Goal: Task Accomplishment & Management: Use online tool/utility

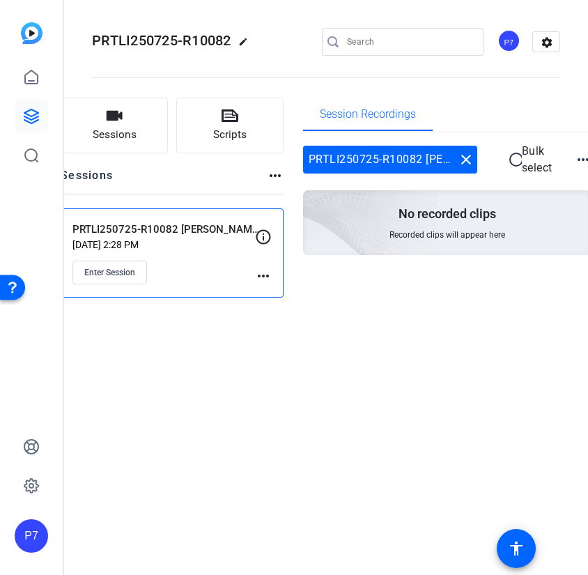
click at [162, 244] on p "[DATE] 2:28 PM" at bounding box center [163, 244] width 182 height 11
click at [103, 268] on span "Enter Session" at bounding box center [109, 272] width 51 height 11
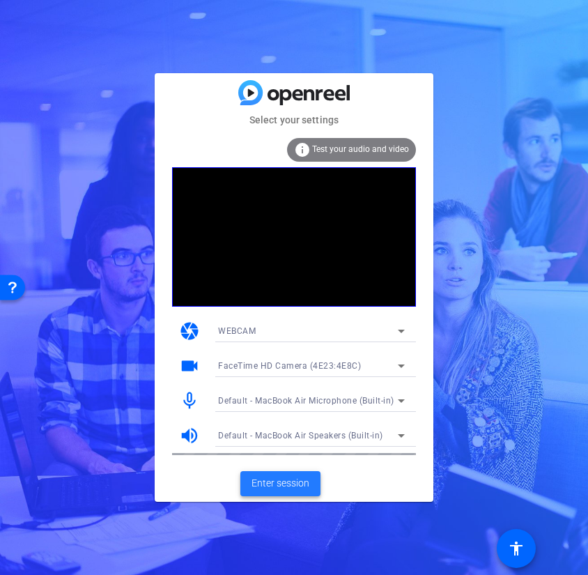
click at [295, 481] on span "Enter session" at bounding box center [280, 483] width 58 height 15
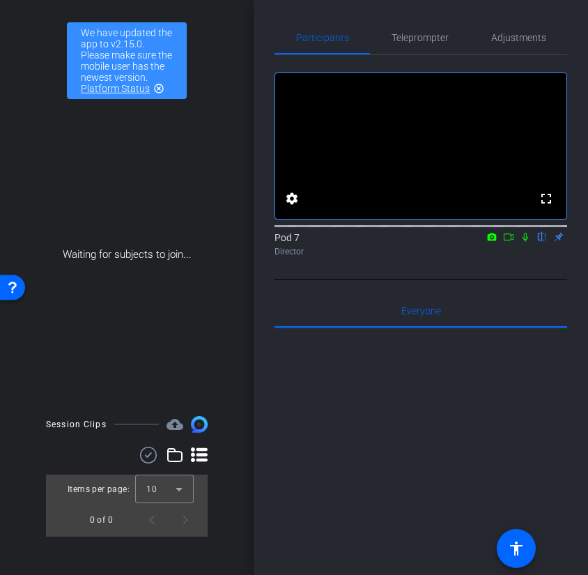
click at [513, 242] on icon at bounding box center [508, 237] width 11 height 10
click at [545, 258] on div "Pod 7 Director" at bounding box center [420, 244] width 293 height 27
click at [539, 242] on icon at bounding box center [541, 237] width 11 height 10
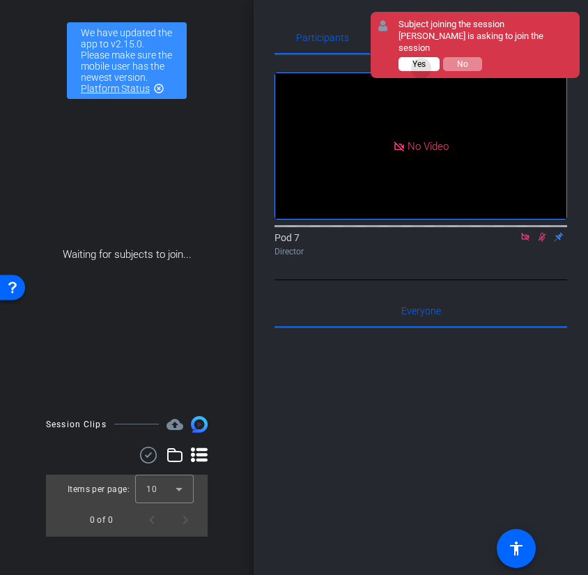
click at [421, 57] on button "Yes" at bounding box center [418, 64] width 41 height 14
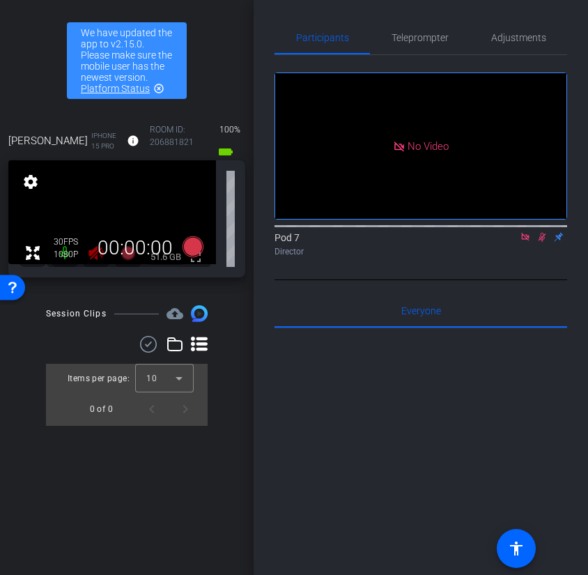
click at [541, 258] on div "Pod 7 Director" at bounding box center [420, 244] width 293 height 27
click at [545, 242] on icon at bounding box center [541, 237] width 11 height 10
click at [541, 41] on span "Adjustments" at bounding box center [518, 38] width 55 height 10
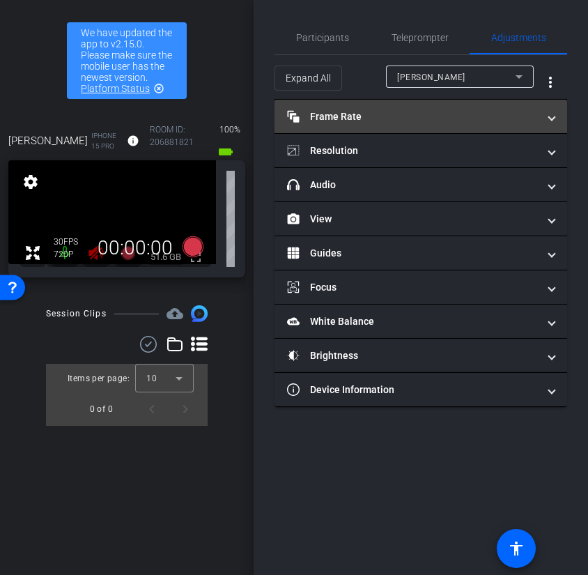
click at [343, 119] on mat-panel-title "Frame Rate Frame Rate" at bounding box center [412, 116] width 251 height 15
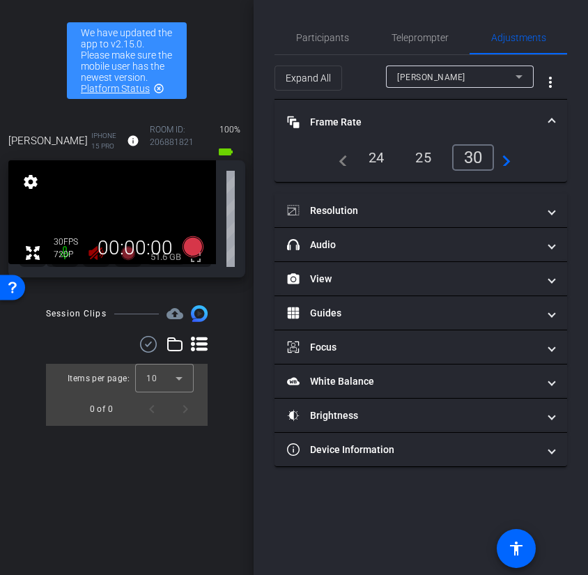
click at [69, 278] on div "Allison iPhone 15 Pro info ROOM ID: 206881821 100% battery_std fullscreen setti…" at bounding box center [126, 199] width 245 height 184
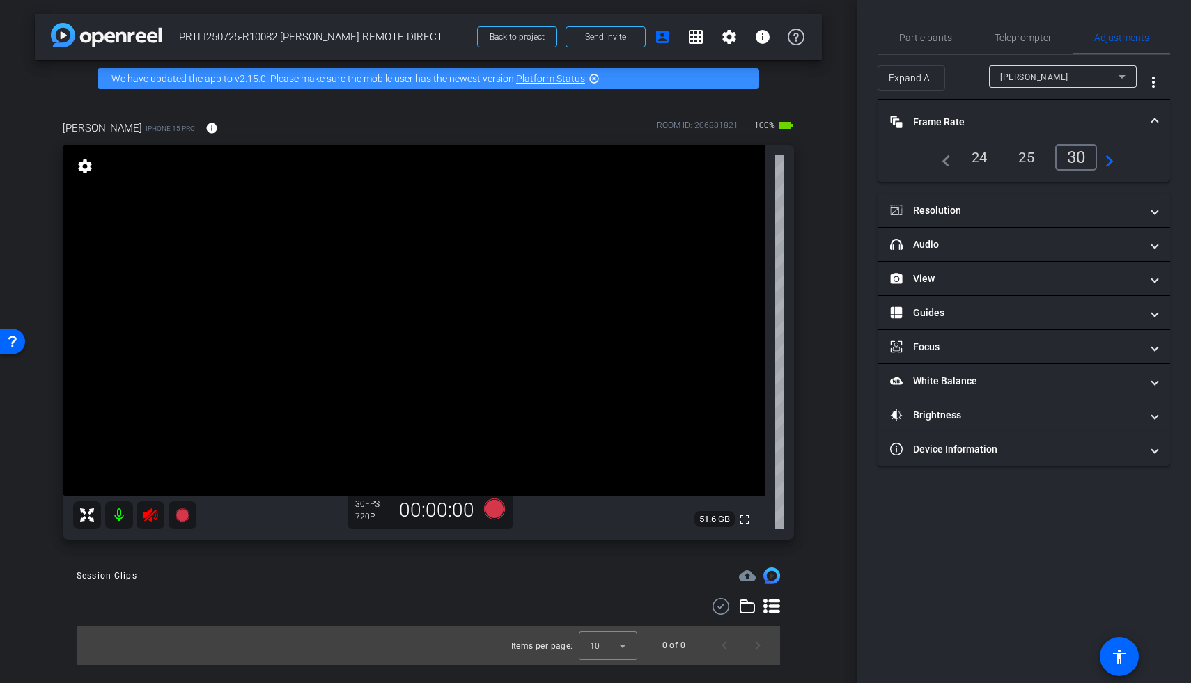
click at [148, 517] on icon at bounding box center [150, 515] width 17 height 17
click at [587, 286] on mat-expansion-panel-header "View" at bounding box center [1024, 278] width 293 height 33
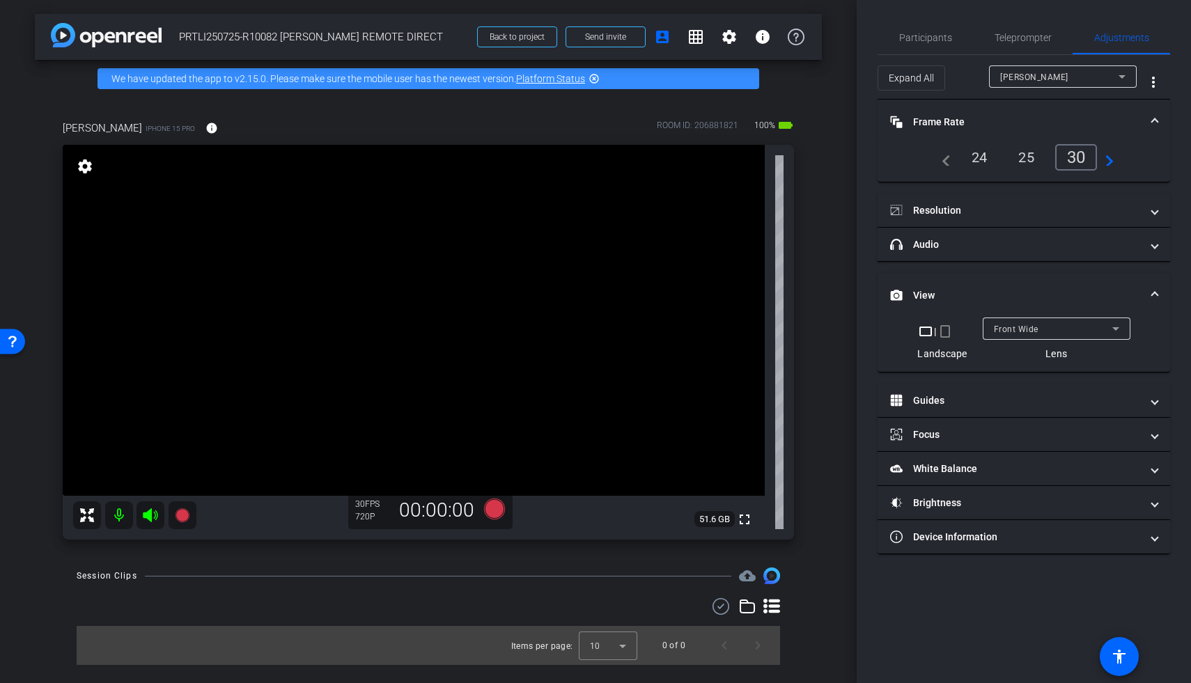
click at [587, 329] on mat-icon "crop_portrait" at bounding box center [945, 331] width 17 height 17
click at [587, 328] on mat-icon "crop_portrait" at bounding box center [945, 331] width 17 height 17
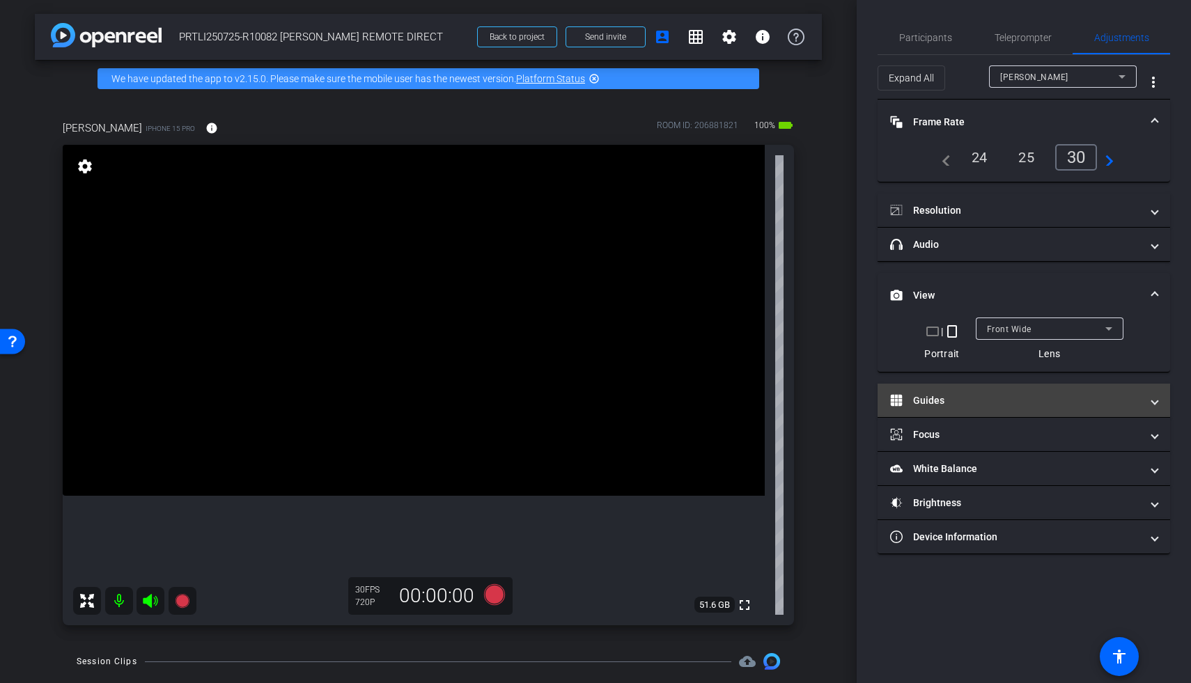
click at [587, 401] on mat-panel-title "Guides" at bounding box center [1015, 401] width 251 height 15
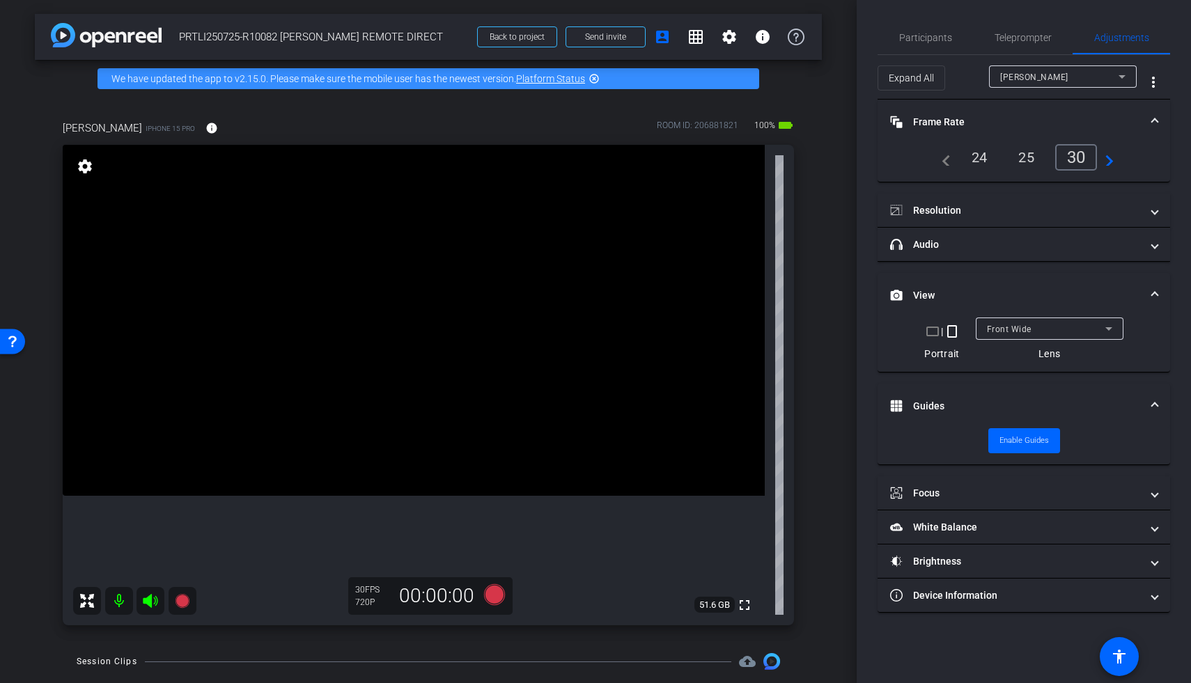
click at [587, 334] on mat-icon "crop_portrait" at bounding box center [952, 331] width 17 height 17
click at [587, 440] on span "Enable Guides" at bounding box center [1024, 440] width 49 height 21
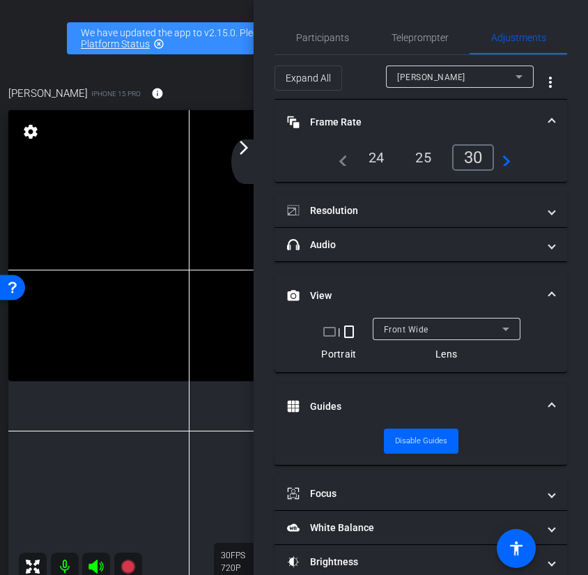
click at [245, 147] on mat-icon "arrow_forward_ios" at bounding box center [243, 147] width 17 height 17
click at [238, 147] on mat-icon "arrow_forward_ios" at bounding box center [243, 147] width 17 height 17
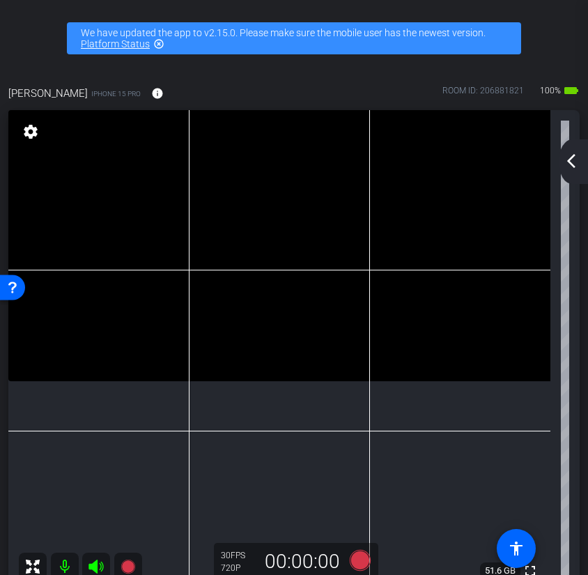
click at [582, 161] on div "arrow_back_ios_new arrow_forward_ios" at bounding box center [573, 161] width 29 height 45
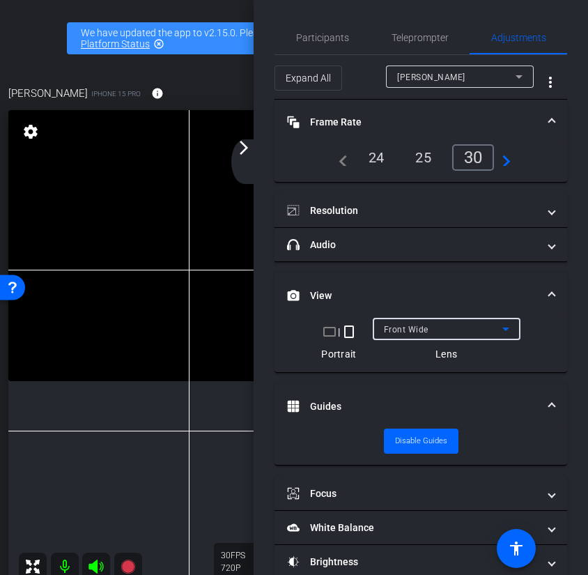
click at [413, 333] on span "Front Wide" at bounding box center [406, 330] width 45 height 10
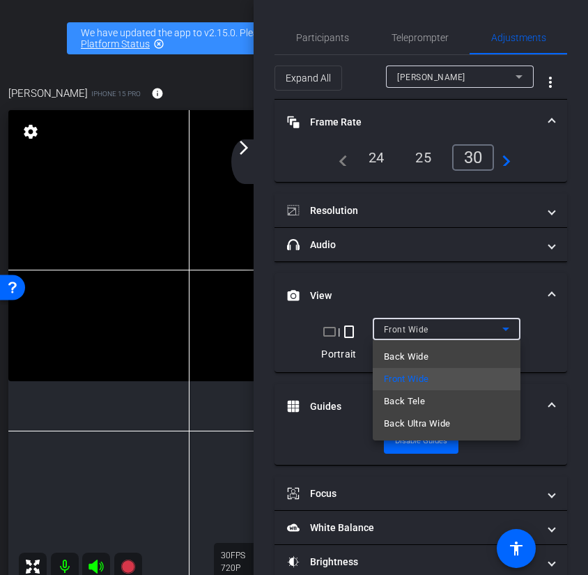
click at [132, 401] on div at bounding box center [294, 287] width 588 height 575
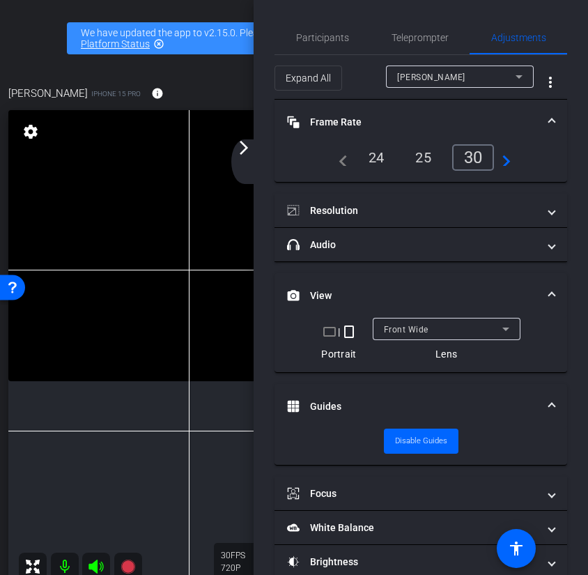
click at [86, 381] on video at bounding box center [279, 245] width 542 height 271
click at [241, 151] on mat-icon "arrow_forward_ios" at bounding box center [243, 147] width 17 height 17
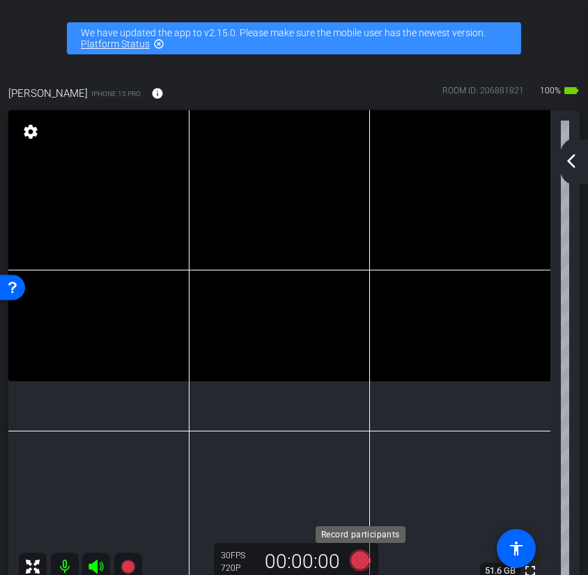
click at [362, 560] on icon at bounding box center [360, 560] width 21 height 21
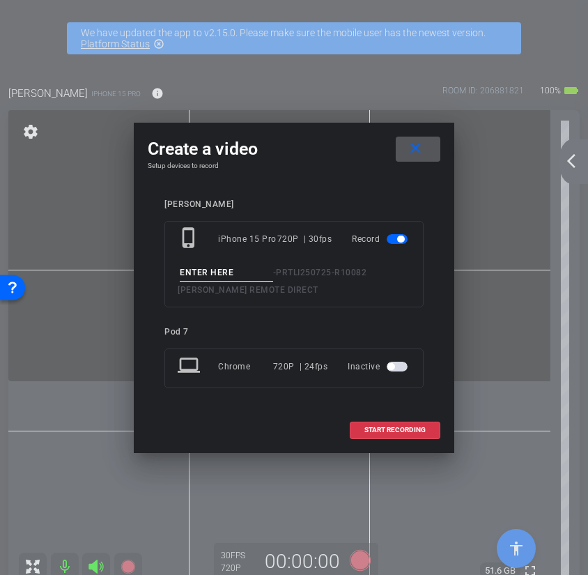
click at [258, 270] on input at bounding box center [226, 272] width 93 height 17
type input "o"
type input "O.E TAKE 1"
click at [417, 150] on mat-icon "close" at bounding box center [415, 148] width 17 height 17
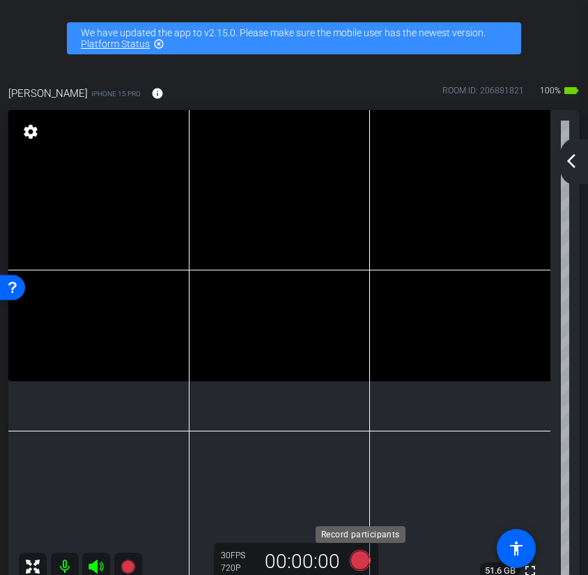
click at [359, 562] on icon at bounding box center [360, 560] width 21 height 21
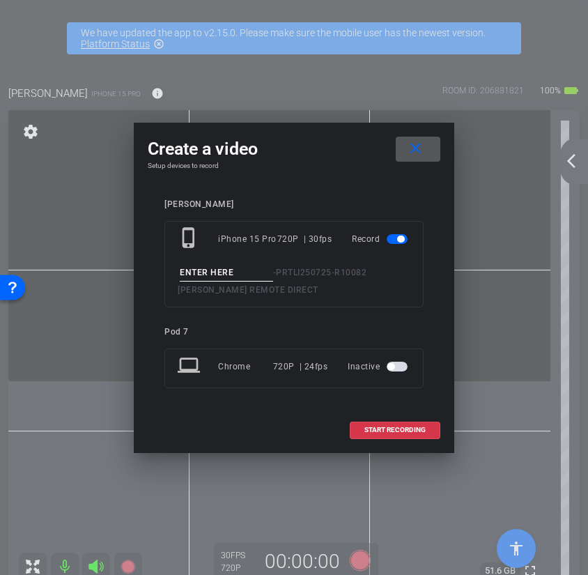
click at [230, 271] on input at bounding box center [226, 272] width 93 height 17
type input "open reel take 1"
click at [366, 426] on span "START RECORDING" at bounding box center [394, 429] width 61 height 7
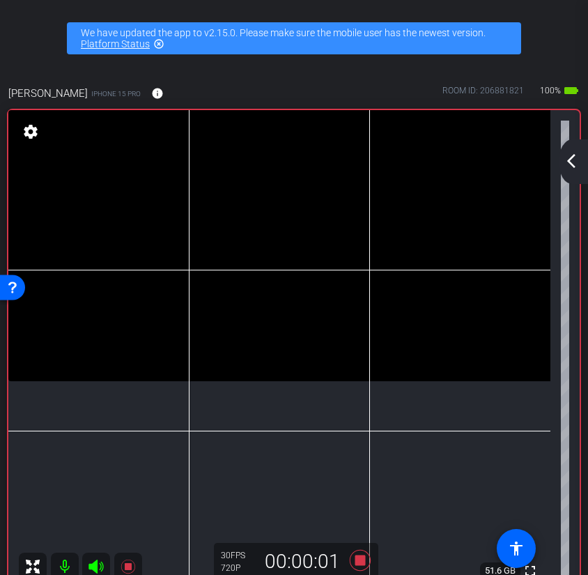
click at [97, 567] on icon at bounding box center [95, 566] width 15 height 14
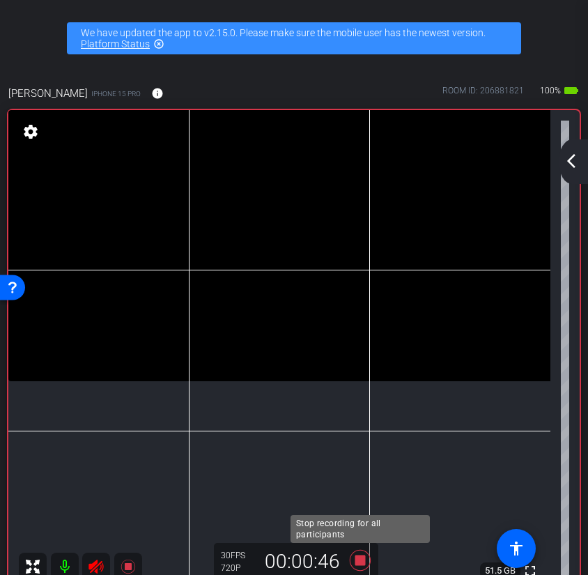
click at [361, 566] on icon at bounding box center [359, 559] width 33 height 25
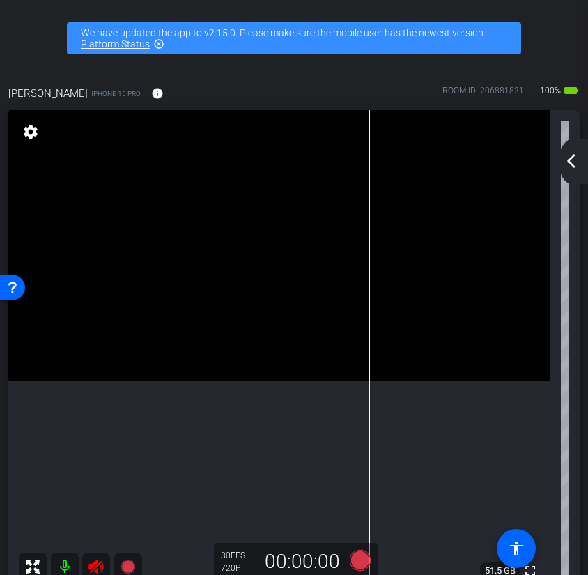
click at [90, 564] on icon at bounding box center [95, 566] width 15 height 14
click at [363, 564] on icon at bounding box center [360, 560] width 21 height 21
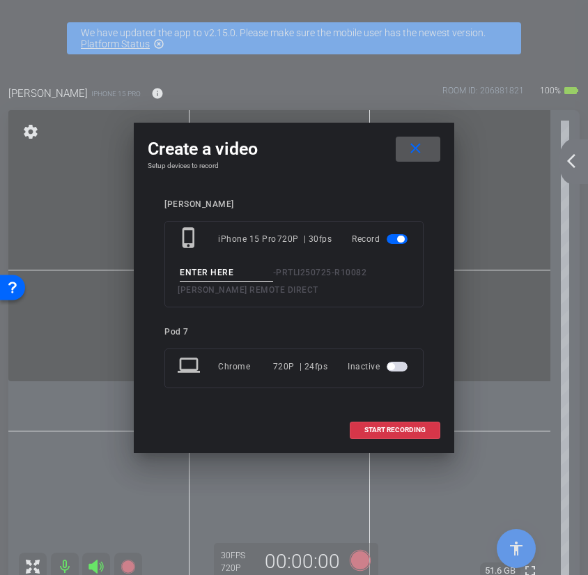
click at [254, 272] on input at bounding box center [226, 272] width 93 height 17
type input "oe take 2"
click at [405, 423] on span at bounding box center [394, 429] width 89 height 33
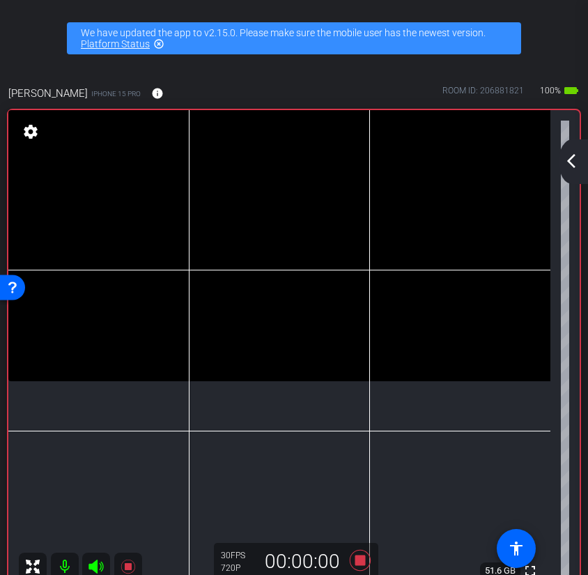
click at [96, 568] on icon at bounding box center [95, 566] width 15 height 14
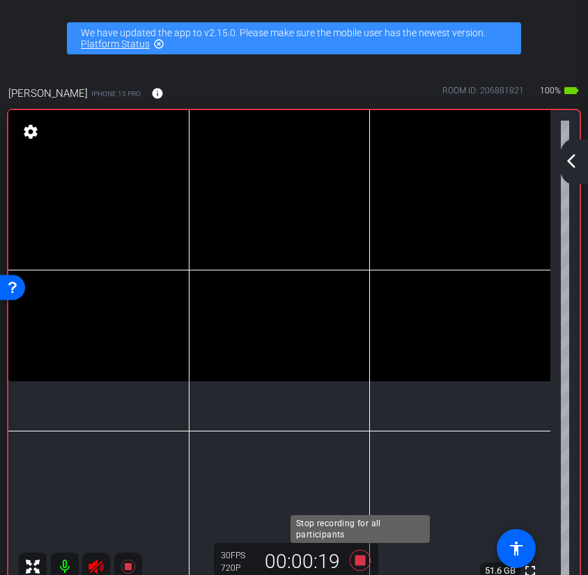
click at [363, 566] on icon at bounding box center [359, 559] width 33 height 25
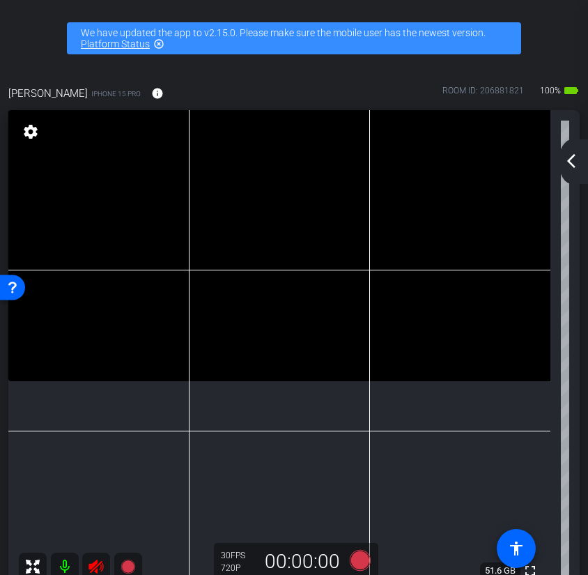
click at [102, 563] on icon at bounding box center [95, 566] width 15 height 14
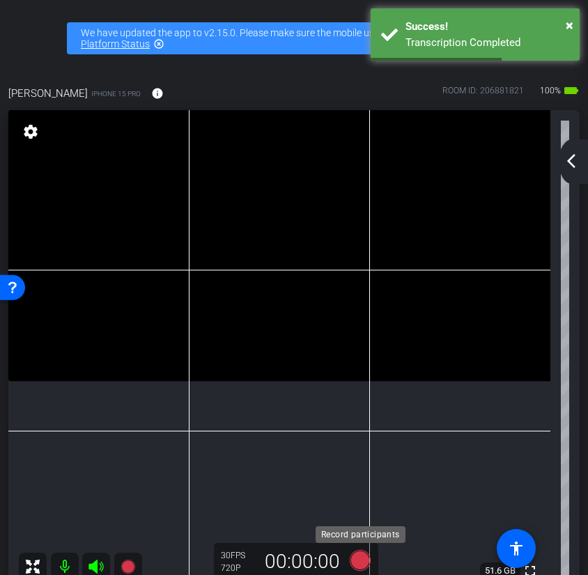
click at [362, 557] on icon at bounding box center [360, 560] width 21 height 21
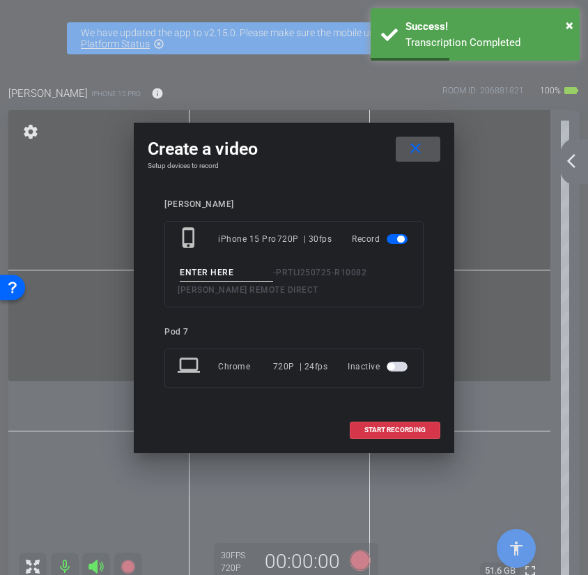
click at [256, 279] on input at bounding box center [226, 272] width 93 height 17
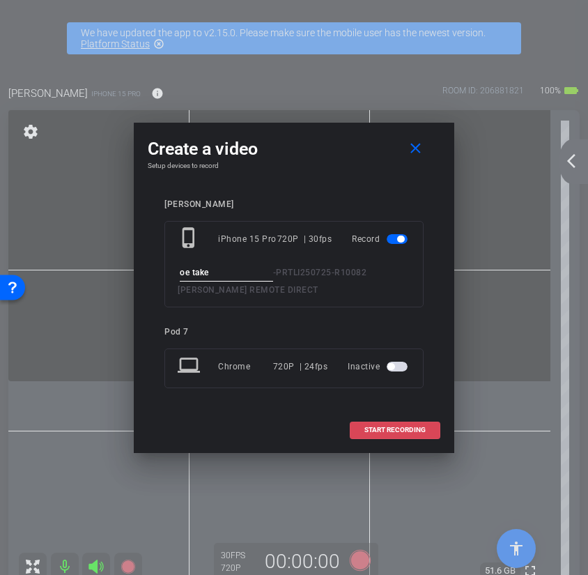
type input "oe take"
click at [390, 434] on span at bounding box center [394, 429] width 89 height 33
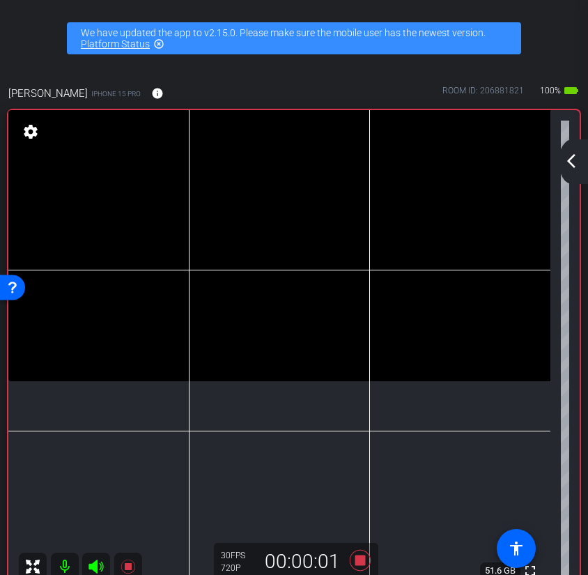
click at [96, 564] on icon at bounding box center [95, 566] width 15 height 14
click at [98, 557] on mat-icon at bounding box center [96, 566] width 28 height 28
click at [366, 561] on icon at bounding box center [359, 559] width 33 height 25
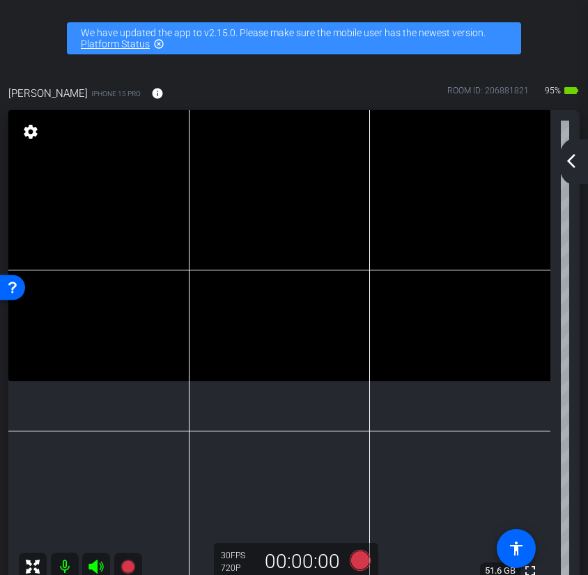
click at [578, 161] on mat-icon "arrow_back_ios_new" at bounding box center [571, 161] width 17 height 17
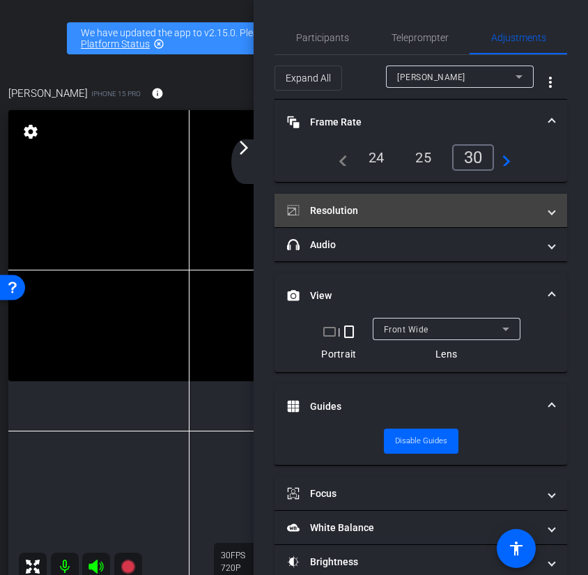
click at [426, 208] on mat-panel-title "Resolution" at bounding box center [412, 210] width 251 height 15
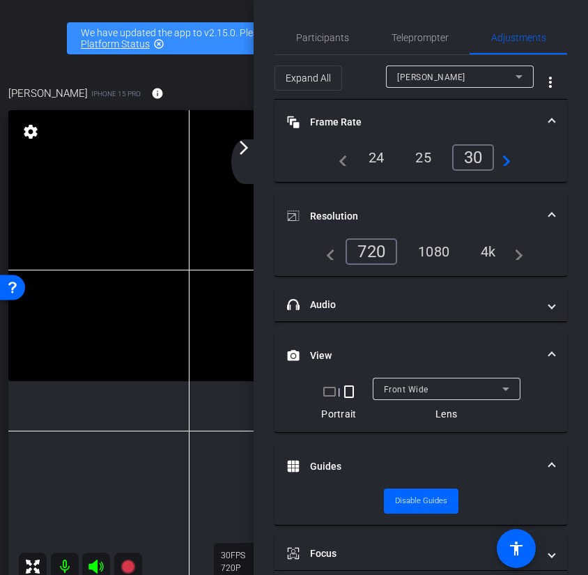
click at [488, 256] on div "4k" at bounding box center [488, 252] width 36 height 24
click at [104, 374] on video at bounding box center [279, 245] width 542 height 271
click at [226, 63] on div "Allison iPhone 15 Pro info ROOM ID: 206881821 95% battery_std fullscreen settin…" at bounding box center [294, 334] width 580 height 542
click at [240, 129] on video at bounding box center [279, 245] width 542 height 271
click at [240, 143] on mat-icon "arrow_forward_ios" at bounding box center [243, 147] width 17 height 17
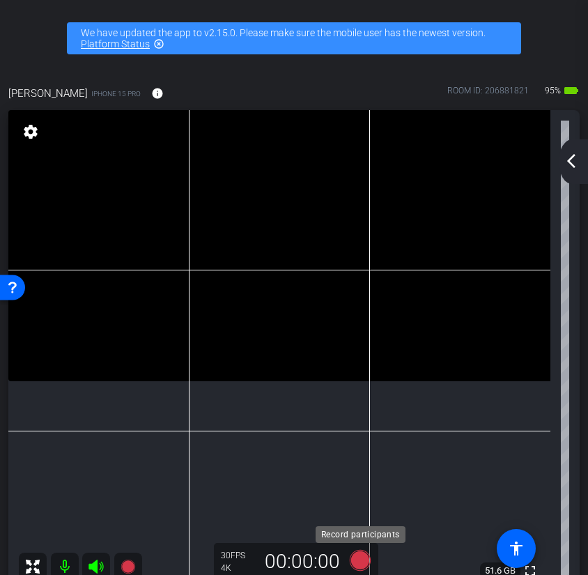
click at [359, 564] on icon at bounding box center [360, 560] width 21 height 21
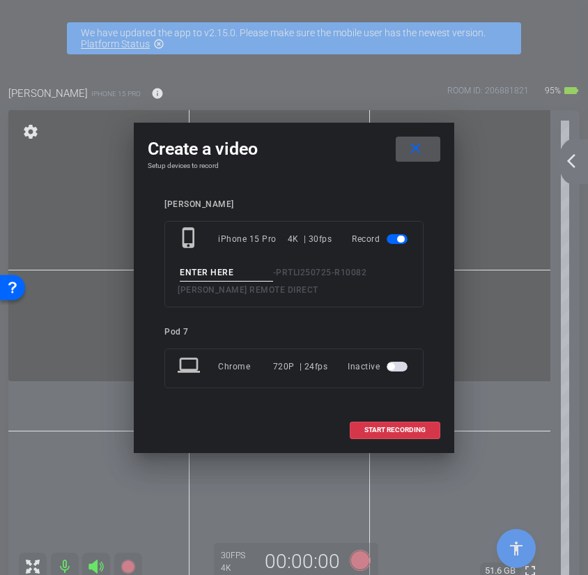
click at [233, 279] on input at bounding box center [226, 272] width 93 height 17
click at [467, 426] on div at bounding box center [294, 287] width 588 height 575
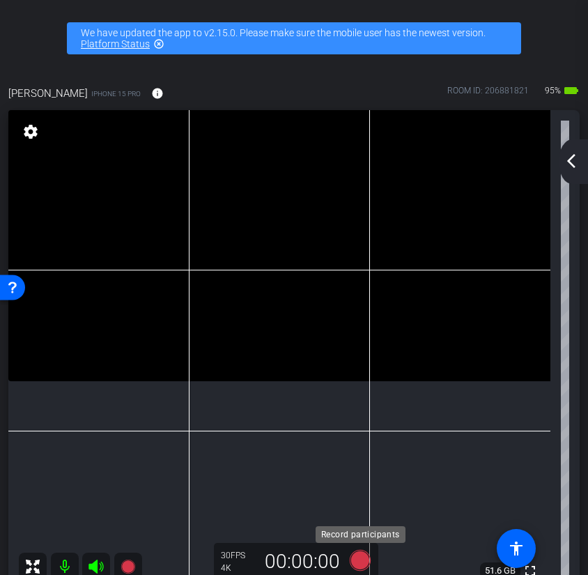
click at [356, 564] on icon at bounding box center [360, 560] width 21 height 21
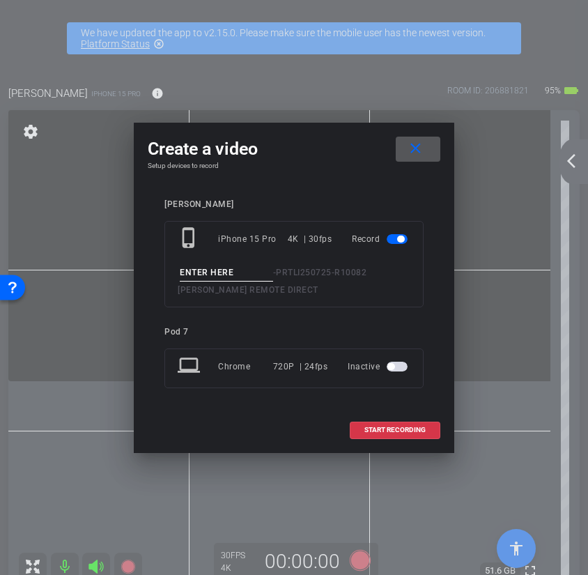
click at [239, 279] on input at bounding box center [226, 272] width 93 height 17
type input "oe take 4"
click at [375, 427] on span "START RECORDING" at bounding box center [394, 429] width 61 height 7
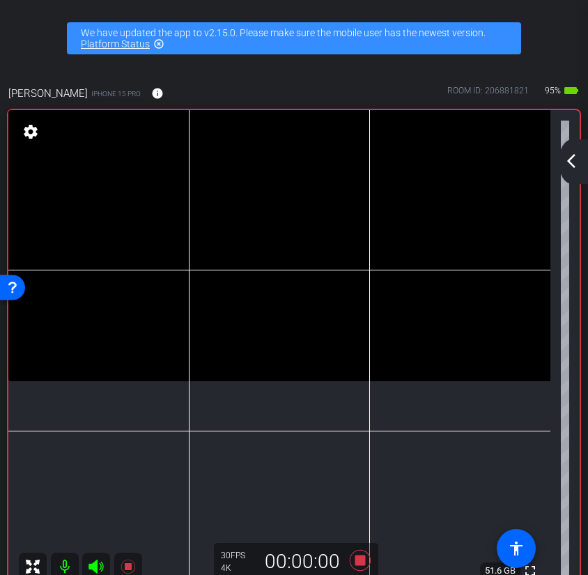
click at [100, 566] on icon at bounding box center [95, 566] width 15 height 14
click at [97, 564] on icon at bounding box center [96, 566] width 17 height 17
click at [94, 568] on icon at bounding box center [95, 566] width 15 height 14
click at [93, 564] on icon at bounding box center [95, 566] width 15 height 14
click at [93, 567] on icon at bounding box center [95, 566] width 15 height 14
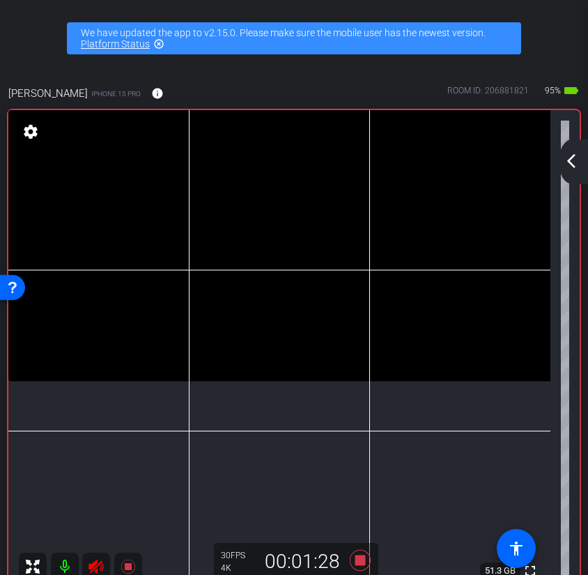
click at [98, 564] on icon at bounding box center [95, 566] width 15 height 14
click at [360, 567] on icon at bounding box center [359, 559] width 33 height 25
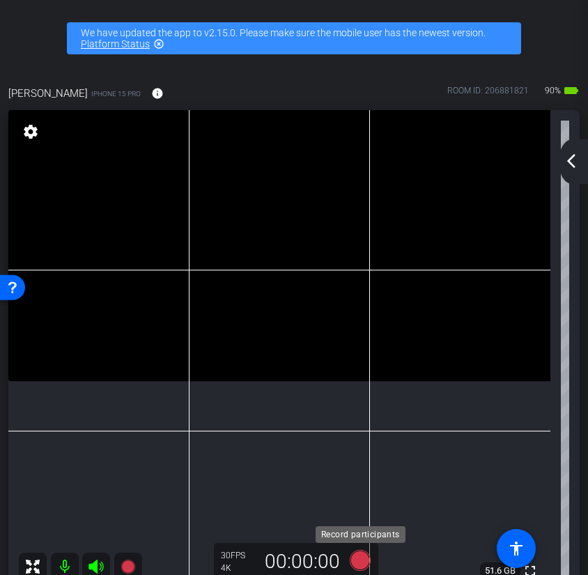
click at [359, 564] on icon at bounding box center [360, 560] width 21 height 21
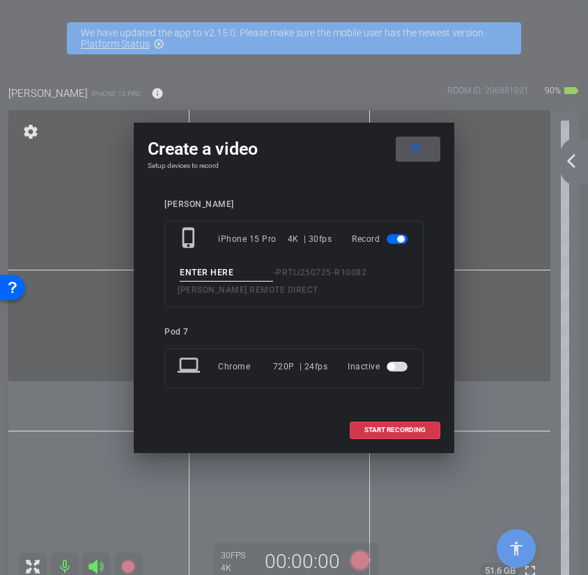
click at [253, 274] on input at bounding box center [226, 272] width 93 height 17
click at [239, 274] on input at bounding box center [226, 272] width 93 height 17
type input "take 5"
click at [397, 427] on span "START RECORDING" at bounding box center [394, 429] width 61 height 7
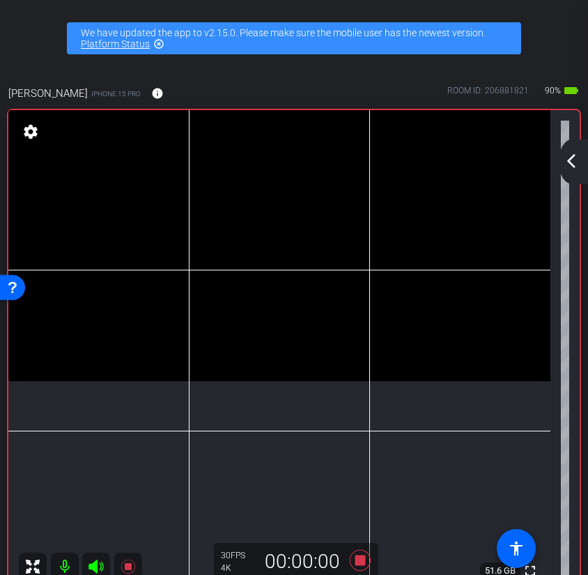
click at [104, 563] on icon at bounding box center [96, 566] width 17 height 17
click at [99, 569] on icon at bounding box center [96, 566] width 17 height 17
click at [363, 557] on icon at bounding box center [360, 560] width 21 height 21
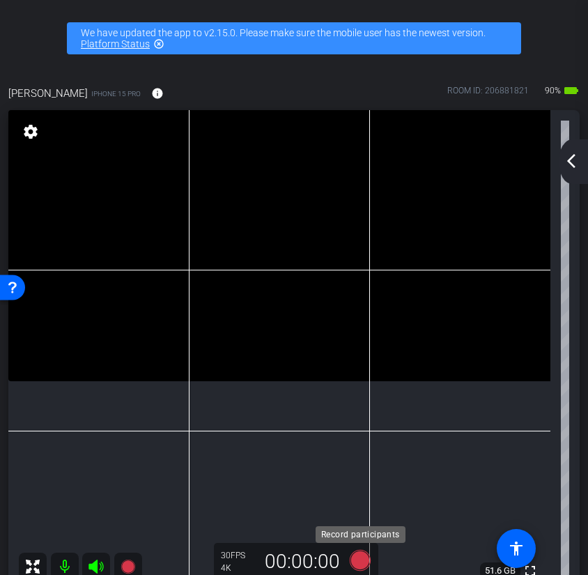
click at [359, 561] on icon at bounding box center [360, 560] width 21 height 21
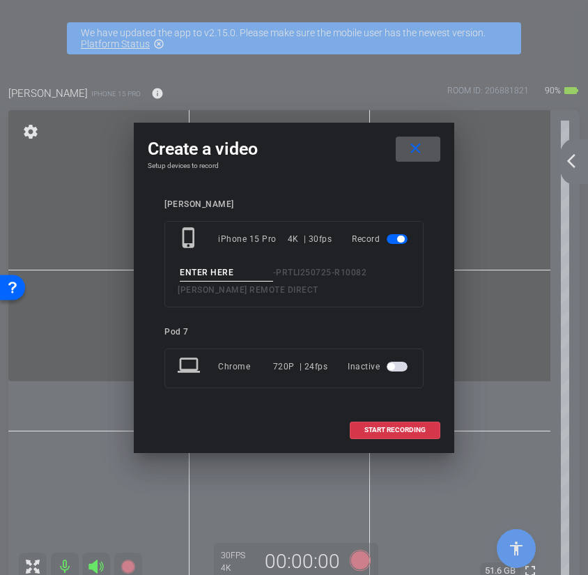
click at [249, 273] on input at bounding box center [226, 272] width 93 height 17
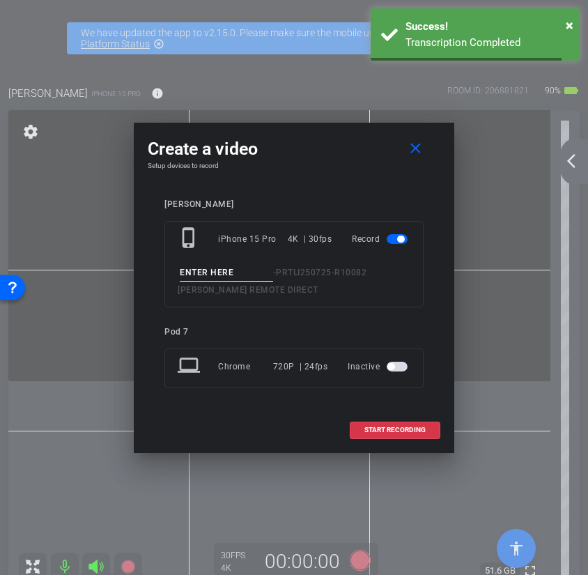
type input "o"
type input "take 6"
click at [376, 439] on span at bounding box center [394, 429] width 89 height 33
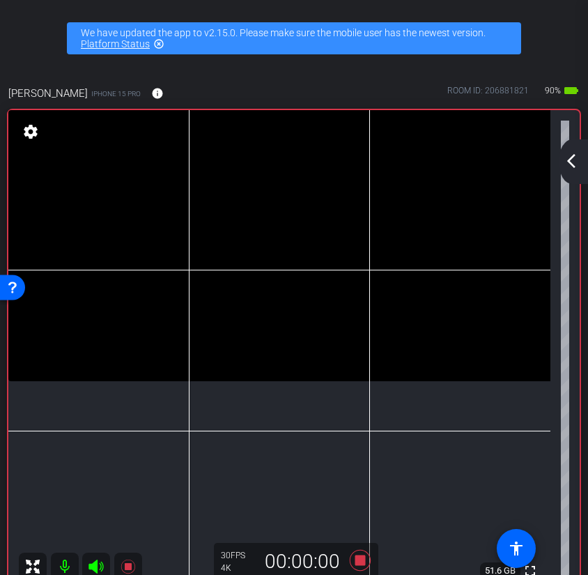
click at [98, 570] on icon at bounding box center [96, 566] width 17 height 17
click at [356, 562] on icon at bounding box center [360, 560] width 21 height 21
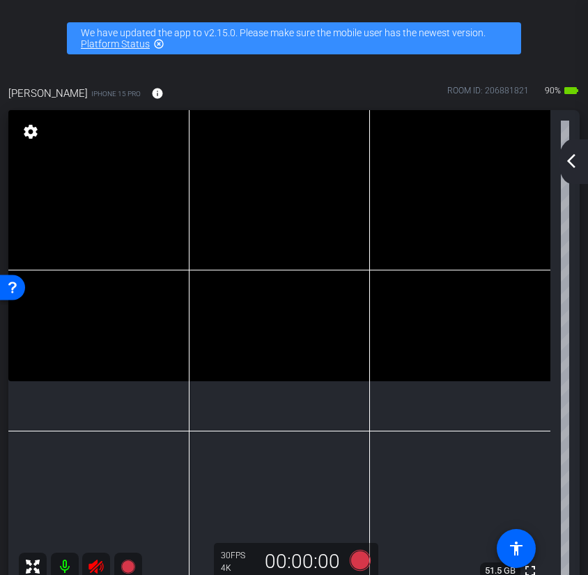
click at [103, 570] on icon at bounding box center [96, 566] width 17 height 17
click at [357, 561] on icon at bounding box center [360, 560] width 21 height 21
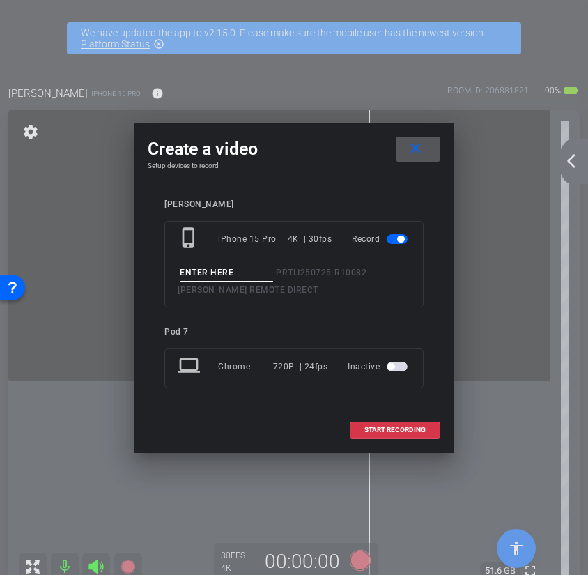
click at [244, 267] on input at bounding box center [226, 272] width 93 height 17
type input "take 7"
click at [394, 430] on span "START RECORDING" at bounding box center [394, 429] width 61 height 7
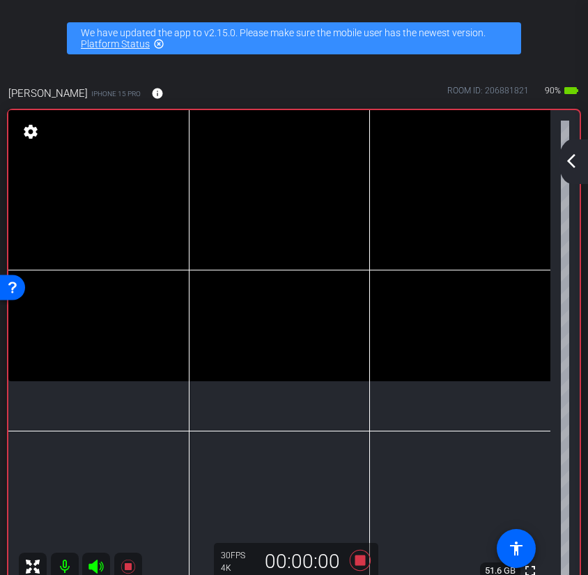
click at [98, 566] on icon at bounding box center [96, 566] width 17 height 17
click at [95, 566] on icon at bounding box center [95, 566] width 15 height 14
click at [362, 570] on icon at bounding box center [359, 559] width 33 height 25
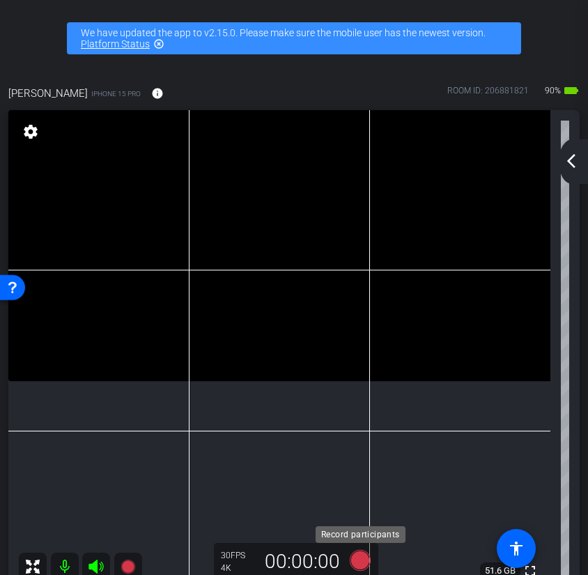
click at [365, 559] on icon at bounding box center [360, 560] width 21 height 21
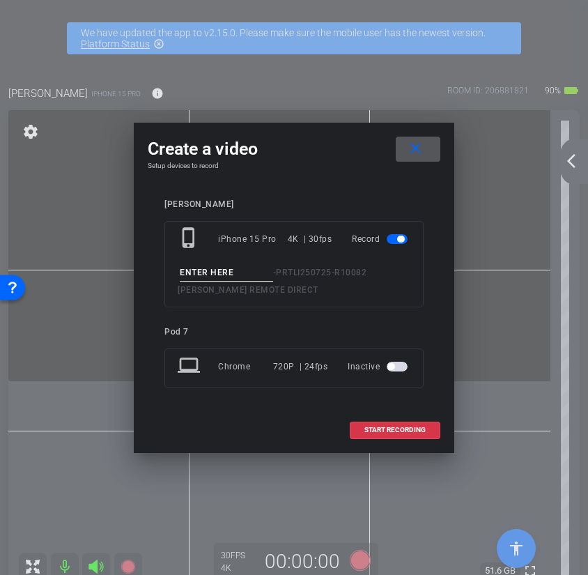
click at [255, 274] on input at bounding box center [226, 272] width 93 height 17
type input "take 8"
click at [373, 430] on span "START RECORDING" at bounding box center [394, 429] width 61 height 7
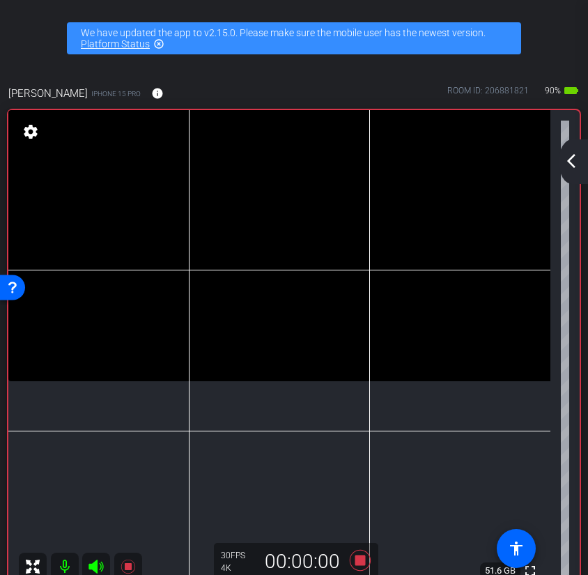
click at [102, 565] on icon at bounding box center [95, 566] width 15 height 14
click at [100, 571] on icon at bounding box center [96, 566] width 17 height 17
click at [98, 567] on icon at bounding box center [95, 566] width 15 height 14
click at [96, 564] on icon at bounding box center [95, 566] width 15 height 14
click at [366, 559] on icon at bounding box center [359, 559] width 33 height 25
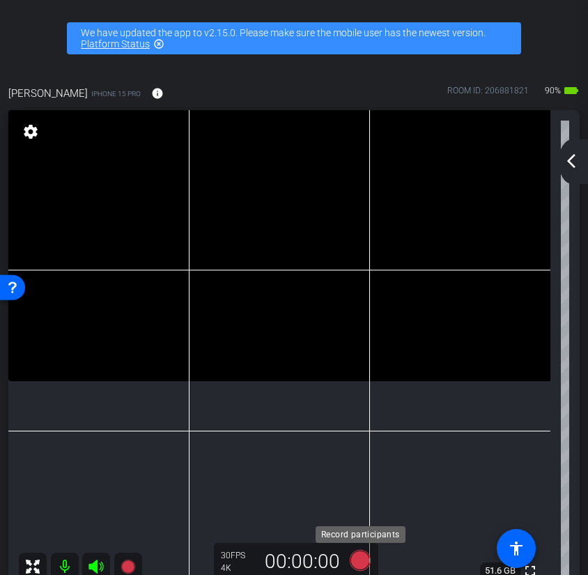
click at [362, 560] on icon at bounding box center [360, 560] width 21 height 21
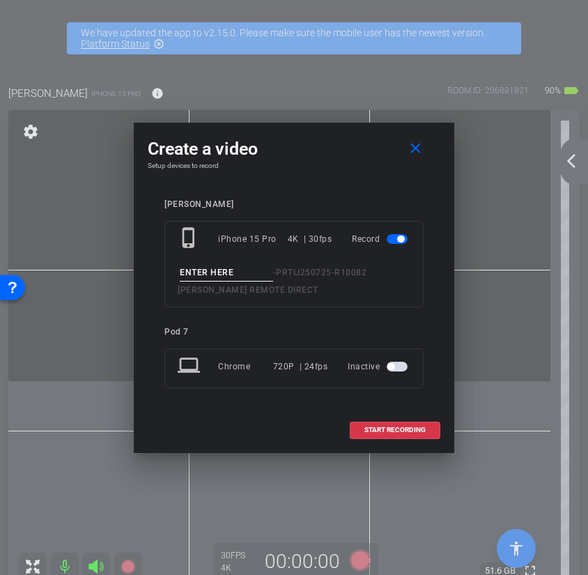
click at [235, 274] on input at bounding box center [226, 272] width 93 height 17
type input "take 9"
click at [398, 433] on span "START RECORDING" at bounding box center [394, 429] width 61 height 7
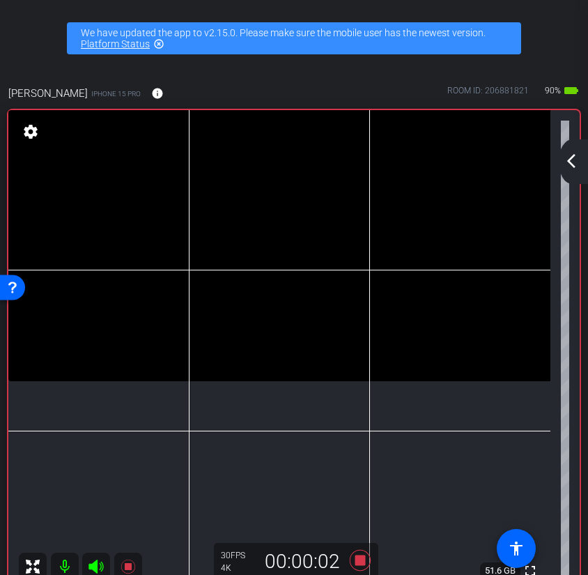
click at [101, 570] on icon at bounding box center [95, 566] width 15 height 14
click at [98, 569] on icon at bounding box center [96, 566] width 17 height 17
click at [95, 569] on icon at bounding box center [95, 566] width 15 height 14
click at [91, 568] on icon at bounding box center [95, 566] width 15 height 14
click at [98, 568] on icon at bounding box center [96, 566] width 17 height 17
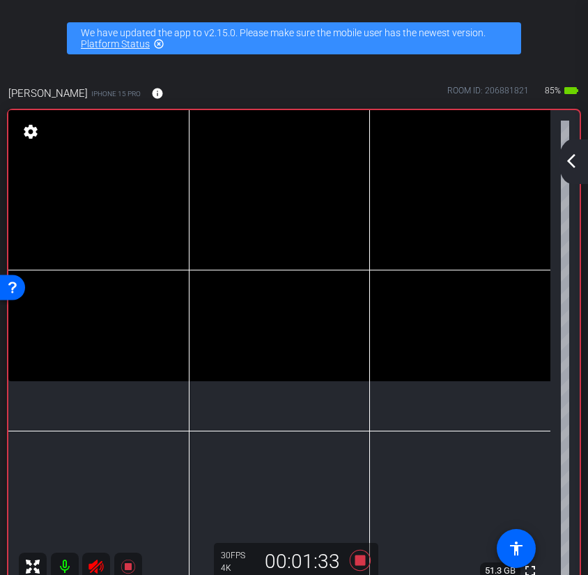
click at [99, 568] on icon at bounding box center [95, 566] width 15 height 14
click at [101, 566] on icon at bounding box center [95, 566] width 15 height 14
click at [573, 160] on mat-icon "arrow_back_ios_new" at bounding box center [571, 161] width 17 height 17
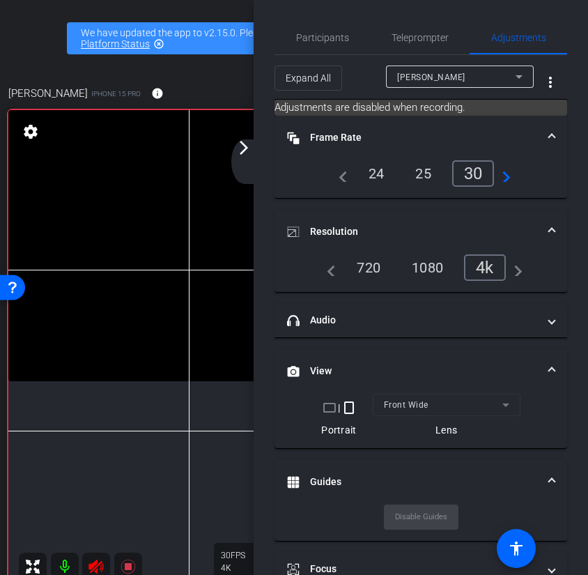
click at [214, 381] on video at bounding box center [279, 245] width 542 height 271
click at [242, 149] on mat-icon "arrow_forward_ios" at bounding box center [243, 147] width 17 height 17
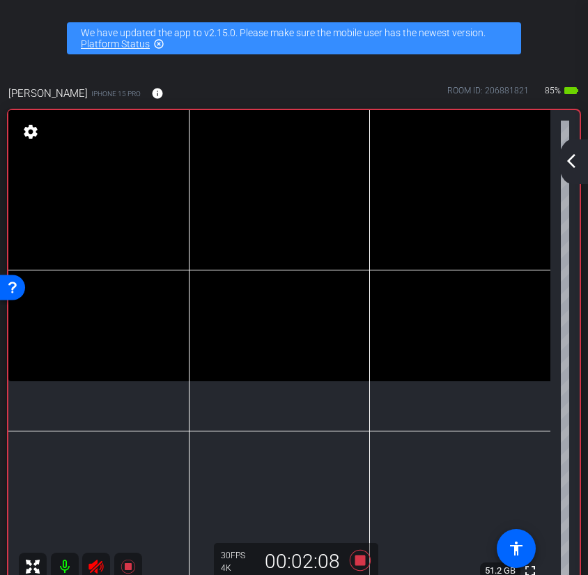
click at [99, 571] on icon at bounding box center [96, 566] width 17 height 17
click at [96, 568] on icon at bounding box center [95, 566] width 15 height 14
click at [100, 570] on icon at bounding box center [96, 566] width 17 height 17
click at [365, 559] on icon at bounding box center [360, 560] width 21 height 21
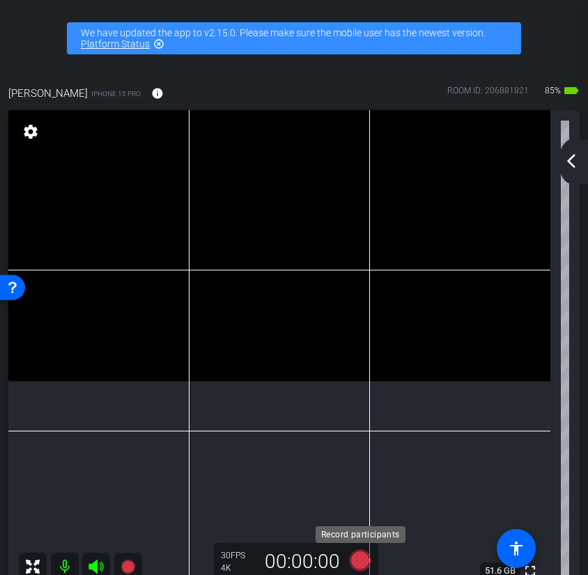
click at [357, 561] on icon at bounding box center [360, 560] width 21 height 21
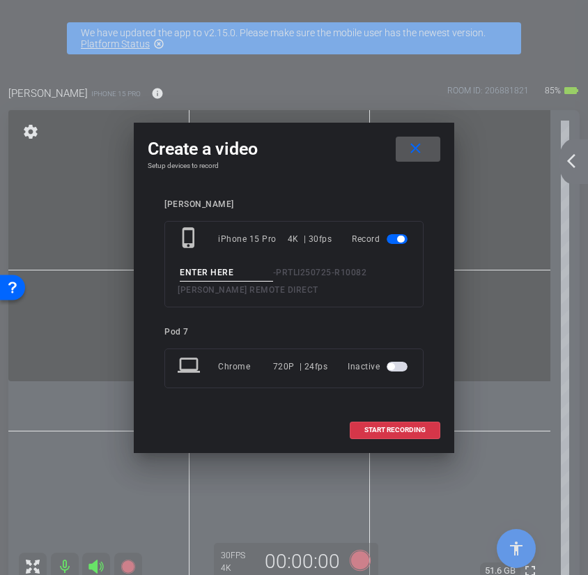
click at [244, 267] on input at bounding box center [226, 272] width 93 height 17
click at [204, 272] on input at bounding box center [226, 272] width 93 height 17
type input "take 10"
click at [389, 429] on span "START RECORDING" at bounding box center [394, 429] width 61 height 7
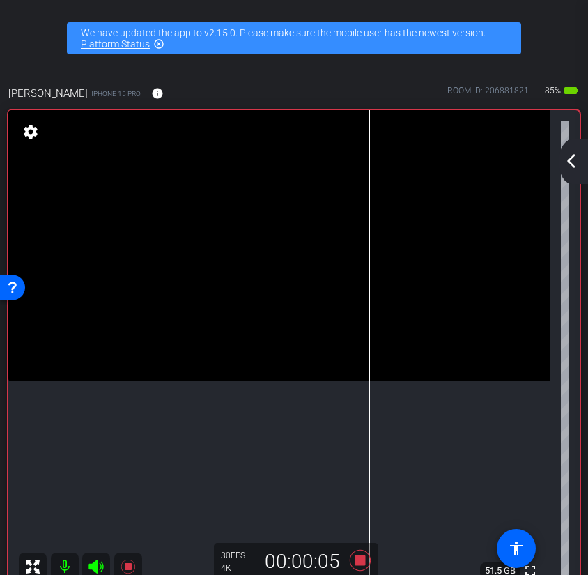
click at [101, 566] on icon at bounding box center [96, 566] width 17 height 17
click at [98, 565] on icon at bounding box center [95, 566] width 15 height 14
click at [366, 561] on icon at bounding box center [359, 559] width 33 height 25
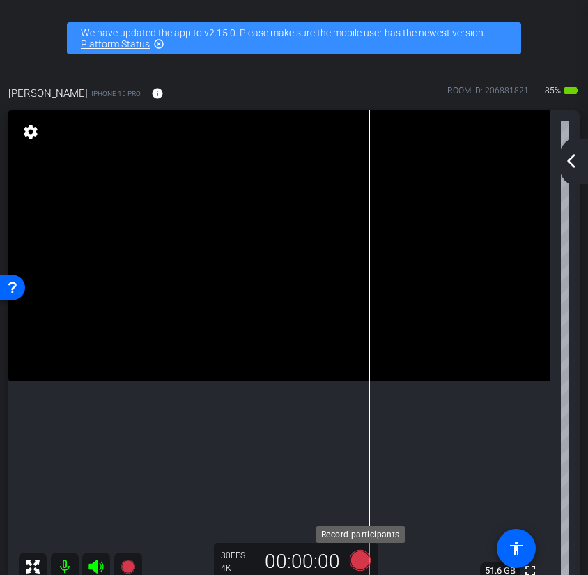
click at [358, 558] on icon at bounding box center [360, 560] width 21 height 21
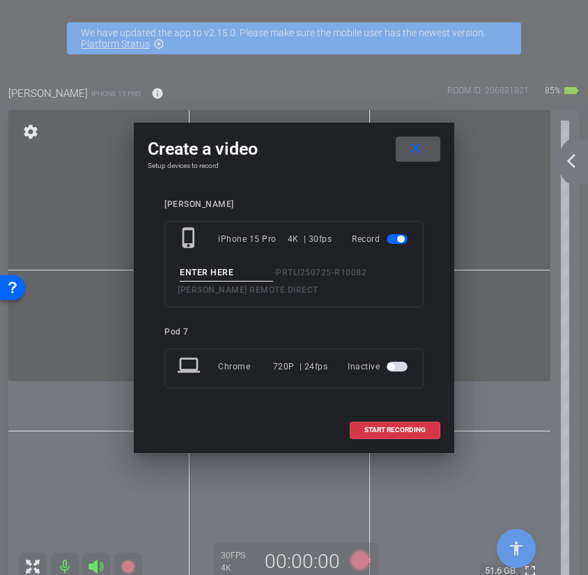
click at [231, 276] on input at bounding box center [226, 272] width 93 height 17
type input "take"
click at [388, 435] on span at bounding box center [394, 429] width 89 height 33
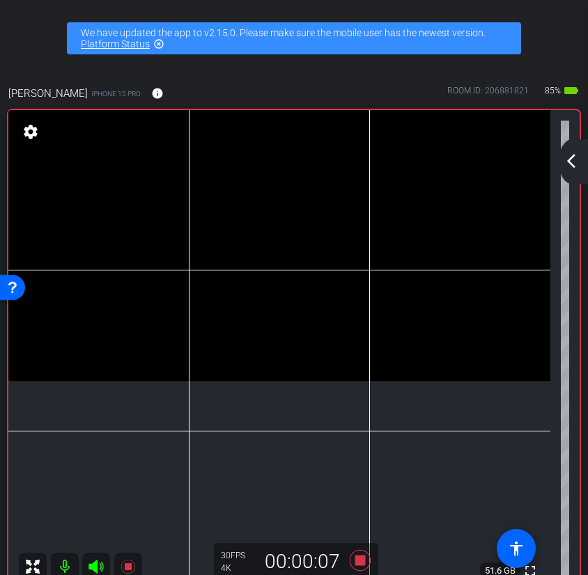
click at [95, 567] on icon at bounding box center [95, 566] width 15 height 14
click at [100, 565] on icon at bounding box center [95, 566] width 15 height 14
click at [365, 557] on icon at bounding box center [360, 560] width 21 height 21
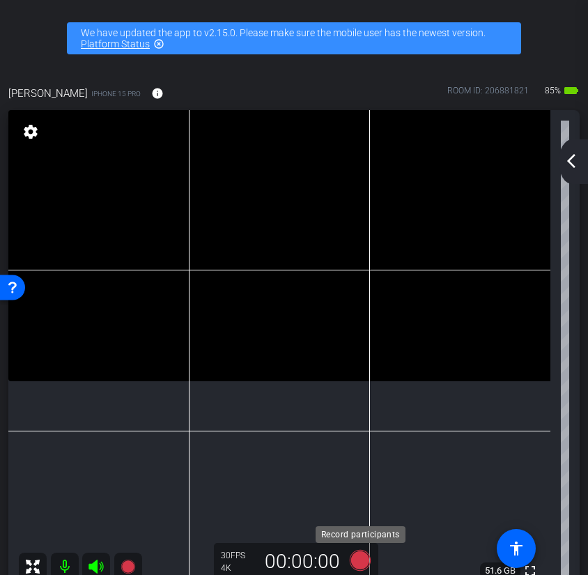
click at [362, 559] on icon at bounding box center [360, 560] width 21 height 21
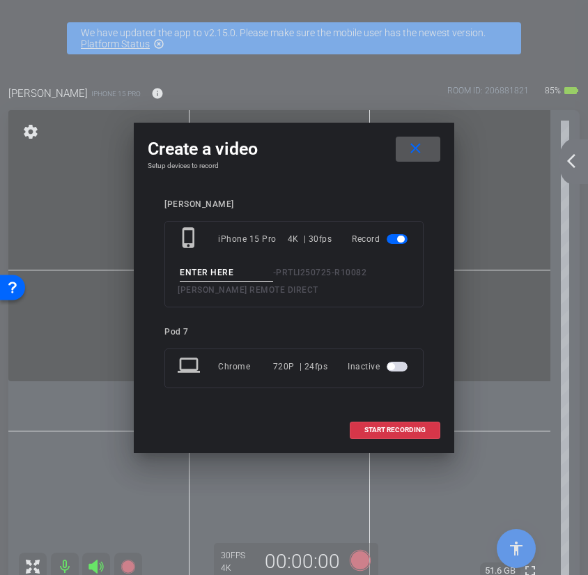
click at [207, 274] on input at bounding box center [226, 272] width 93 height 17
type input "take 12"
click at [373, 440] on span at bounding box center [394, 429] width 89 height 33
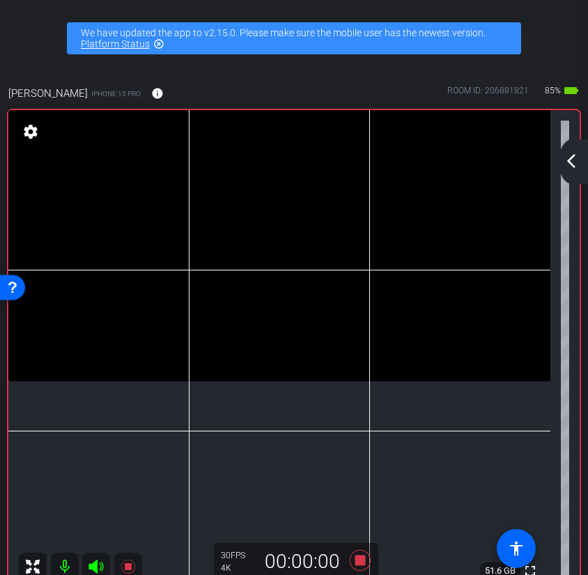
click at [98, 565] on icon at bounding box center [96, 566] width 17 height 17
click at [97, 568] on icon at bounding box center [95, 566] width 15 height 14
click at [96, 561] on icon at bounding box center [95, 566] width 15 height 14
click at [94, 567] on icon at bounding box center [95, 566] width 15 height 14
click at [101, 567] on icon at bounding box center [95, 566] width 15 height 14
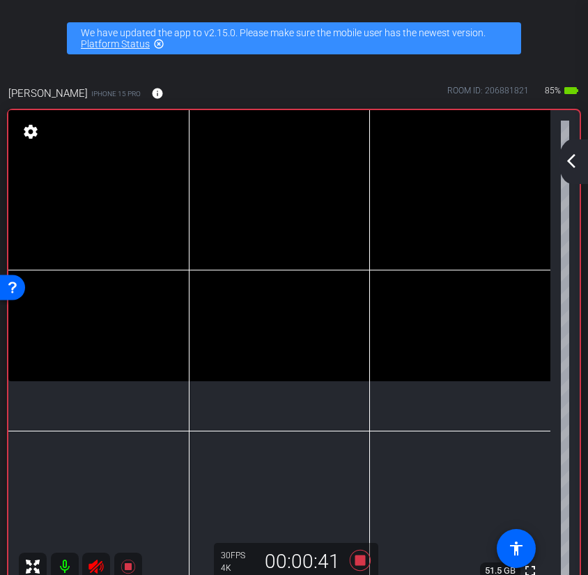
click at [97, 568] on icon at bounding box center [95, 566] width 15 height 14
click at [364, 561] on icon at bounding box center [360, 560] width 21 height 21
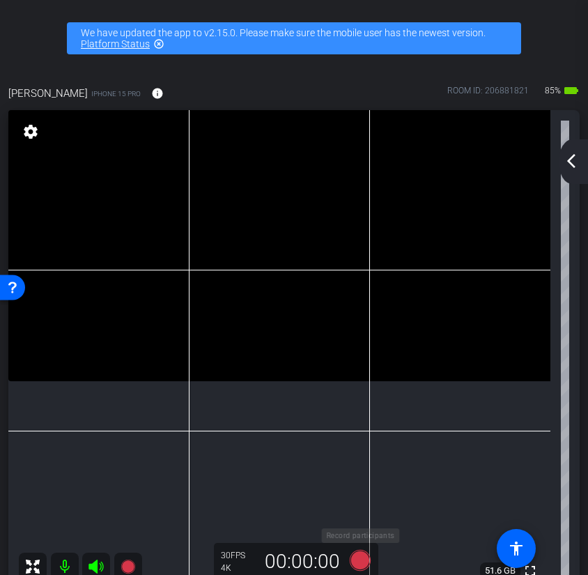
click at [363, 563] on icon at bounding box center [360, 560] width 21 height 21
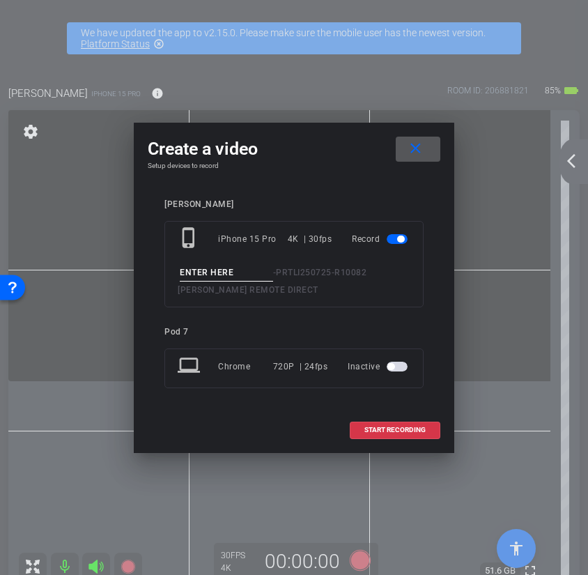
click at [210, 281] on div "- PRTLI250725-R10082 ALLISON V. REMOTE DIRECT" at bounding box center [294, 281] width 233 height 34
click at [208, 268] on input at bounding box center [226, 272] width 93 height 17
type input "take 13"
click at [368, 428] on span "START RECORDING" at bounding box center [394, 429] width 61 height 7
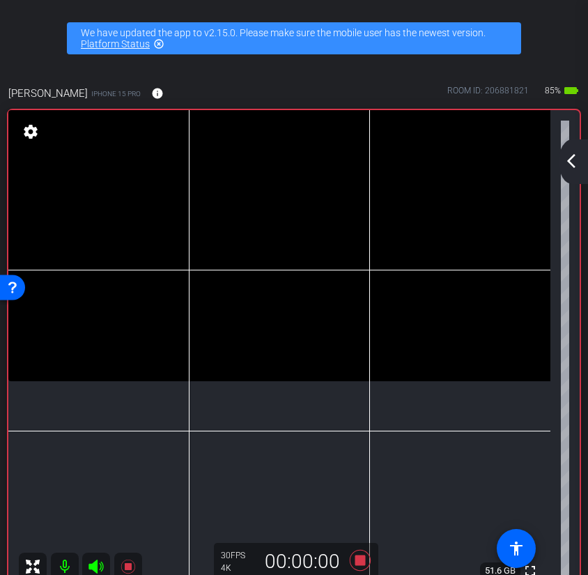
click at [99, 568] on icon at bounding box center [96, 566] width 17 height 17
click at [95, 568] on icon at bounding box center [96, 566] width 17 height 17
click at [368, 559] on icon at bounding box center [359, 559] width 33 height 25
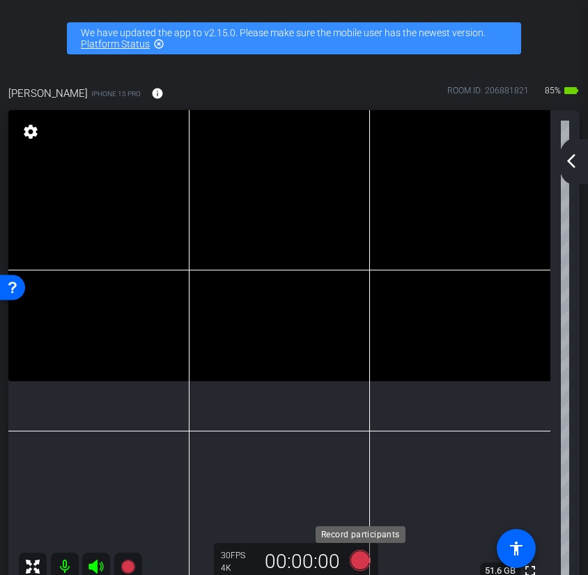
click at [364, 554] on icon at bounding box center [360, 560] width 21 height 21
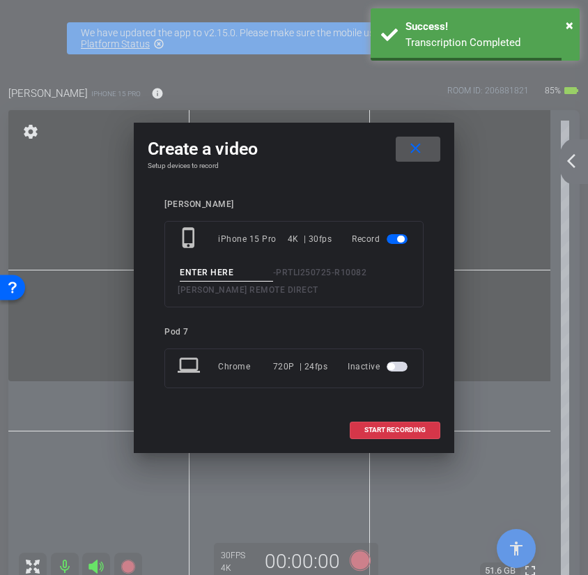
click at [212, 269] on input at bounding box center [226, 272] width 93 height 17
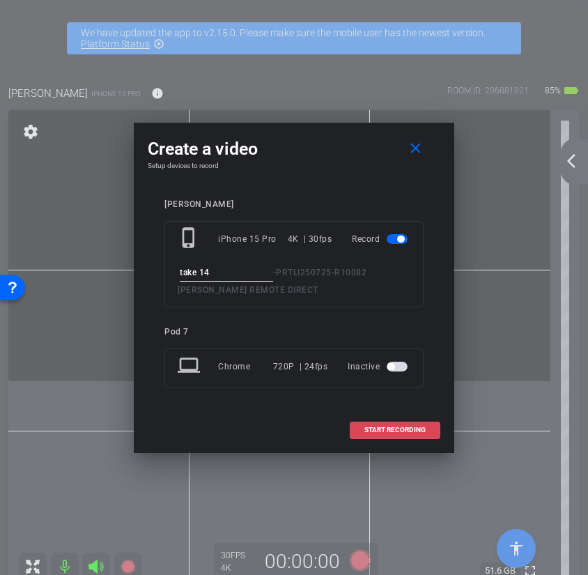
type input "take 14"
click at [399, 429] on span "START RECORDING" at bounding box center [394, 429] width 61 height 7
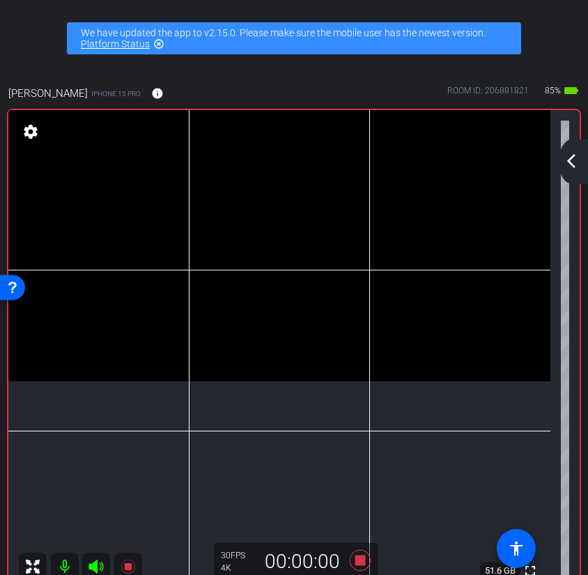
click at [93, 565] on icon at bounding box center [95, 566] width 15 height 14
click at [97, 569] on icon at bounding box center [95, 566] width 15 height 14
click at [355, 562] on icon at bounding box center [360, 560] width 21 height 21
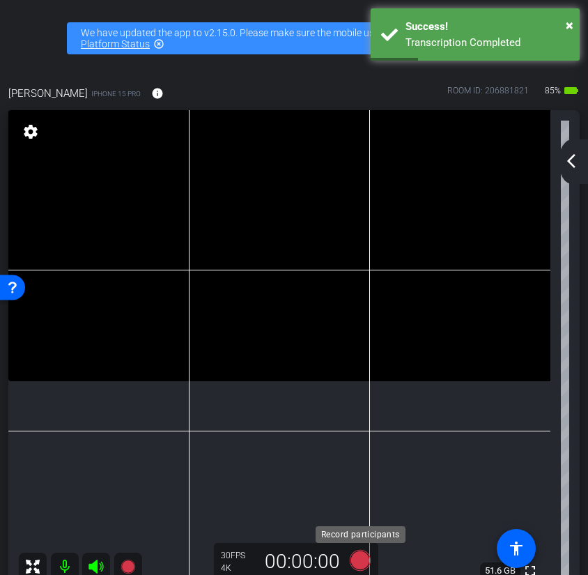
click at [361, 564] on icon at bounding box center [360, 560] width 21 height 21
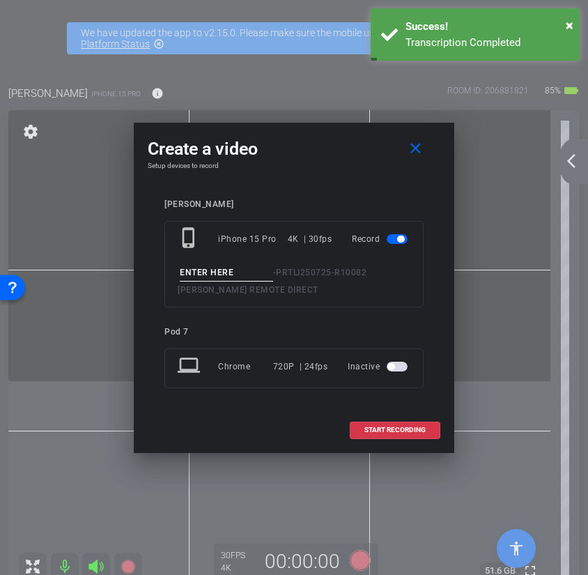
click at [258, 272] on input at bounding box center [226, 272] width 93 height 17
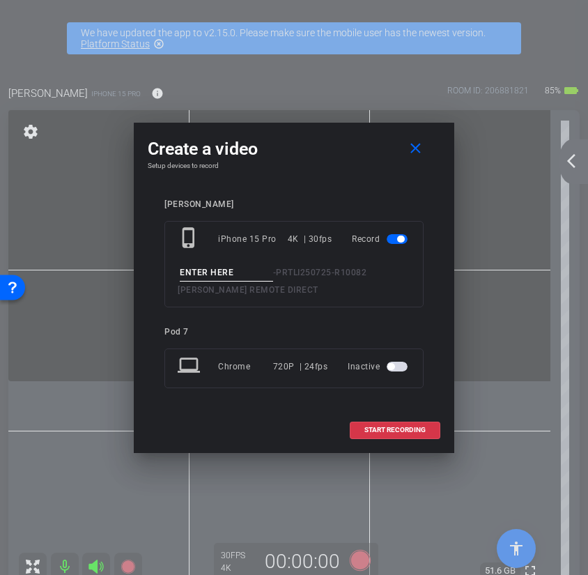
click at [197, 269] on input at bounding box center [226, 272] width 93 height 17
type input "take 14"
click at [396, 437] on span at bounding box center [394, 429] width 89 height 33
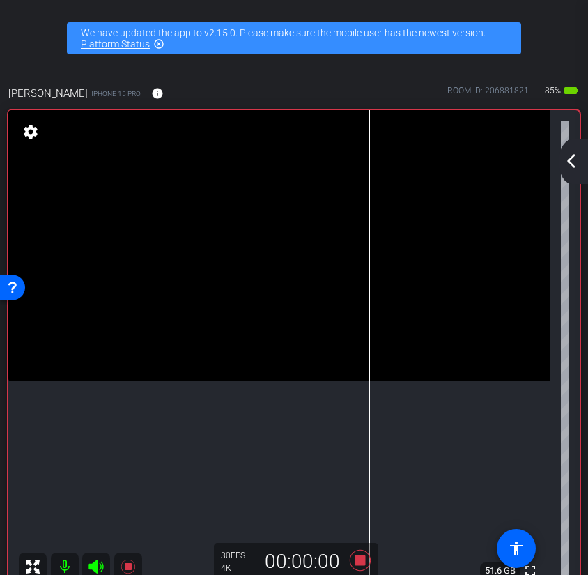
click at [101, 564] on icon at bounding box center [96, 566] width 17 height 17
click at [97, 566] on icon at bounding box center [95, 566] width 15 height 14
click at [94, 563] on icon at bounding box center [95, 566] width 15 height 14
click at [99, 569] on icon at bounding box center [96, 566] width 17 height 17
click at [357, 558] on icon at bounding box center [360, 560] width 21 height 21
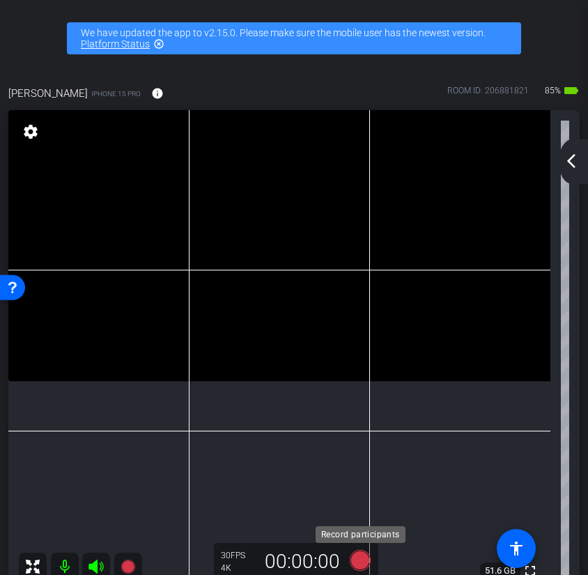
click at [364, 559] on icon at bounding box center [360, 560] width 21 height 21
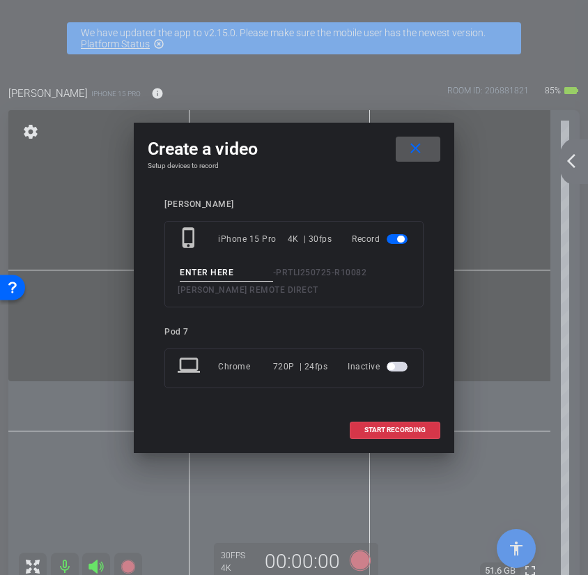
click at [255, 268] on input at bounding box center [226, 272] width 93 height 17
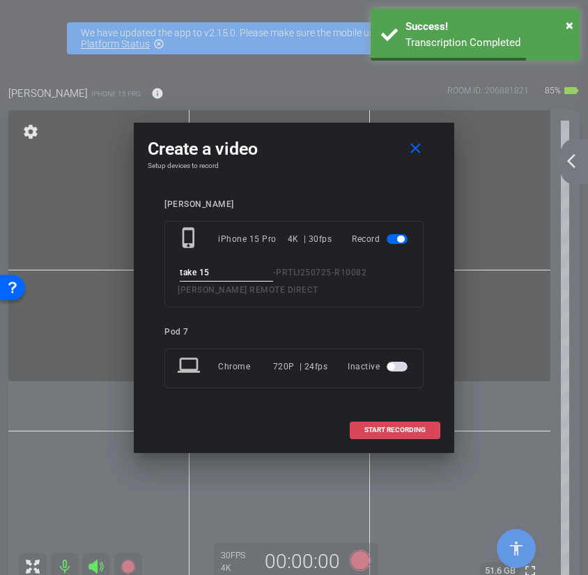
type input "take 15"
click at [382, 433] on span "START RECORDING" at bounding box center [394, 429] width 61 height 7
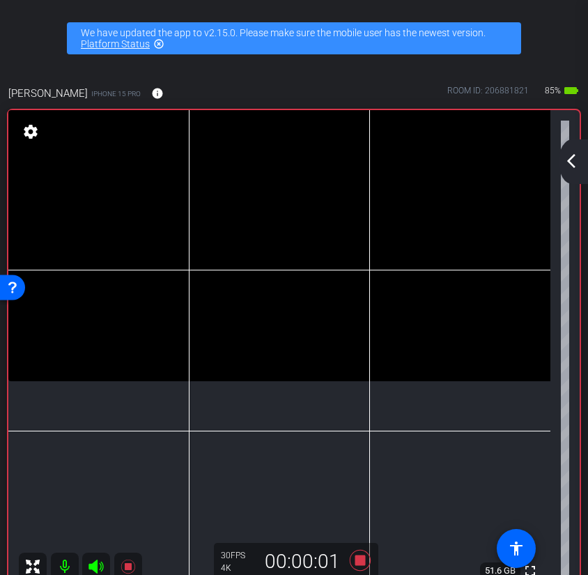
click at [95, 559] on icon at bounding box center [96, 566] width 17 height 17
click at [98, 568] on icon at bounding box center [96, 566] width 17 height 17
click at [101, 564] on icon at bounding box center [95, 566] width 15 height 14
click at [94, 570] on icon at bounding box center [96, 566] width 17 height 17
click at [365, 566] on icon at bounding box center [359, 559] width 33 height 25
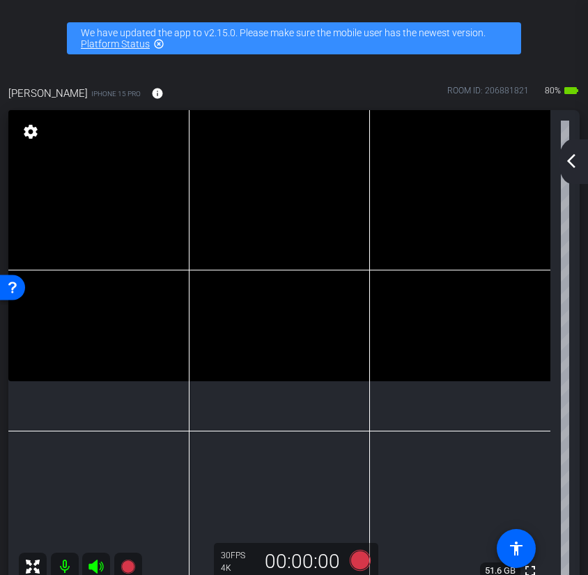
click at [97, 563] on icon at bounding box center [95, 566] width 15 height 14
click at [96, 566] on icon at bounding box center [95, 566] width 15 height 14
click at [364, 559] on icon at bounding box center [360, 560] width 21 height 21
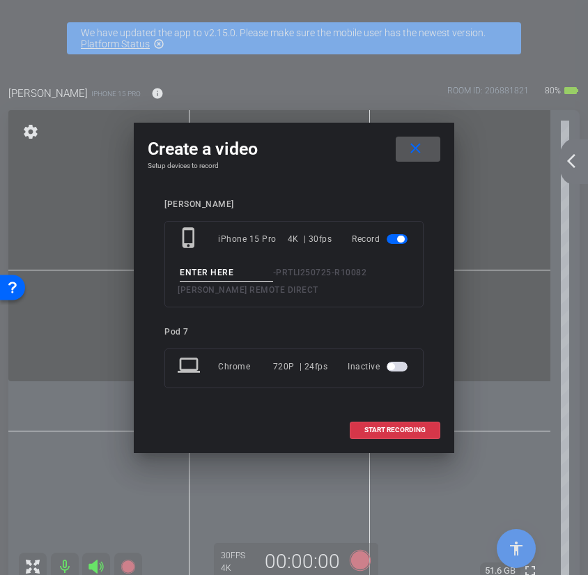
click at [235, 267] on input at bounding box center [226, 272] width 93 height 17
type input "take 16"
click at [378, 424] on span at bounding box center [394, 429] width 89 height 33
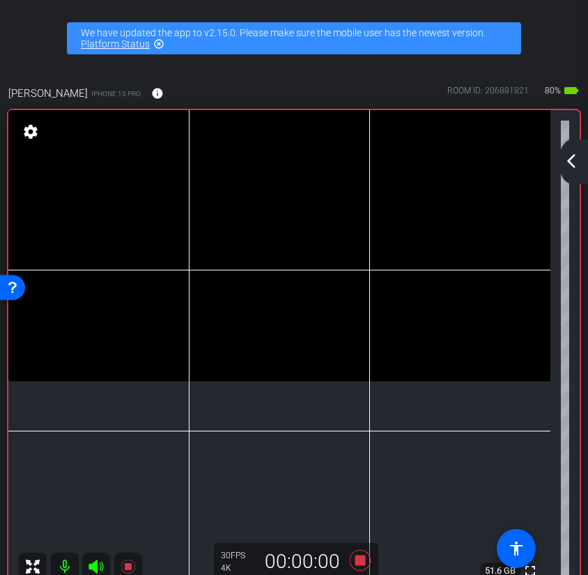
click at [95, 568] on icon at bounding box center [95, 566] width 15 height 14
click at [98, 568] on icon at bounding box center [96, 566] width 17 height 17
click at [365, 559] on icon at bounding box center [360, 560] width 21 height 21
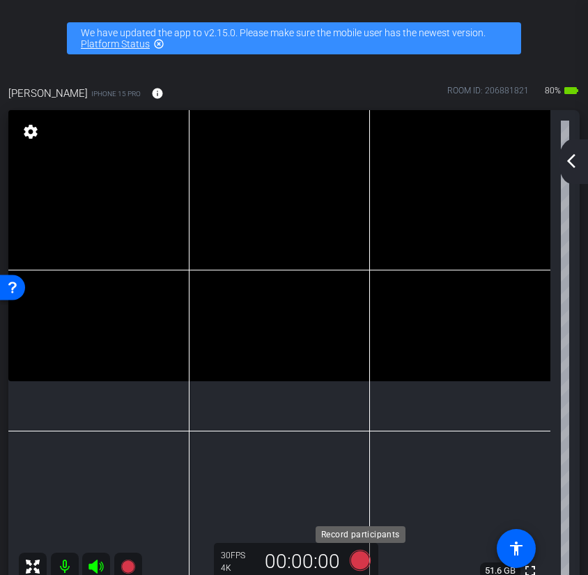
click at [371, 559] on icon at bounding box center [359, 559] width 33 height 25
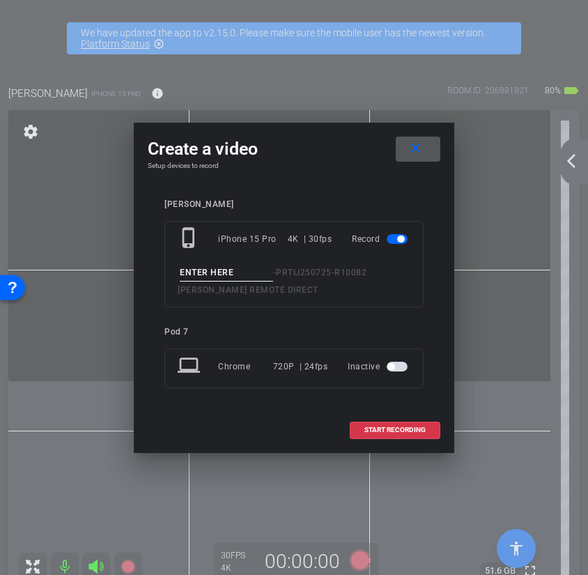
click at [244, 271] on input at bounding box center [226, 272] width 93 height 17
type input "take 17"
click at [414, 433] on span "START RECORDING" at bounding box center [394, 429] width 61 height 7
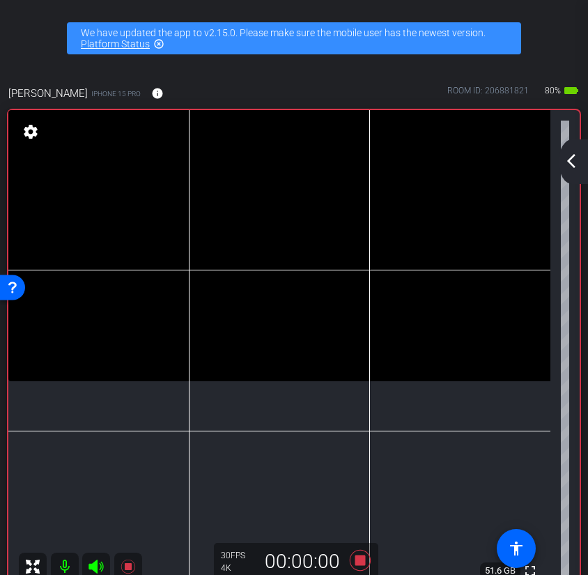
click at [92, 571] on icon at bounding box center [96, 566] width 17 height 17
click at [97, 572] on icon at bounding box center [95, 566] width 15 height 14
click at [100, 564] on icon at bounding box center [95, 566] width 15 height 14
click at [100, 570] on icon at bounding box center [96, 566] width 17 height 17
click at [366, 562] on icon at bounding box center [359, 559] width 33 height 25
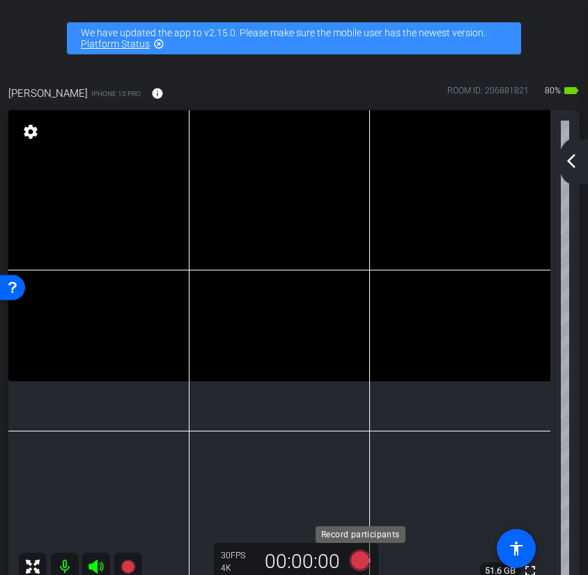
click at [357, 564] on icon at bounding box center [360, 560] width 21 height 21
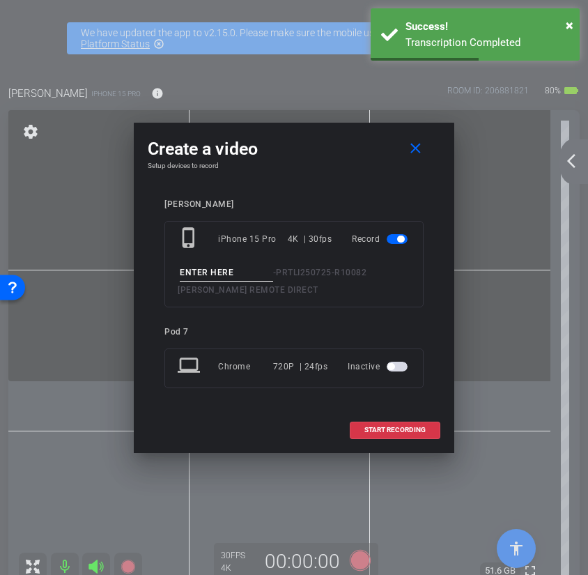
click at [221, 276] on input at bounding box center [226, 272] width 93 height 17
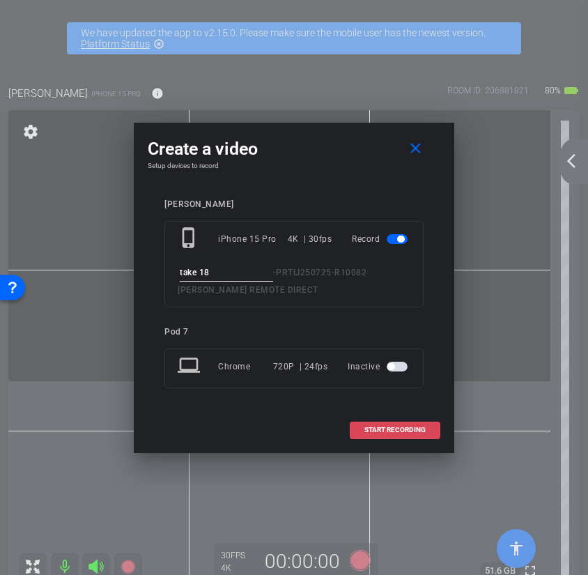
type input "take 18"
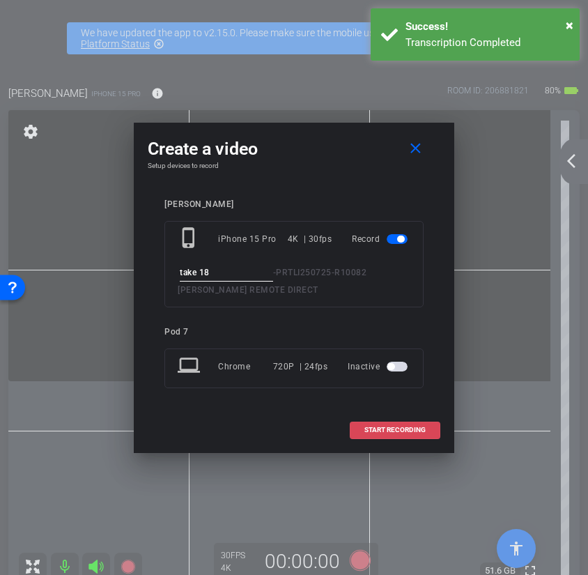
click at [370, 430] on span "START RECORDING" at bounding box center [394, 429] width 61 height 7
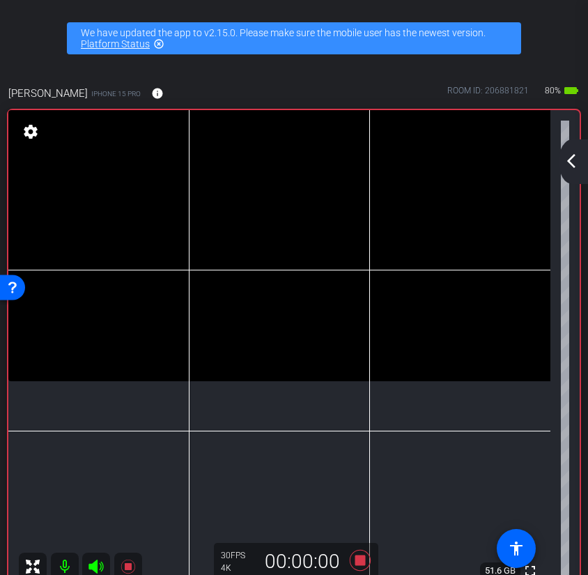
click at [100, 557] on mat-icon at bounding box center [96, 566] width 28 height 28
click at [95, 564] on icon at bounding box center [95, 566] width 15 height 14
click at [362, 565] on icon at bounding box center [360, 560] width 21 height 21
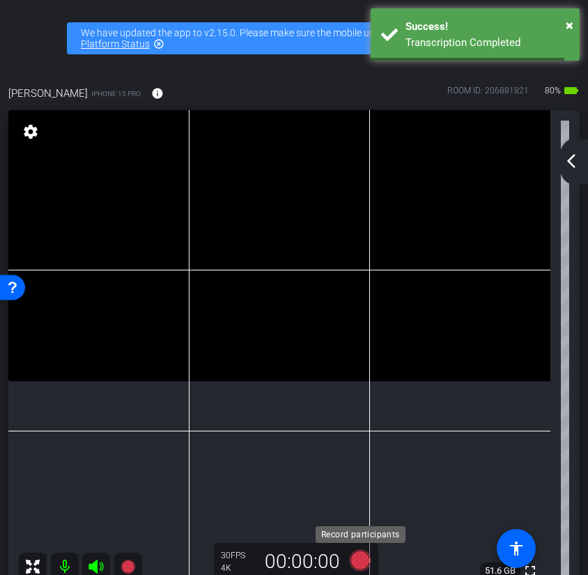
click at [365, 563] on icon at bounding box center [360, 560] width 21 height 21
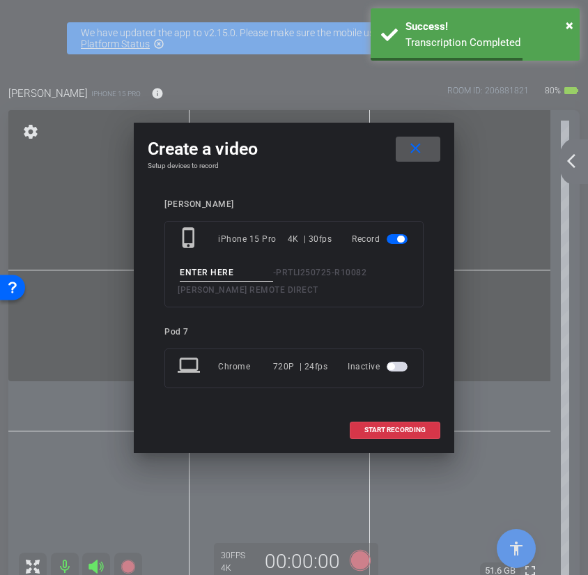
click at [247, 274] on input at bounding box center [226, 272] width 93 height 17
type input "take 19"
click at [402, 425] on span at bounding box center [394, 429] width 89 height 33
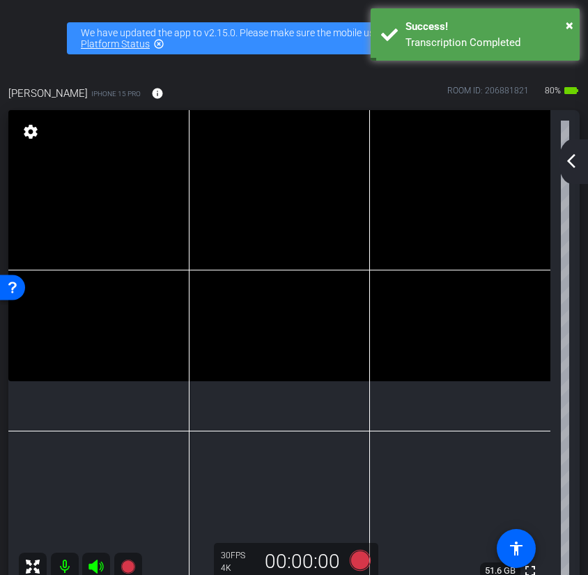
click at [96, 564] on icon at bounding box center [95, 566] width 15 height 14
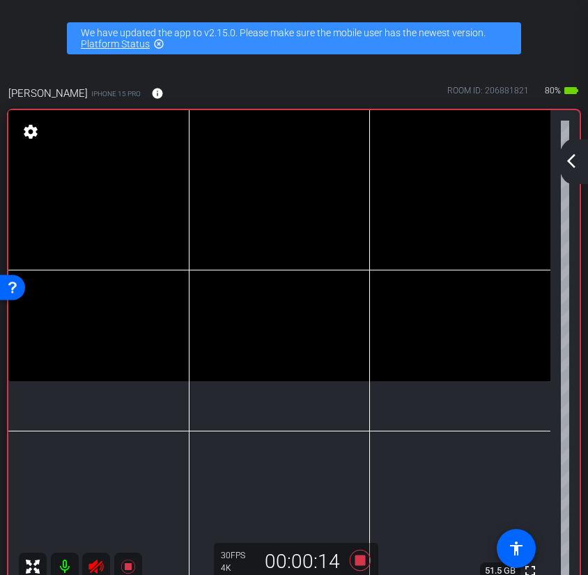
click at [100, 571] on icon at bounding box center [96, 566] width 17 height 17
click at [361, 562] on icon at bounding box center [360, 560] width 21 height 21
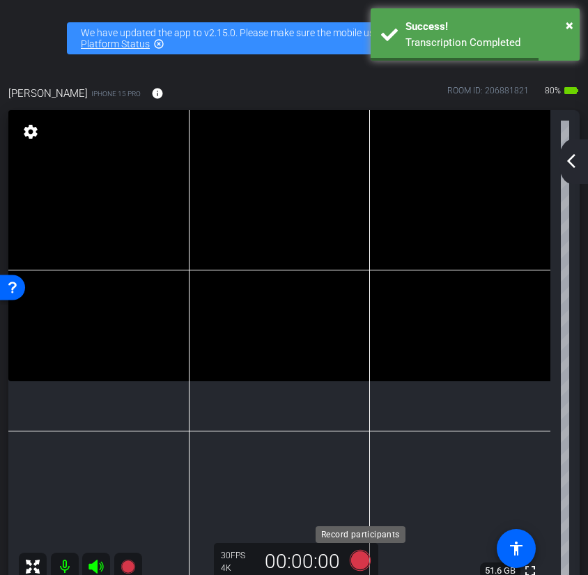
click at [364, 564] on icon at bounding box center [360, 560] width 21 height 21
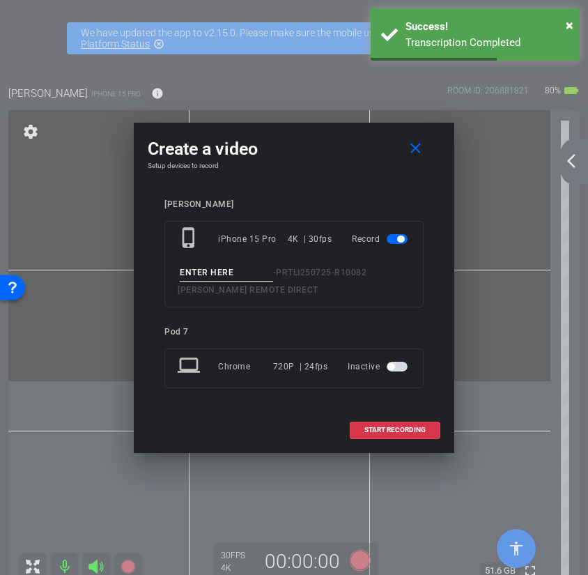
click at [242, 275] on input at bounding box center [226, 272] width 93 height 17
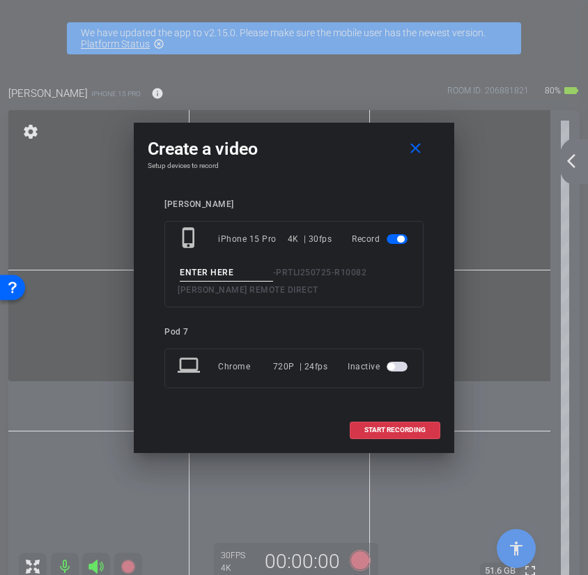
click at [261, 275] on input at bounding box center [226, 272] width 93 height 17
type input "take 20"
click at [431, 442] on span at bounding box center [394, 429] width 89 height 33
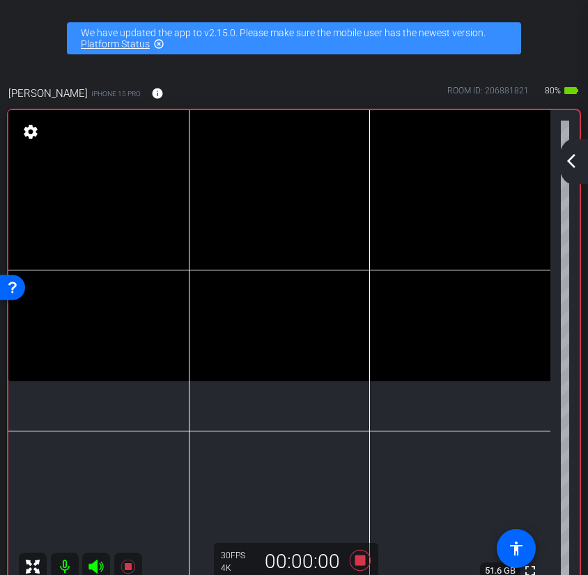
click at [98, 569] on icon at bounding box center [96, 566] width 17 height 17
click at [95, 568] on icon at bounding box center [96, 566] width 17 height 17
click at [357, 566] on icon at bounding box center [359, 559] width 33 height 25
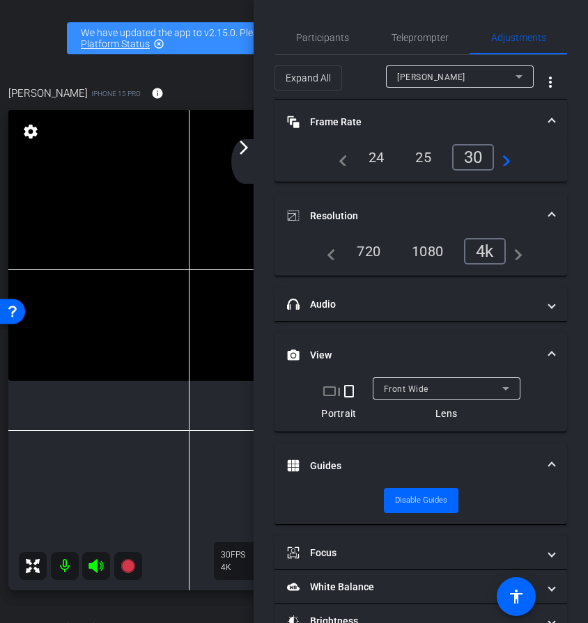
click at [243, 147] on mat-icon "arrow_forward_ios" at bounding box center [243, 147] width 17 height 17
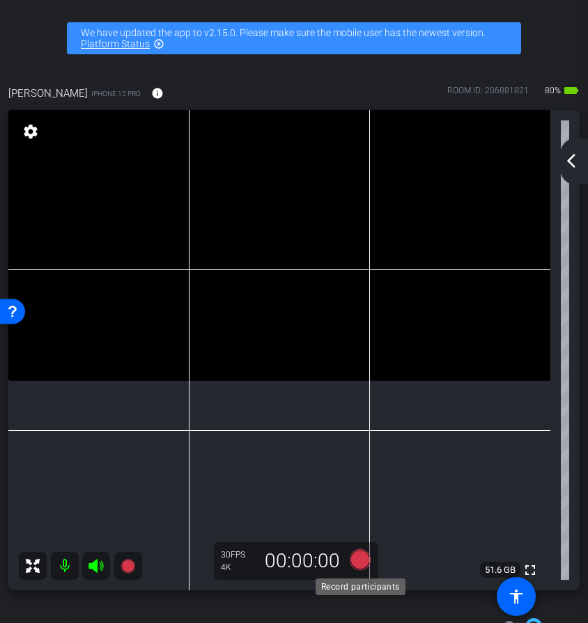
click at [355, 559] on icon at bounding box center [360, 560] width 21 height 21
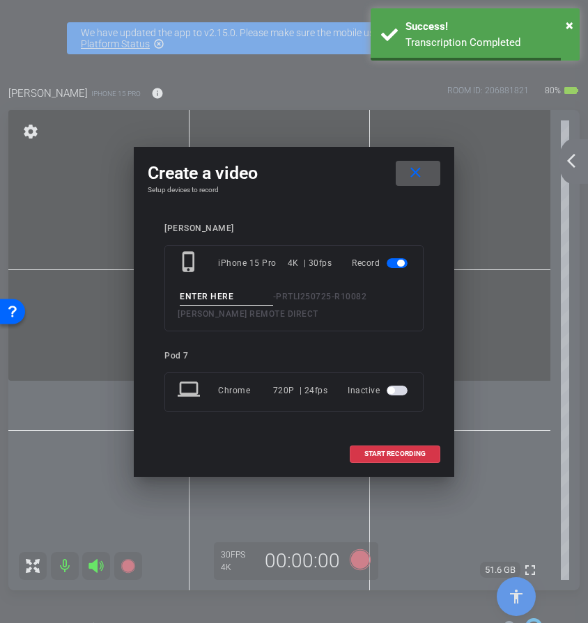
click at [213, 295] on input at bounding box center [226, 296] width 93 height 17
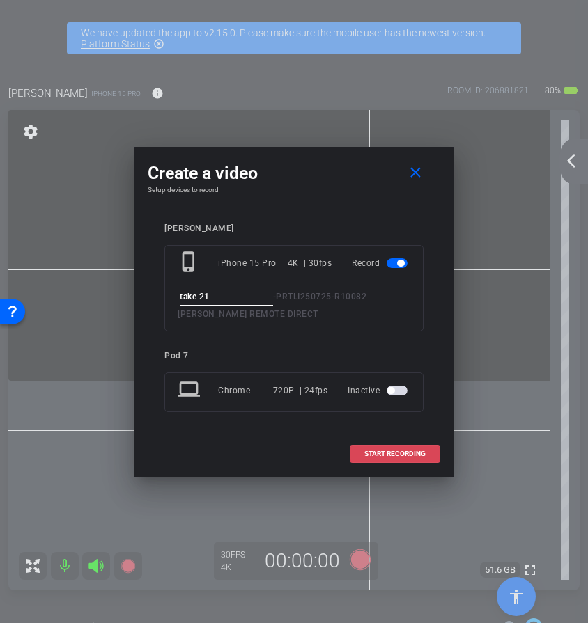
type input "take 21"
click at [379, 451] on span "START RECORDING" at bounding box center [394, 454] width 61 height 7
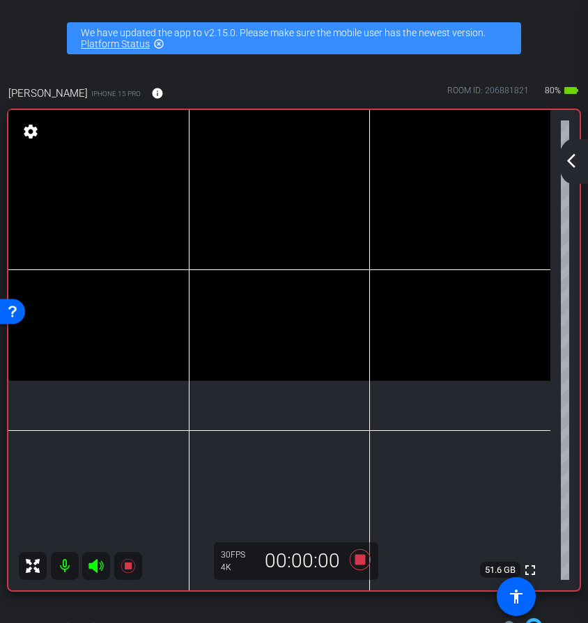
click at [102, 568] on icon at bounding box center [95, 566] width 15 height 14
click at [90, 566] on icon at bounding box center [95, 566] width 15 height 14
click at [356, 559] on icon at bounding box center [360, 560] width 21 height 21
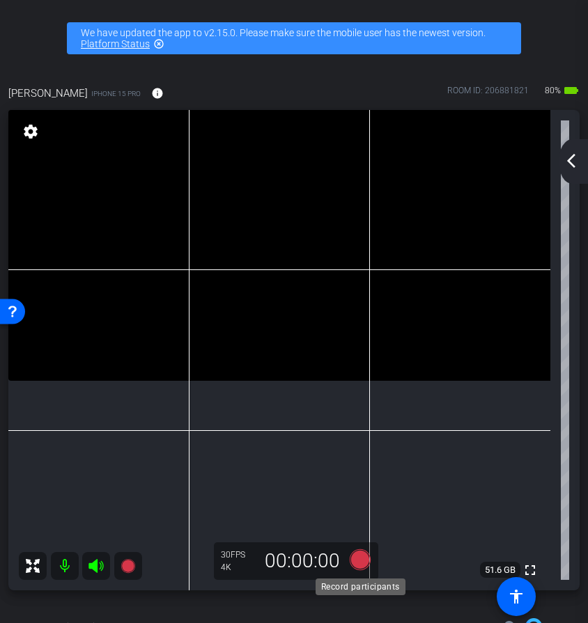
click at [362, 561] on icon at bounding box center [360, 560] width 21 height 21
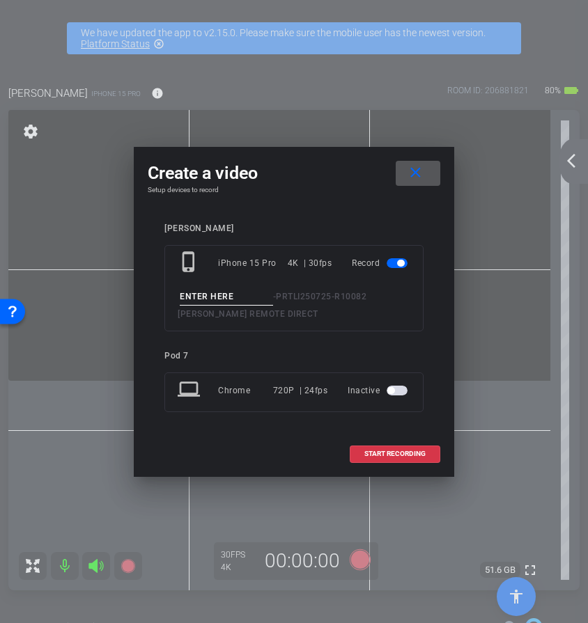
click at [231, 297] on input at bounding box center [226, 296] width 93 height 17
type input "22"
click at [381, 451] on span "START RECORDING" at bounding box center [394, 454] width 61 height 7
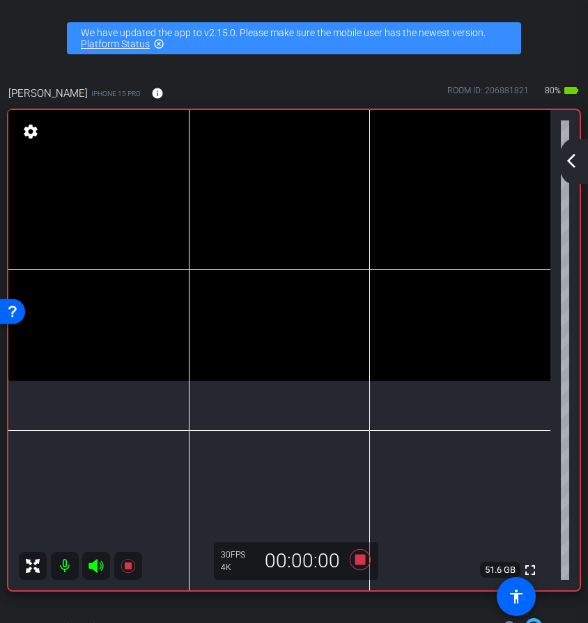
click at [91, 566] on icon at bounding box center [95, 566] width 15 height 14
click at [98, 569] on icon at bounding box center [96, 566] width 17 height 17
click at [366, 557] on icon at bounding box center [359, 559] width 33 height 25
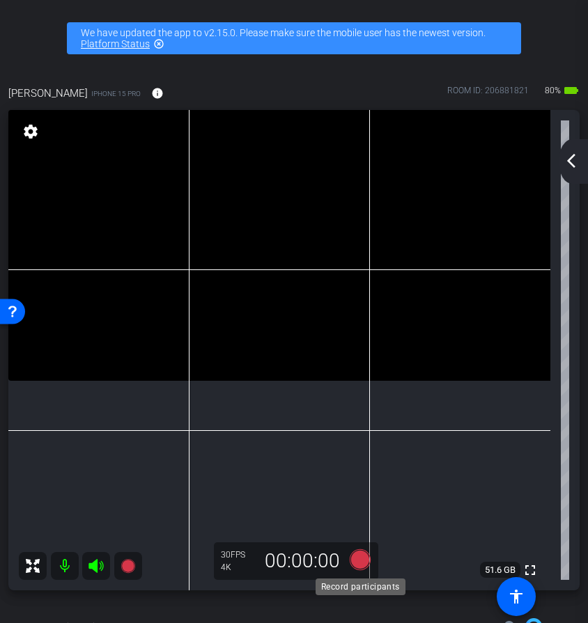
click at [363, 566] on icon at bounding box center [360, 560] width 21 height 21
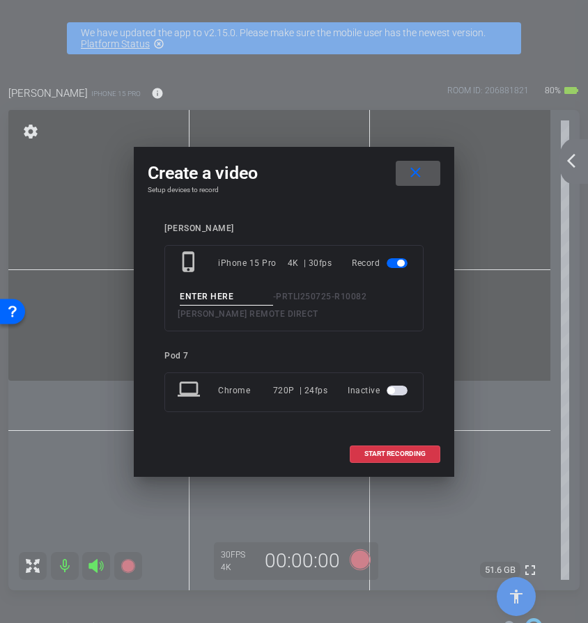
click at [215, 296] on input at bounding box center [226, 296] width 93 height 17
type input "23"
click at [370, 451] on span "START RECORDING" at bounding box center [394, 454] width 61 height 7
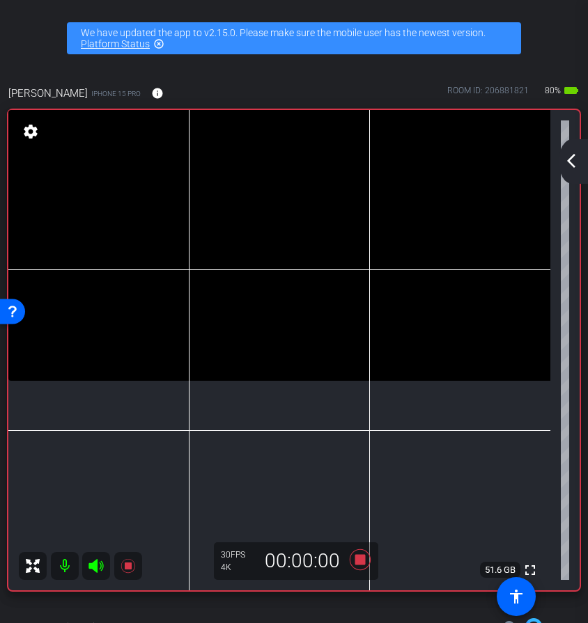
click at [100, 568] on icon at bounding box center [95, 566] width 15 height 14
click at [96, 568] on icon at bounding box center [96, 566] width 17 height 17
click at [364, 554] on icon at bounding box center [359, 559] width 33 height 25
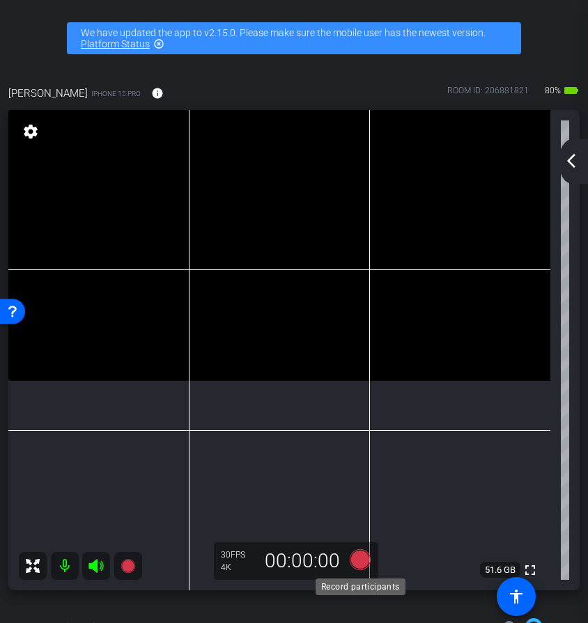
click at [361, 564] on icon at bounding box center [360, 560] width 21 height 21
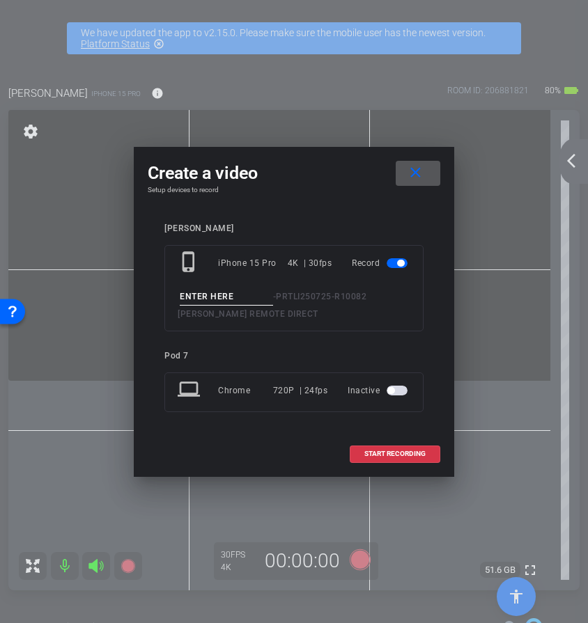
click at [228, 295] on input at bounding box center [226, 296] width 93 height 17
type input "take 24"
click at [425, 460] on span at bounding box center [394, 453] width 89 height 33
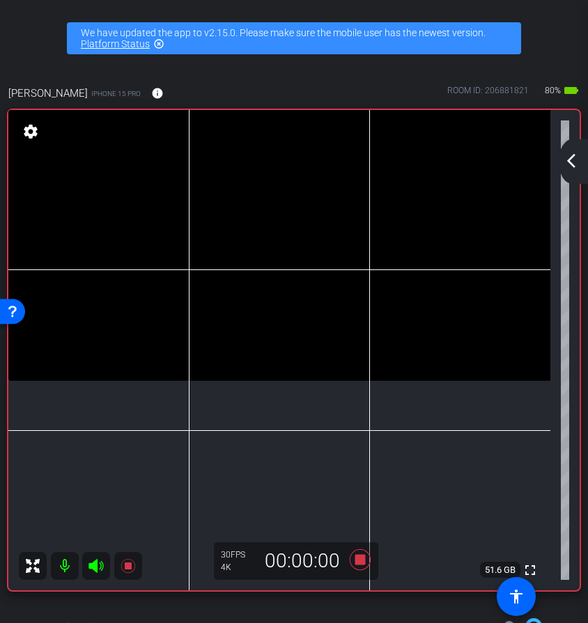
click at [104, 573] on mat-icon at bounding box center [96, 566] width 28 height 28
click at [103, 570] on icon at bounding box center [96, 566] width 17 height 17
click at [95, 568] on icon at bounding box center [95, 566] width 15 height 14
click at [93, 566] on icon at bounding box center [95, 566] width 15 height 14
click at [363, 559] on icon at bounding box center [360, 560] width 21 height 21
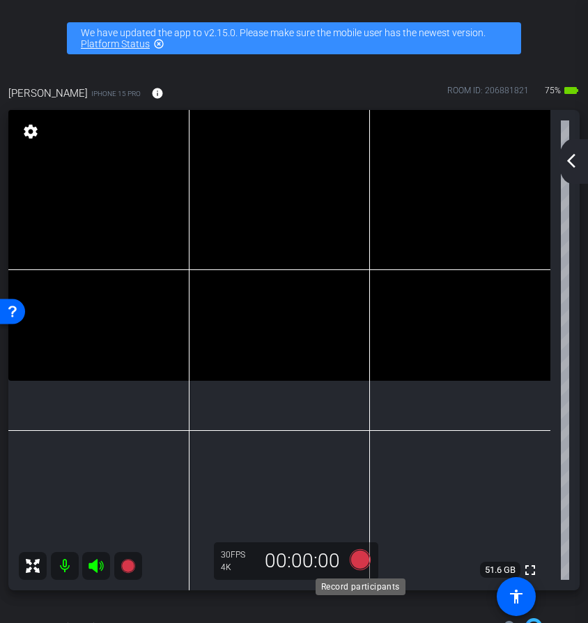
click at [364, 564] on icon at bounding box center [360, 560] width 21 height 21
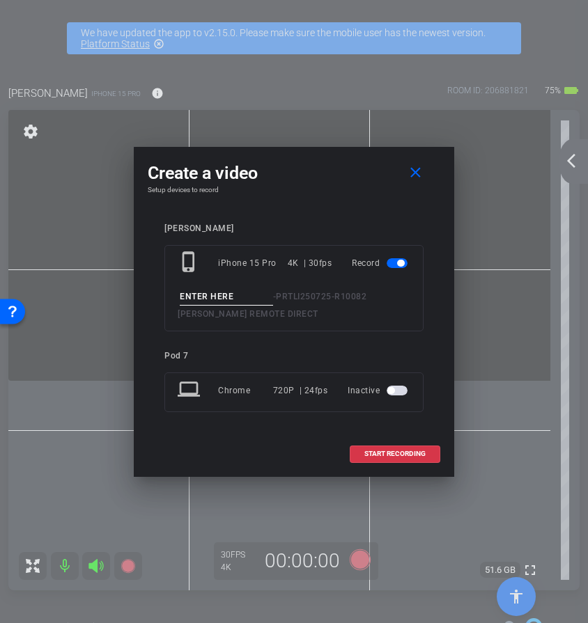
click at [231, 296] on input at bounding box center [226, 296] width 93 height 17
type input "ss2"
click at [412, 172] on mat-icon "close" at bounding box center [415, 172] width 17 height 17
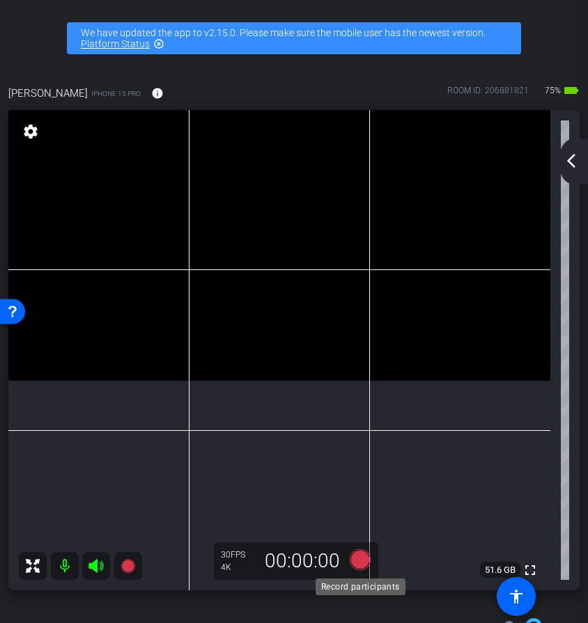
click at [364, 566] on icon at bounding box center [360, 560] width 21 height 21
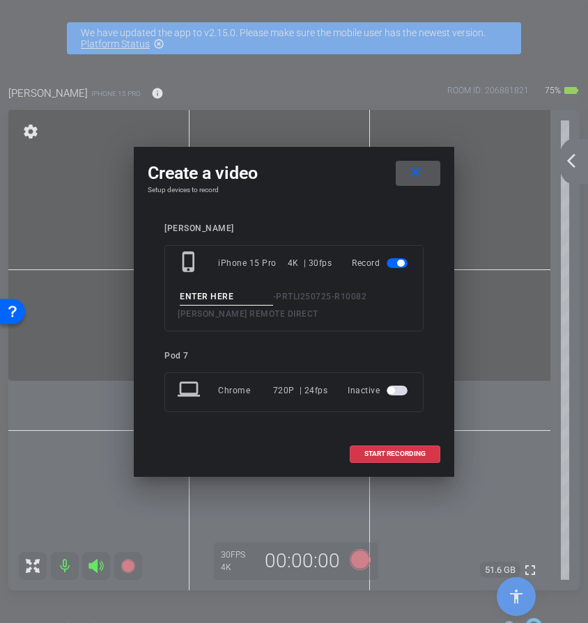
click at [231, 293] on input at bounding box center [226, 296] width 93 height 17
click at [226, 297] on input at bounding box center [226, 296] width 93 height 17
type input "25"
click at [409, 453] on span "START RECORDING" at bounding box center [394, 454] width 61 height 7
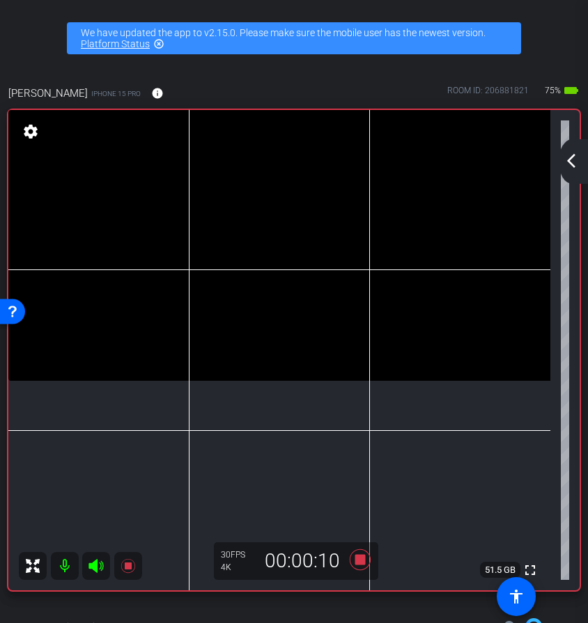
click at [98, 563] on icon at bounding box center [96, 566] width 17 height 17
click at [100, 566] on icon at bounding box center [96, 566] width 17 height 17
click at [100, 567] on icon at bounding box center [95, 566] width 15 height 14
click at [96, 568] on icon at bounding box center [95, 566] width 15 height 14
click at [366, 567] on icon at bounding box center [360, 560] width 21 height 21
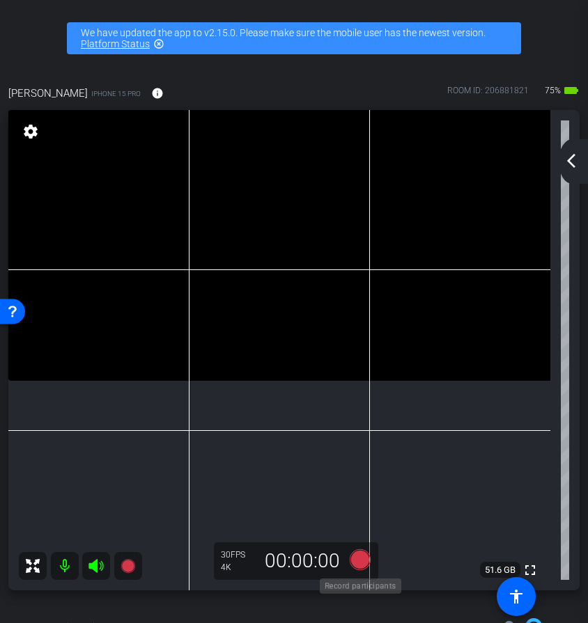
click at [357, 566] on icon at bounding box center [360, 560] width 21 height 21
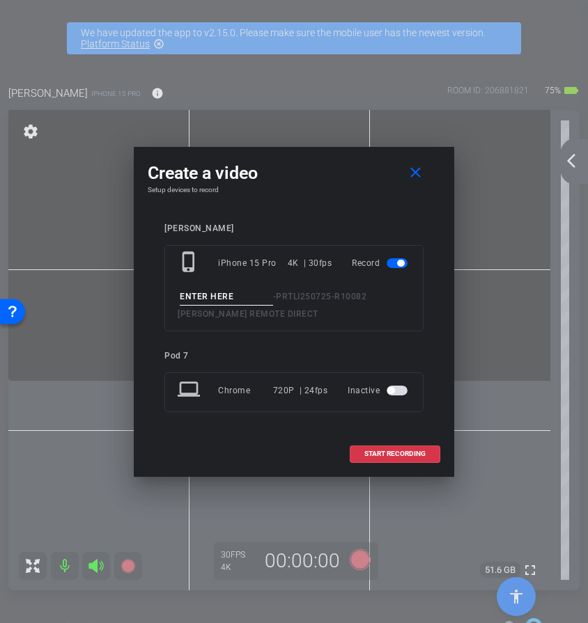
click at [226, 302] on input at bounding box center [226, 296] width 93 height 17
type input "take 26"
click at [376, 456] on span "START RECORDING" at bounding box center [394, 454] width 61 height 7
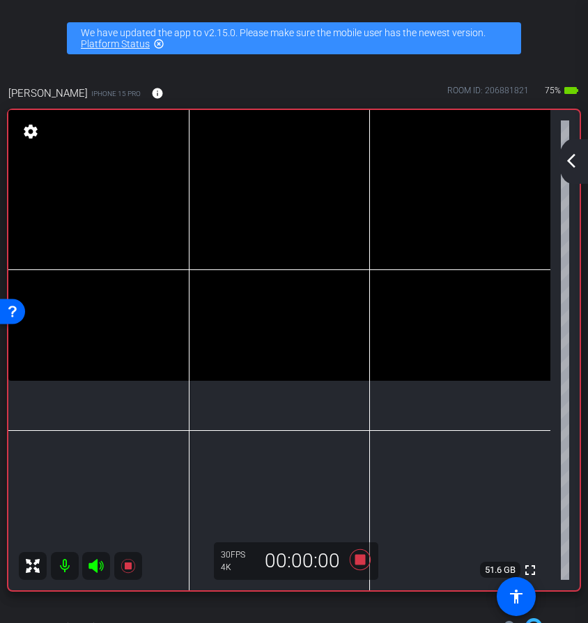
click at [103, 564] on icon at bounding box center [95, 566] width 15 height 14
click at [100, 565] on icon at bounding box center [96, 566] width 17 height 17
click at [357, 560] on icon at bounding box center [360, 560] width 21 height 21
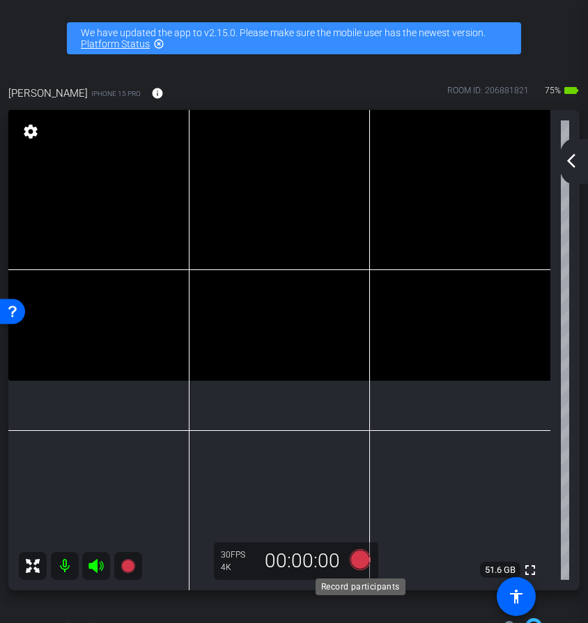
click at [361, 563] on icon at bounding box center [360, 560] width 21 height 21
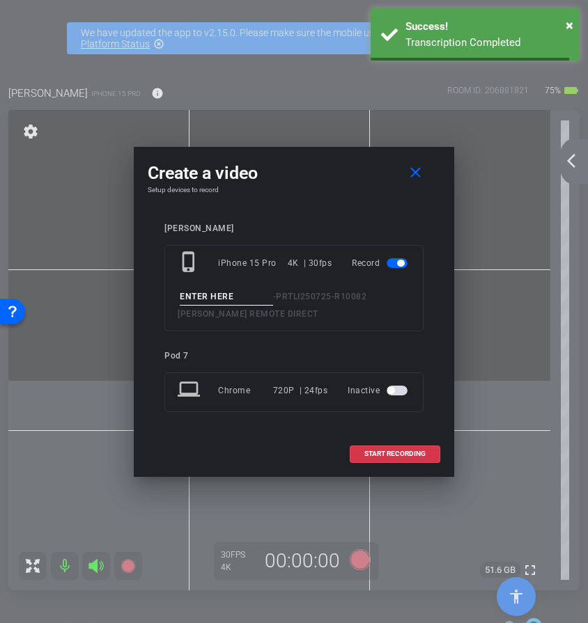
click at [249, 297] on input at bounding box center [226, 296] width 93 height 17
type input "28"
click at [375, 452] on span "START RECORDING" at bounding box center [394, 454] width 61 height 7
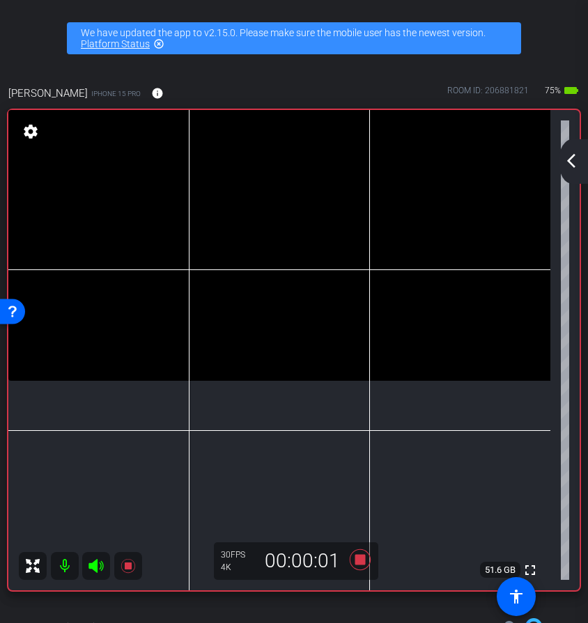
click at [96, 564] on icon at bounding box center [95, 566] width 15 height 14
click at [99, 568] on icon at bounding box center [96, 566] width 17 height 17
click at [360, 564] on icon at bounding box center [360, 560] width 21 height 21
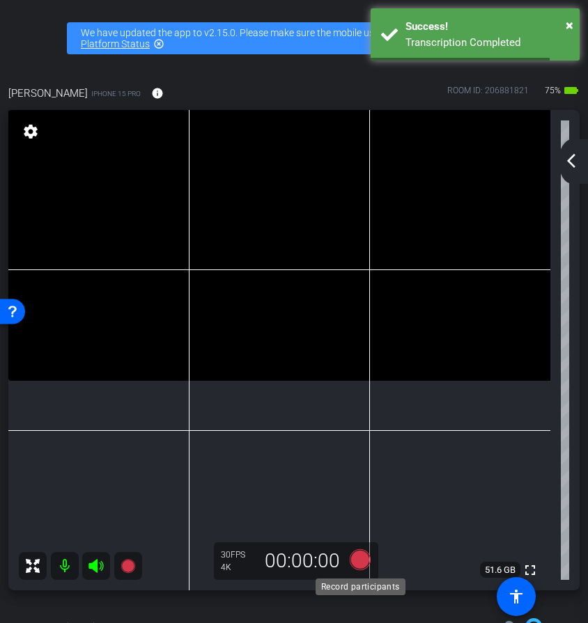
click at [364, 562] on icon at bounding box center [360, 560] width 21 height 21
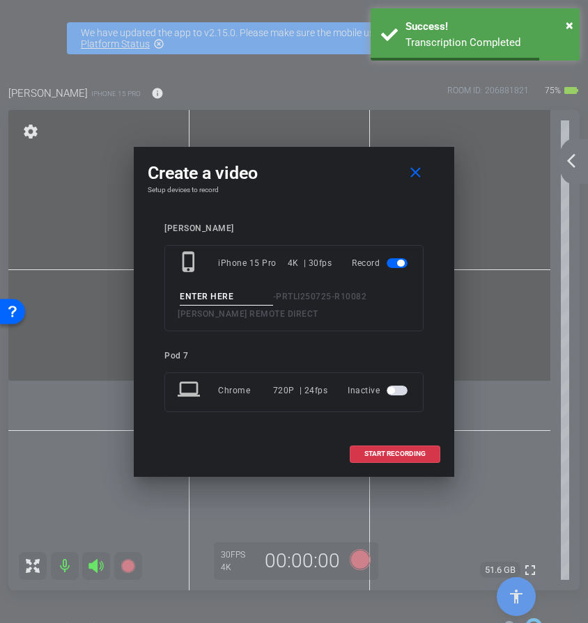
click at [364, 562] on div at bounding box center [294, 311] width 588 height 623
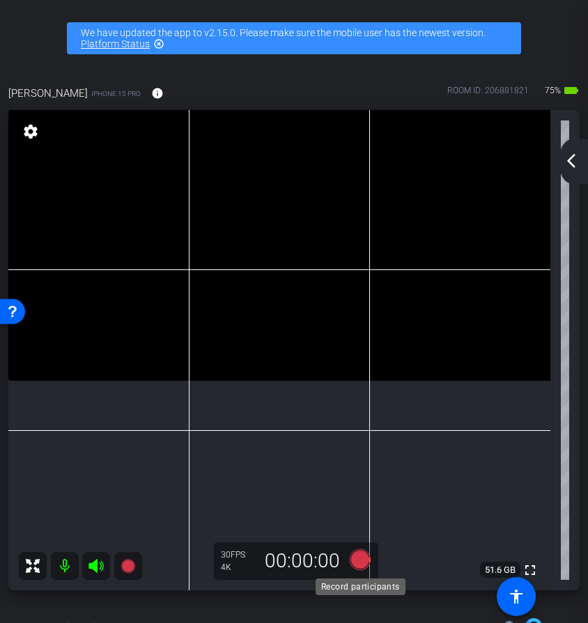
click at [362, 559] on icon at bounding box center [360, 560] width 21 height 21
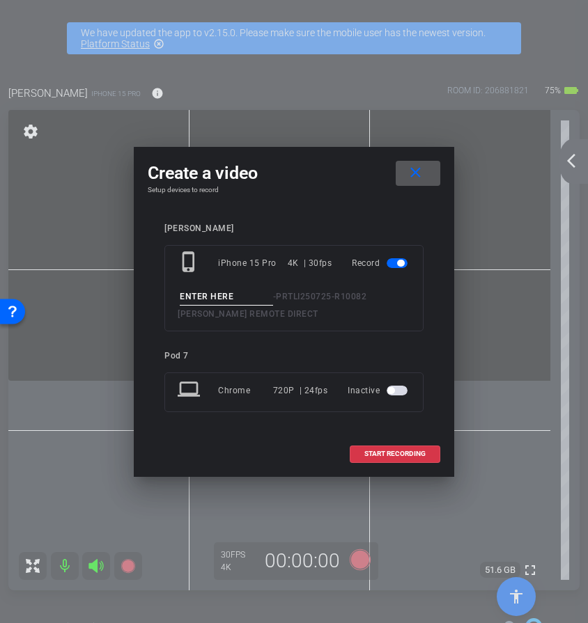
click at [240, 303] on input at bounding box center [226, 296] width 93 height 17
type input "27"
click at [424, 457] on span "START RECORDING" at bounding box center [394, 454] width 61 height 7
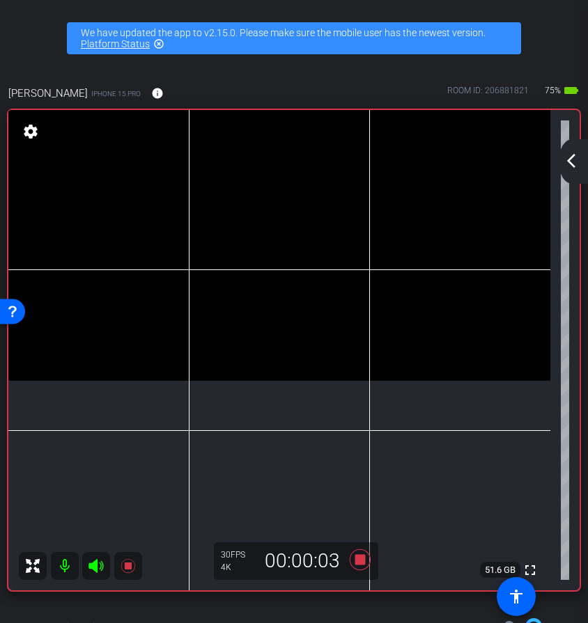
click at [93, 570] on icon at bounding box center [95, 566] width 15 height 14
click at [100, 573] on icon at bounding box center [96, 566] width 17 height 17
click at [357, 566] on icon at bounding box center [359, 559] width 33 height 25
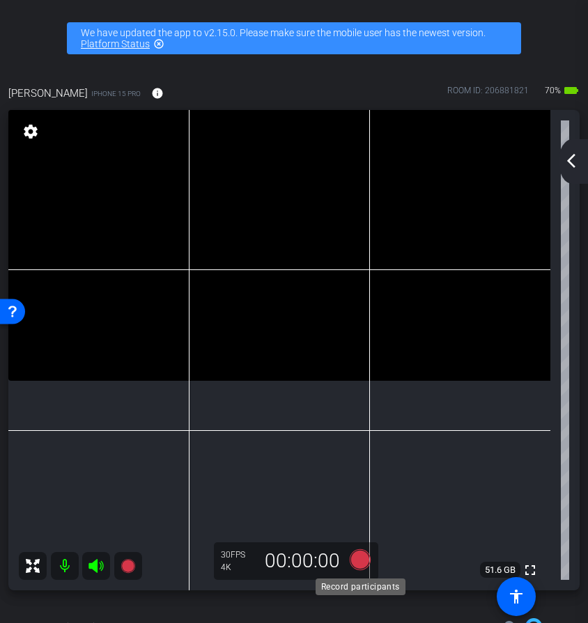
click at [362, 561] on icon at bounding box center [360, 560] width 21 height 21
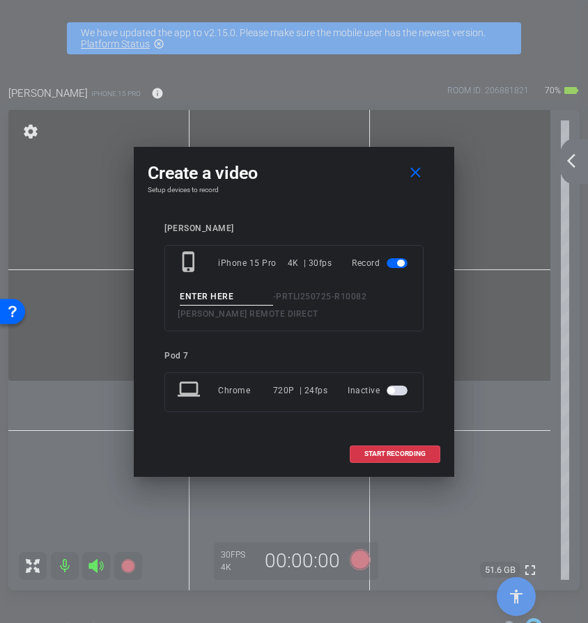
click at [244, 297] on input at bounding box center [226, 296] width 93 height 17
type input "29"
click at [388, 453] on span "START RECORDING" at bounding box center [394, 454] width 61 height 7
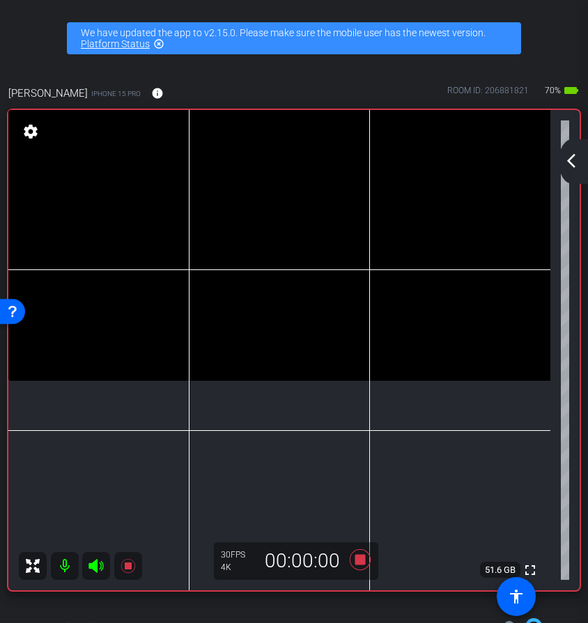
click at [96, 570] on icon at bounding box center [95, 566] width 15 height 14
click at [95, 573] on icon at bounding box center [96, 566] width 17 height 17
click at [356, 565] on icon at bounding box center [360, 560] width 21 height 21
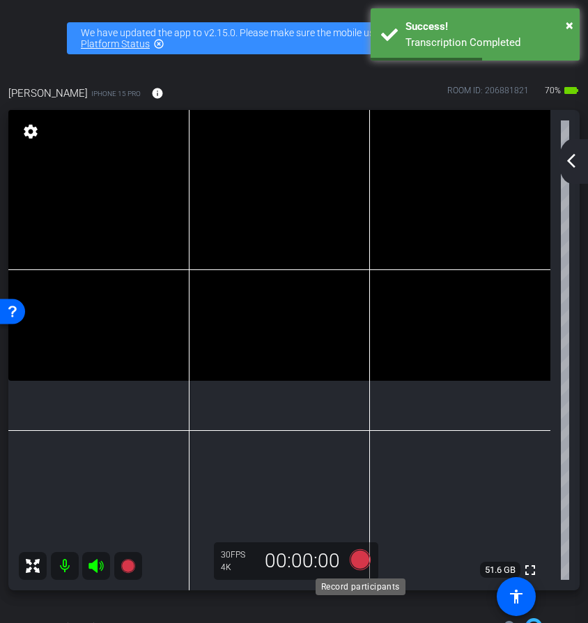
click at [363, 564] on icon at bounding box center [360, 560] width 21 height 21
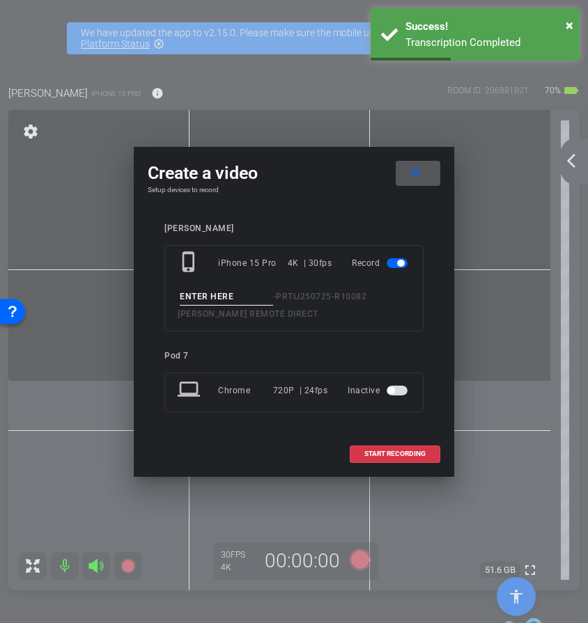
click at [231, 291] on input at bounding box center [226, 296] width 93 height 17
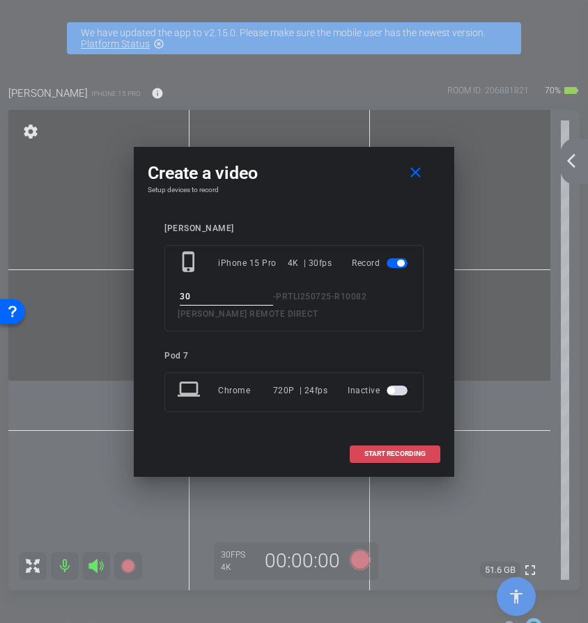
type input "30"
click at [397, 467] on span at bounding box center [394, 453] width 89 height 33
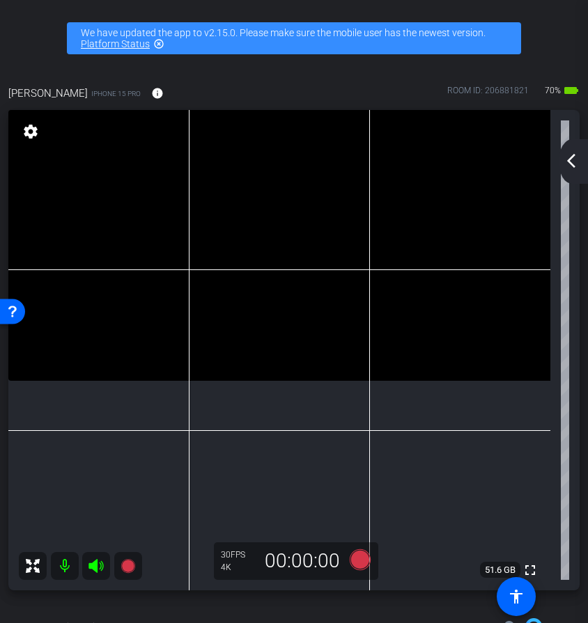
click at [95, 567] on icon at bounding box center [95, 566] width 15 height 14
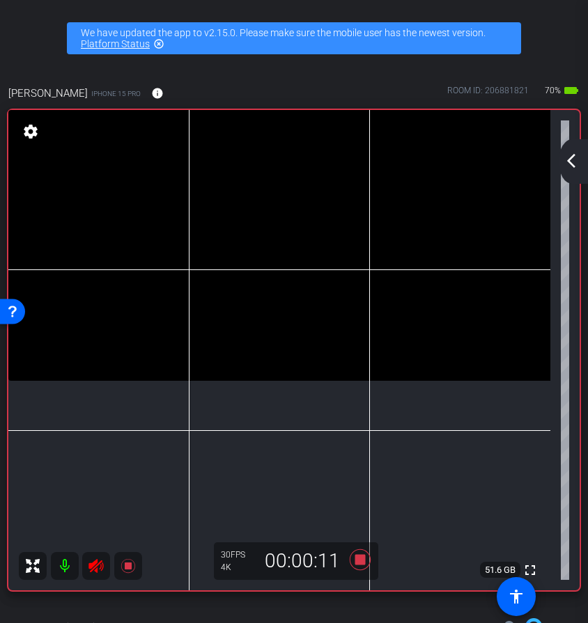
click at [95, 569] on icon at bounding box center [95, 566] width 15 height 14
click at [355, 565] on icon at bounding box center [359, 559] width 33 height 25
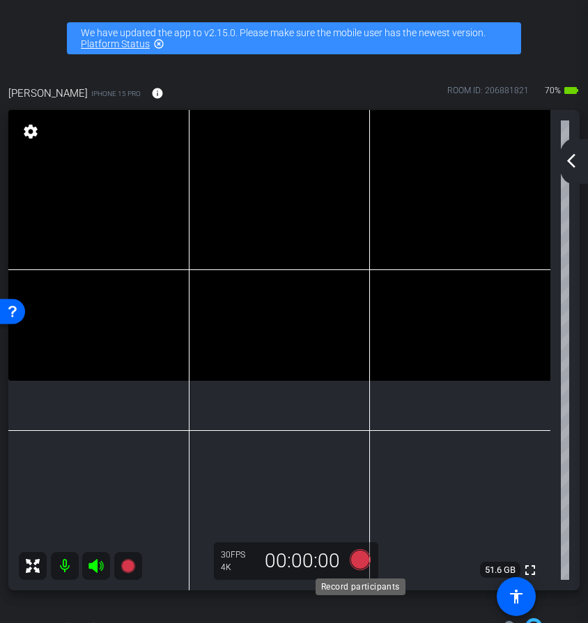
click at [364, 564] on icon at bounding box center [360, 560] width 21 height 21
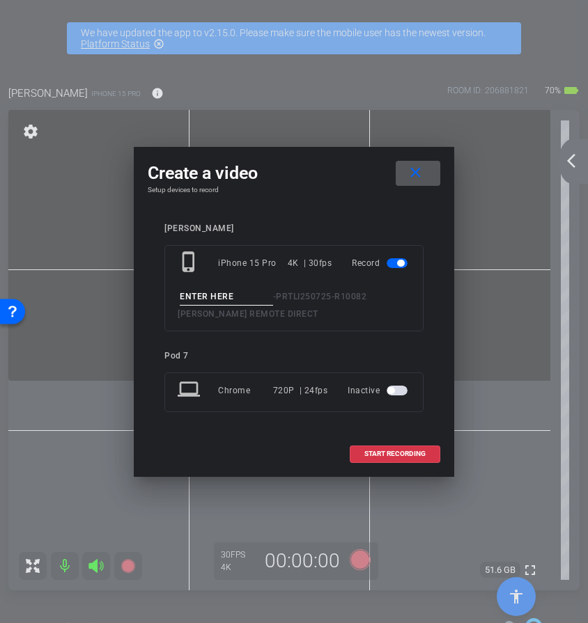
click at [233, 289] on input at bounding box center [226, 296] width 93 height 17
type input "31"
click at [394, 449] on span at bounding box center [394, 453] width 89 height 33
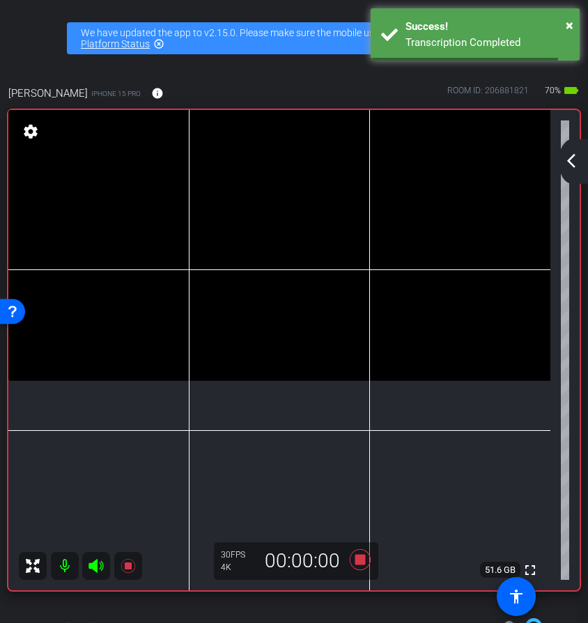
click at [104, 568] on mat-icon at bounding box center [96, 566] width 28 height 28
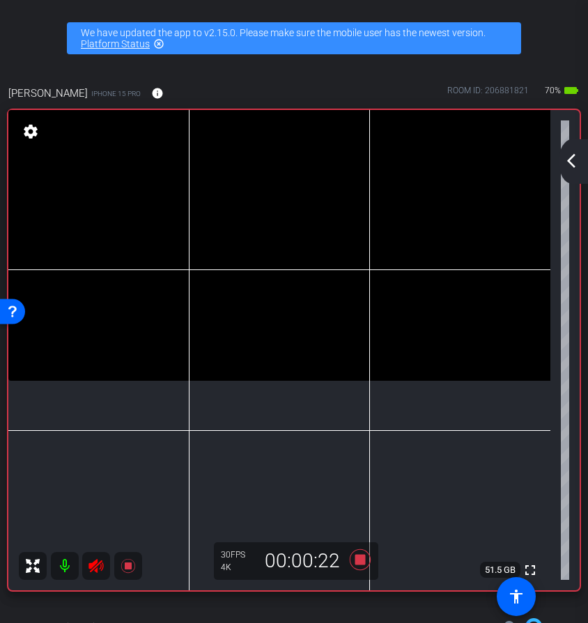
click at [91, 570] on icon at bounding box center [95, 566] width 15 height 14
click at [361, 561] on icon at bounding box center [360, 560] width 21 height 21
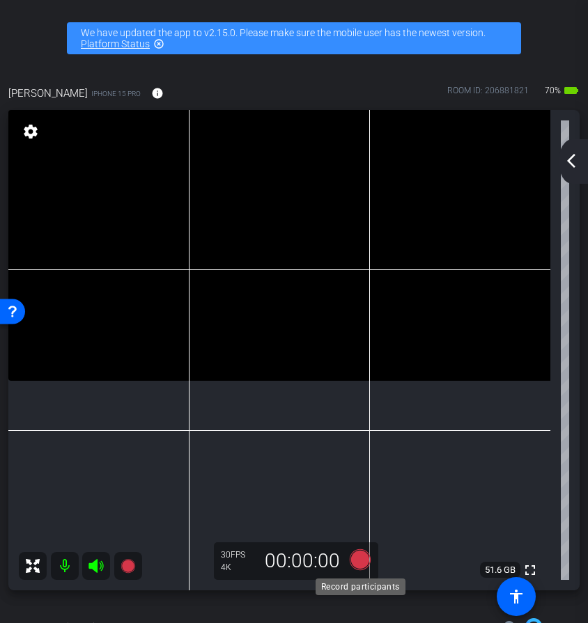
click at [361, 568] on icon at bounding box center [360, 560] width 21 height 21
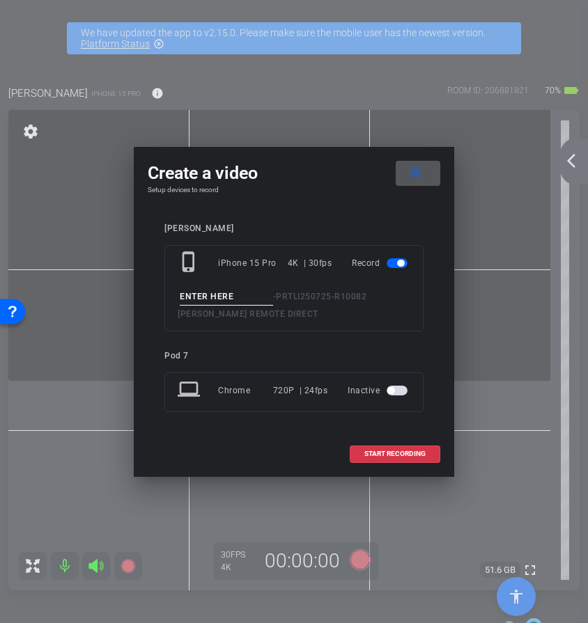
click at [217, 298] on input at bounding box center [226, 296] width 93 height 17
type input "32"
click at [405, 453] on span "START RECORDING" at bounding box center [394, 454] width 61 height 7
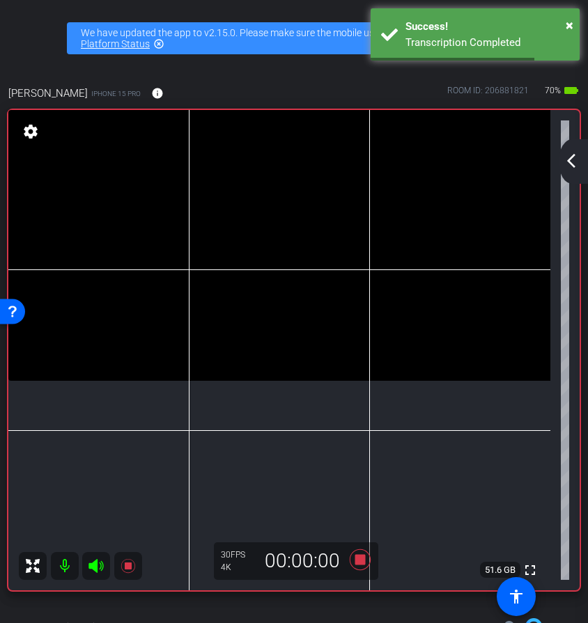
click at [96, 574] on mat-icon at bounding box center [96, 566] width 28 height 28
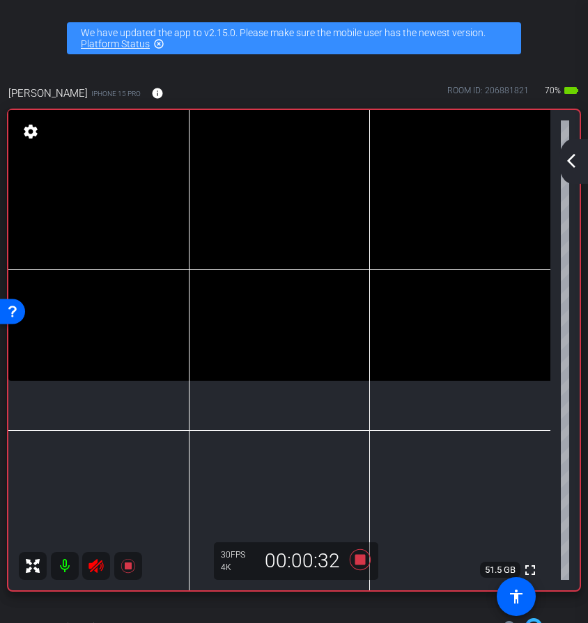
click at [95, 574] on mat-icon at bounding box center [96, 566] width 28 height 28
click at [361, 556] on icon at bounding box center [360, 560] width 21 height 21
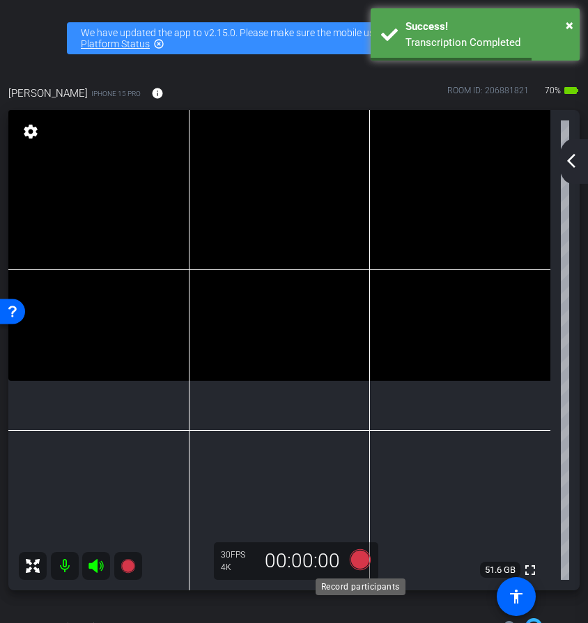
click at [357, 559] on icon at bounding box center [360, 560] width 21 height 21
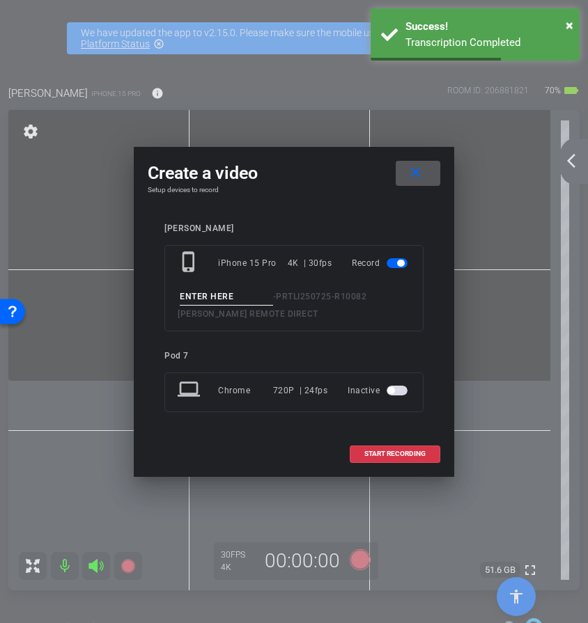
click at [244, 295] on input at bounding box center [226, 296] width 93 height 17
type input "33"
click at [379, 453] on span "START RECORDING" at bounding box center [394, 454] width 61 height 7
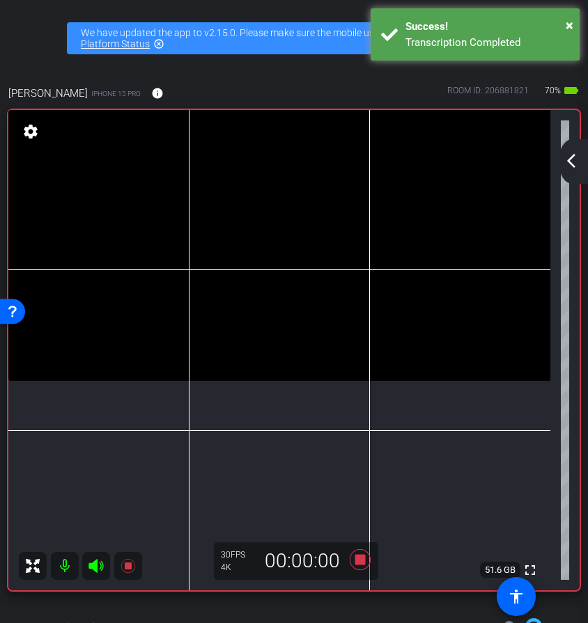
click at [94, 573] on icon at bounding box center [96, 566] width 17 height 17
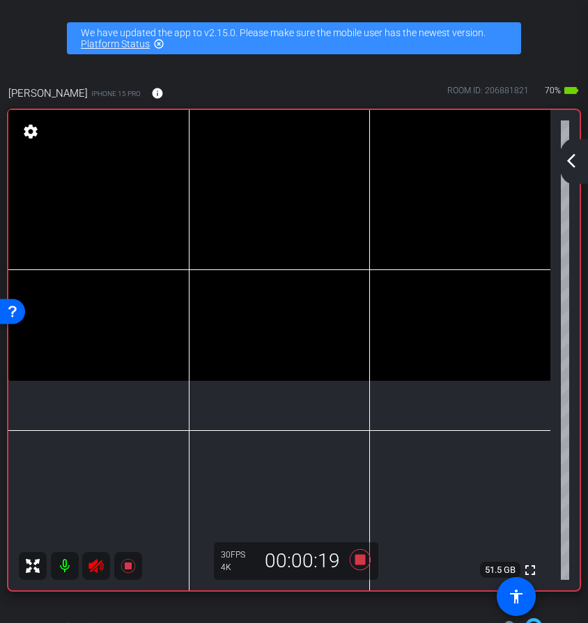
click at [98, 573] on icon at bounding box center [96, 566] width 17 height 17
click at [356, 561] on icon at bounding box center [360, 560] width 21 height 21
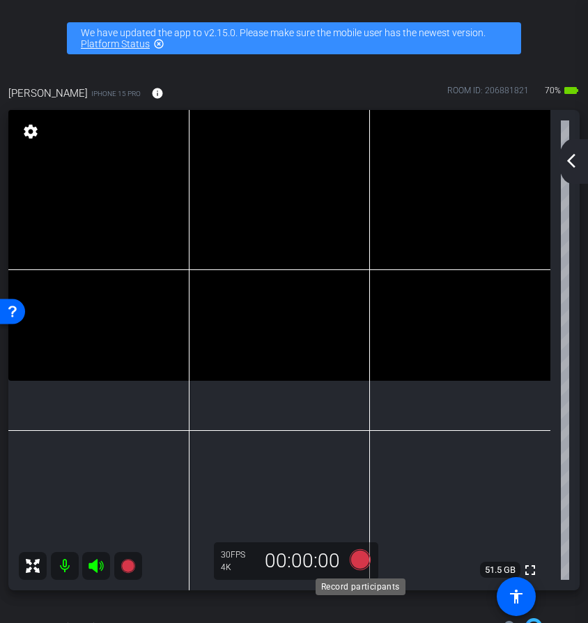
click at [355, 552] on icon at bounding box center [360, 560] width 21 height 21
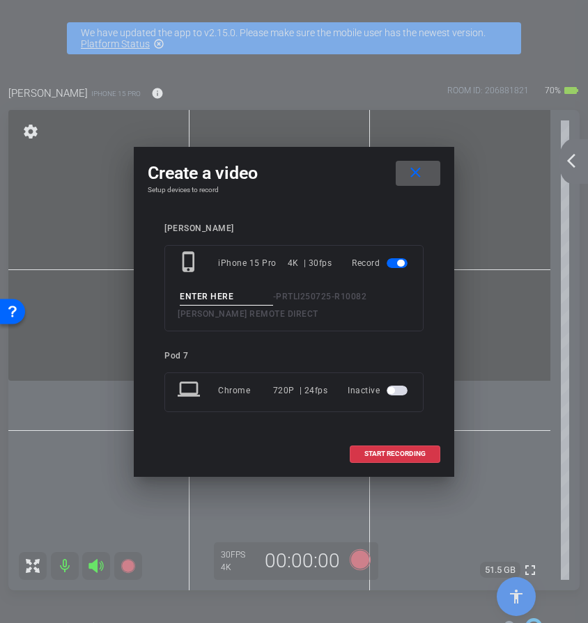
click at [252, 297] on input at bounding box center [226, 296] width 93 height 17
type input "34"
click at [368, 451] on span "START RECORDING" at bounding box center [394, 454] width 61 height 7
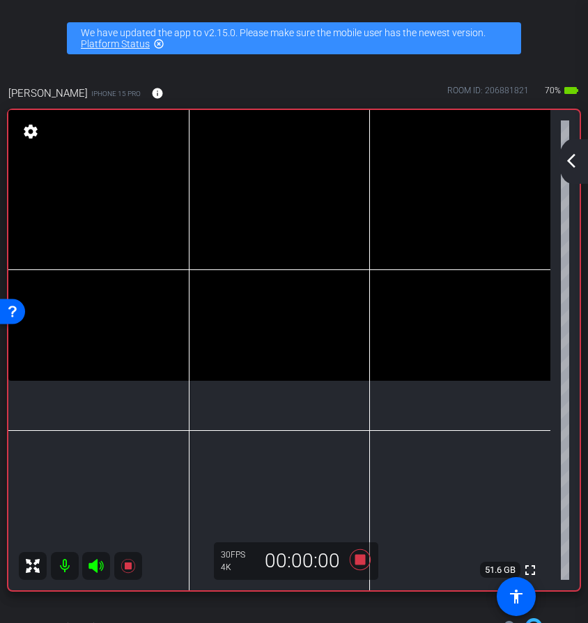
click at [94, 559] on icon at bounding box center [96, 566] width 17 height 17
click at [97, 562] on icon at bounding box center [95, 566] width 15 height 14
click at [362, 568] on icon at bounding box center [359, 559] width 33 height 25
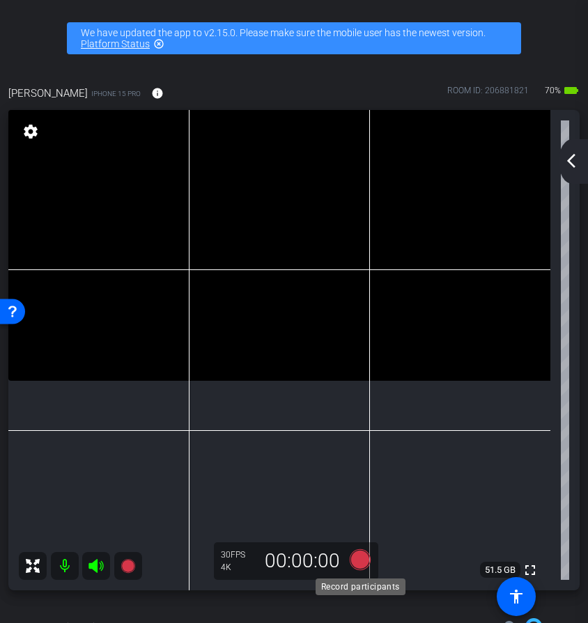
click at [366, 554] on icon at bounding box center [360, 560] width 21 height 21
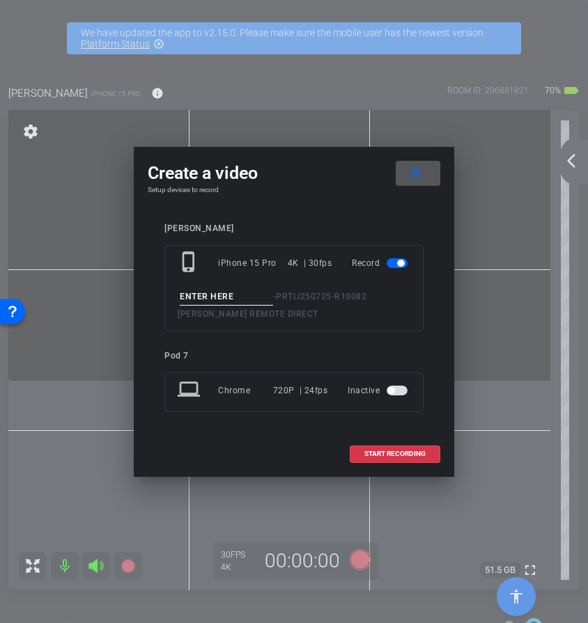
click at [256, 291] on input at bounding box center [226, 296] width 93 height 17
click at [252, 292] on input at bounding box center [226, 296] width 93 height 17
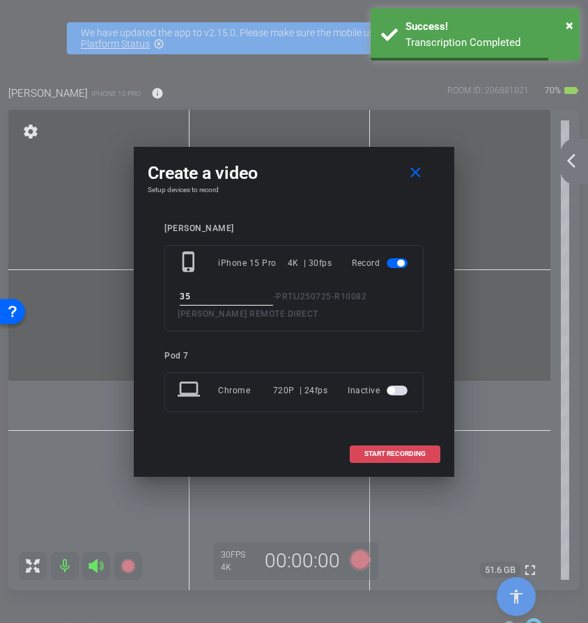
type input "35"
click at [368, 455] on span "START RECORDING" at bounding box center [394, 454] width 61 height 7
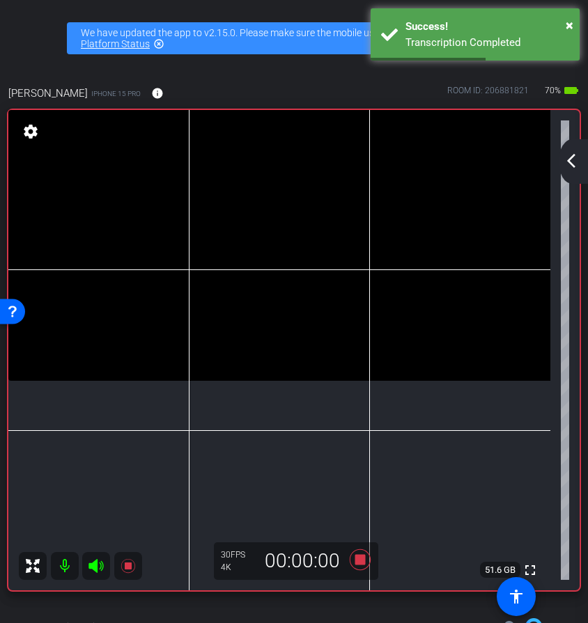
click at [100, 565] on icon at bounding box center [96, 566] width 17 height 17
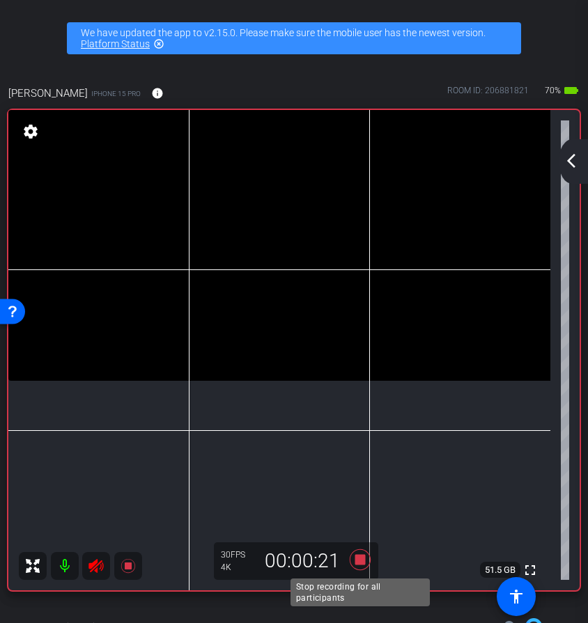
click at [366, 556] on icon at bounding box center [359, 559] width 33 height 25
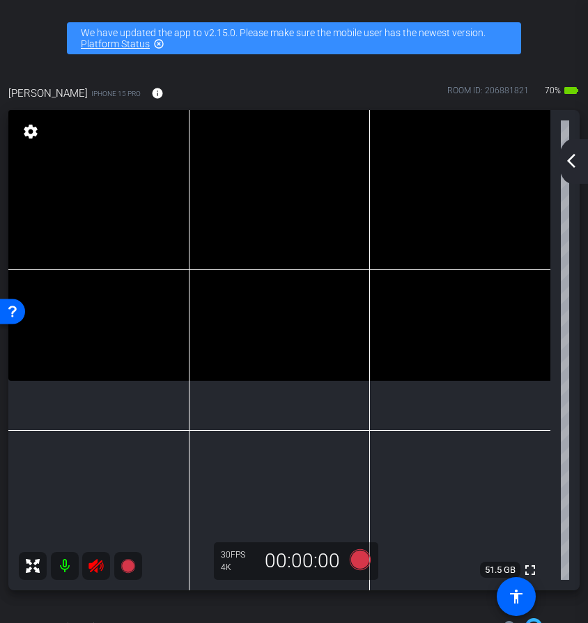
click at [93, 569] on icon at bounding box center [95, 566] width 15 height 14
click at [366, 567] on icon at bounding box center [359, 559] width 33 height 25
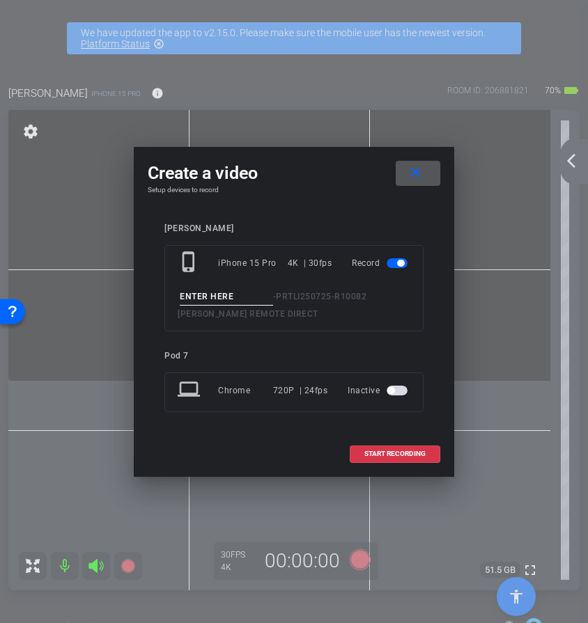
click at [249, 294] on input at bounding box center [226, 296] width 93 height 17
type input "36"
click at [408, 440] on span at bounding box center [394, 453] width 89 height 33
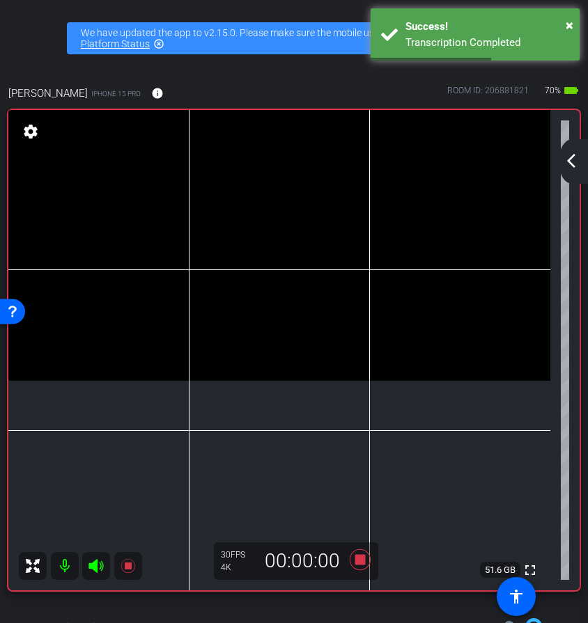
click at [100, 568] on icon at bounding box center [96, 566] width 17 height 17
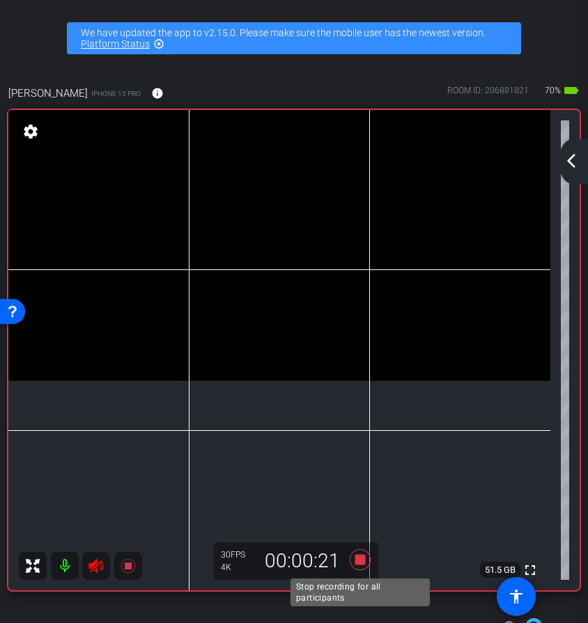
click at [363, 564] on icon at bounding box center [360, 560] width 21 height 21
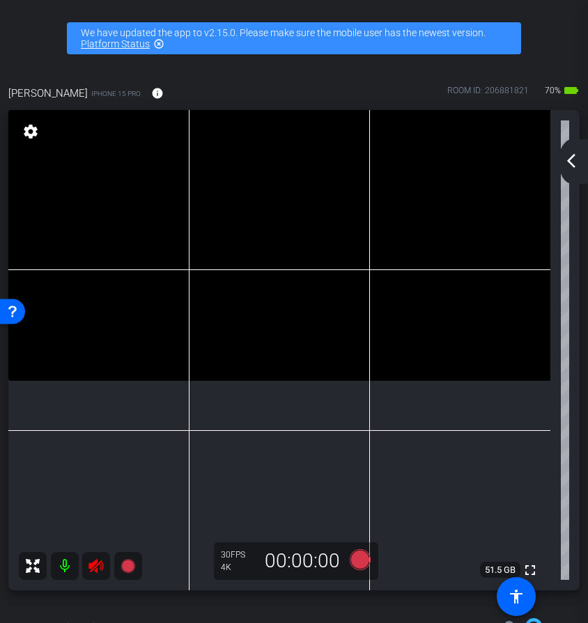
click at [93, 567] on icon at bounding box center [95, 566] width 15 height 14
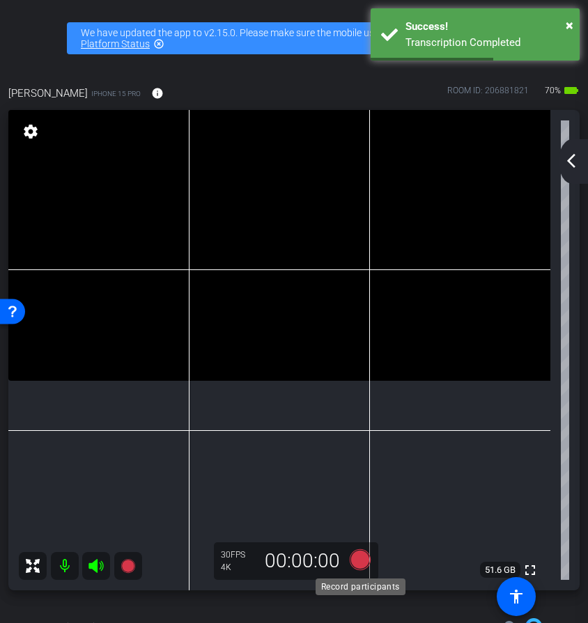
click at [354, 566] on icon at bounding box center [360, 560] width 21 height 21
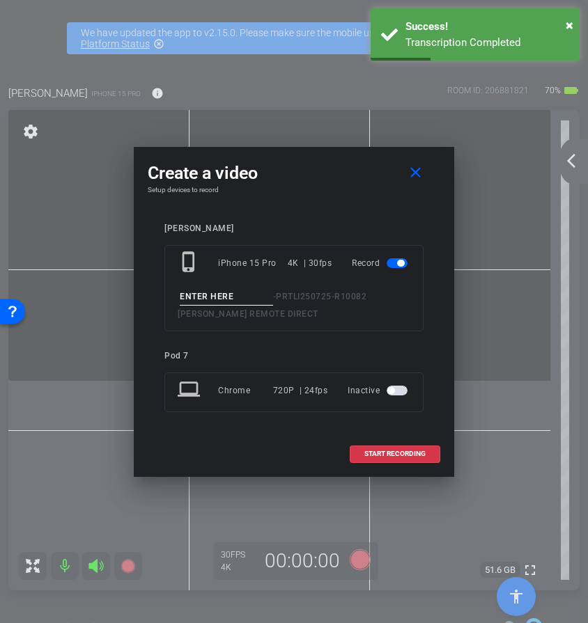
click at [231, 295] on input at bounding box center [226, 296] width 93 height 17
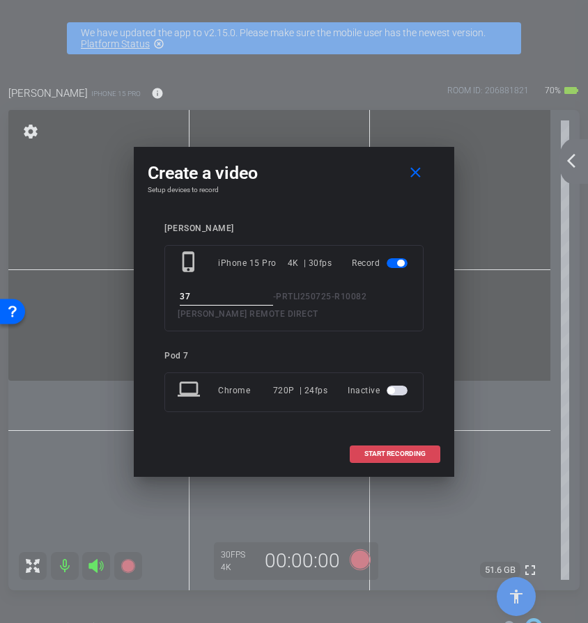
type input "37"
click at [386, 451] on span "START RECORDING" at bounding box center [394, 454] width 61 height 7
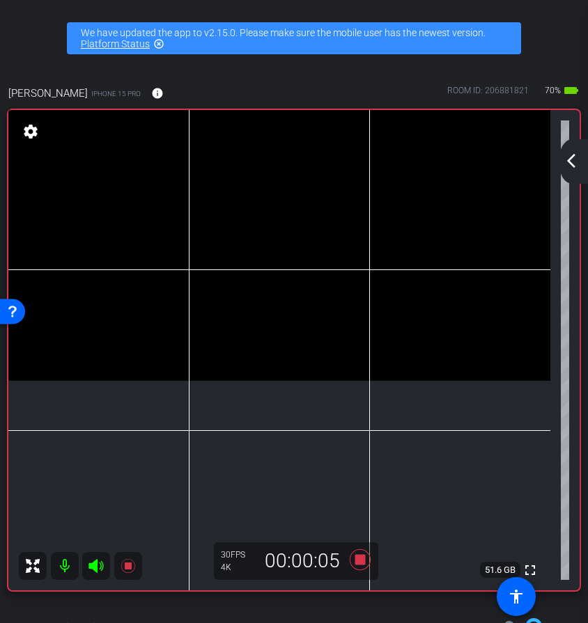
click at [104, 566] on icon at bounding box center [96, 566] width 17 height 17
click at [98, 570] on icon at bounding box center [96, 566] width 17 height 17
click at [95, 572] on icon at bounding box center [95, 566] width 15 height 14
click at [97, 564] on icon at bounding box center [96, 566] width 17 height 17
click at [356, 565] on icon at bounding box center [360, 560] width 21 height 21
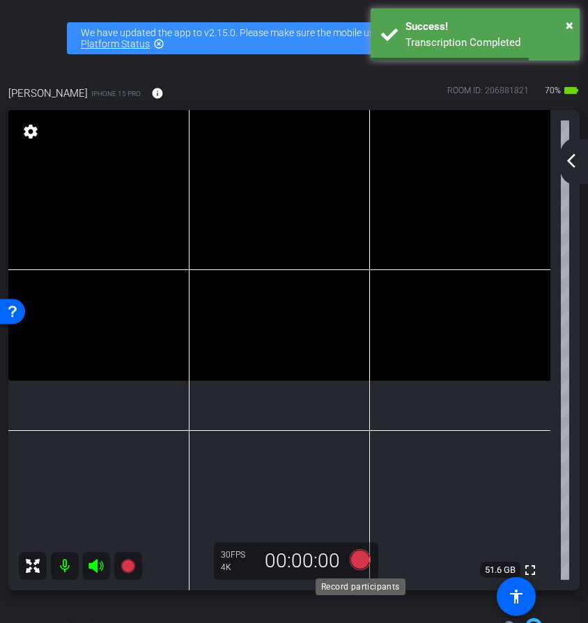
click at [364, 561] on icon at bounding box center [360, 560] width 21 height 21
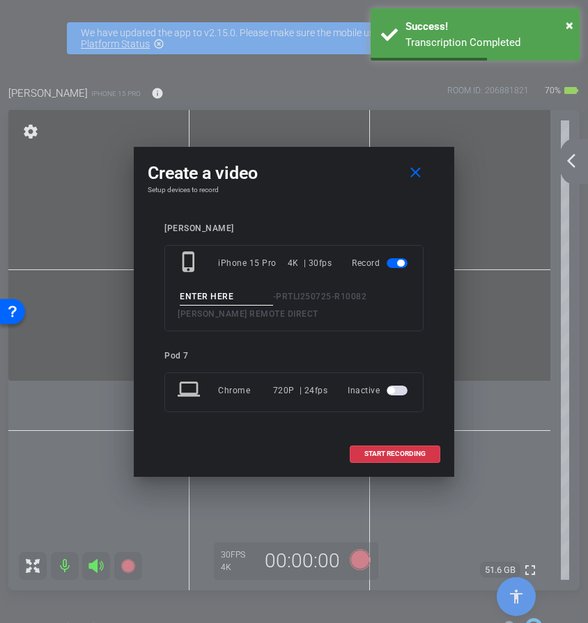
click at [216, 294] on input at bounding box center [226, 296] width 93 height 17
type input "38"
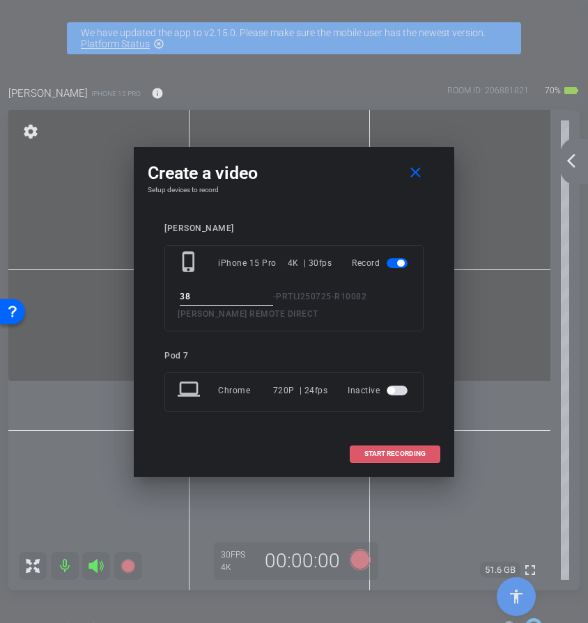
click at [367, 452] on span "START RECORDING" at bounding box center [394, 454] width 61 height 7
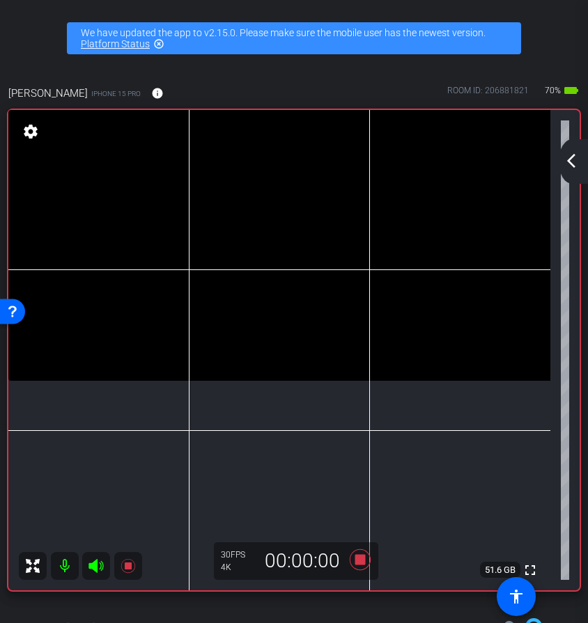
click at [94, 573] on icon at bounding box center [96, 566] width 17 height 17
click at [93, 570] on icon at bounding box center [96, 566] width 17 height 17
click at [364, 563] on icon at bounding box center [360, 560] width 21 height 21
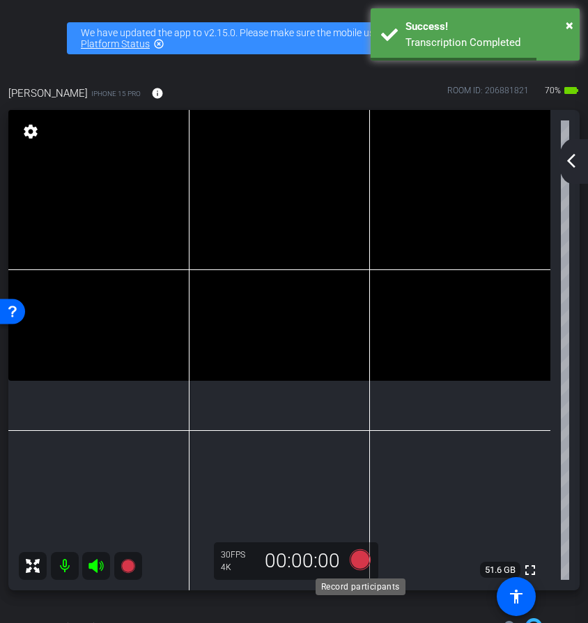
click at [368, 569] on icon at bounding box center [359, 559] width 33 height 25
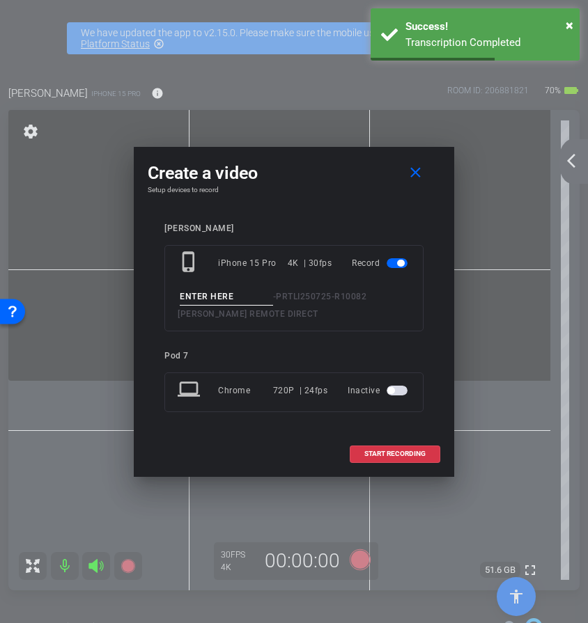
click at [267, 298] on input at bounding box center [226, 296] width 93 height 17
type input "39"
click at [426, 456] on span at bounding box center [394, 453] width 89 height 33
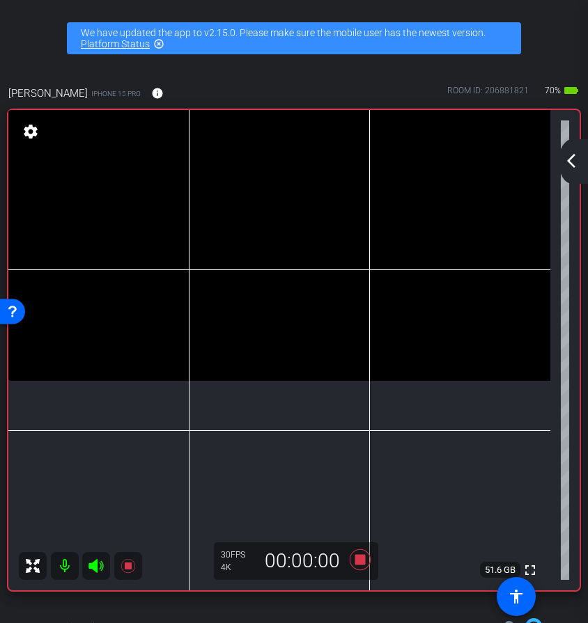
click at [93, 571] on icon at bounding box center [96, 566] width 17 height 17
click at [366, 558] on icon at bounding box center [359, 559] width 33 height 25
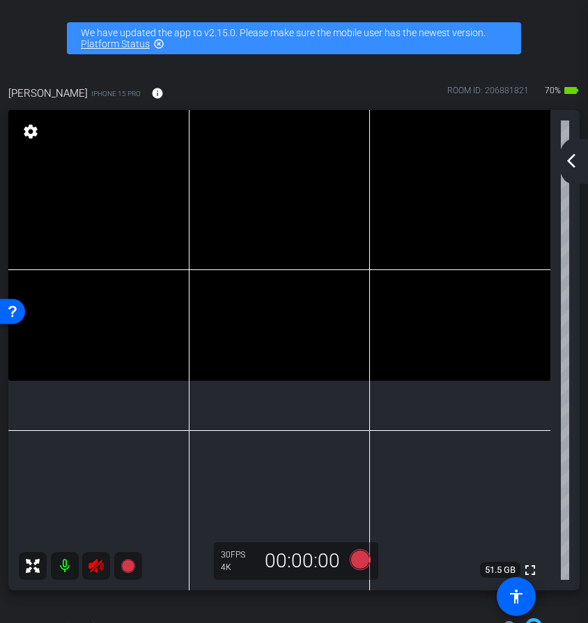
click at [88, 569] on icon at bounding box center [96, 566] width 17 height 17
click at [357, 566] on icon at bounding box center [360, 560] width 21 height 21
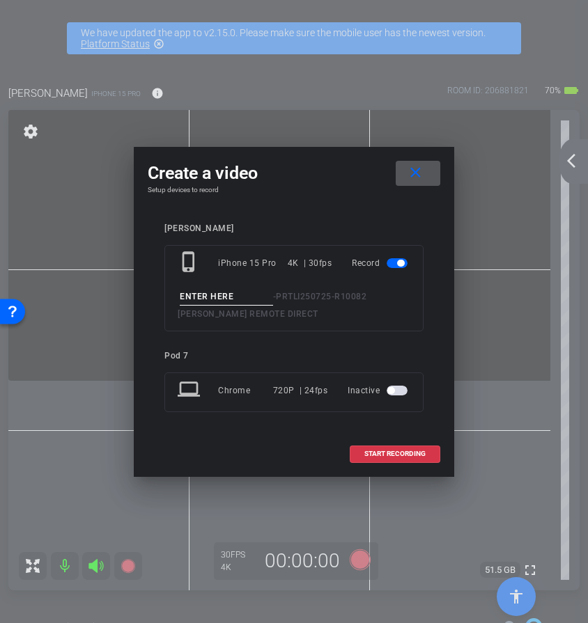
click at [231, 293] on input at bounding box center [226, 296] width 93 height 17
type input "40"
click at [380, 451] on span "START RECORDING" at bounding box center [394, 454] width 61 height 7
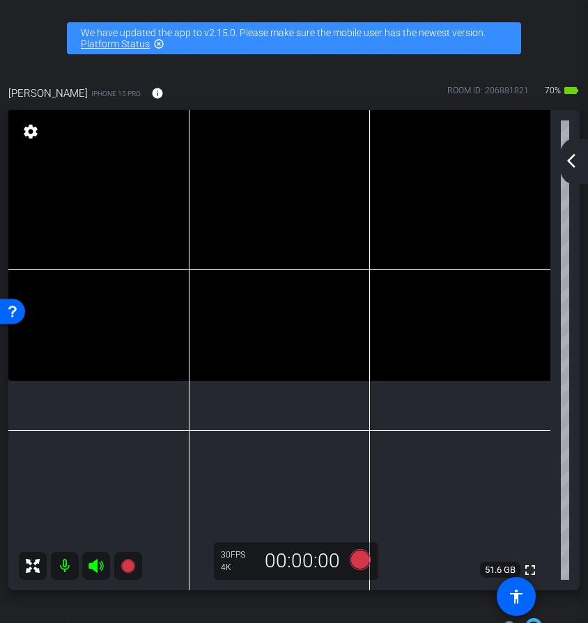
click at [100, 568] on icon at bounding box center [95, 566] width 15 height 14
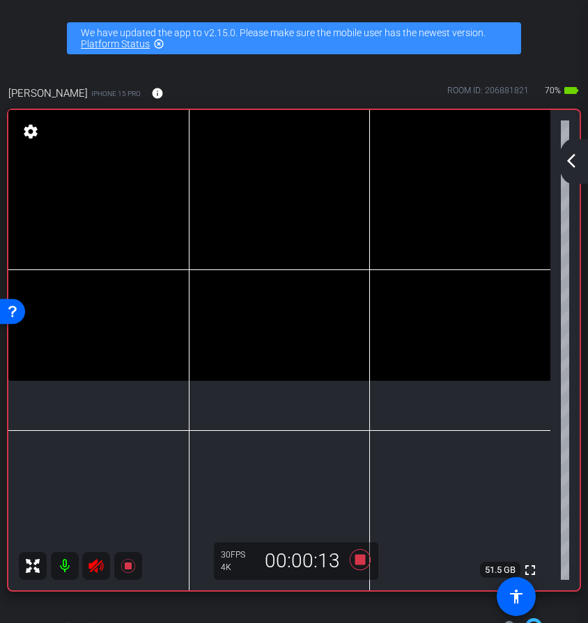
click at [95, 566] on icon at bounding box center [95, 566] width 15 height 14
click at [364, 564] on icon at bounding box center [360, 560] width 21 height 21
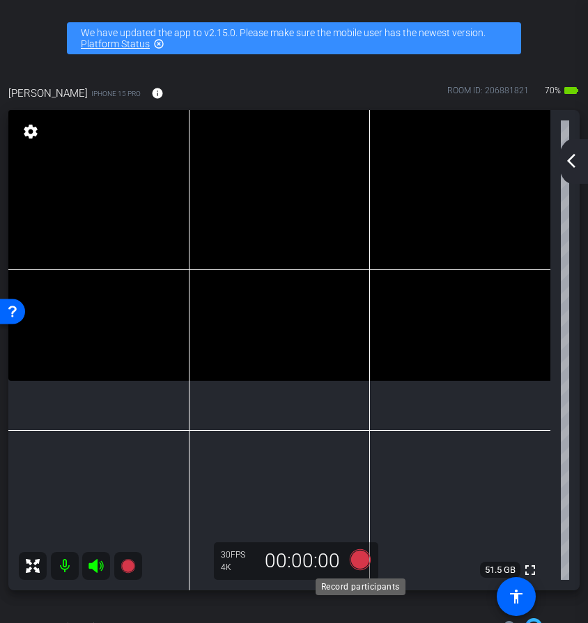
click at [364, 564] on icon at bounding box center [360, 560] width 21 height 21
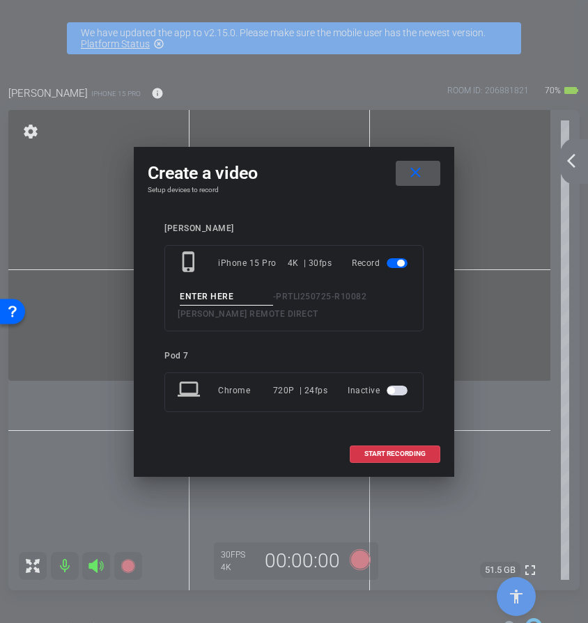
click at [253, 295] on input at bounding box center [226, 296] width 93 height 17
type input "41"
click at [395, 460] on span at bounding box center [394, 453] width 89 height 33
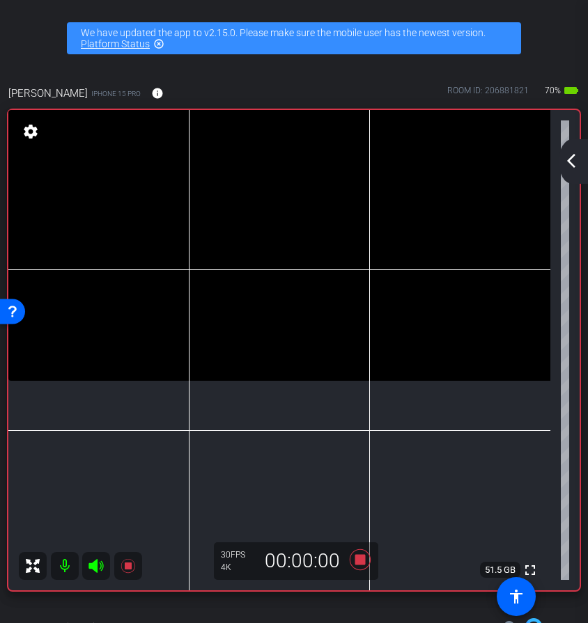
click at [100, 573] on icon at bounding box center [96, 566] width 17 height 17
click at [99, 566] on icon at bounding box center [96, 566] width 17 height 17
click at [362, 562] on icon at bounding box center [360, 560] width 21 height 21
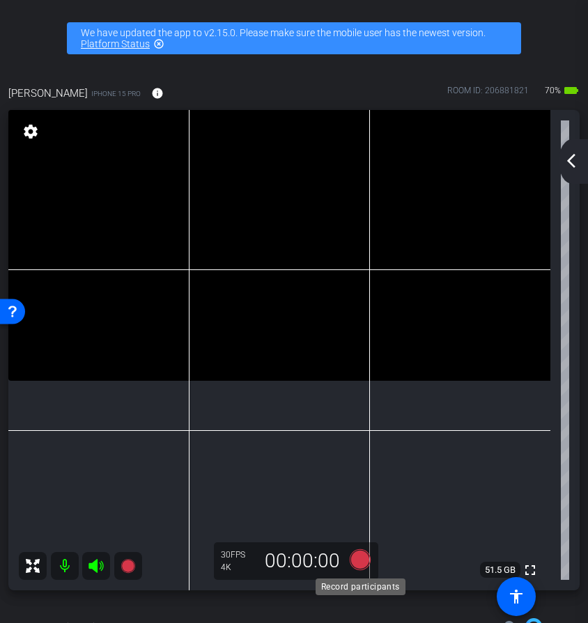
click at [359, 559] on icon at bounding box center [360, 560] width 21 height 21
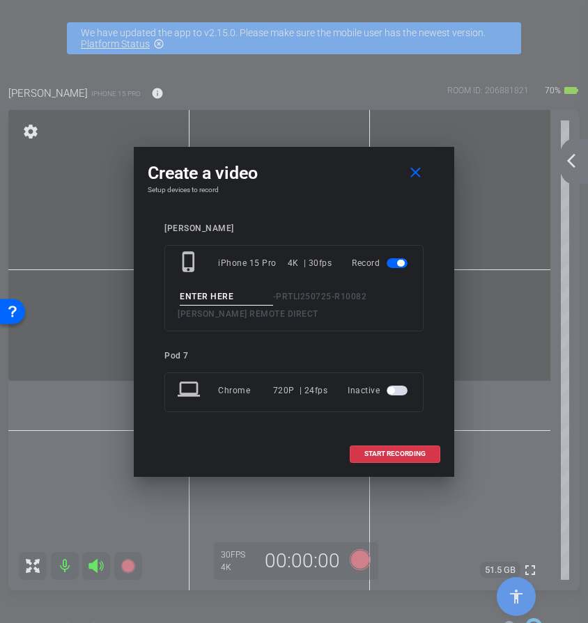
click at [256, 298] on input at bounding box center [226, 296] width 93 height 17
type input "42"
click at [379, 459] on span at bounding box center [394, 453] width 89 height 33
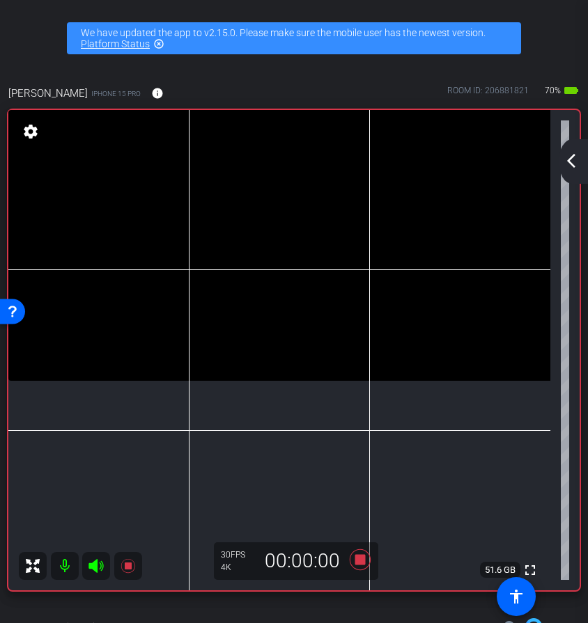
click at [98, 561] on icon at bounding box center [96, 566] width 17 height 17
click at [362, 564] on icon at bounding box center [360, 560] width 21 height 21
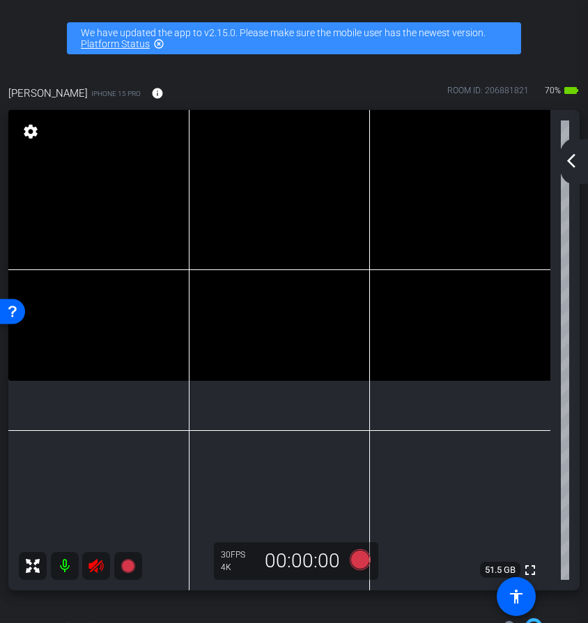
click at [101, 567] on icon at bounding box center [95, 566] width 15 height 14
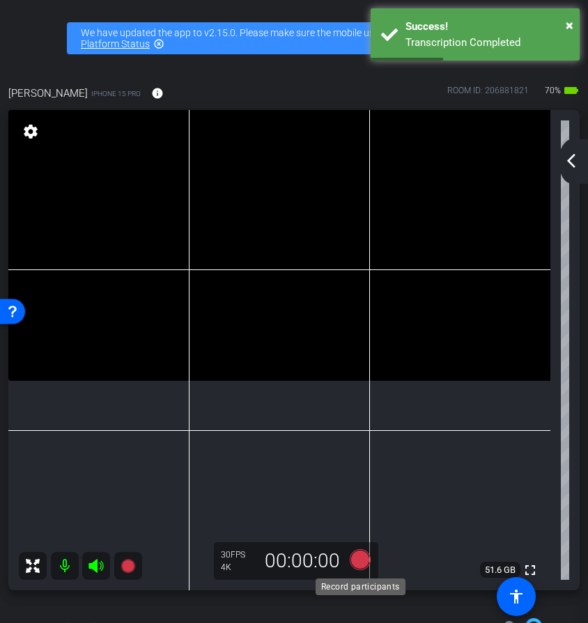
click at [366, 568] on icon at bounding box center [360, 560] width 21 height 21
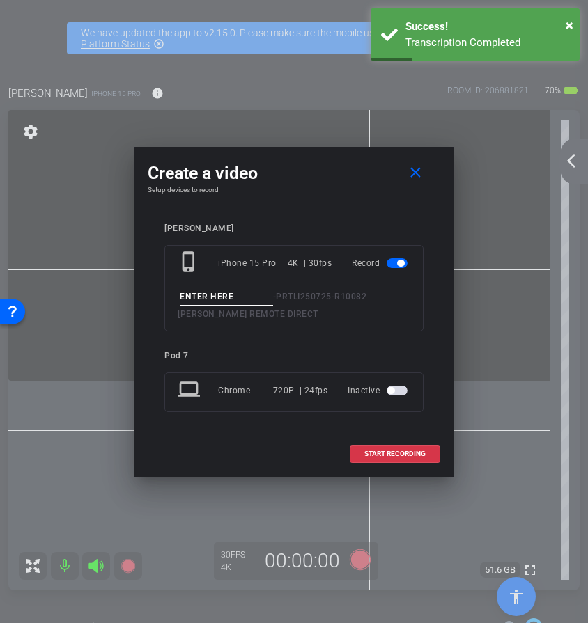
click at [203, 298] on input at bounding box center [226, 296] width 93 height 17
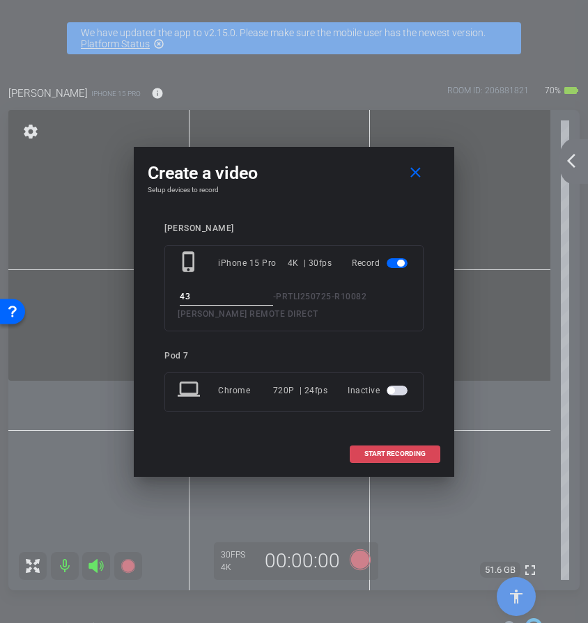
type input "43"
click at [373, 458] on span "START RECORDING" at bounding box center [394, 454] width 61 height 7
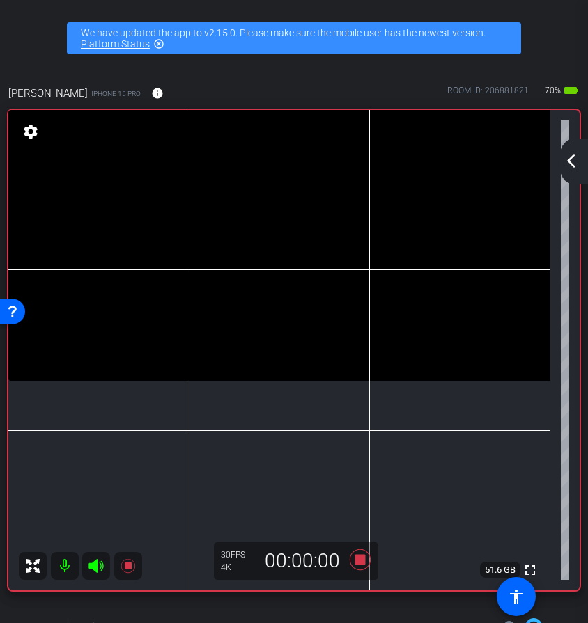
click at [96, 570] on icon at bounding box center [95, 566] width 15 height 14
click at [362, 556] on icon at bounding box center [360, 560] width 21 height 21
click at [96, 567] on icon at bounding box center [95, 566] width 15 height 14
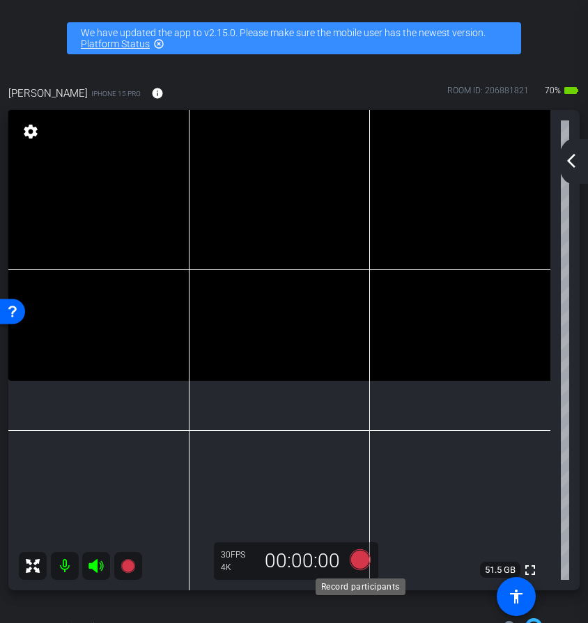
click at [345, 566] on icon at bounding box center [359, 559] width 33 height 25
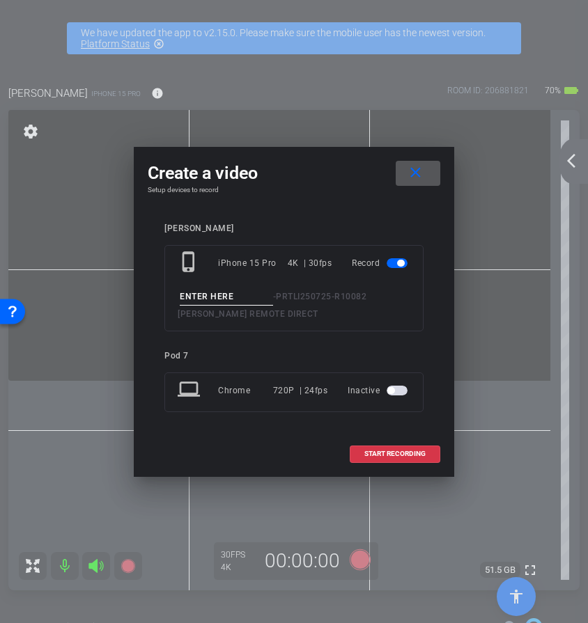
click at [223, 313] on span "PRTLI250725-R10082 [PERSON_NAME] REMOTE DIRECT" at bounding box center [272, 305] width 189 height 27
click at [223, 304] on input at bounding box center [226, 296] width 93 height 17
click at [247, 288] on input at bounding box center [226, 296] width 93 height 17
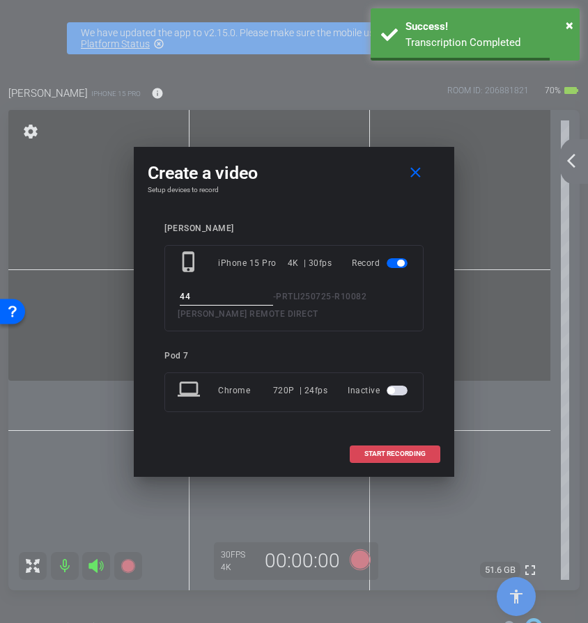
type input "44"
click at [366, 449] on span at bounding box center [394, 453] width 89 height 33
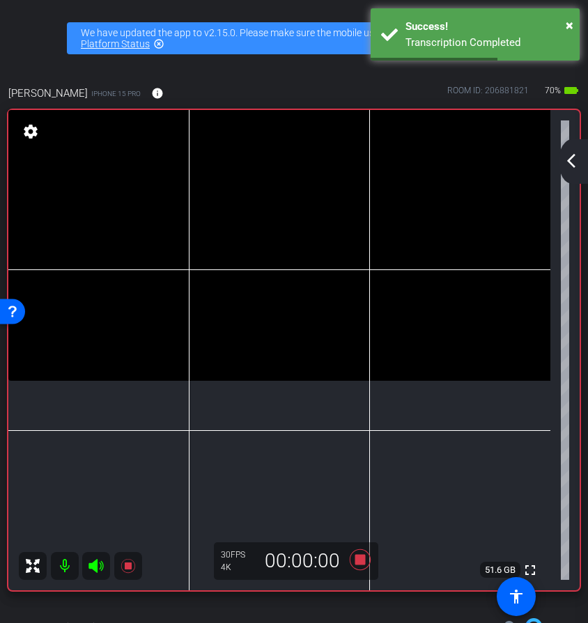
click at [104, 568] on icon at bounding box center [96, 566] width 17 height 17
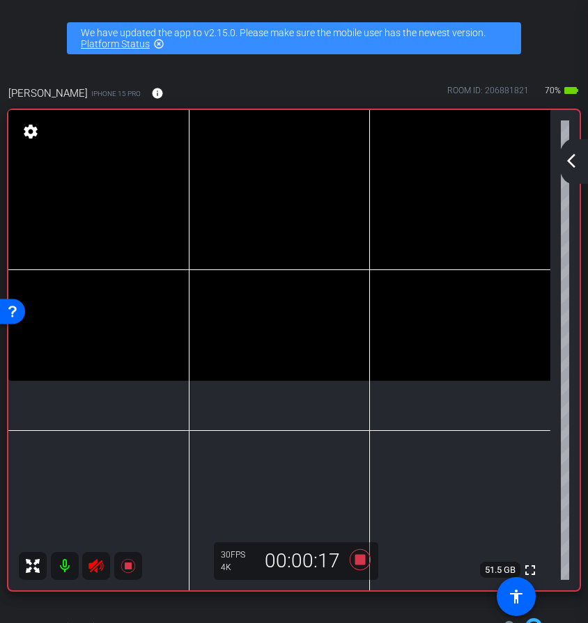
click at [100, 561] on icon at bounding box center [96, 566] width 17 height 17
click at [355, 569] on icon at bounding box center [360, 560] width 21 height 21
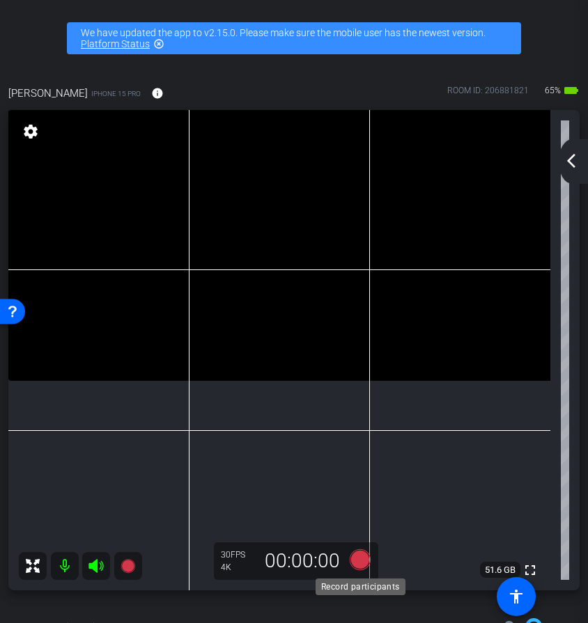
click at [362, 562] on icon at bounding box center [360, 560] width 21 height 21
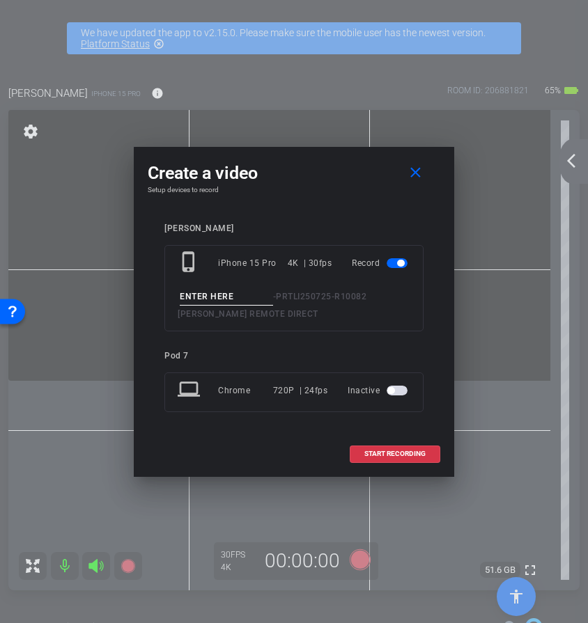
click at [258, 298] on input at bounding box center [226, 296] width 93 height 17
type input "45"
click at [378, 452] on span "START RECORDING" at bounding box center [394, 454] width 61 height 7
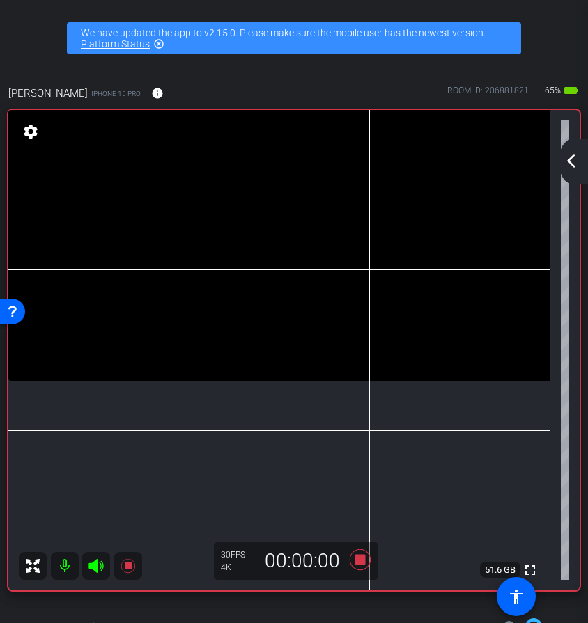
click at [95, 563] on icon at bounding box center [95, 566] width 15 height 14
click at [364, 567] on icon at bounding box center [359, 559] width 33 height 25
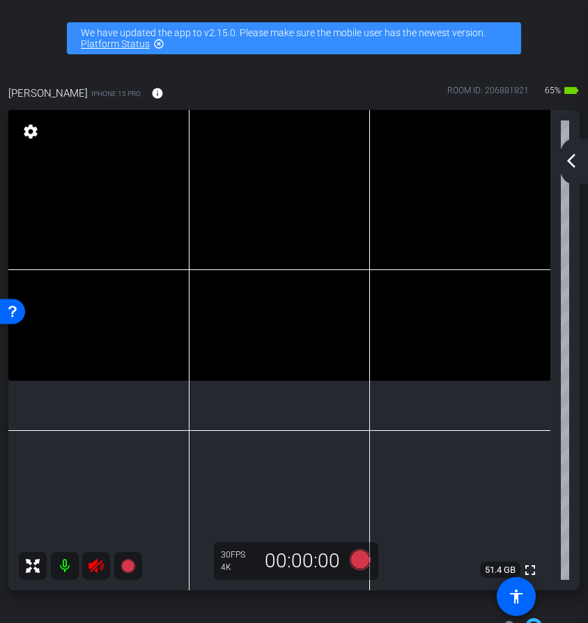
click at [101, 570] on icon at bounding box center [95, 566] width 15 height 14
click at [361, 563] on icon at bounding box center [360, 560] width 21 height 21
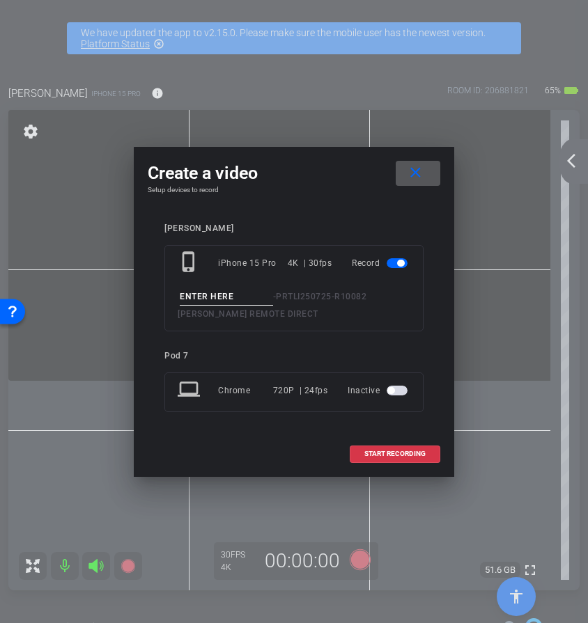
click at [226, 294] on input at bounding box center [226, 296] width 93 height 17
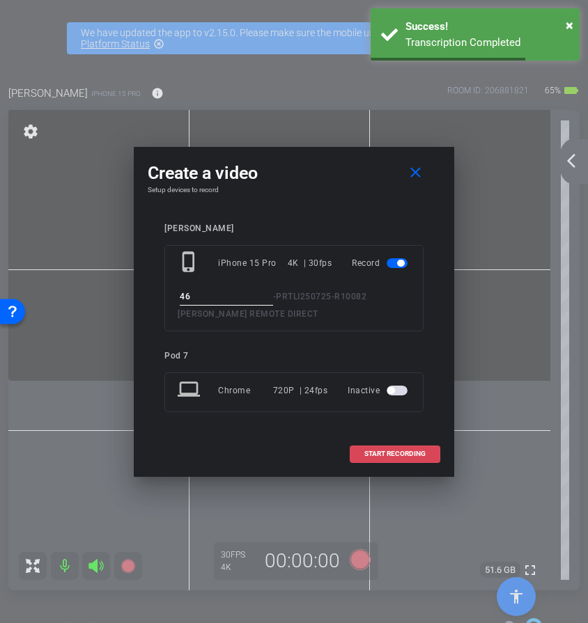
type input "46"
click at [412, 458] on span at bounding box center [394, 453] width 89 height 33
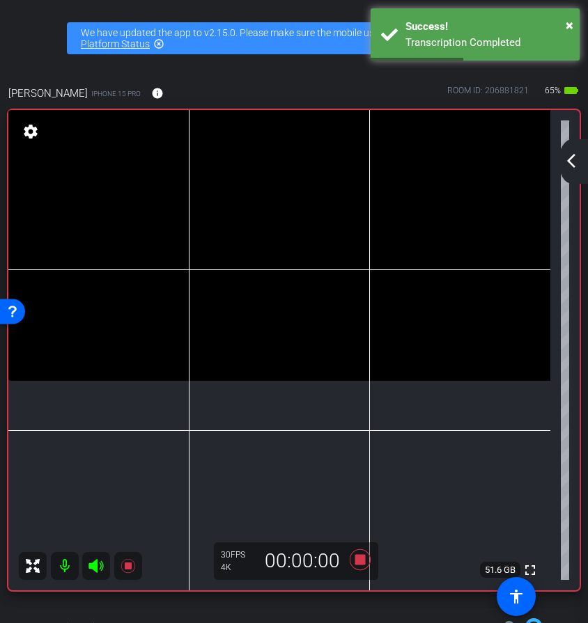
click at [98, 573] on icon at bounding box center [96, 566] width 17 height 17
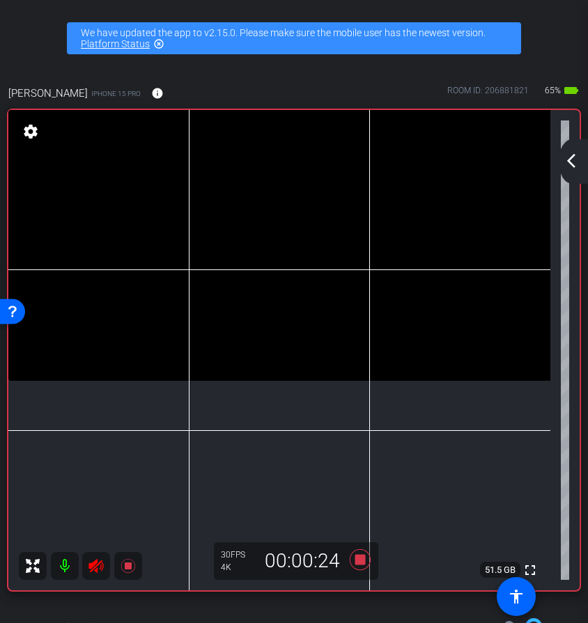
click at [99, 568] on icon at bounding box center [96, 566] width 17 height 17
click at [361, 564] on icon at bounding box center [360, 560] width 21 height 21
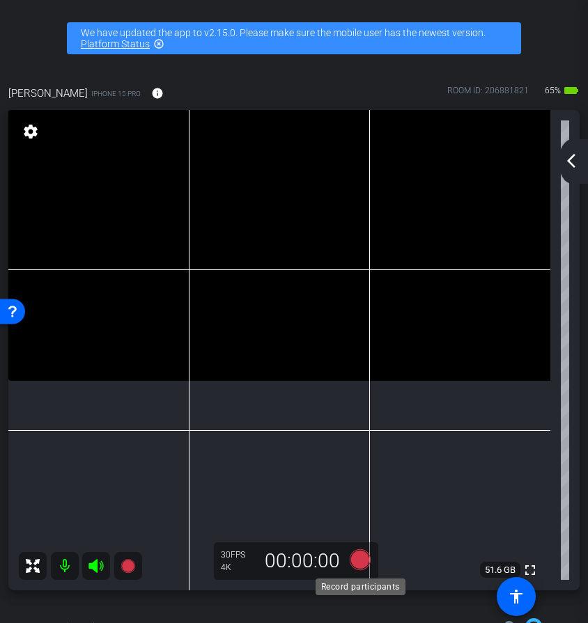
click at [357, 564] on icon at bounding box center [360, 560] width 21 height 21
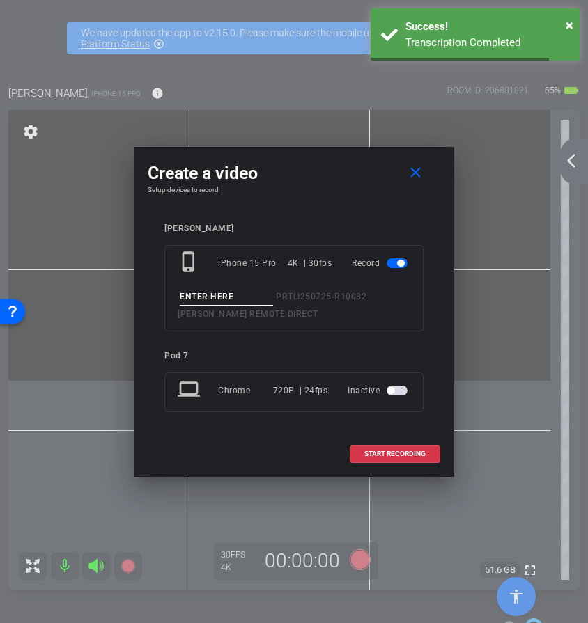
click at [212, 297] on input at bounding box center [226, 296] width 93 height 17
type input "47"
click at [362, 457] on span at bounding box center [394, 453] width 89 height 33
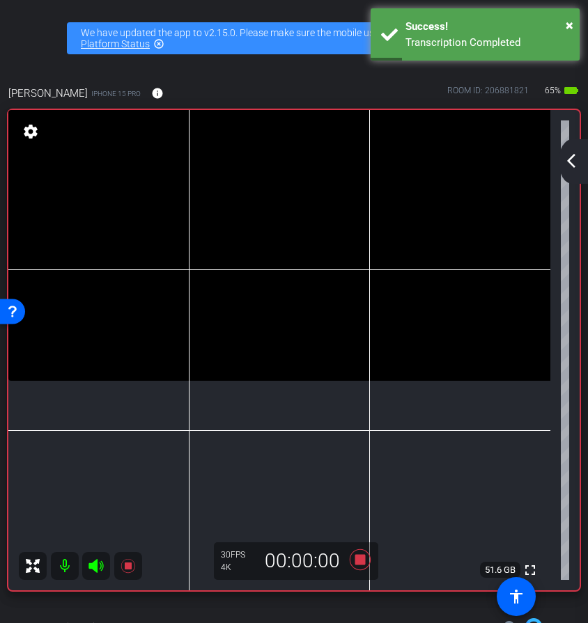
click at [97, 574] on mat-icon at bounding box center [96, 566] width 28 height 28
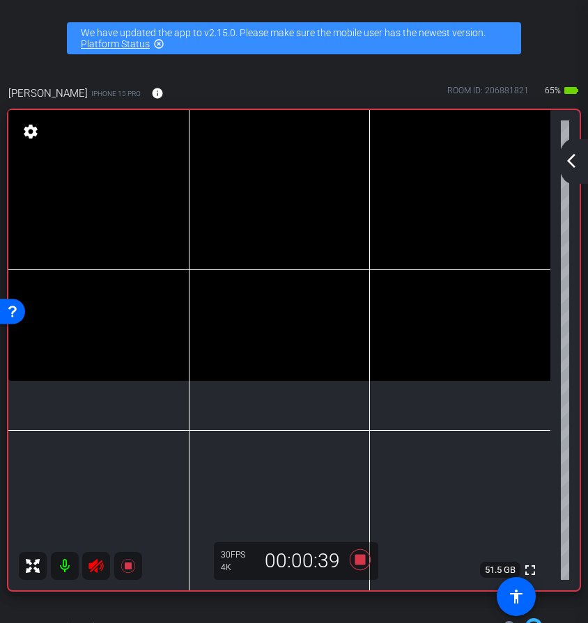
click at [98, 570] on icon at bounding box center [96, 566] width 17 height 17
click at [359, 561] on icon at bounding box center [360, 560] width 21 height 21
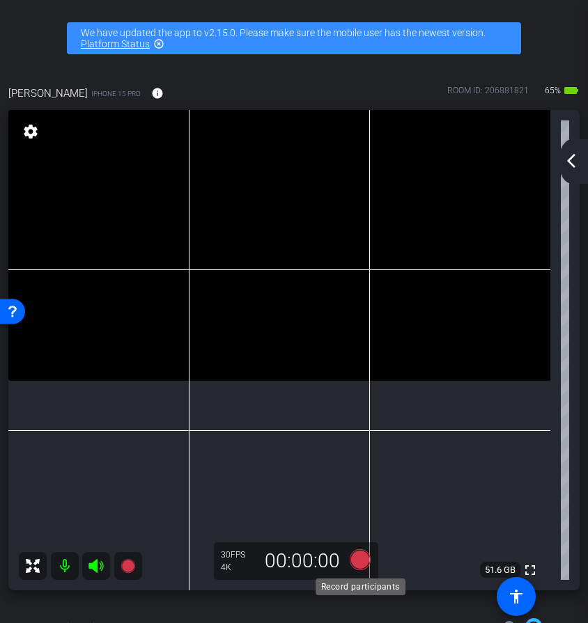
click at [356, 561] on icon at bounding box center [360, 560] width 21 height 21
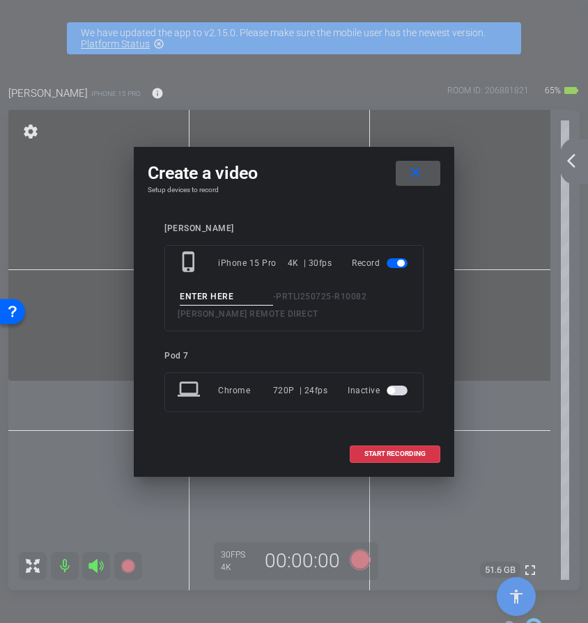
click at [244, 301] on input at bounding box center [226, 296] width 93 height 17
type input "48"
click at [388, 451] on span "START RECORDING" at bounding box center [394, 454] width 61 height 7
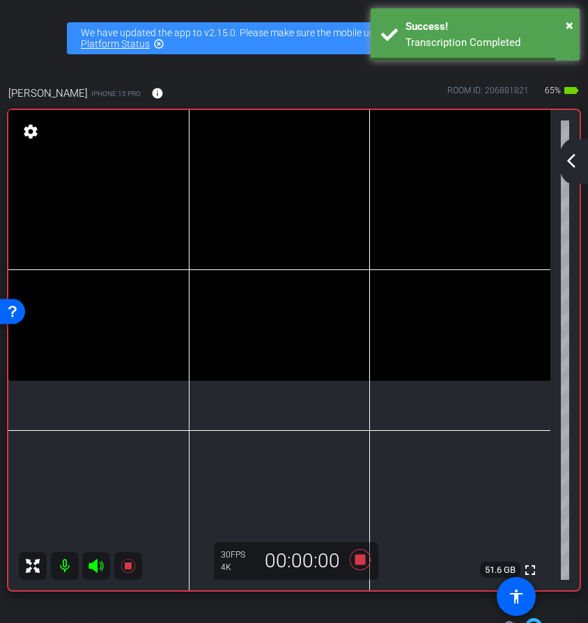
click at [103, 566] on icon at bounding box center [96, 566] width 17 height 17
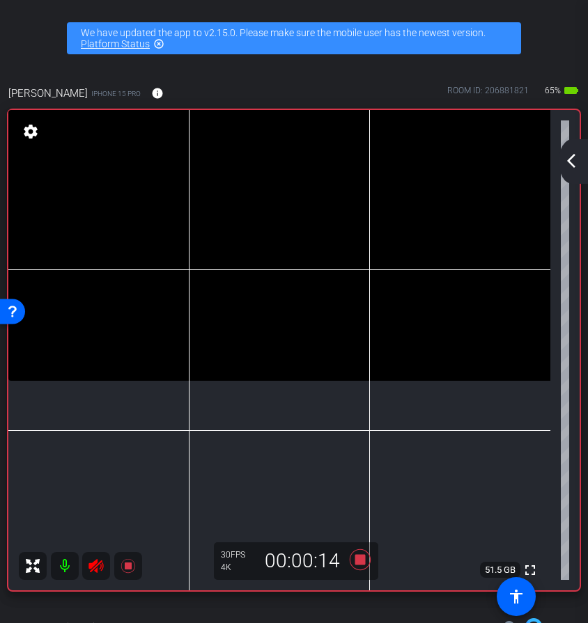
click at [98, 570] on icon at bounding box center [96, 566] width 17 height 17
click at [366, 566] on icon at bounding box center [359, 559] width 33 height 25
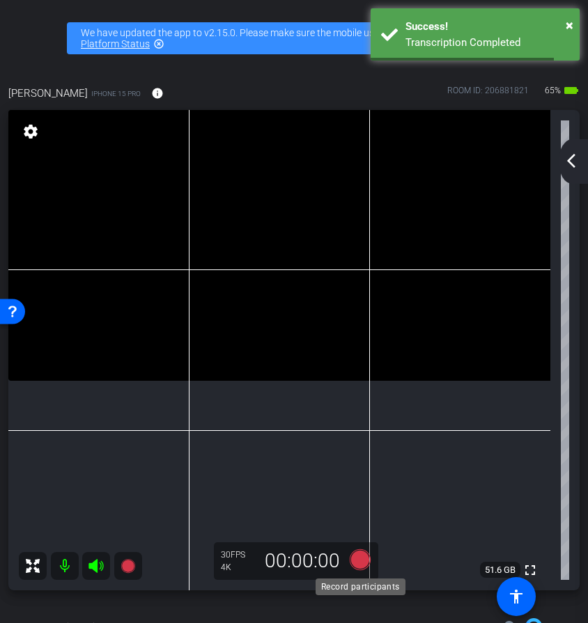
click at [366, 563] on icon at bounding box center [360, 560] width 21 height 21
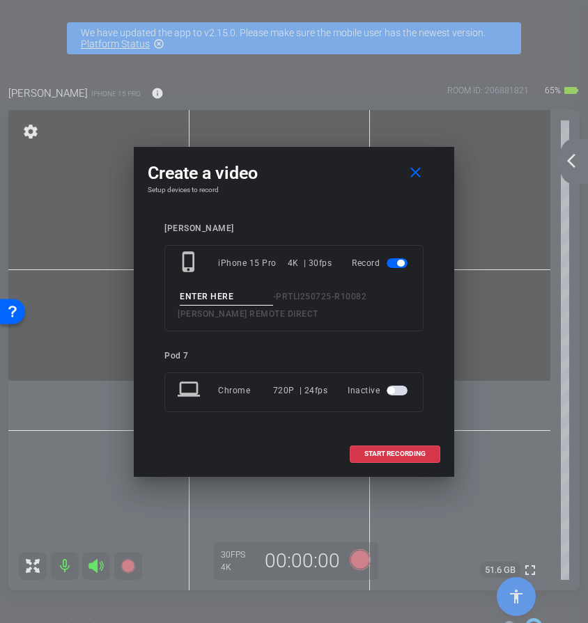
click at [209, 298] on input at bounding box center [226, 296] width 93 height 17
type input "9"
click at [373, 456] on span "START RECORDING" at bounding box center [394, 454] width 61 height 7
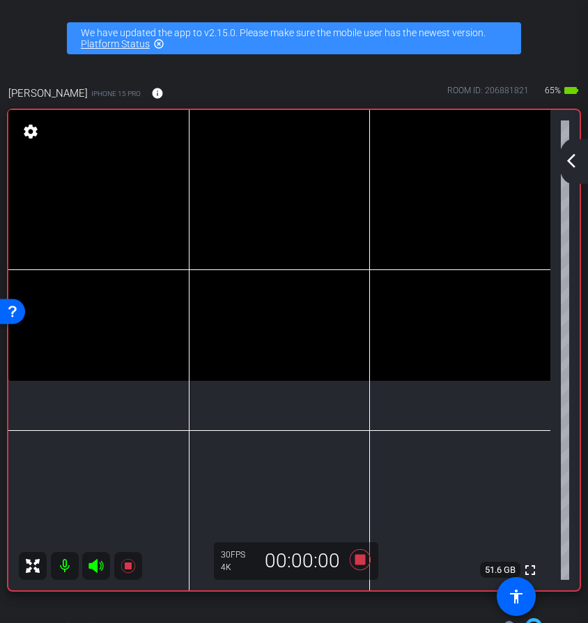
click at [91, 561] on icon at bounding box center [96, 566] width 17 height 17
click at [98, 574] on mat-icon at bounding box center [96, 566] width 28 height 28
click at [355, 561] on icon at bounding box center [360, 560] width 21 height 21
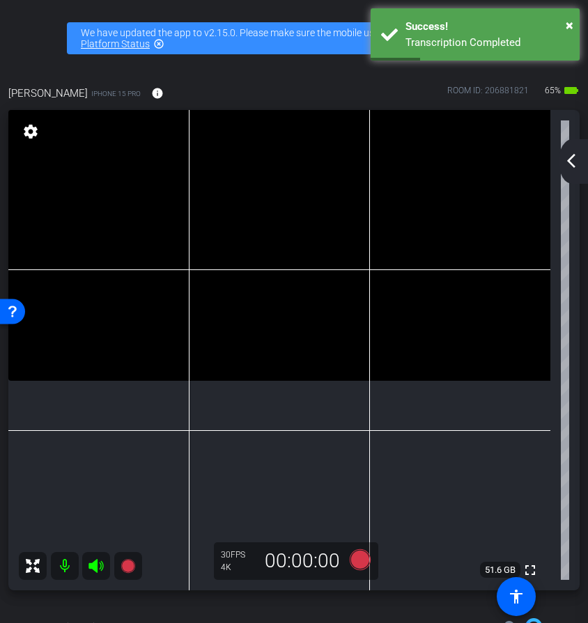
click at [366, 561] on icon at bounding box center [360, 560] width 21 height 21
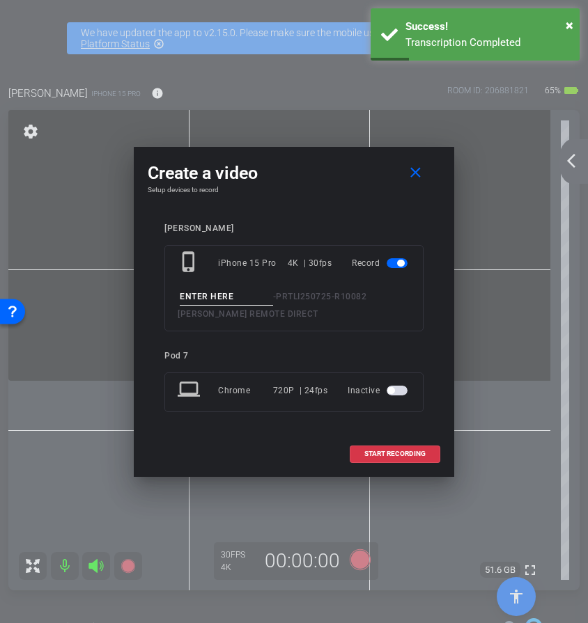
click at [366, 561] on div at bounding box center [294, 311] width 588 height 623
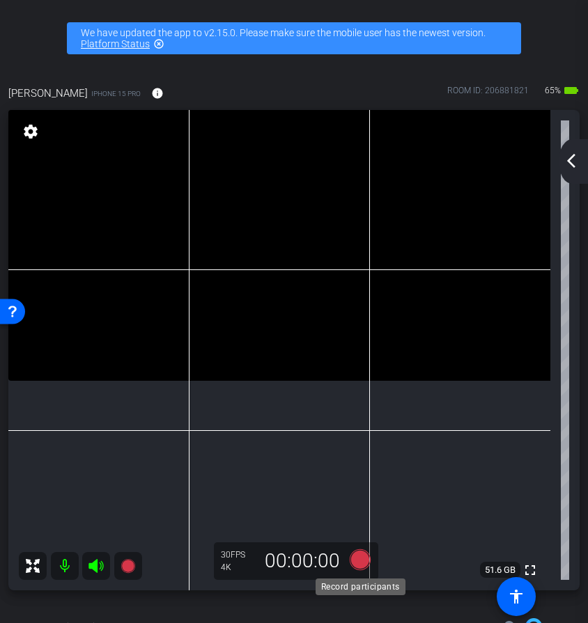
click at [359, 562] on icon at bounding box center [360, 560] width 21 height 21
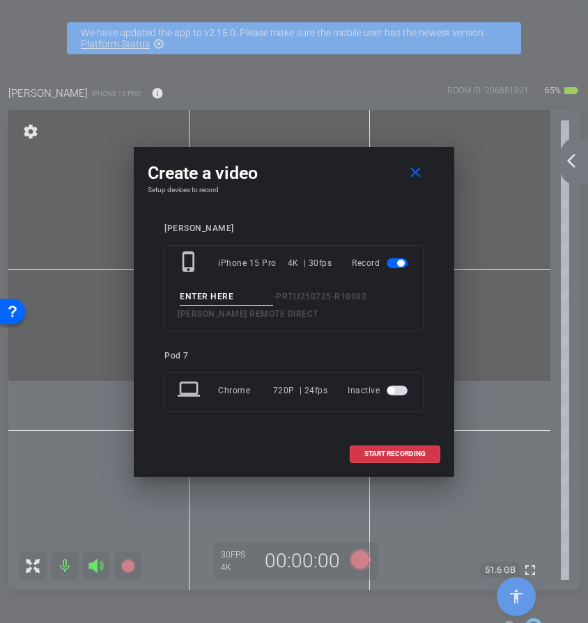
click at [204, 298] on input at bounding box center [226, 296] width 93 height 17
type input "3"
type input "50"
click at [385, 456] on span "START RECORDING" at bounding box center [394, 454] width 61 height 7
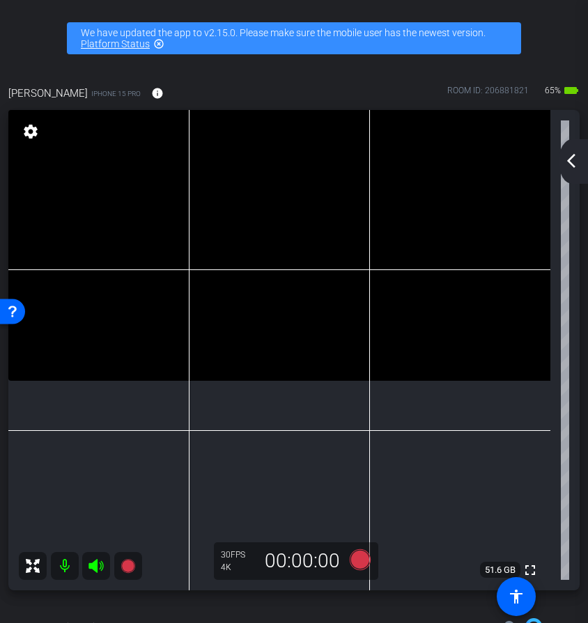
click at [97, 568] on icon at bounding box center [95, 566] width 15 height 14
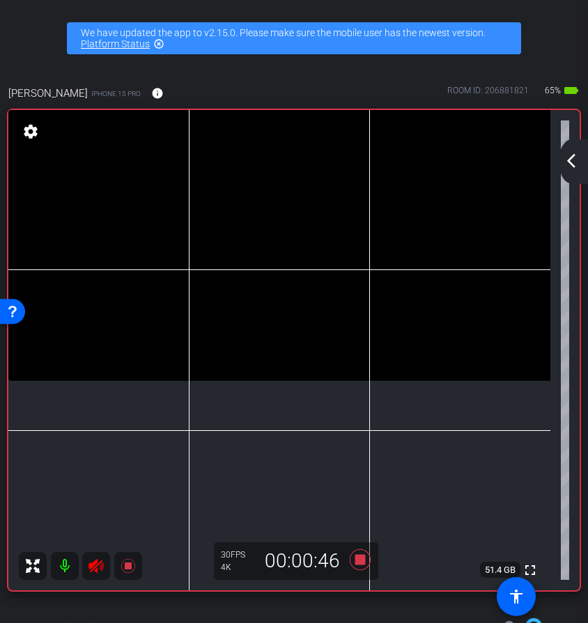
click at [95, 570] on icon at bounding box center [95, 566] width 15 height 14
click at [371, 565] on icon at bounding box center [359, 559] width 33 height 25
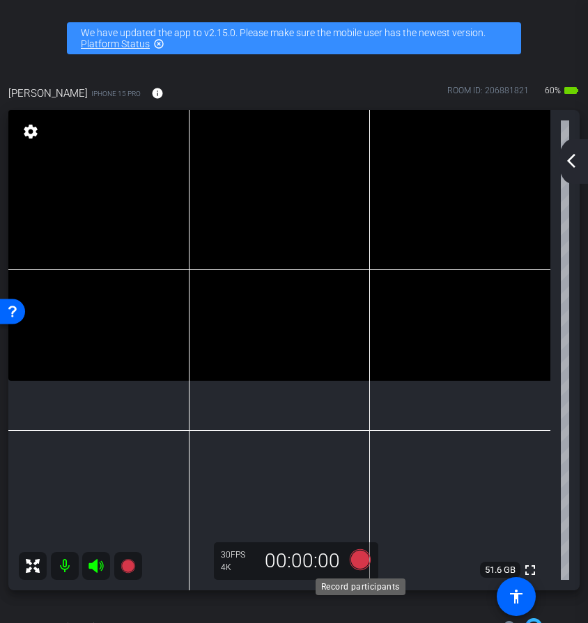
click at [363, 561] on icon at bounding box center [360, 560] width 21 height 21
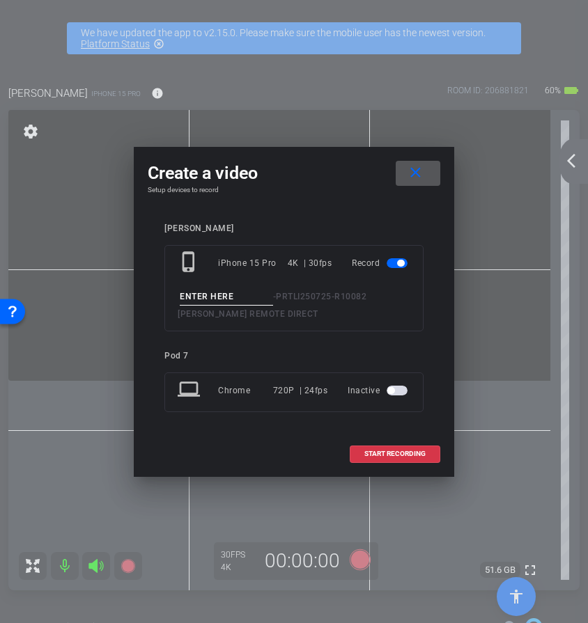
click at [231, 298] on input at bounding box center [226, 296] width 93 height 17
type input "unboxing"
click at [373, 453] on span "START RECORDING" at bounding box center [394, 454] width 61 height 7
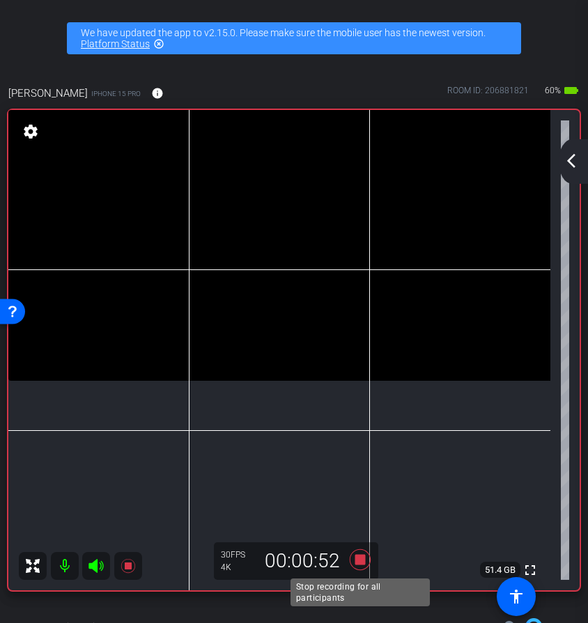
click at [360, 560] on icon at bounding box center [360, 560] width 21 height 21
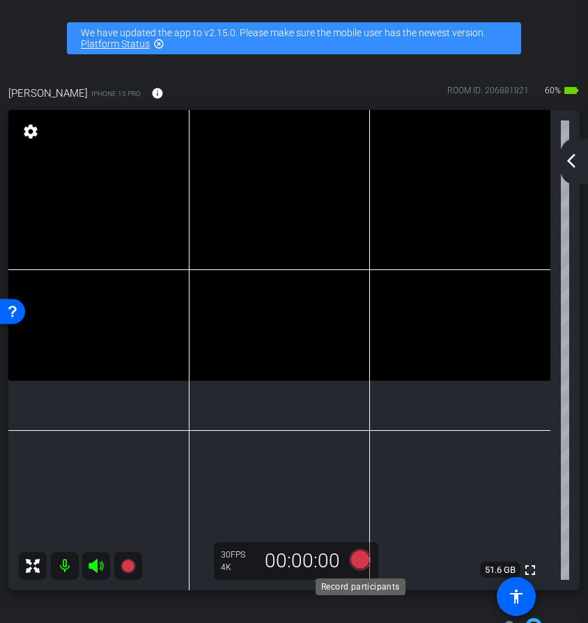
click at [356, 562] on icon at bounding box center [360, 560] width 21 height 21
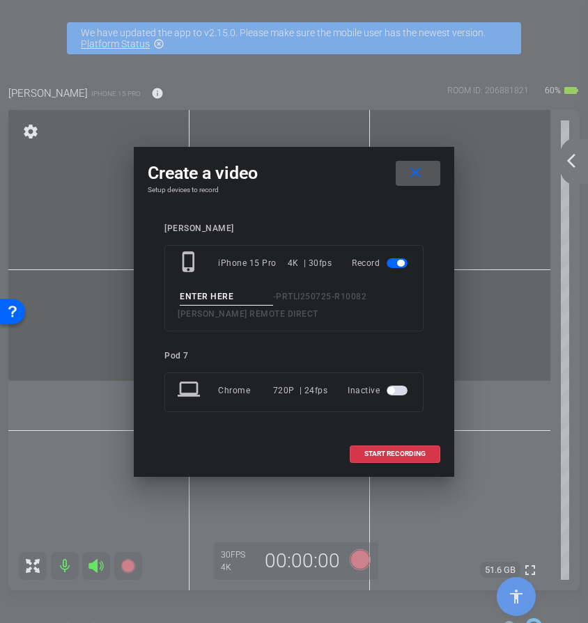
click at [254, 293] on input at bounding box center [226, 296] width 93 height 17
type input "unboxing"
click at [394, 460] on span at bounding box center [394, 453] width 89 height 33
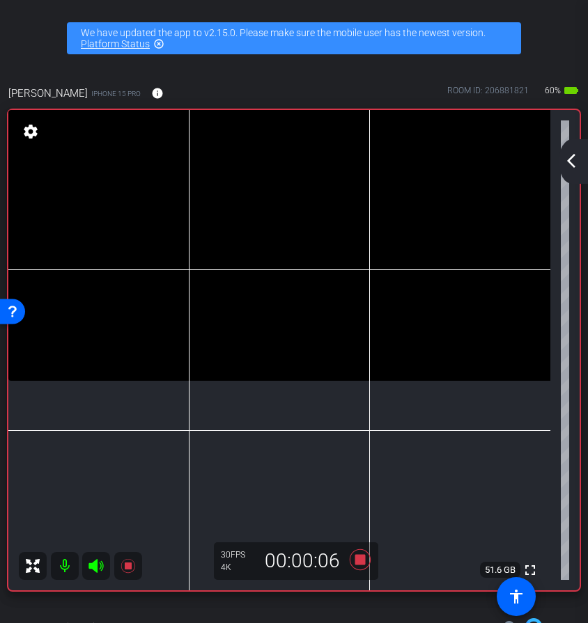
click at [102, 569] on icon at bounding box center [96, 566] width 17 height 17
click at [91, 572] on icon at bounding box center [96, 566] width 17 height 17
click at [366, 568] on icon at bounding box center [359, 559] width 33 height 25
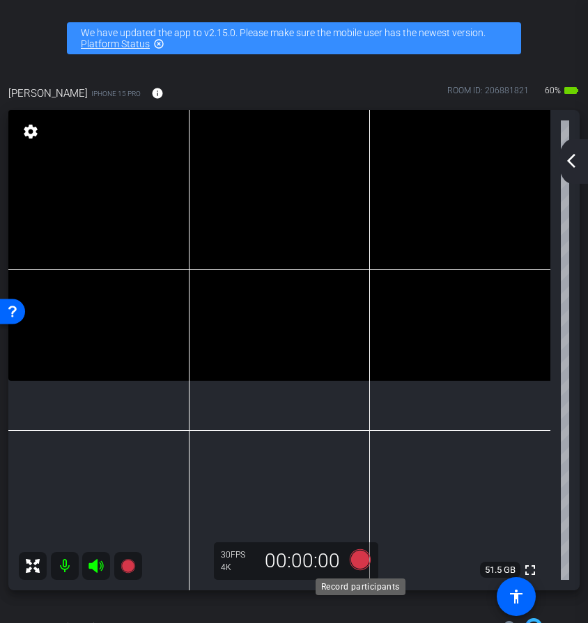
click at [363, 567] on icon at bounding box center [360, 560] width 21 height 21
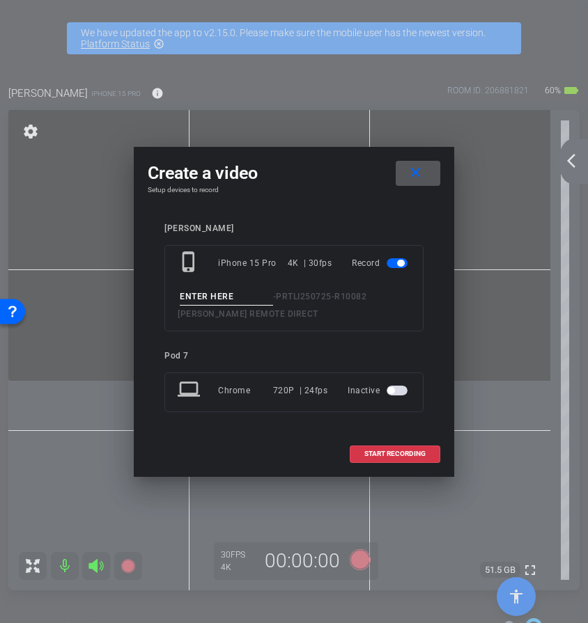
click at [241, 297] on input at bounding box center [226, 296] width 93 height 17
type input "u"
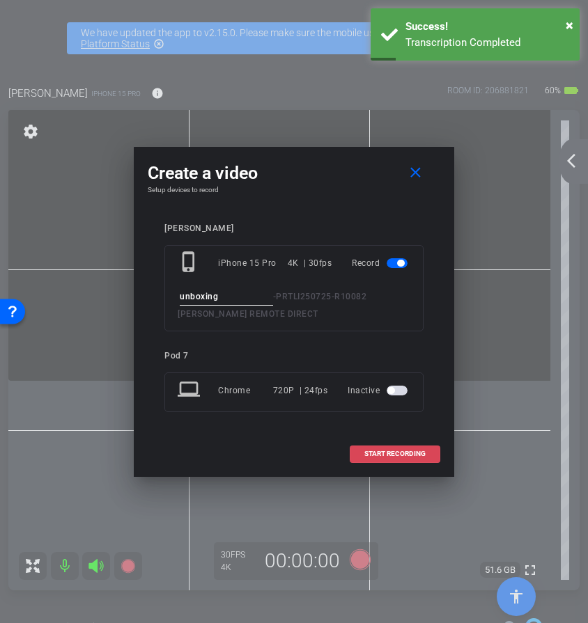
type input "unboxing"
click at [394, 461] on span at bounding box center [394, 453] width 89 height 33
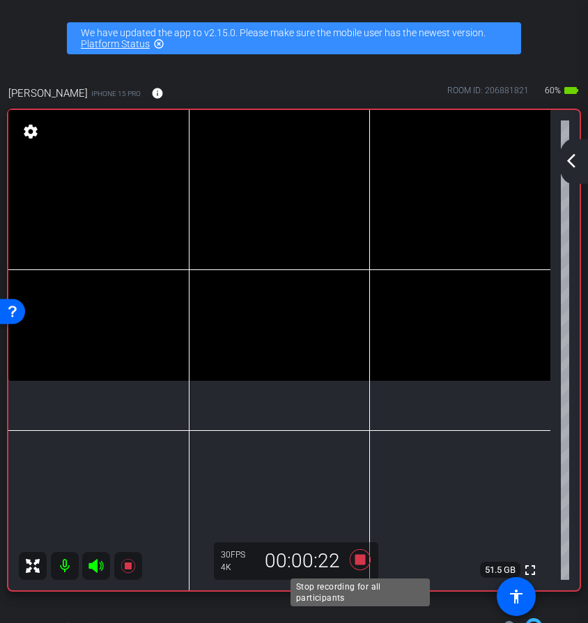
click at [361, 561] on icon at bounding box center [360, 560] width 21 height 21
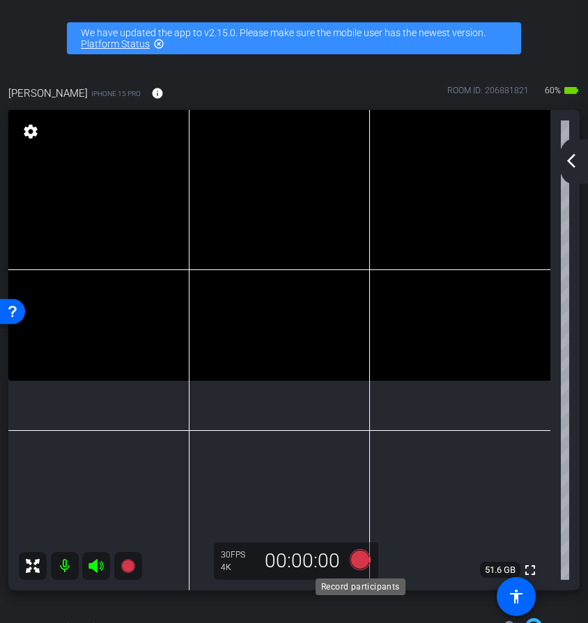
click at [355, 561] on icon at bounding box center [360, 560] width 21 height 21
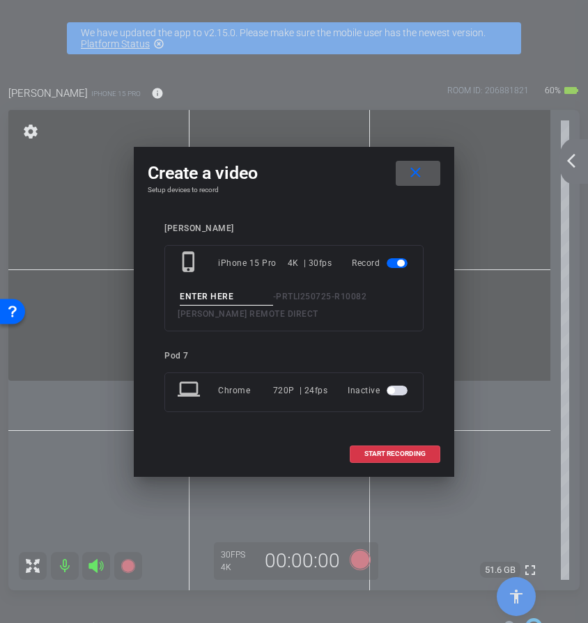
click at [238, 286] on div "phone_iphone iPhone 15 Pro 4K | 30fps Record - PRTLI250725-R10082 ALLISON V. RE…" at bounding box center [293, 288] width 259 height 86
click at [238, 295] on input at bounding box center [226, 296] width 93 height 17
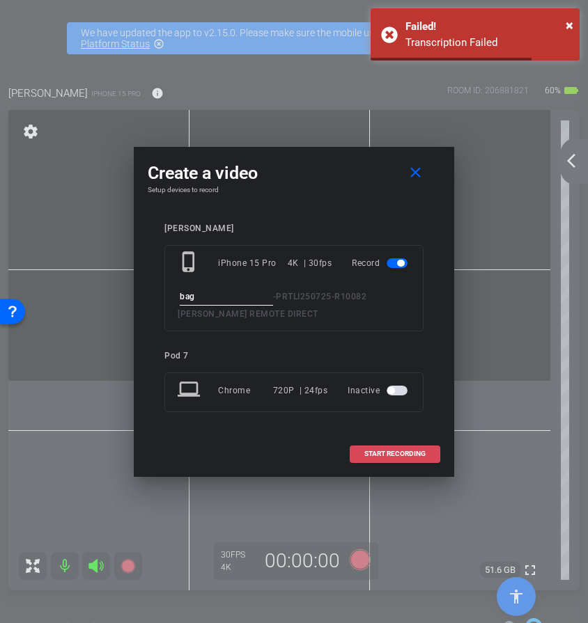
type input "bag"
click at [387, 465] on span at bounding box center [394, 453] width 89 height 33
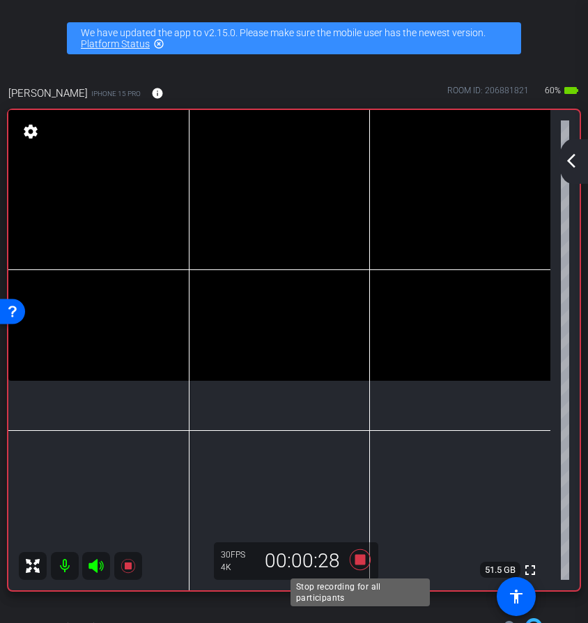
click at [360, 558] on icon at bounding box center [360, 560] width 21 height 21
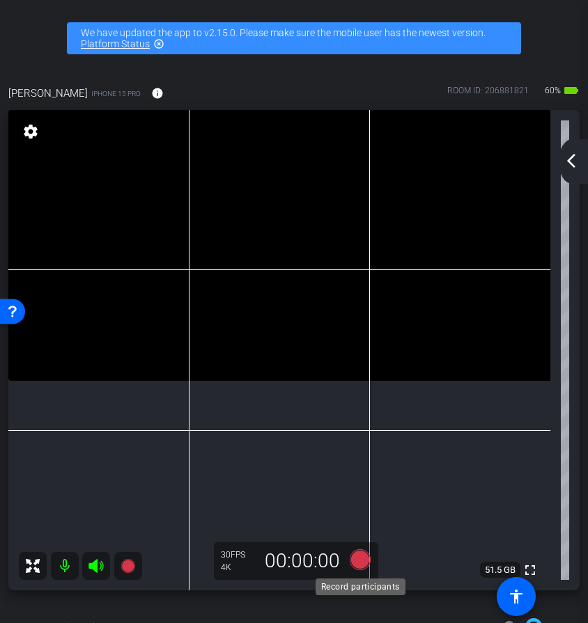
click at [362, 557] on icon at bounding box center [360, 560] width 21 height 21
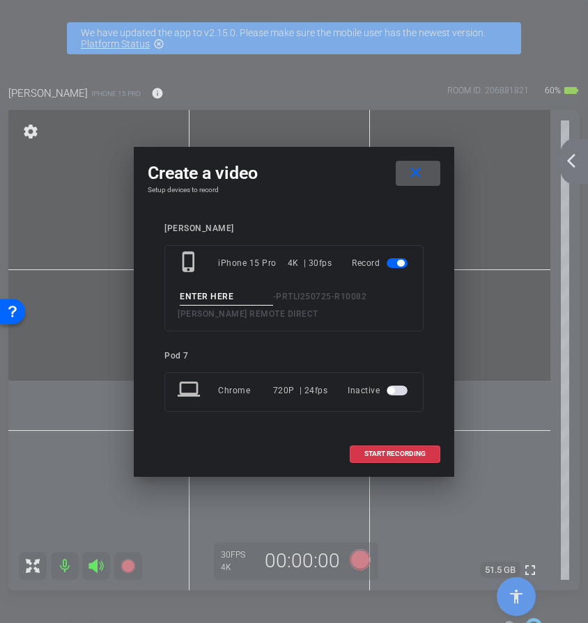
click at [255, 296] on input at bounding box center [226, 296] width 93 height 17
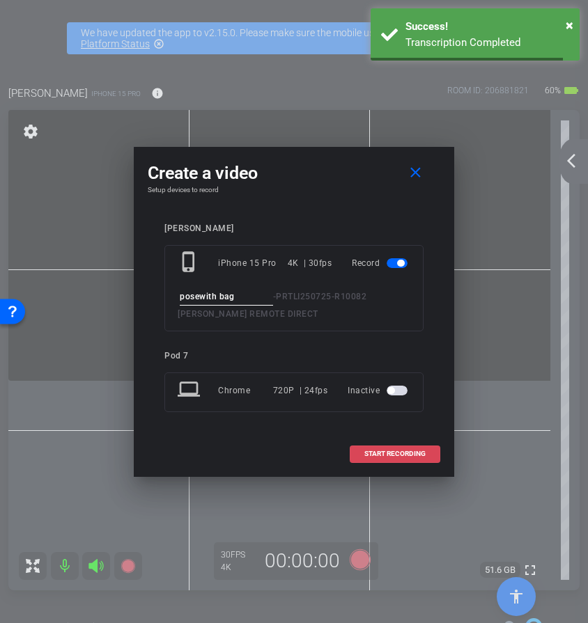
type input "posewith bag"
click at [389, 445] on span at bounding box center [394, 453] width 89 height 33
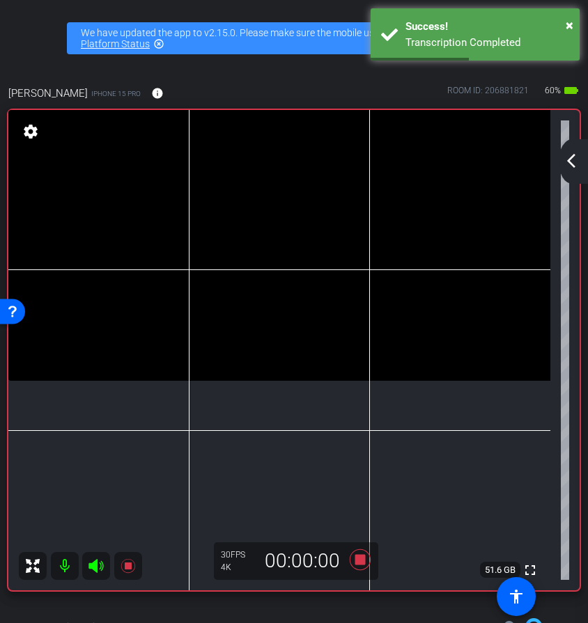
click at [98, 570] on icon at bounding box center [96, 566] width 17 height 17
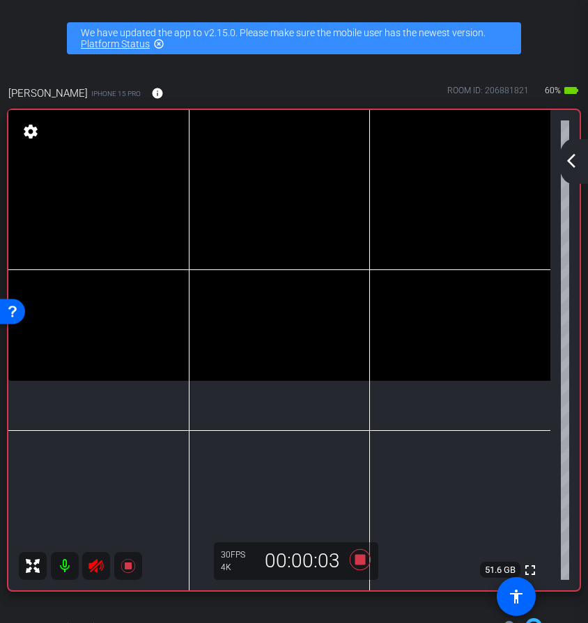
click at [99, 573] on icon at bounding box center [96, 566] width 17 height 17
click at [364, 558] on icon at bounding box center [360, 560] width 21 height 21
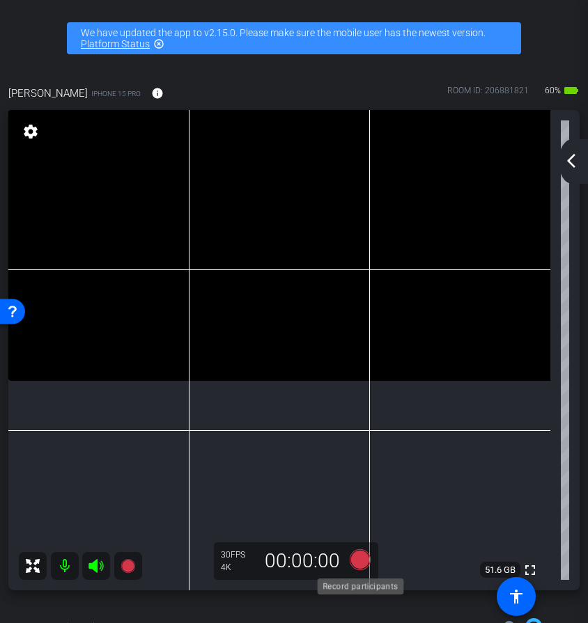
click at [368, 564] on icon at bounding box center [359, 559] width 33 height 25
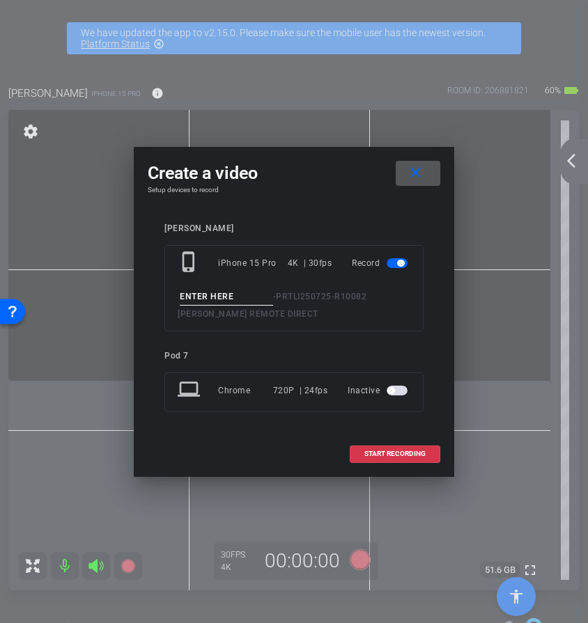
click at [249, 301] on input at bounding box center [226, 296] width 93 height 17
type input "cat with bag"
click at [384, 453] on span "START RECORDING" at bounding box center [394, 454] width 61 height 7
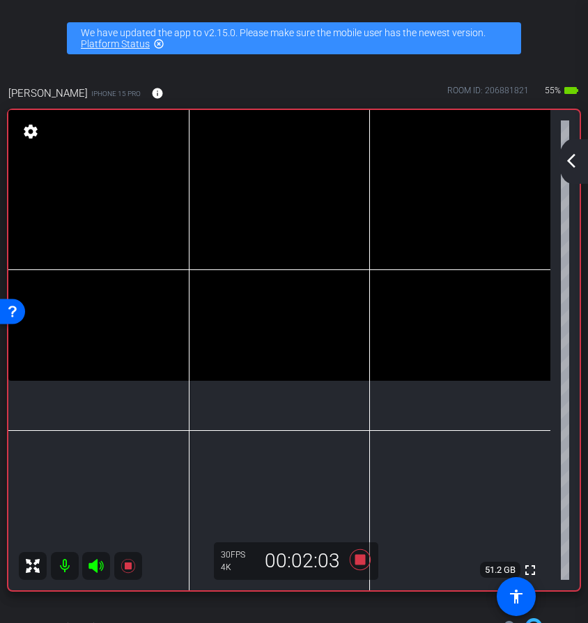
click at [95, 567] on icon at bounding box center [95, 566] width 15 height 14
click at [360, 560] on icon at bounding box center [360, 560] width 21 height 21
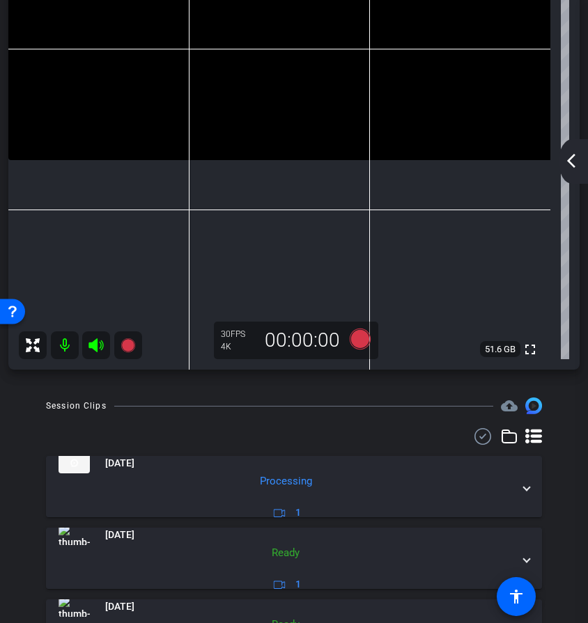
scroll to position [267, 0]
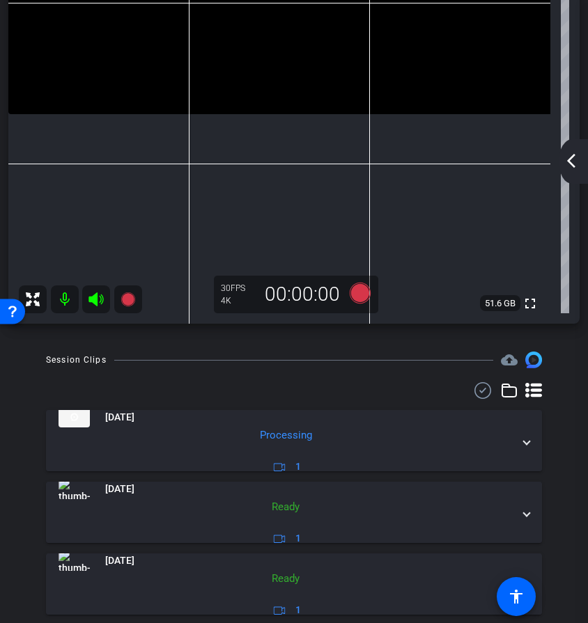
click at [362, 294] on icon at bounding box center [360, 293] width 21 height 21
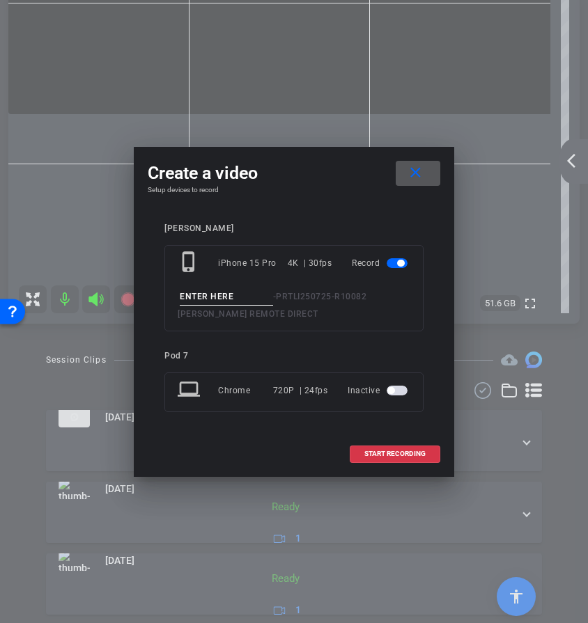
click at [241, 283] on div "phone_iphone iPhone 15 Pro 4K | 30fps Record - PRTLI250725-R10082 ALLISON V. RE…" at bounding box center [293, 288] width 259 height 86
click at [209, 300] on input at bounding box center [226, 296] width 93 height 17
type input "door"
click at [387, 455] on span "START RECORDING" at bounding box center [394, 454] width 61 height 7
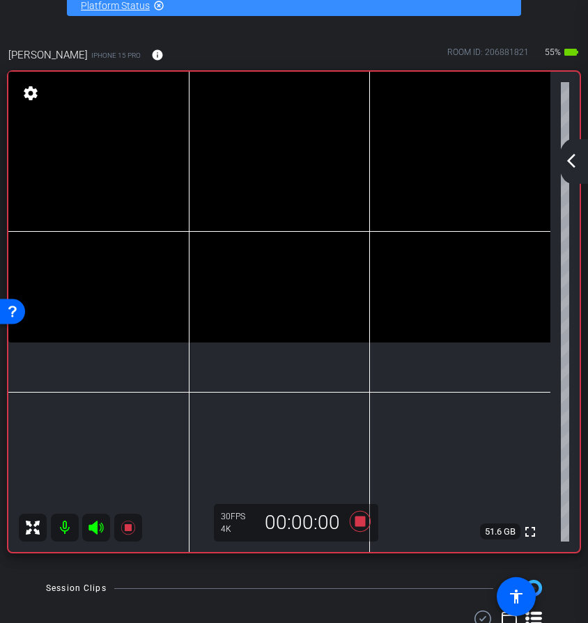
scroll to position [40, 0]
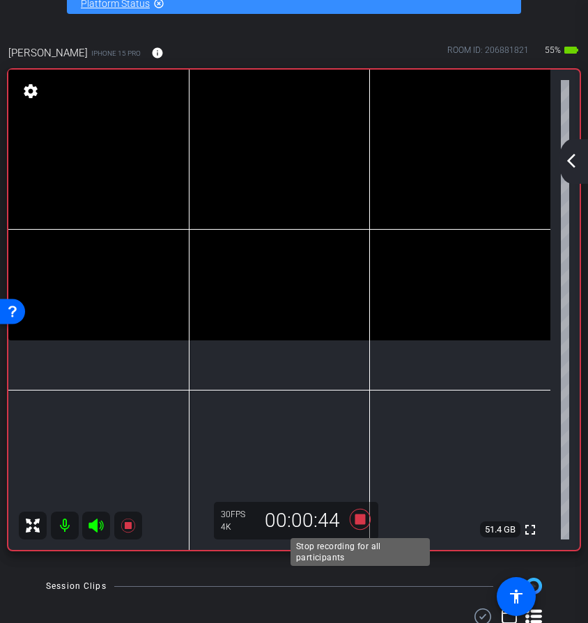
click at [359, 525] on icon at bounding box center [359, 519] width 33 height 25
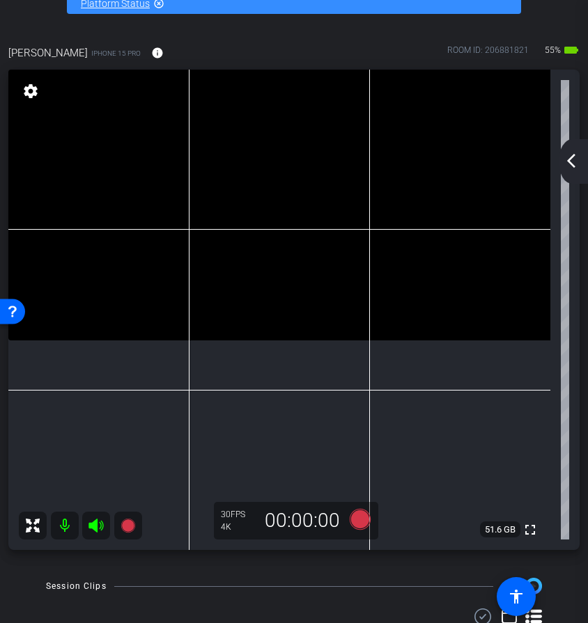
click at [570, 163] on mat-icon "arrow_back_ios_new" at bounding box center [571, 161] width 17 height 17
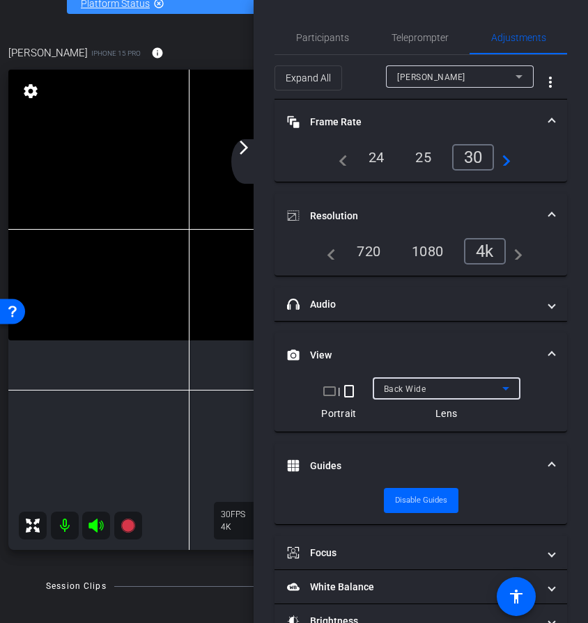
click at [425, 389] on span "Back Wide" at bounding box center [405, 389] width 42 height 10
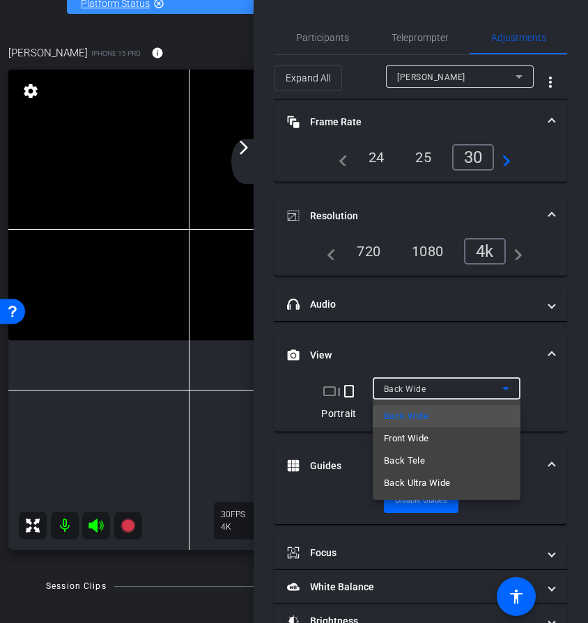
click at [446, 393] on div at bounding box center [294, 311] width 588 height 623
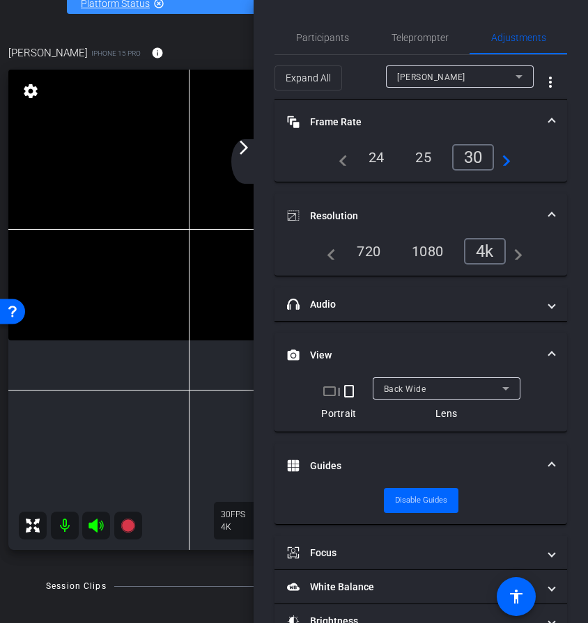
click at [244, 148] on mat-icon "arrow_forward_ios" at bounding box center [243, 147] width 17 height 17
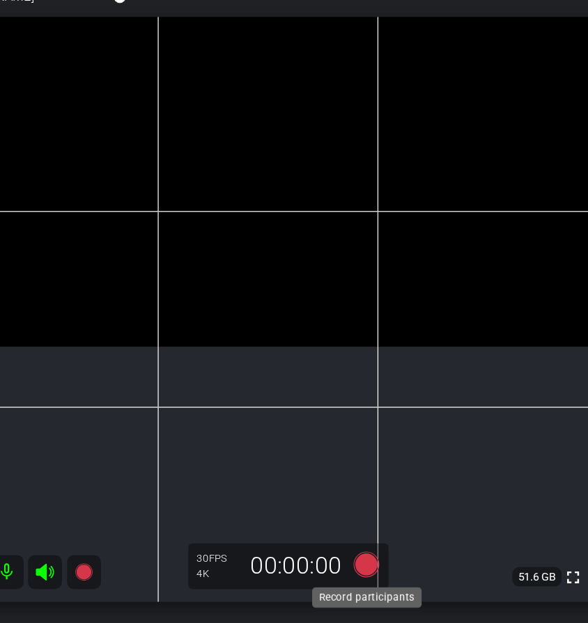
click at [364, 520] on icon at bounding box center [360, 519] width 21 height 21
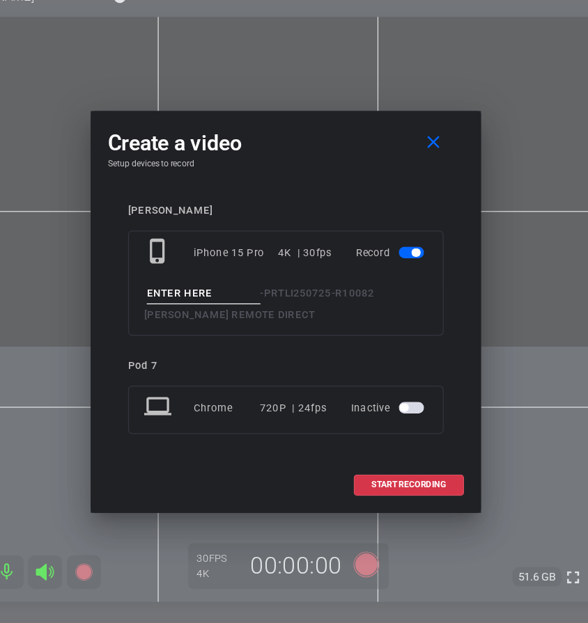
click at [254, 293] on input at bounding box center [226, 296] width 93 height 17
type input "pov"
click at [378, 453] on span "START RECORDING" at bounding box center [394, 454] width 61 height 7
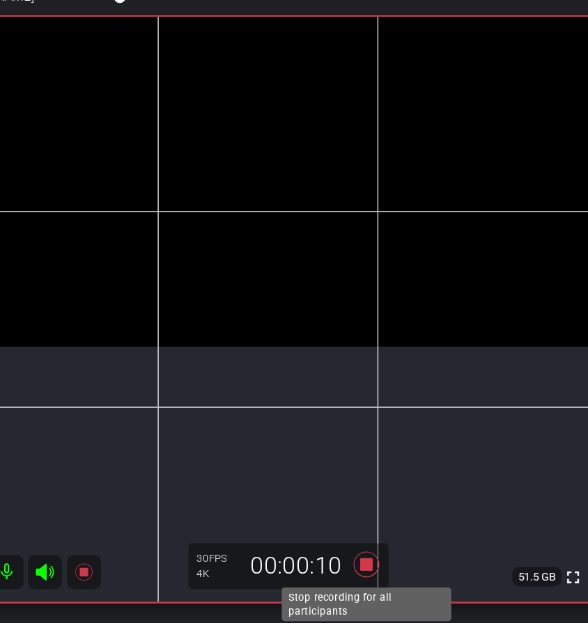
click at [355, 525] on icon at bounding box center [359, 519] width 33 height 25
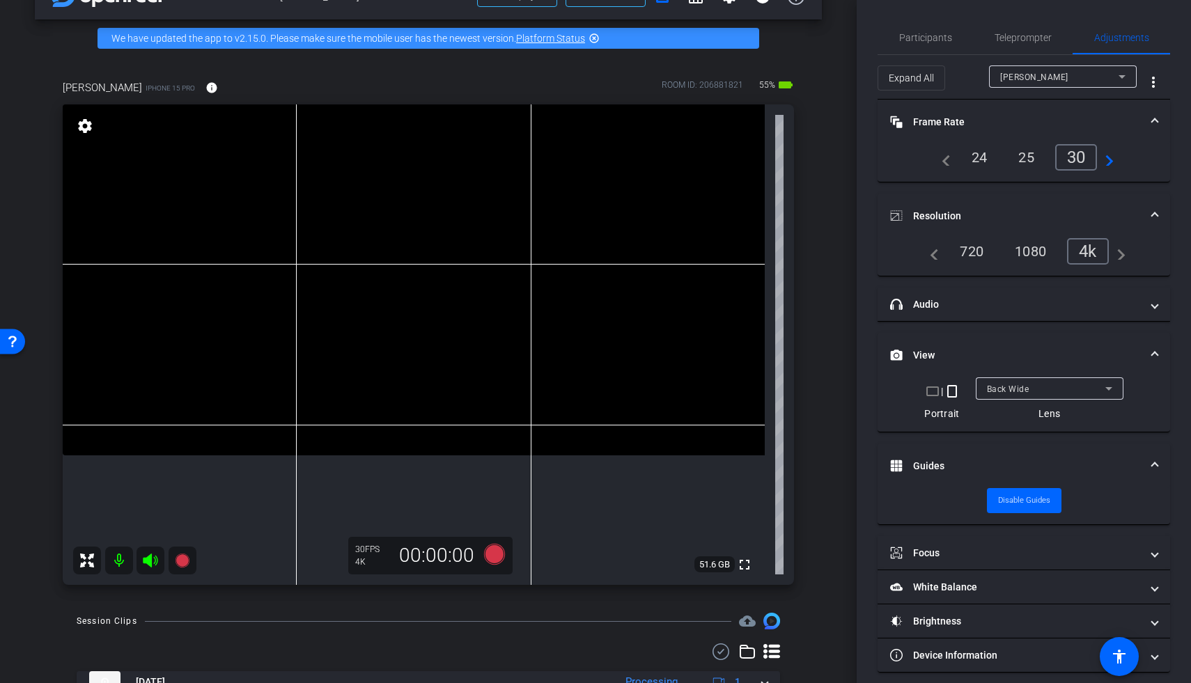
click at [587, 391] on span "Back Wide" at bounding box center [1008, 389] width 42 height 10
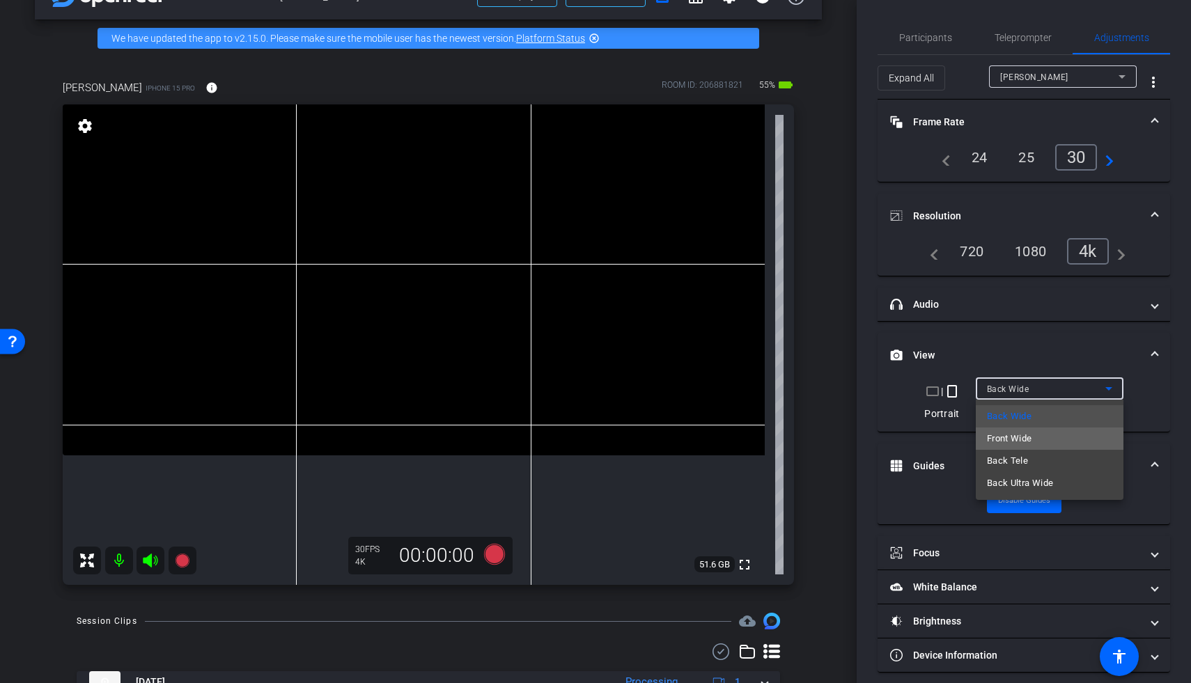
click at [587, 441] on span "Front Wide" at bounding box center [1009, 438] width 45 height 17
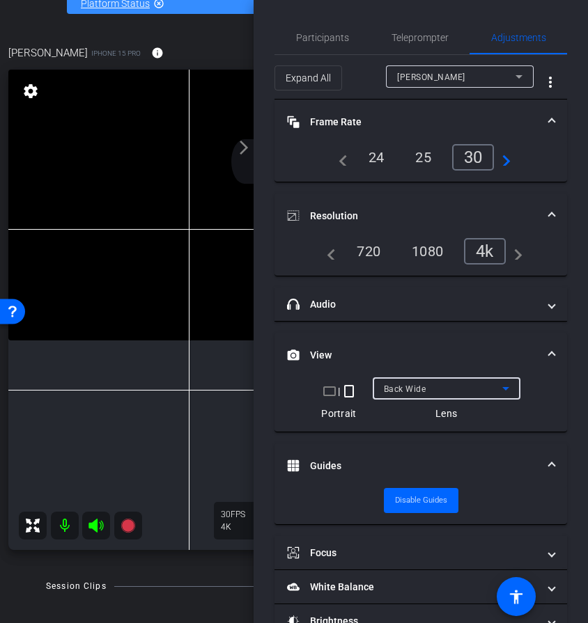
click at [111, 341] on video at bounding box center [279, 205] width 542 height 271
click at [242, 147] on mat-icon "arrow_forward_ios" at bounding box center [243, 147] width 17 height 17
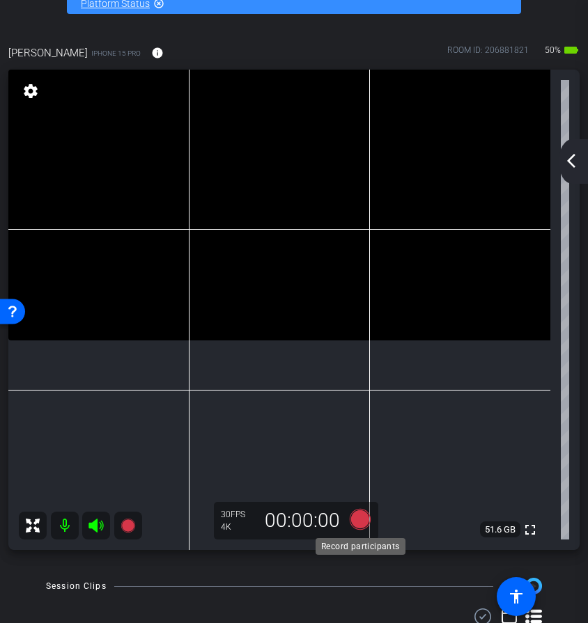
click at [357, 520] on icon at bounding box center [360, 519] width 21 height 21
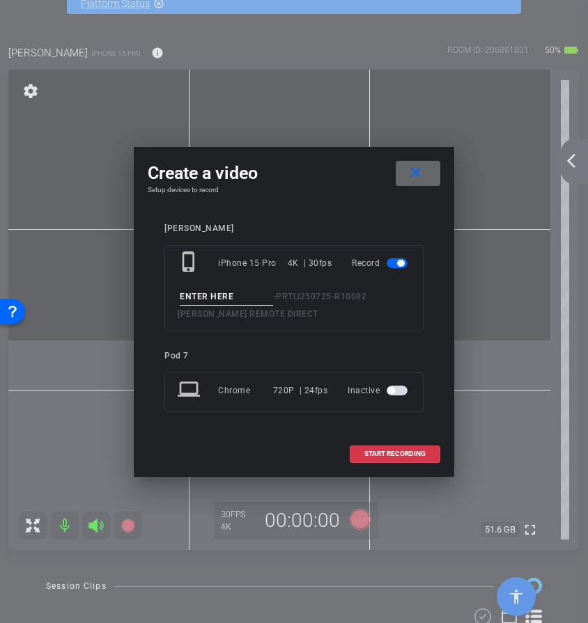
click at [426, 174] on span at bounding box center [418, 173] width 45 height 33
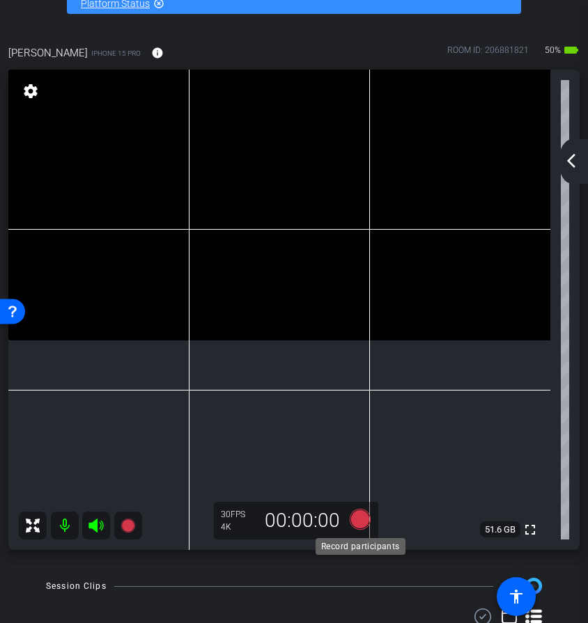
click at [368, 522] on icon at bounding box center [360, 519] width 21 height 21
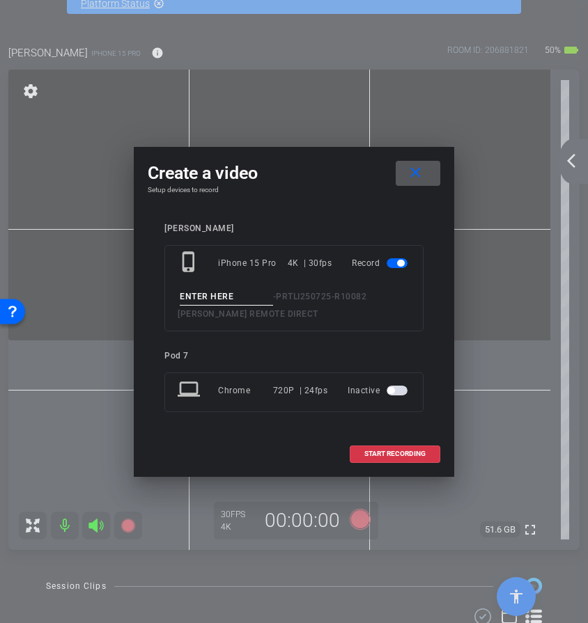
click at [247, 298] on input at bounding box center [226, 296] width 93 height 17
type input "cat with bag"
click at [367, 458] on span "START RECORDING" at bounding box center [394, 454] width 61 height 7
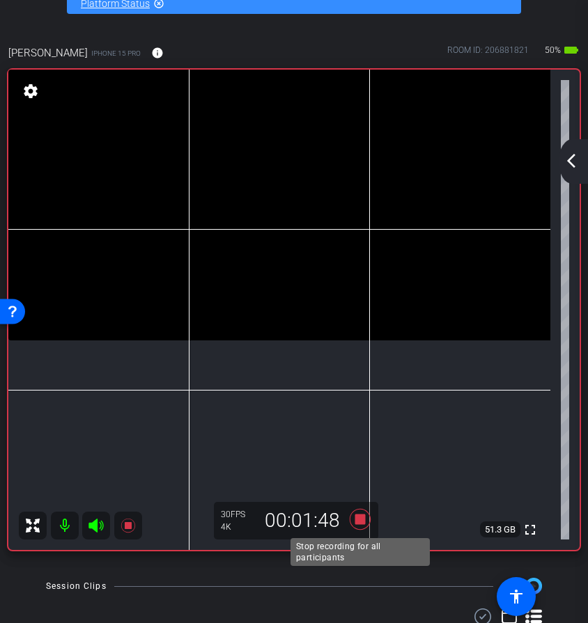
click at [358, 518] on icon at bounding box center [360, 519] width 21 height 21
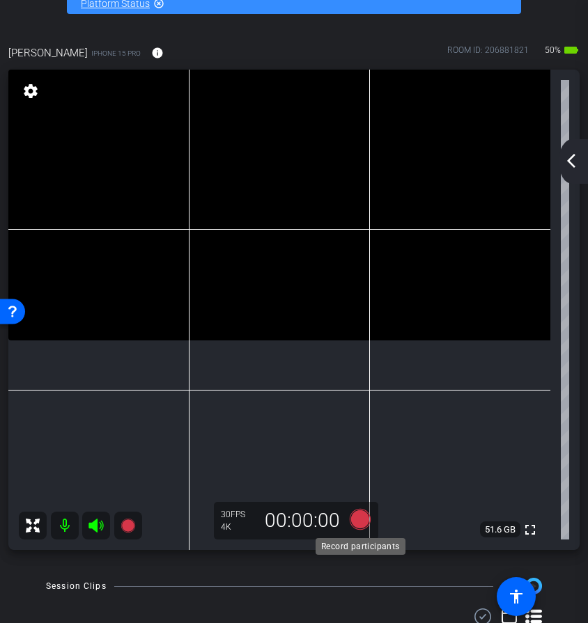
click at [368, 529] on icon at bounding box center [359, 519] width 33 height 25
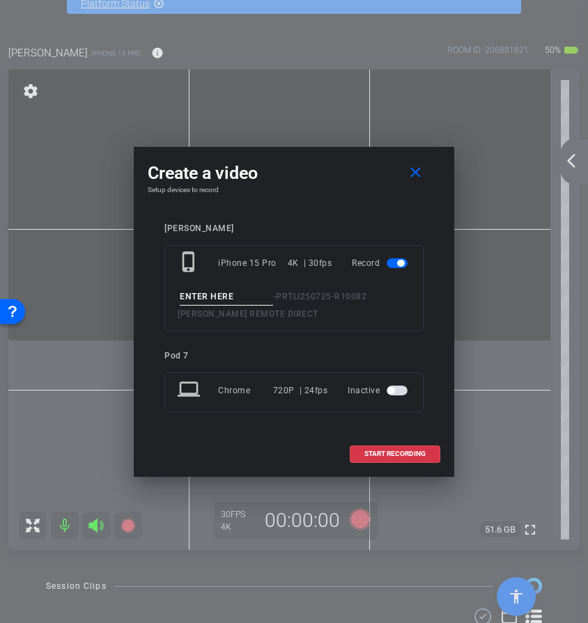
click at [231, 296] on input at bounding box center [226, 296] width 93 height 17
type input "mixing"
click at [369, 444] on span at bounding box center [394, 453] width 89 height 33
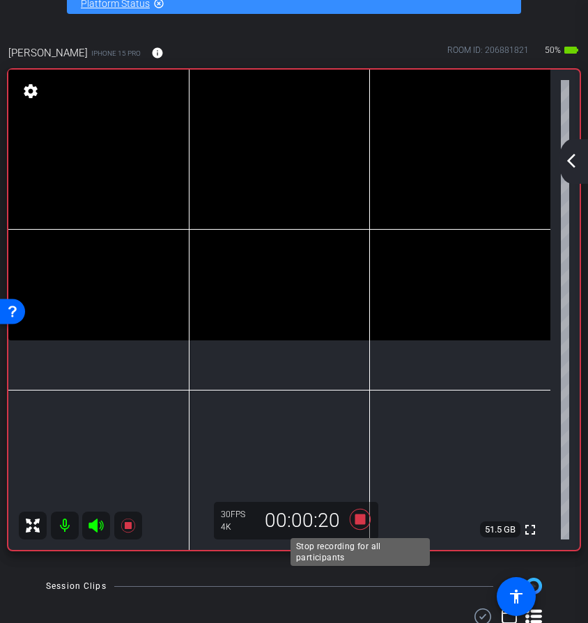
click at [359, 522] on icon at bounding box center [360, 519] width 21 height 21
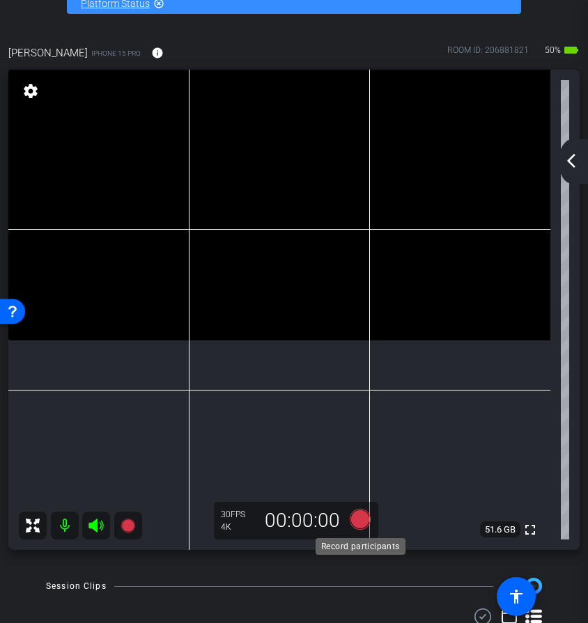
click at [369, 515] on icon at bounding box center [359, 519] width 33 height 25
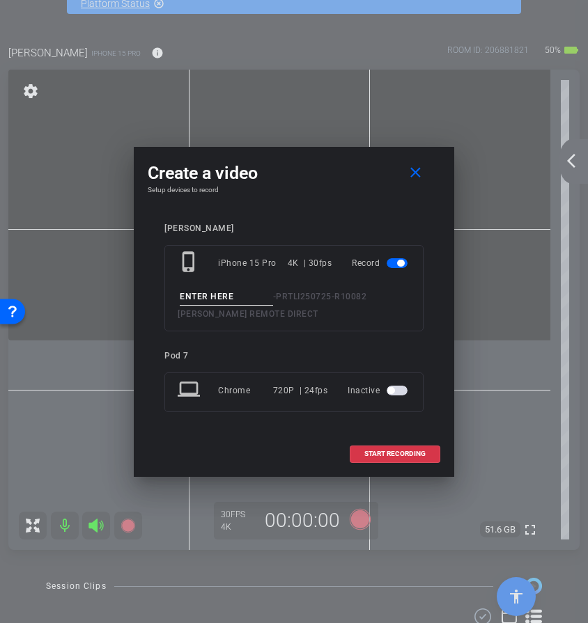
click at [232, 293] on input at bounding box center [226, 296] width 93 height 17
type input "cat litter"
click at [396, 453] on span "START RECORDING" at bounding box center [394, 454] width 61 height 7
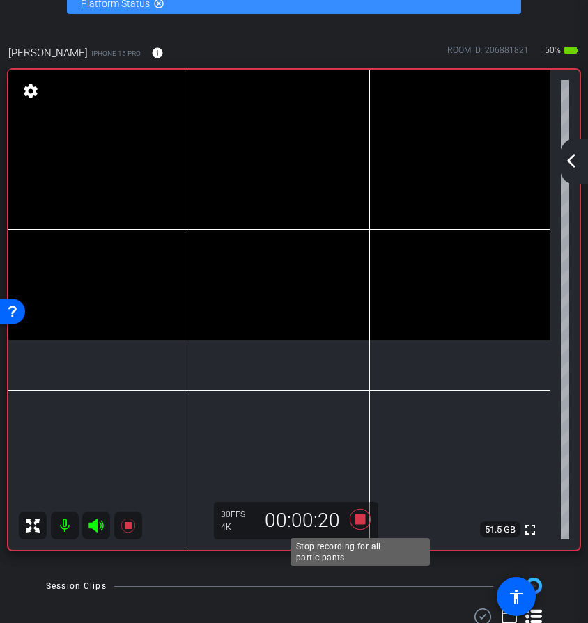
click at [365, 524] on icon at bounding box center [359, 519] width 33 height 25
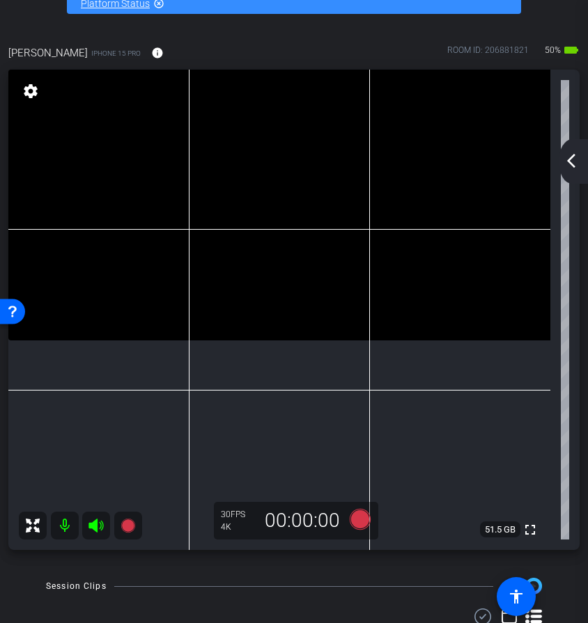
click at [95, 531] on icon at bounding box center [96, 526] width 17 height 17
click at [95, 529] on icon at bounding box center [95, 526] width 15 height 14
click at [92, 529] on icon at bounding box center [96, 526] width 17 height 17
click at [93, 529] on icon at bounding box center [95, 526] width 15 height 14
click at [570, 158] on mat-icon "arrow_back_ios_new" at bounding box center [571, 161] width 17 height 17
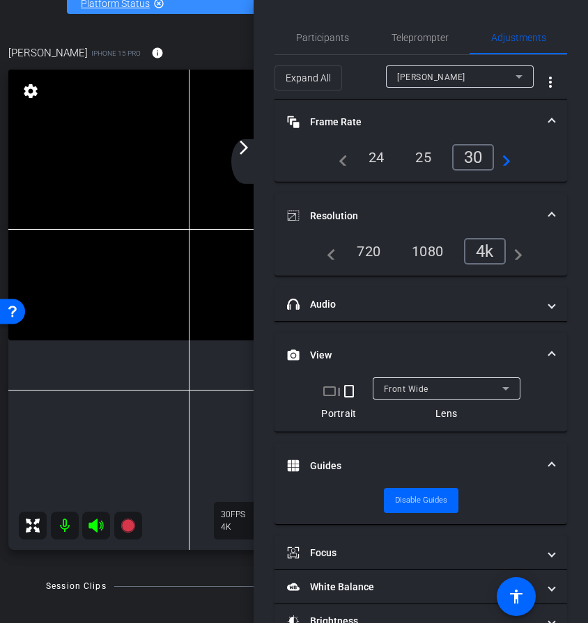
scroll to position [70, 0]
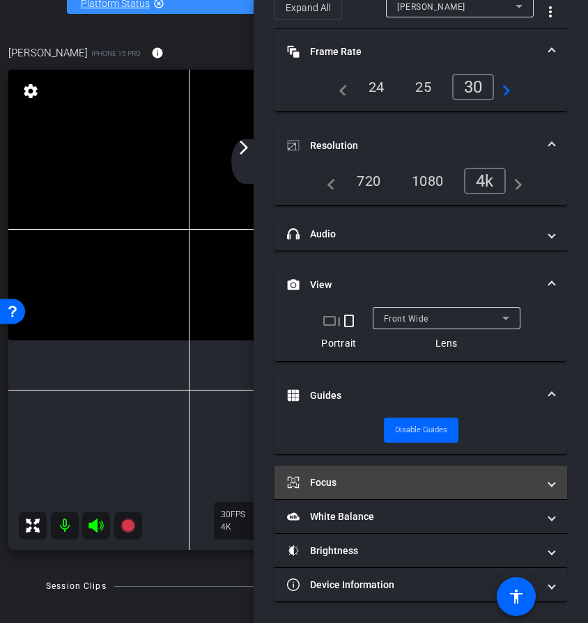
click at [413, 483] on mat-panel-title "Focus" at bounding box center [412, 483] width 251 height 15
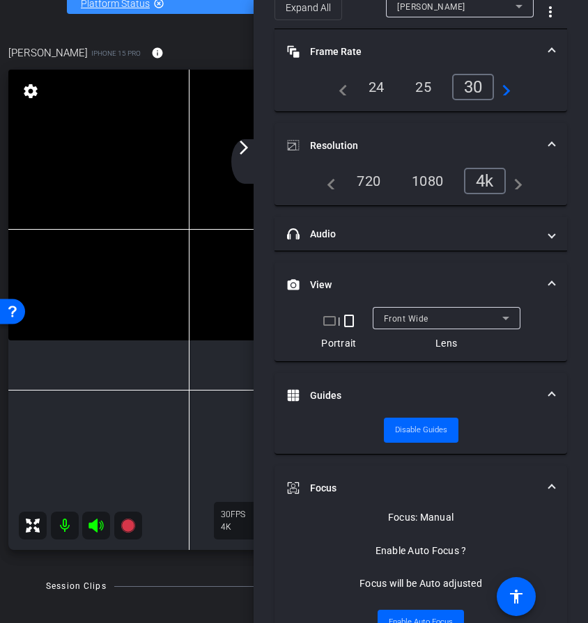
scroll to position [228, 0]
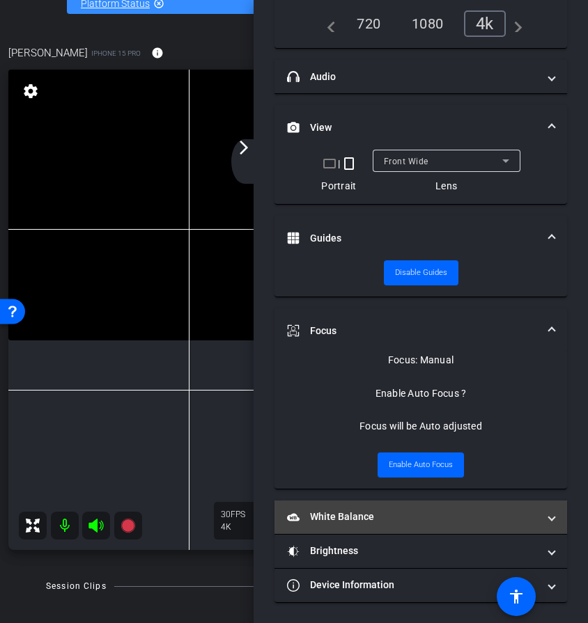
click at [386, 513] on mat-panel-title "White Balance White Balance" at bounding box center [412, 517] width 251 height 15
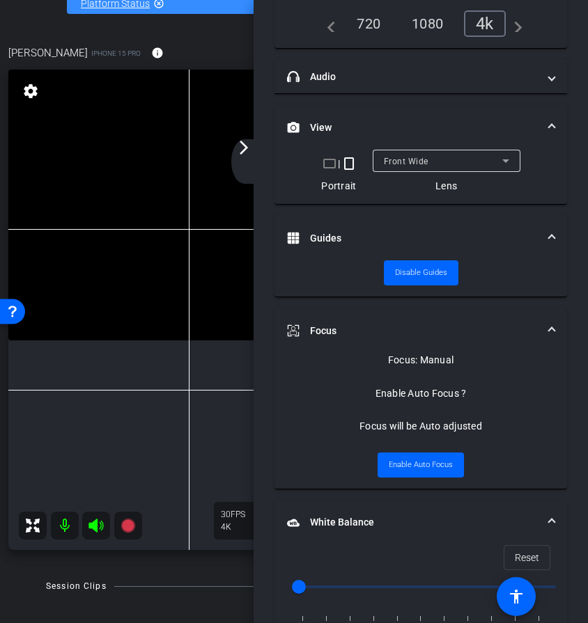
scroll to position [385, 0]
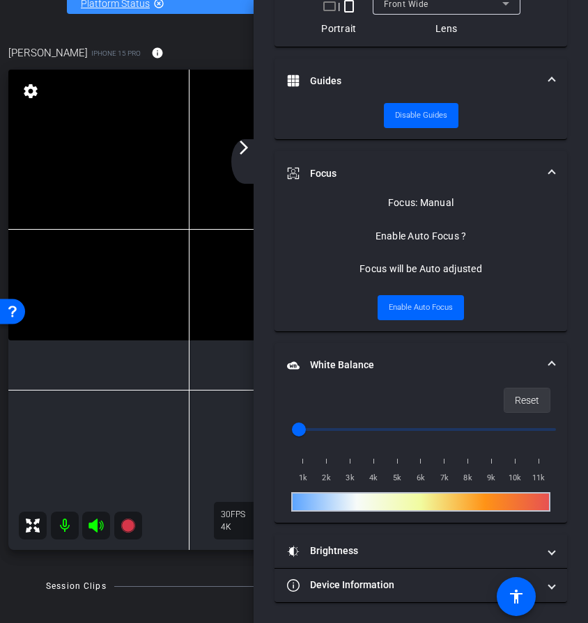
click at [527, 394] on span "Reset" at bounding box center [527, 400] width 24 height 26
click at [332, 430] on input "range" at bounding box center [426, 429] width 288 height 31
type input "1000"
click at [303, 428] on input "range" at bounding box center [426, 429] width 288 height 31
click at [521, 405] on span "Reset" at bounding box center [527, 400] width 24 height 26
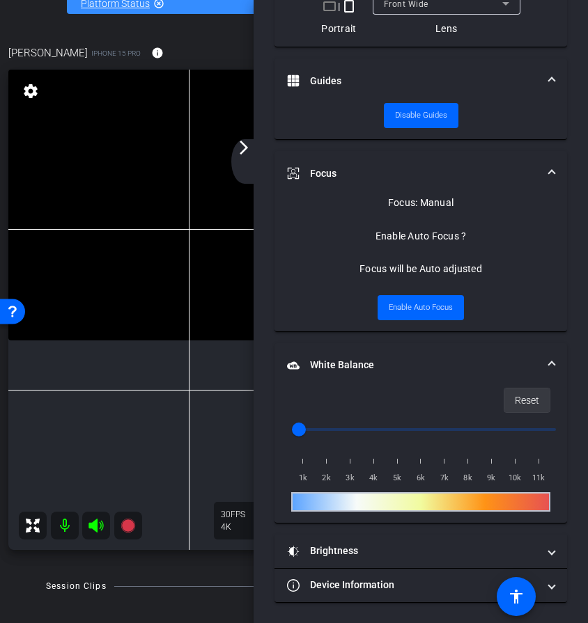
click at [530, 399] on span "Reset" at bounding box center [527, 400] width 24 height 26
click at [86, 243] on video at bounding box center [279, 205] width 542 height 271
click at [247, 148] on mat-icon "arrow_forward_ios" at bounding box center [243, 147] width 17 height 17
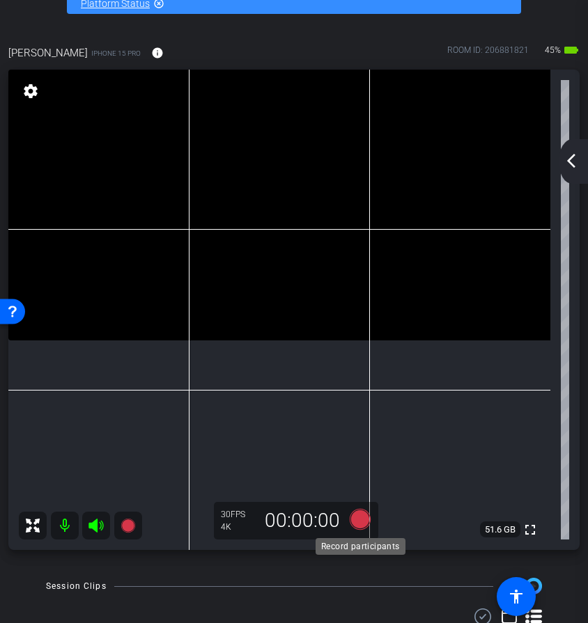
click at [360, 521] on icon at bounding box center [360, 519] width 21 height 21
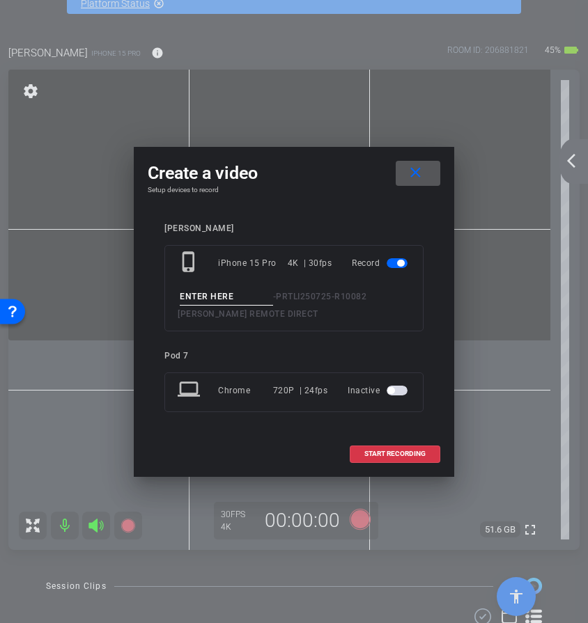
click at [220, 299] on input at bounding box center [226, 296] width 93 height 17
type input "walking"
click at [363, 447] on span at bounding box center [394, 453] width 89 height 33
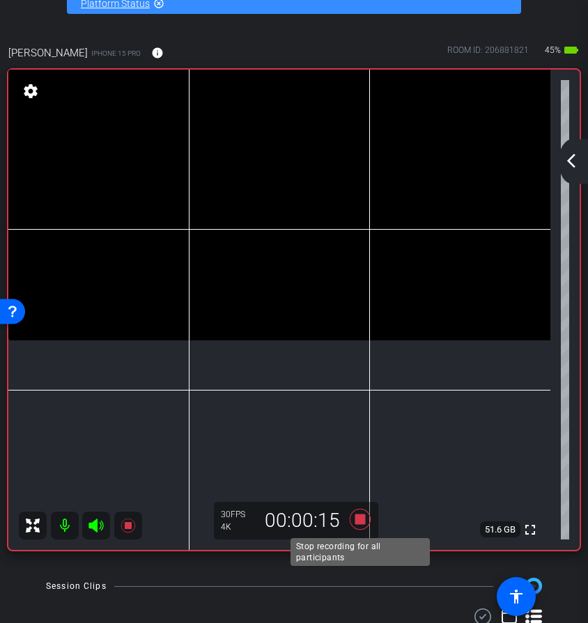
click at [366, 518] on icon at bounding box center [359, 519] width 33 height 25
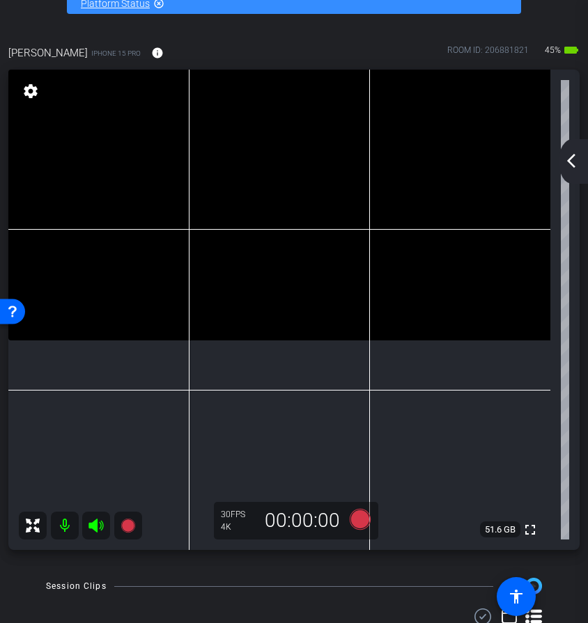
click at [95, 530] on icon at bounding box center [95, 526] width 15 height 14
click at [96, 531] on icon at bounding box center [95, 526] width 15 height 14
click at [364, 519] on icon at bounding box center [360, 519] width 21 height 21
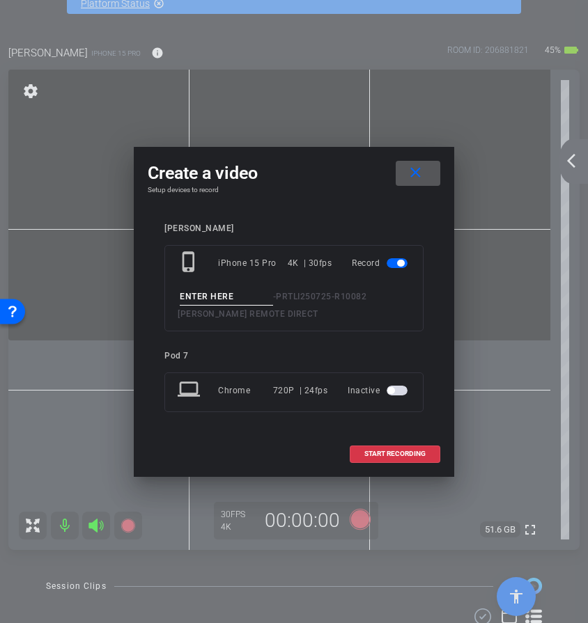
click at [218, 296] on input at bounding box center [226, 296] width 93 height 17
type input "walking"
click at [391, 464] on span at bounding box center [394, 453] width 89 height 33
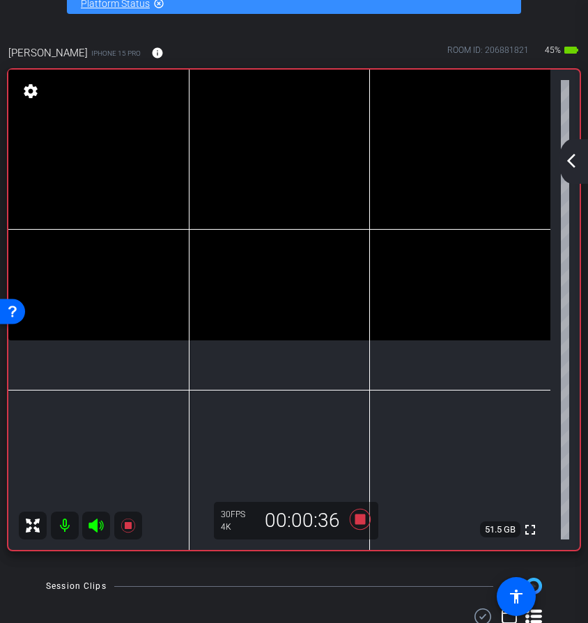
click at [96, 525] on icon at bounding box center [95, 526] width 15 height 14
click at [88, 523] on icon at bounding box center [96, 526] width 17 height 17
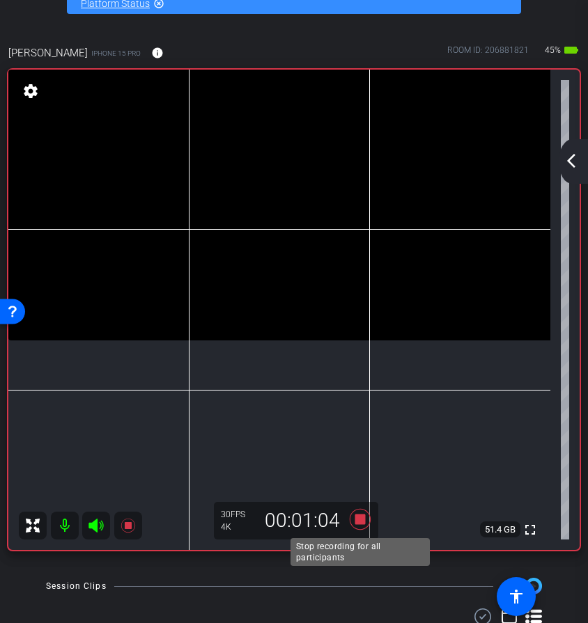
click at [367, 523] on icon at bounding box center [359, 519] width 33 height 25
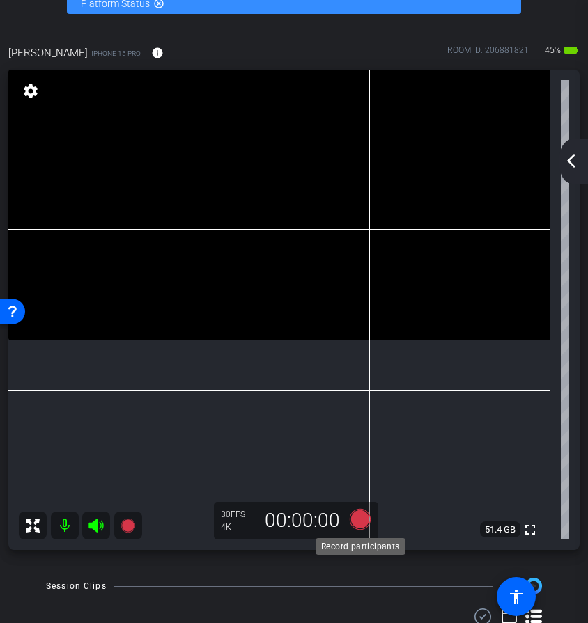
click at [361, 523] on icon at bounding box center [360, 519] width 21 height 21
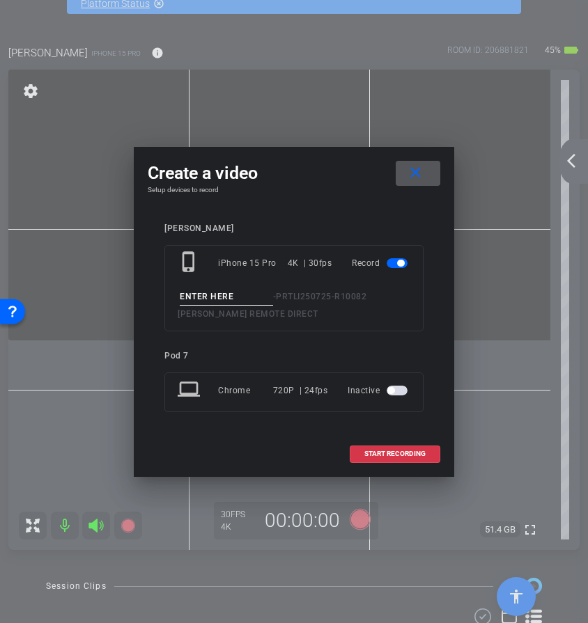
click at [235, 292] on input at bounding box center [226, 296] width 93 height 17
type input "s"
type input "smells good"
click at [371, 458] on span at bounding box center [394, 453] width 89 height 33
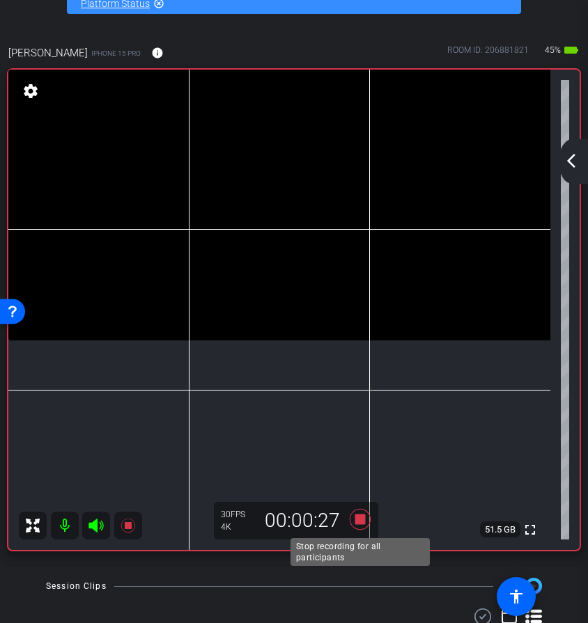
click at [361, 524] on icon at bounding box center [360, 519] width 21 height 21
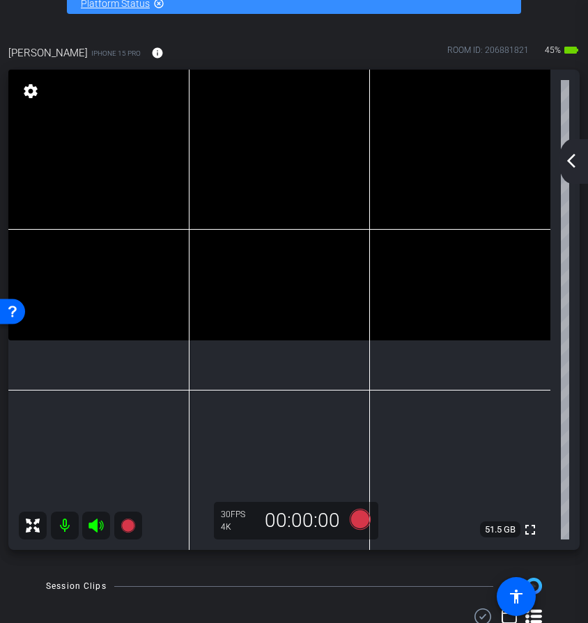
click at [105, 521] on mat-icon at bounding box center [96, 526] width 28 height 28
click at [98, 531] on icon at bounding box center [96, 526] width 17 height 17
click at [96, 528] on icon at bounding box center [95, 526] width 15 height 14
click at [95, 528] on icon at bounding box center [96, 526] width 17 height 17
click at [350, 526] on icon at bounding box center [359, 519] width 33 height 25
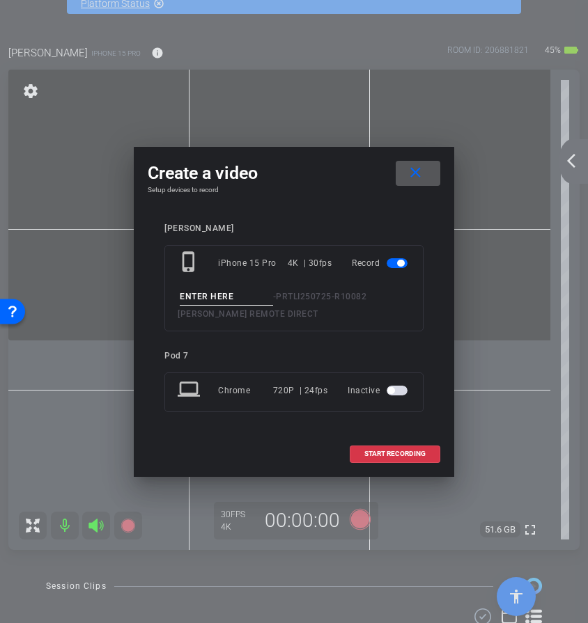
click at [208, 296] on input at bounding box center [226, 296] width 93 height 17
type input "air fresher"
click at [355, 458] on span at bounding box center [394, 453] width 89 height 33
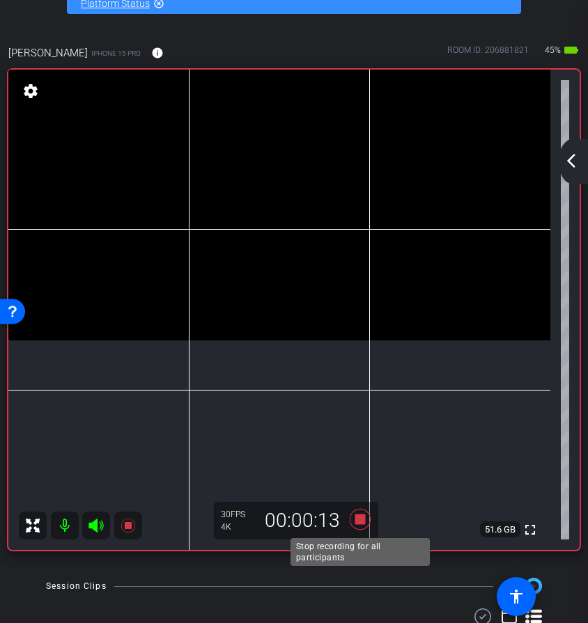
click at [365, 518] on icon at bounding box center [359, 519] width 33 height 25
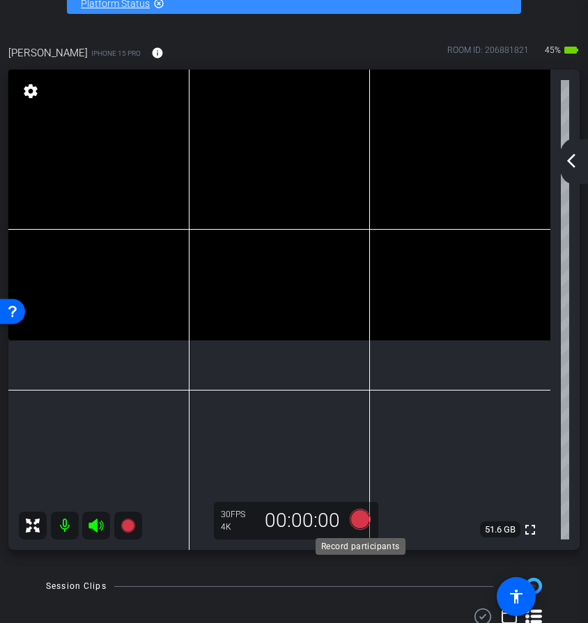
click at [360, 525] on icon at bounding box center [360, 519] width 21 height 21
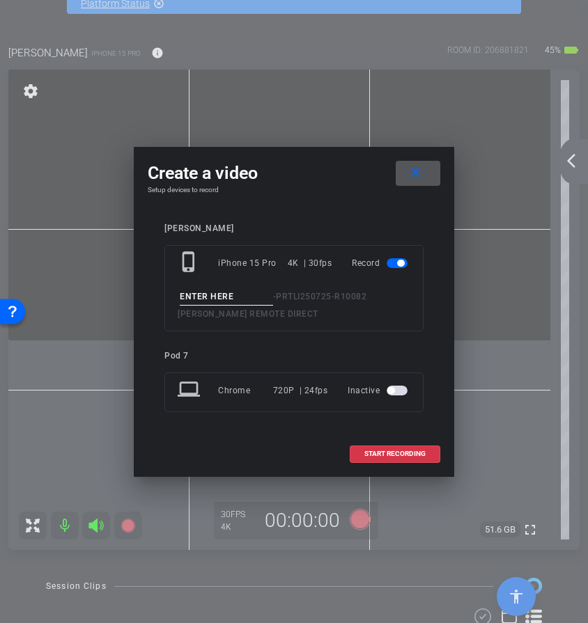
click at [244, 301] on input at bounding box center [226, 296] width 93 height 17
type input "air fresher"
click at [378, 463] on span at bounding box center [394, 453] width 89 height 33
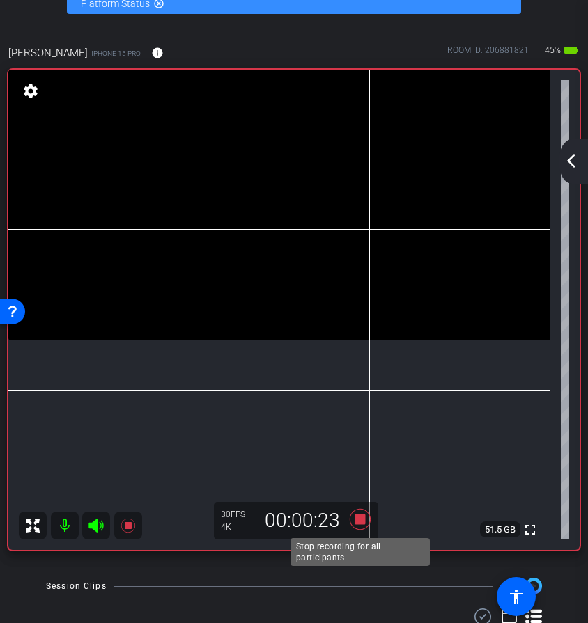
click at [362, 520] on icon at bounding box center [360, 519] width 21 height 21
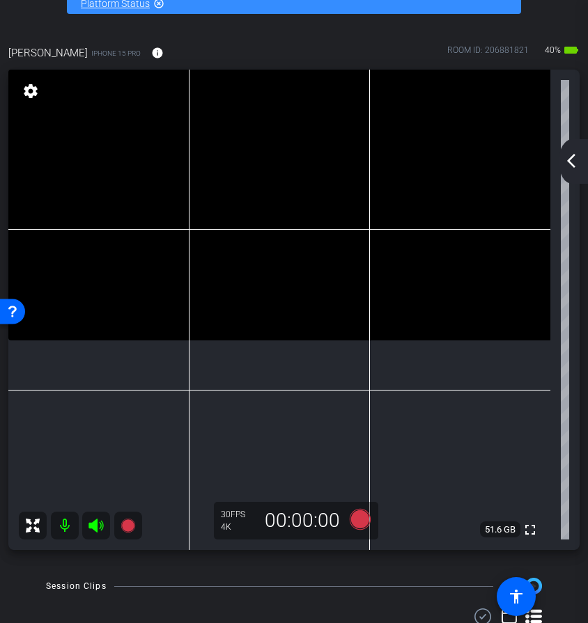
click at [95, 529] on icon at bounding box center [95, 526] width 15 height 14
click at [100, 522] on icon at bounding box center [95, 526] width 15 height 14
click at [368, 518] on icon at bounding box center [360, 519] width 21 height 21
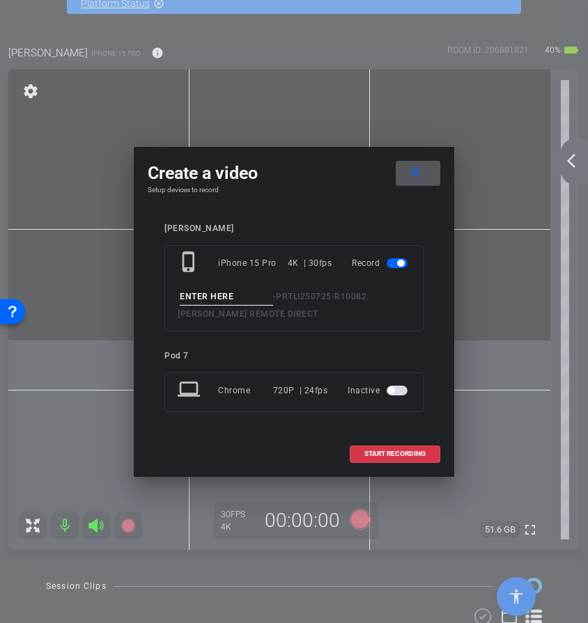
click at [256, 296] on input at bounding box center [226, 296] width 93 height 17
type input "candle"
click at [373, 458] on span "START RECORDING" at bounding box center [394, 454] width 61 height 7
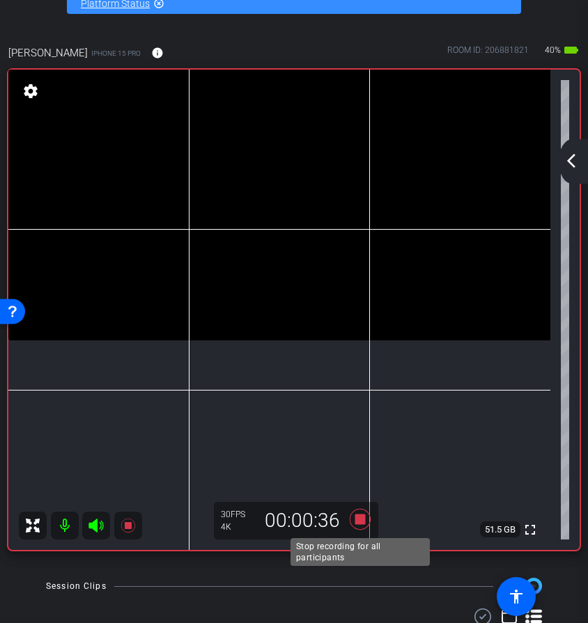
click at [361, 523] on icon at bounding box center [360, 519] width 21 height 21
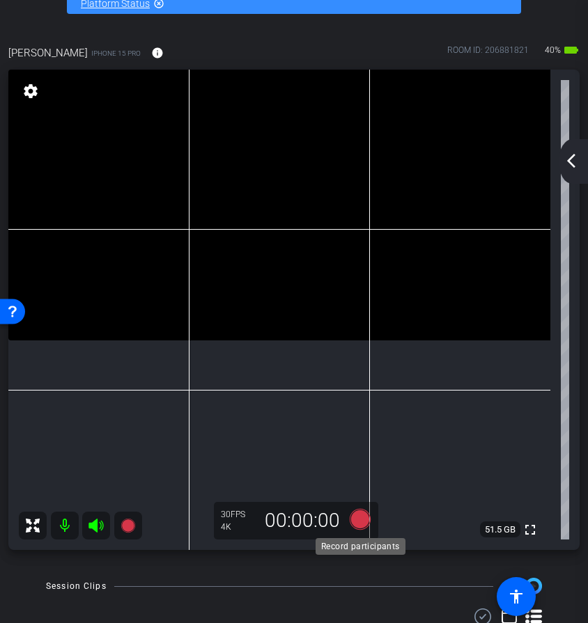
click at [369, 520] on icon at bounding box center [359, 519] width 33 height 25
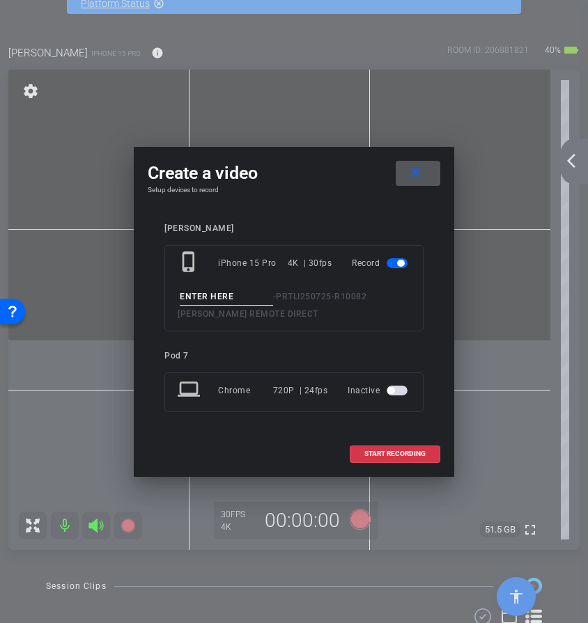
click at [249, 288] on input at bounding box center [226, 296] width 93 height 17
type input "candle"
click at [371, 460] on span at bounding box center [394, 453] width 89 height 33
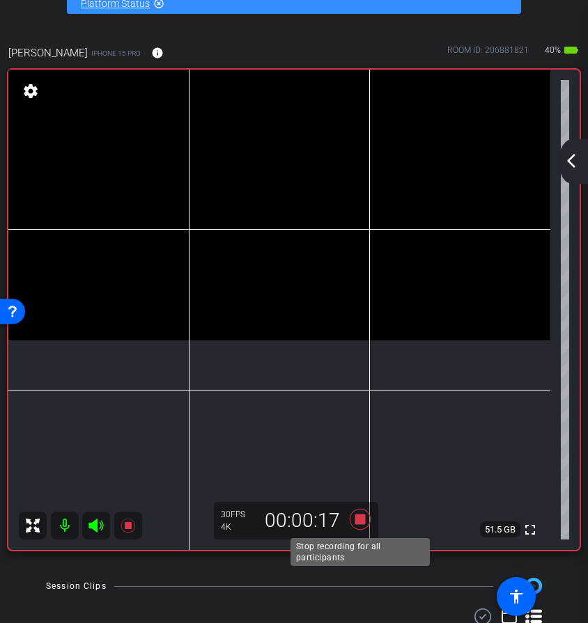
click at [364, 522] on icon at bounding box center [360, 519] width 21 height 21
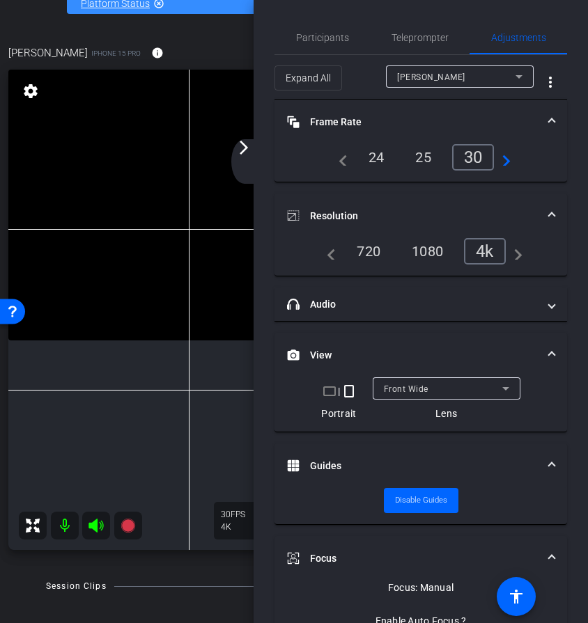
click at [247, 149] on mat-icon "arrow_forward_ios" at bounding box center [243, 147] width 17 height 17
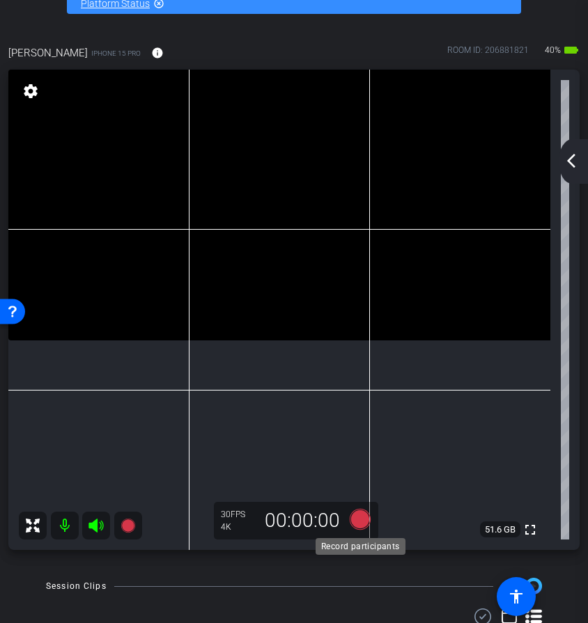
click at [359, 527] on icon at bounding box center [360, 519] width 21 height 21
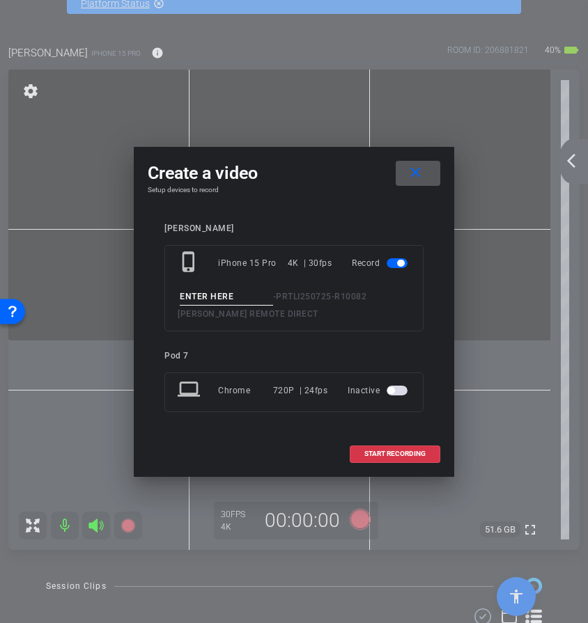
click at [252, 300] on input at bounding box center [226, 296] width 93 height 17
type input "old box"
click at [383, 454] on span "START RECORDING" at bounding box center [394, 454] width 61 height 7
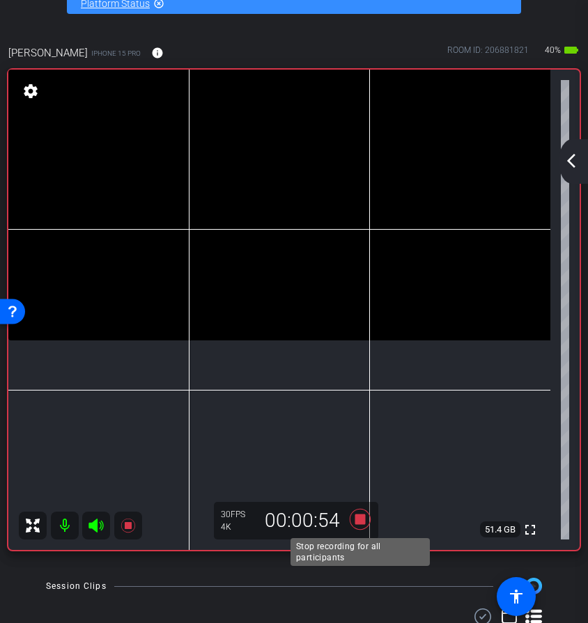
click at [363, 527] on icon at bounding box center [359, 519] width 33 height 25
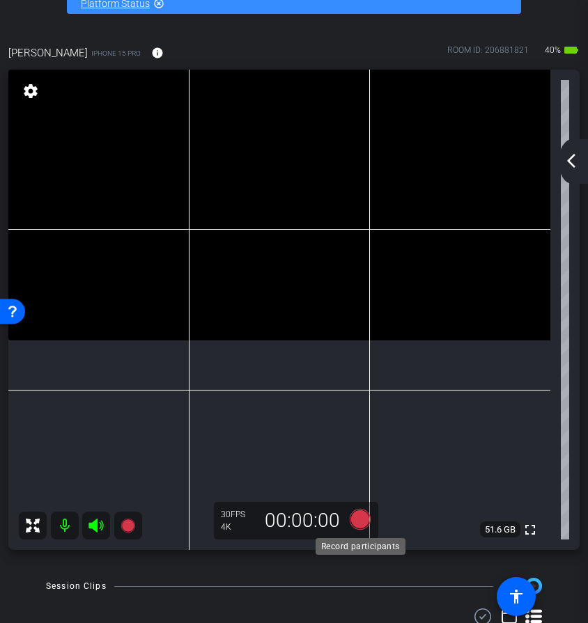
click at [359, 518] on icon at bounding box center [360, 519] width 21 height 21
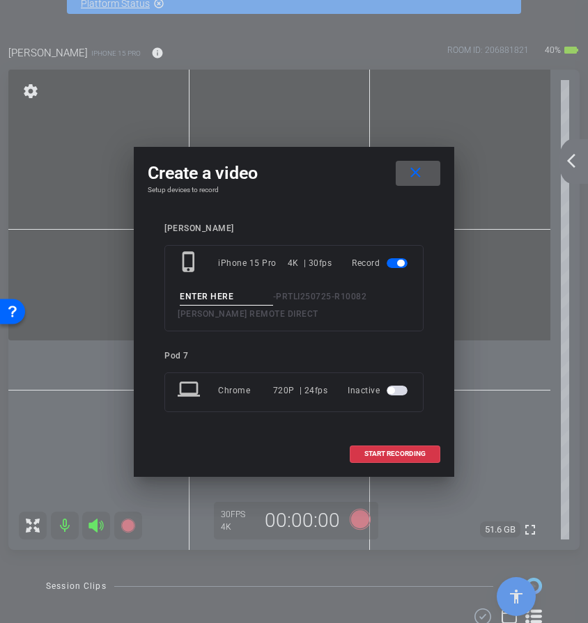
click at [242, 290] on input at bounding box center [226, 296] width 93 height 17
type input "swiffer"
click at [382, 451] on span "START RECORDING" at bounding box center [394, 454] width 61 height 7
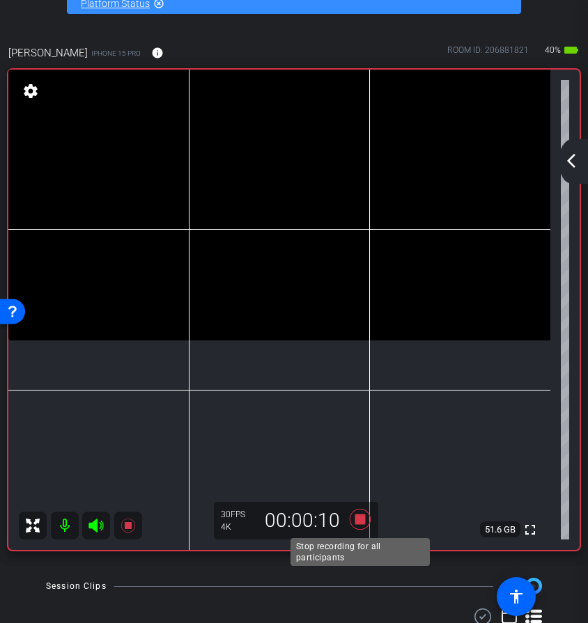
click at [366, 520] on icon at bounding box center [359, 519] width 33 height 25
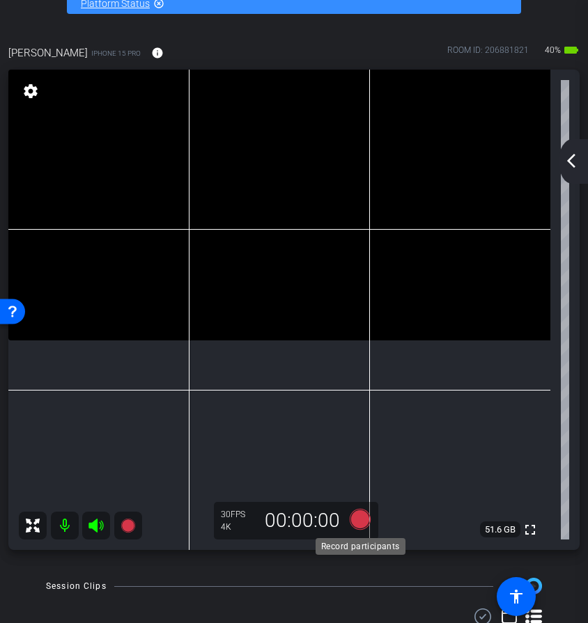
click at [364, 522] on icon at bounding box center [360, 519] width 21 height 21
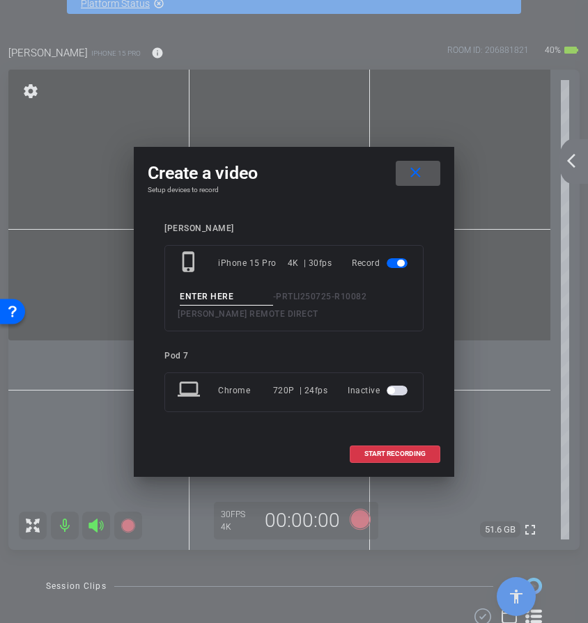
click at [233, 292] on input at bounding box center [226, 296] width 93 height 17
type input "swiffer"
click at [405, 453] on span "START RECORDING" at bounding box center [394, 454] width 61 height 7
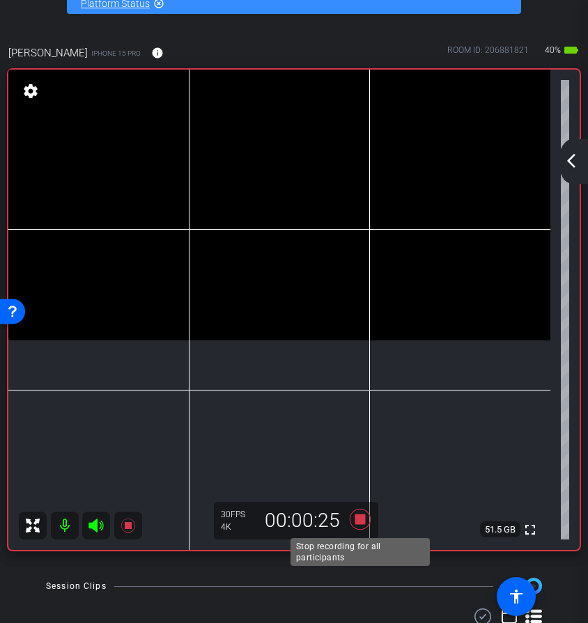
click at [368, 522] on icon at bounding box center [359, 519] width 33 height 25
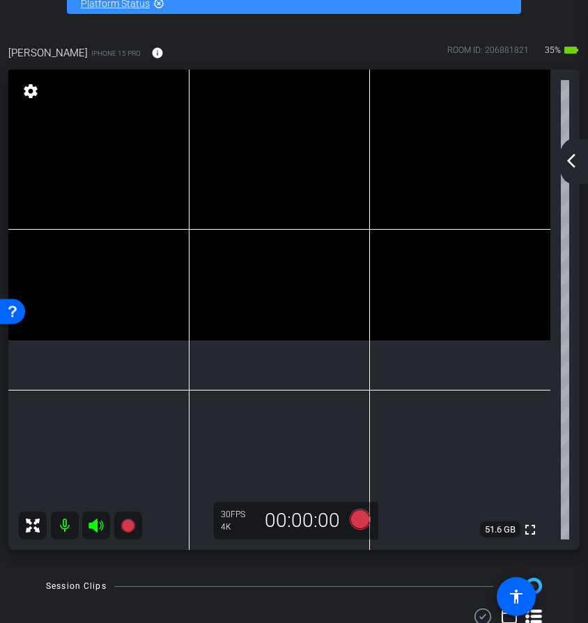
click at [412, 50] on div "Allison iPhone 15 Pro info ROOM ID: 206881821 35% battery_std" at bounding box center [293, 52] width 571 height 33
click at [576, 165] on mat-icon "arrow_back_ios_new" at bounding box center [571, 161] width 17 height 17
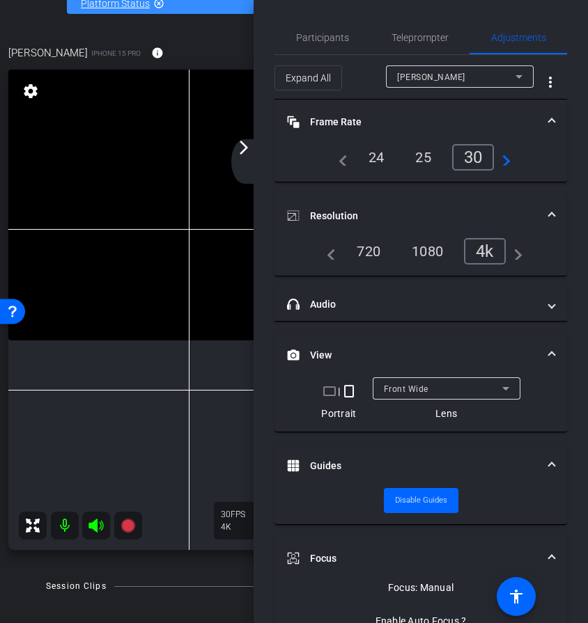
click at [244, 143] on mat-icon "arrow_forward_ios" at bounding box center [243, 147] width 17 height 17
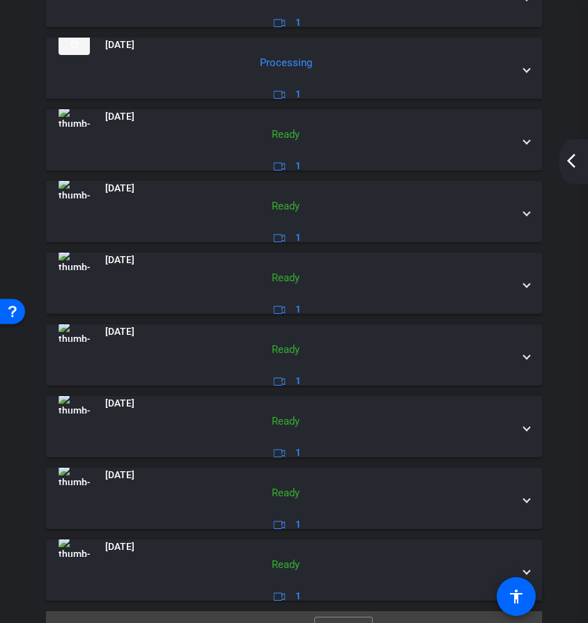
scroll to position [810, 0]
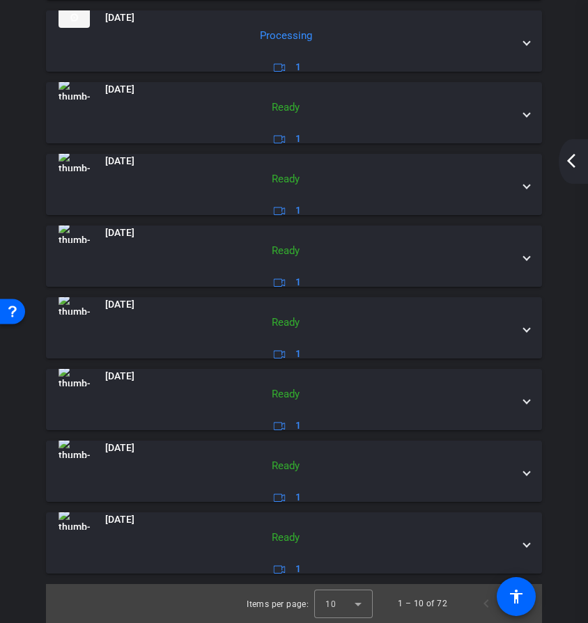
click at [564, 574] on div "Session Clips cloud_upload Aug 15, 2025 Ready 1 Aug 15, 2025 Ready 1 Aug 15, 20…" at bounding box center [294, 215] width 580 height 815
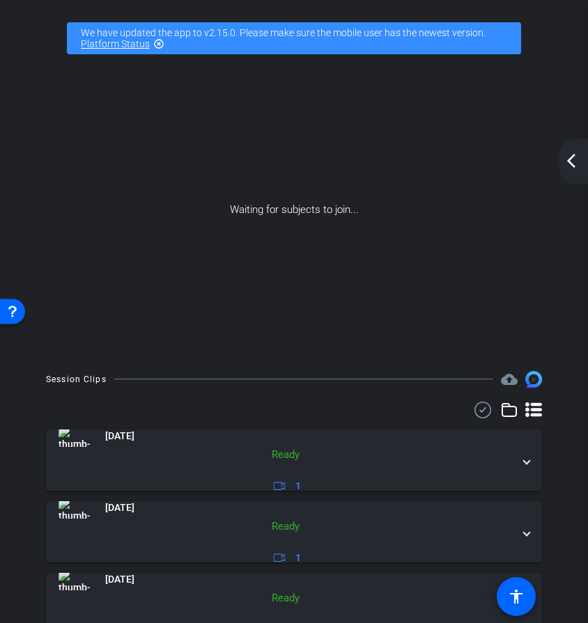
scroll to position [563, 0]
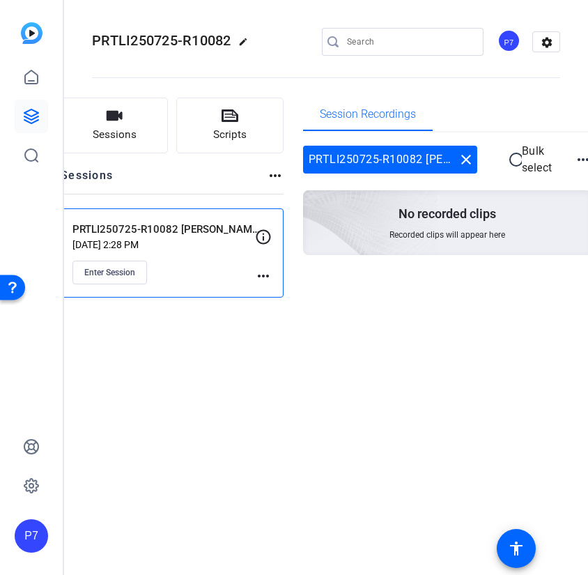
click at [215, 244] on p "[DATE] 2:28 PM" at bounding box center [163, 244] width 182 height 11
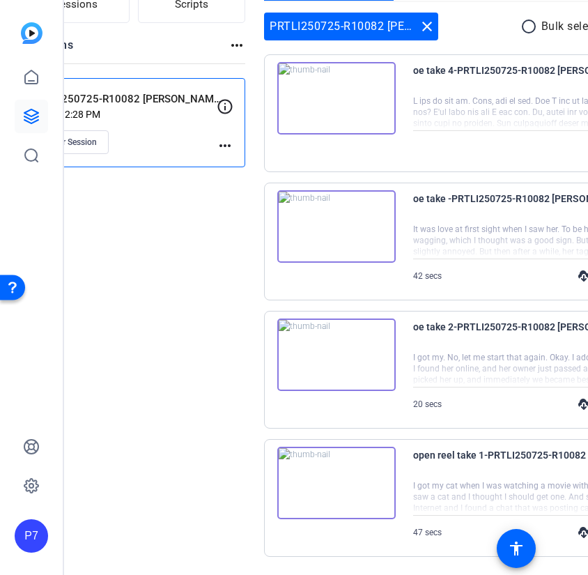
scroll to position [174, 0]
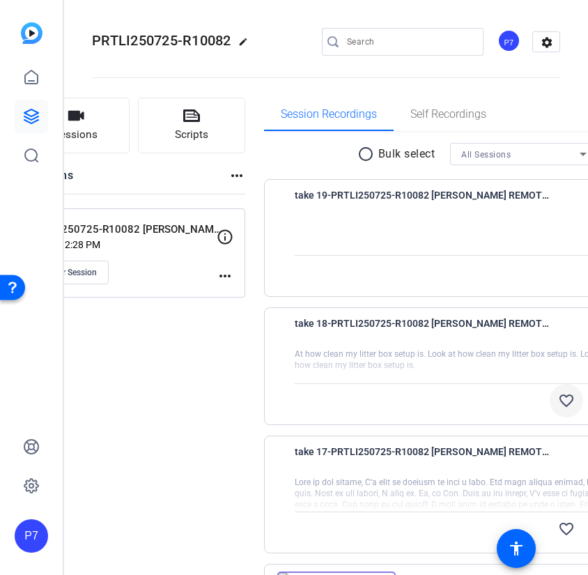
click at [558, 401] on mat-icon "favorite_border" at bounding box center [566, 400] width 17 height 17
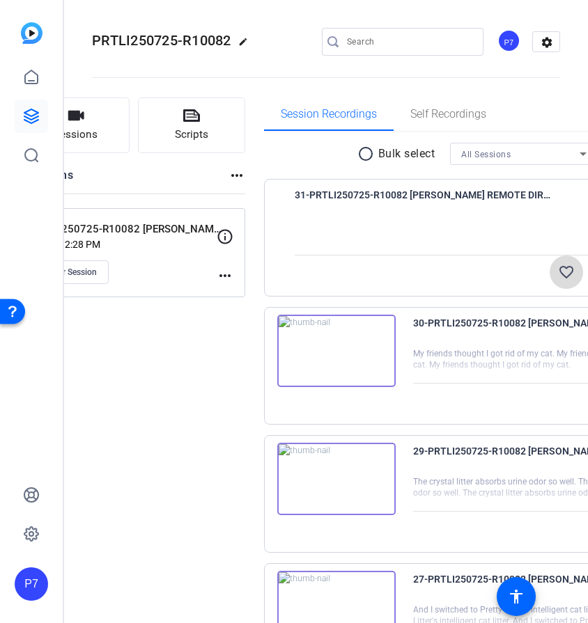
click at [558, 267] on mat-icon "favorite_border" at bounding box center [566, 272] width 17 height 17
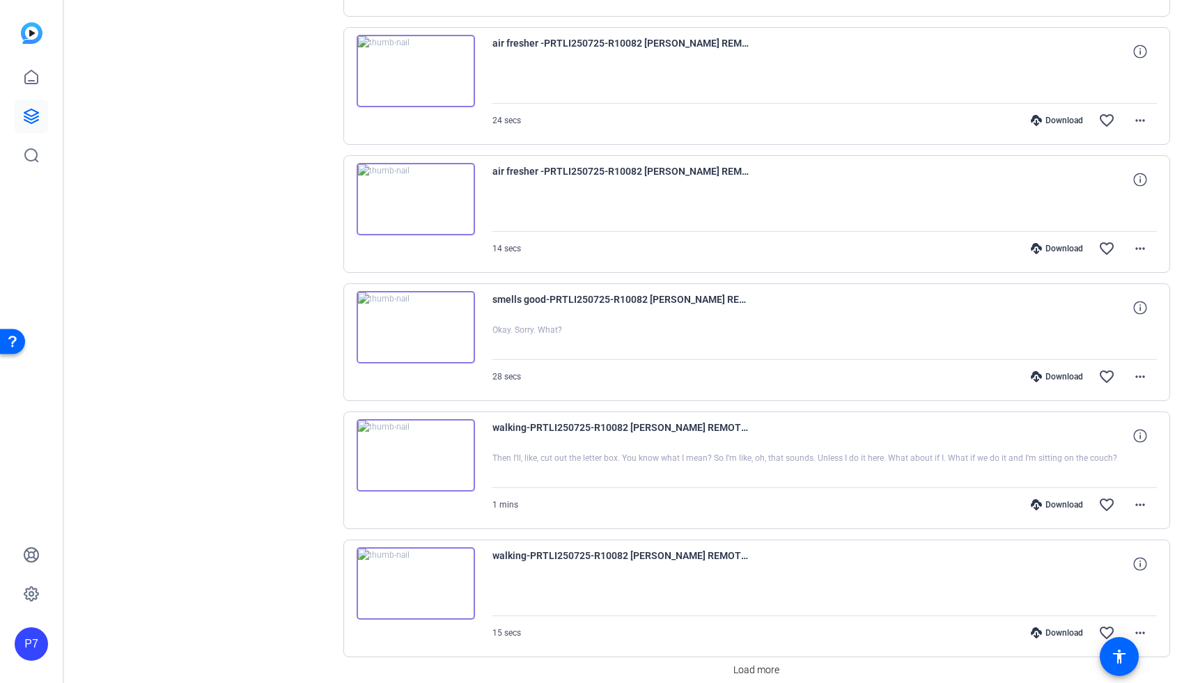
scroll to position [857, 0]
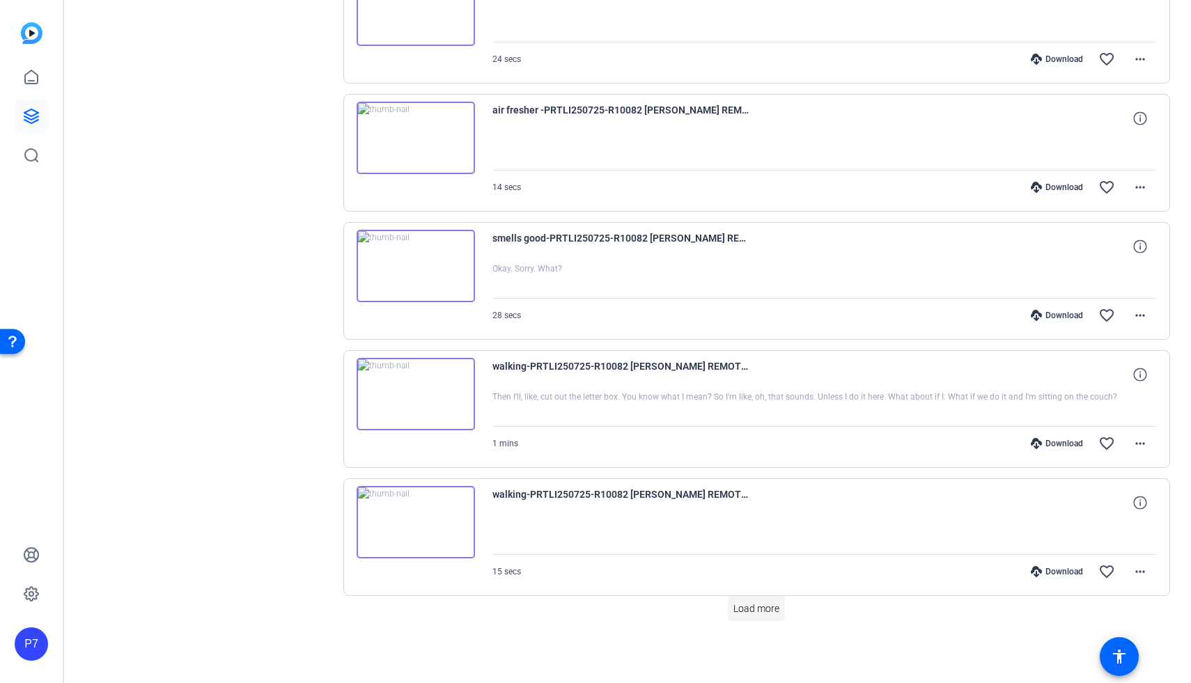
click at [587, 608] on span "Load more" at bounding box center [756, 609] width 46 height 15
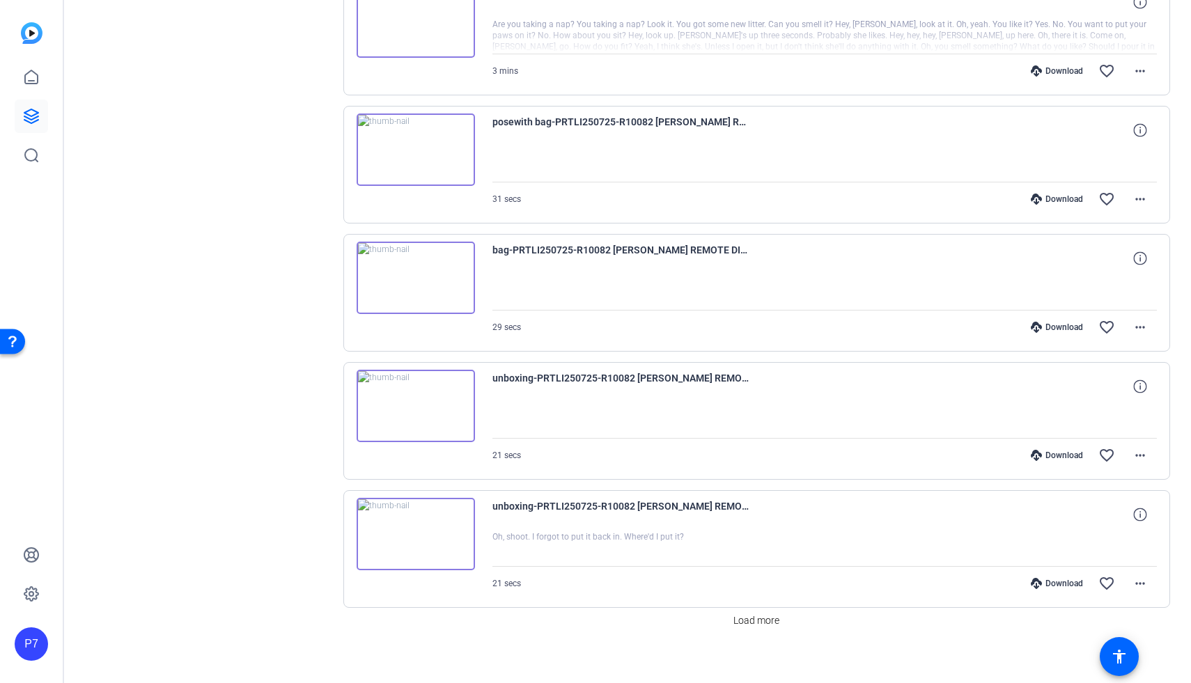
scroll to position [2139, 0]
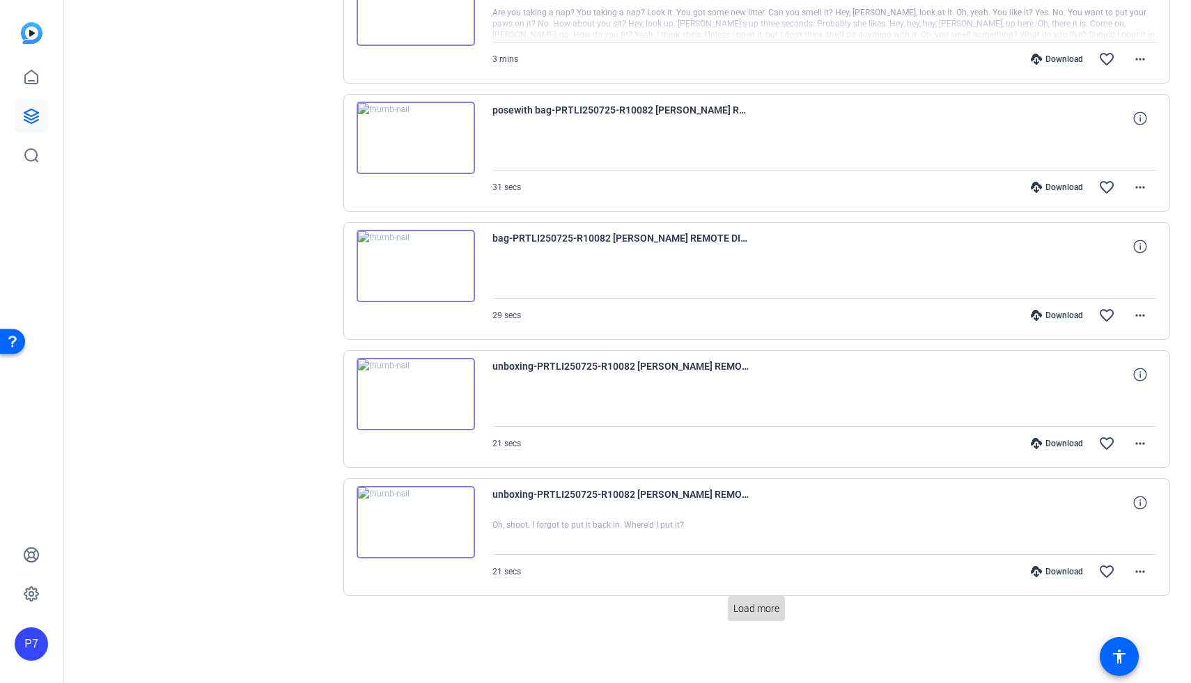
click at [587, 612] on span "Load more" at bounding box center [756, 609] width 46 height 15
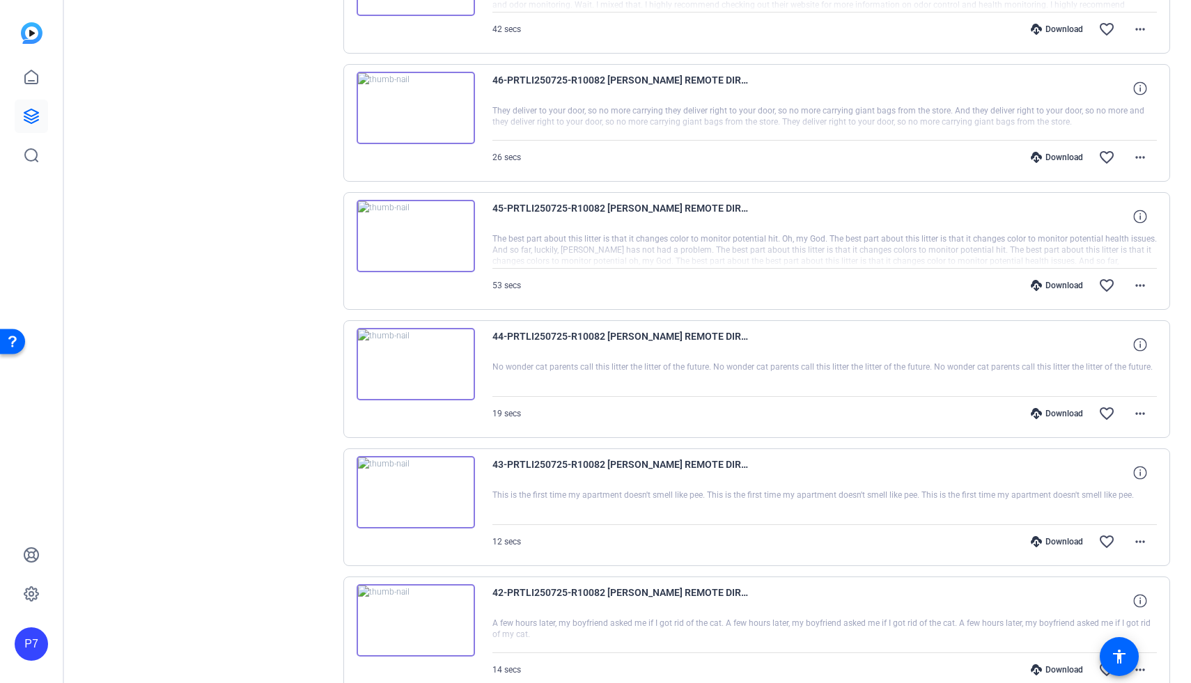
scroll to position [3421, 0]
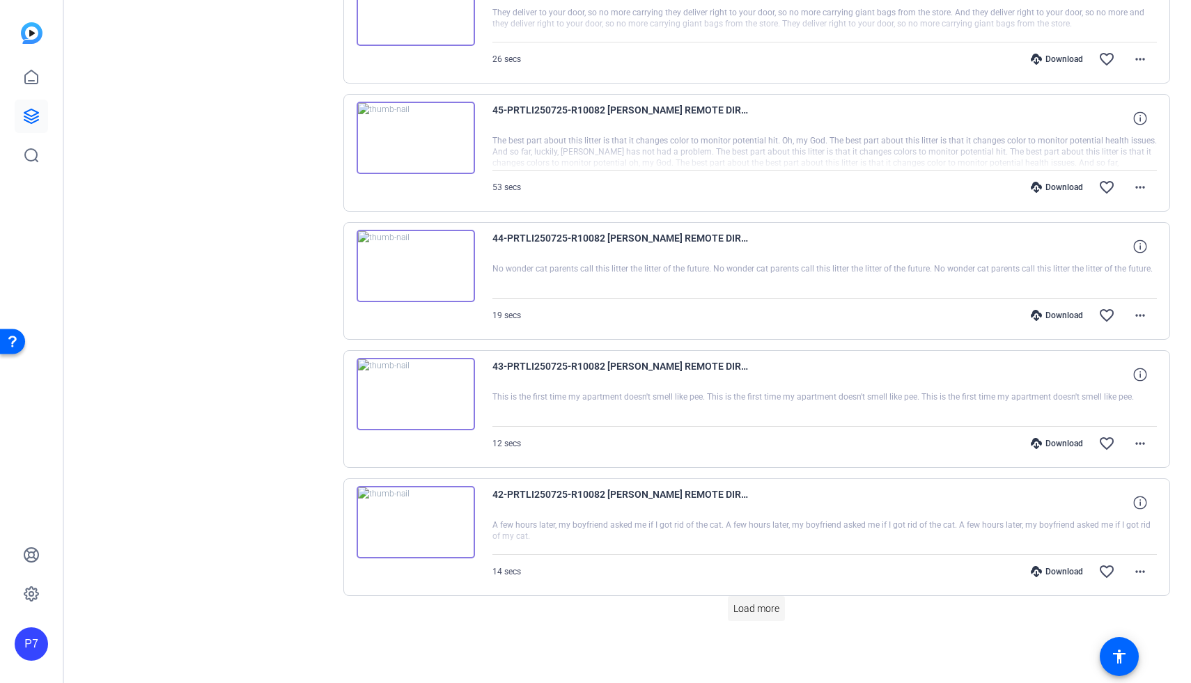
click at [587, 614] on span "Load more" at bounding box center [756, 609] width 46 height 15
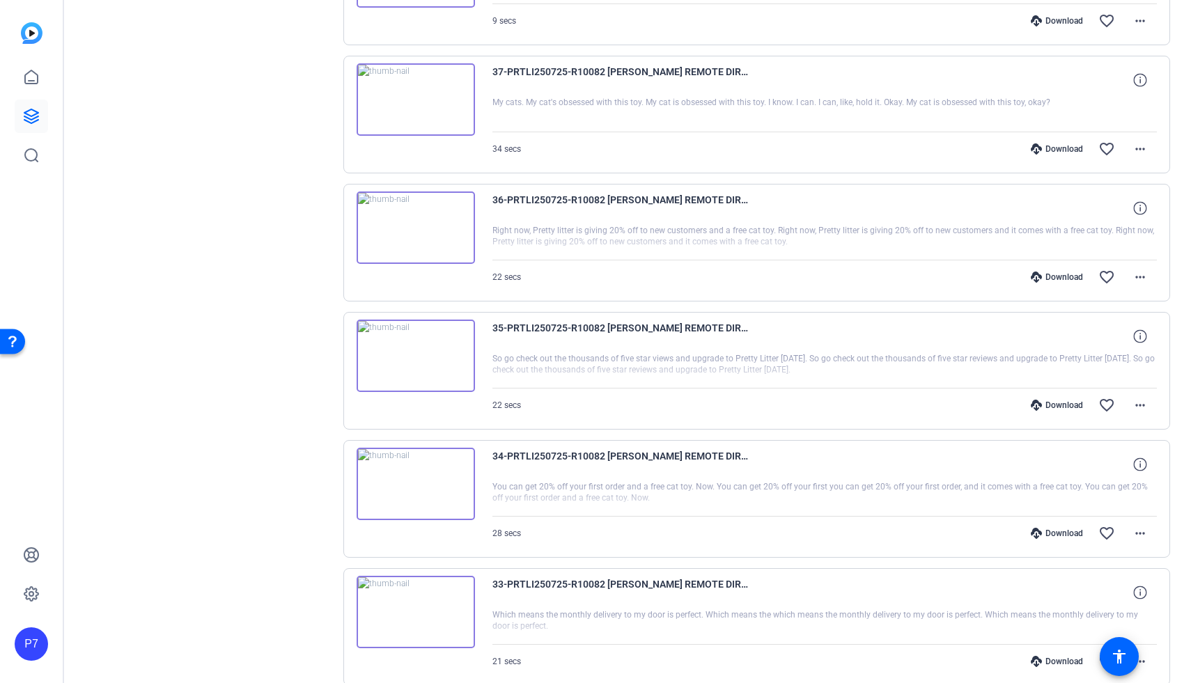
scroll to position [4702, 0]
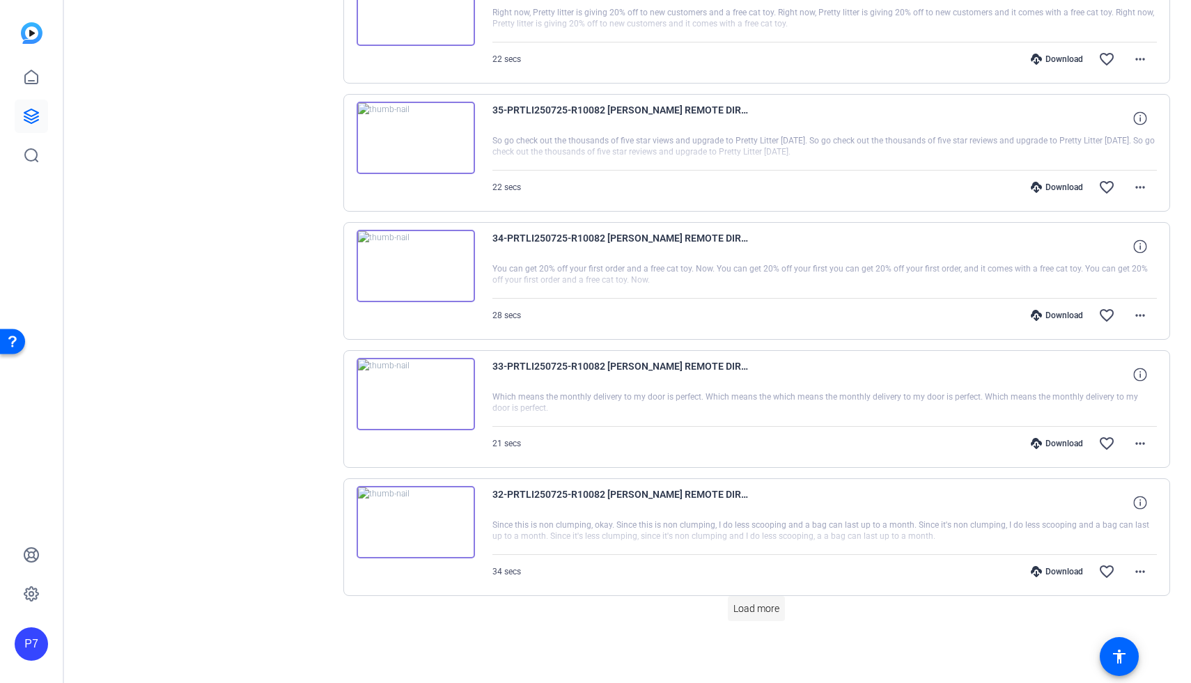
click at [587, 614] on span "Load more" at bounding box center [756, 609] width 46 height 15
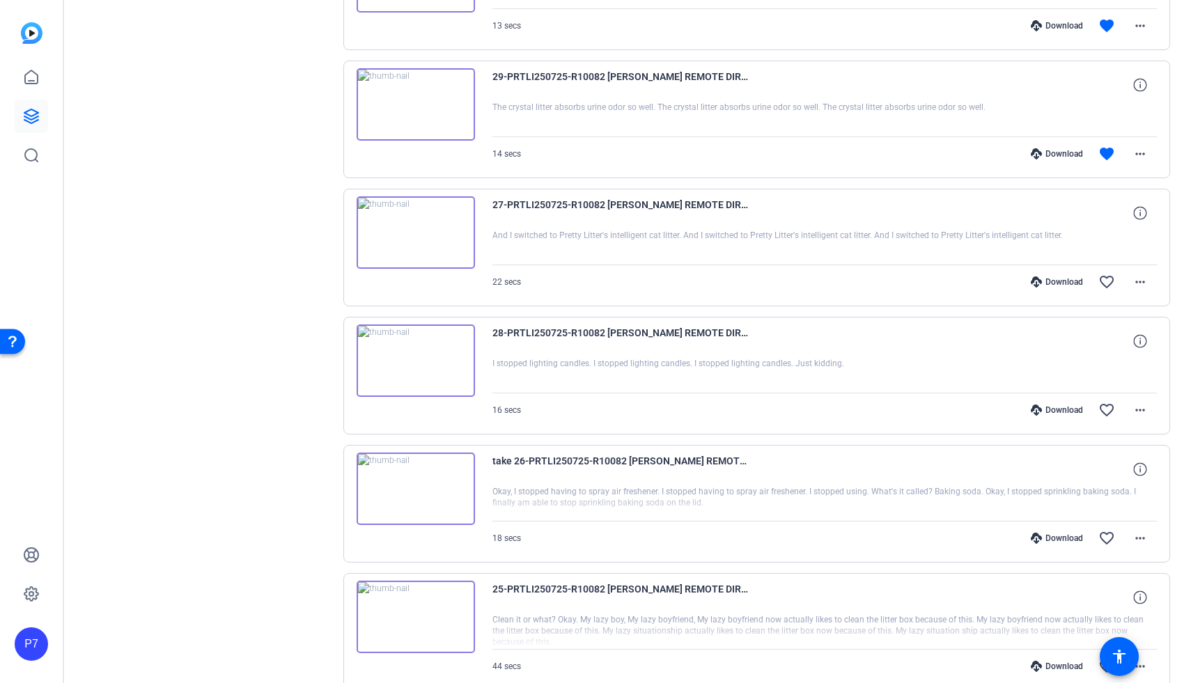
scroll to position [5984, 0]
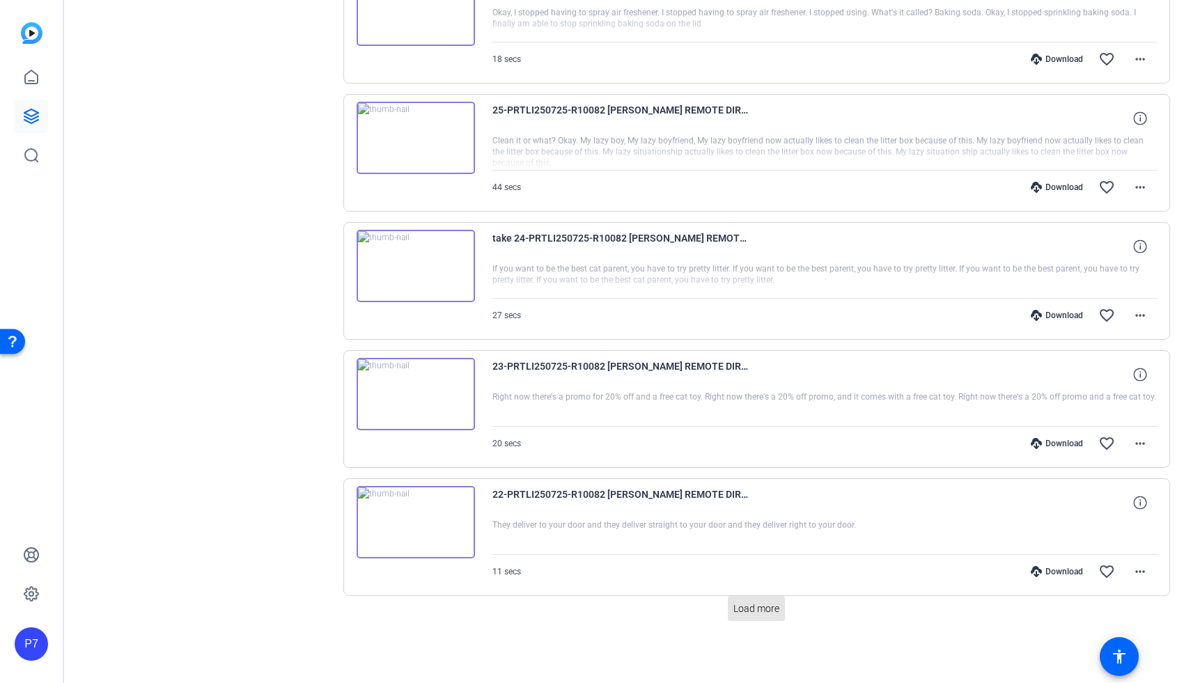
click at [587, 614] on span "Load more" at bounding box center [756, 609] width 46 height 15
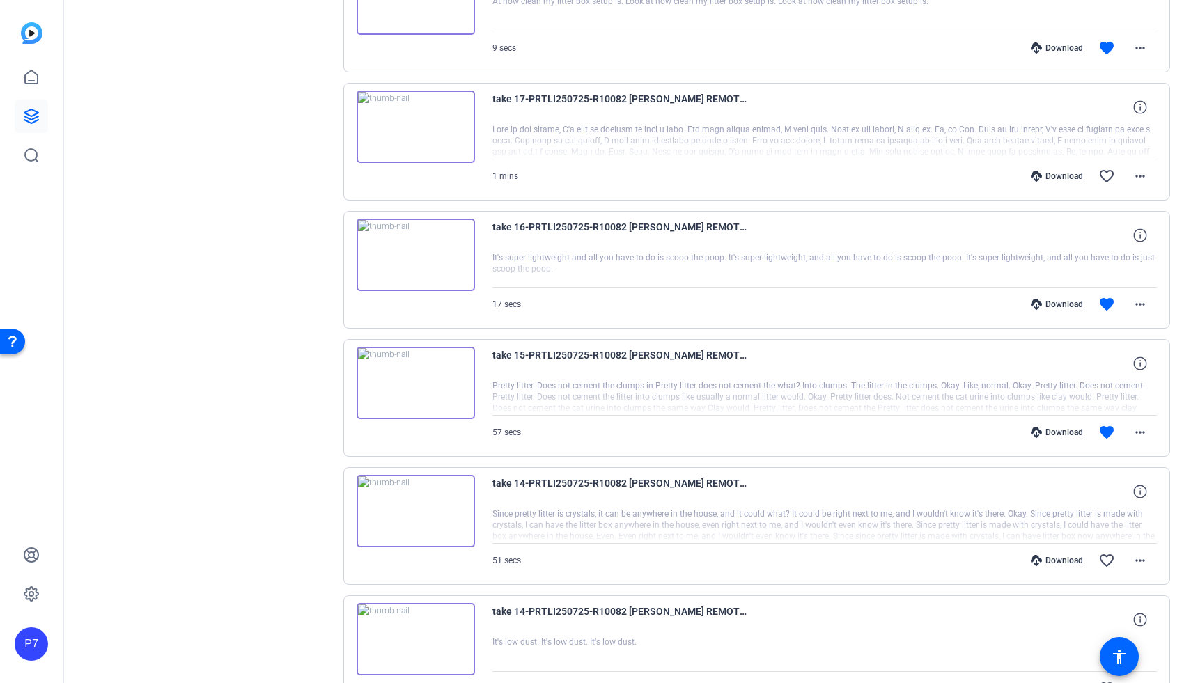
scroll to position [7266, 0]
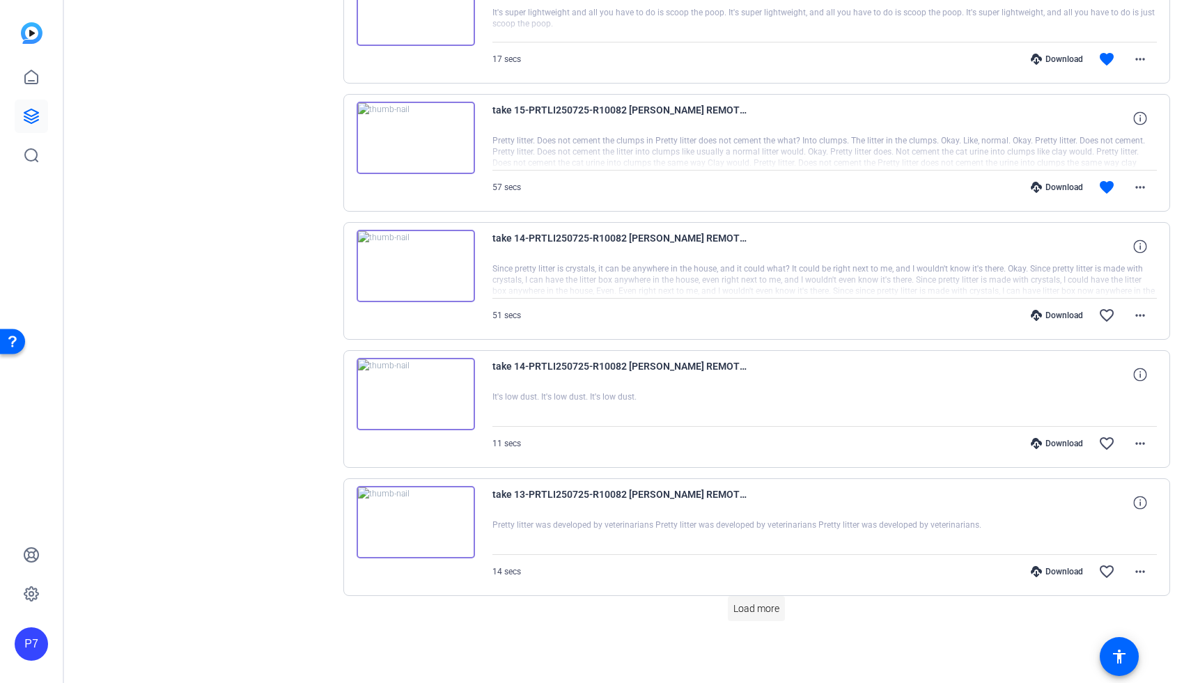
click at [587, 611] on span "Load more" at bounding box center [756, 609] width 46 height 15
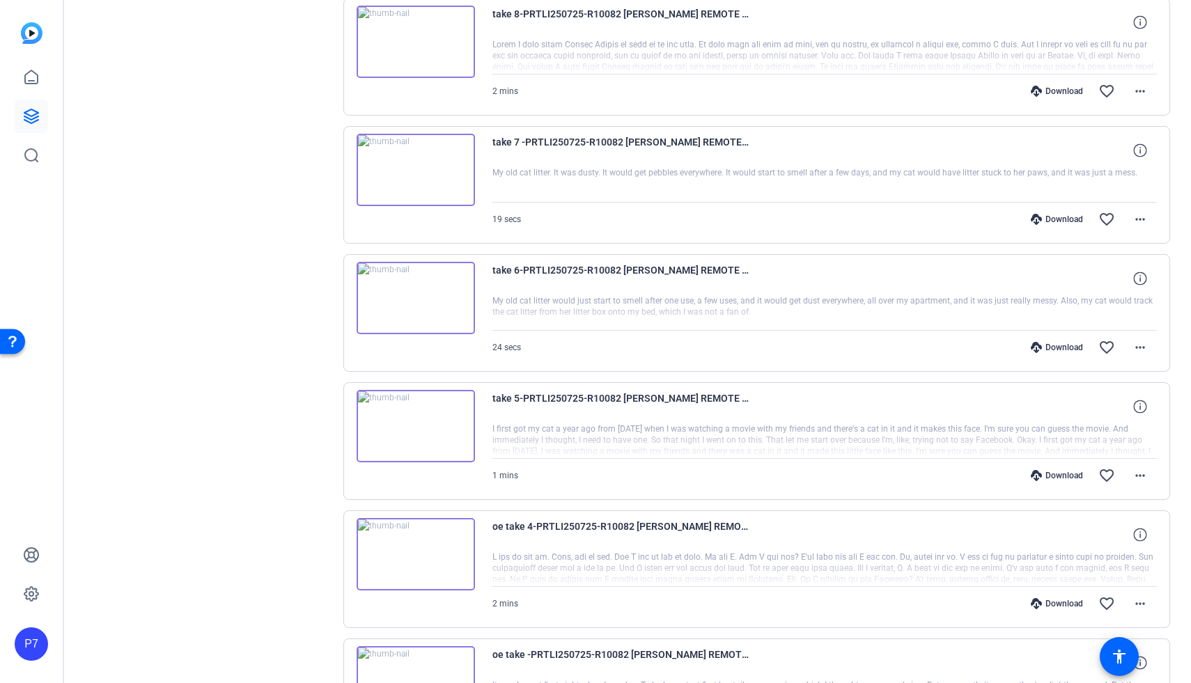
scroll to position [8547, 0]
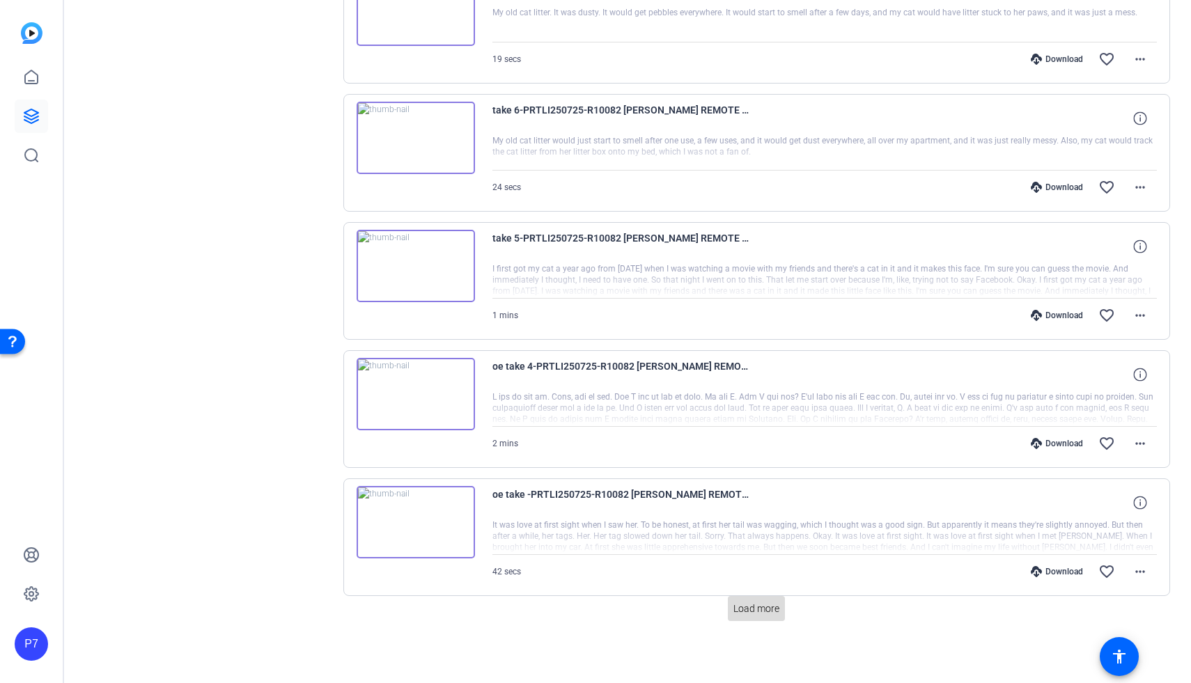
click at [587, 602] on span "Load more" at bounding box center [756, 609] width 46 height 15
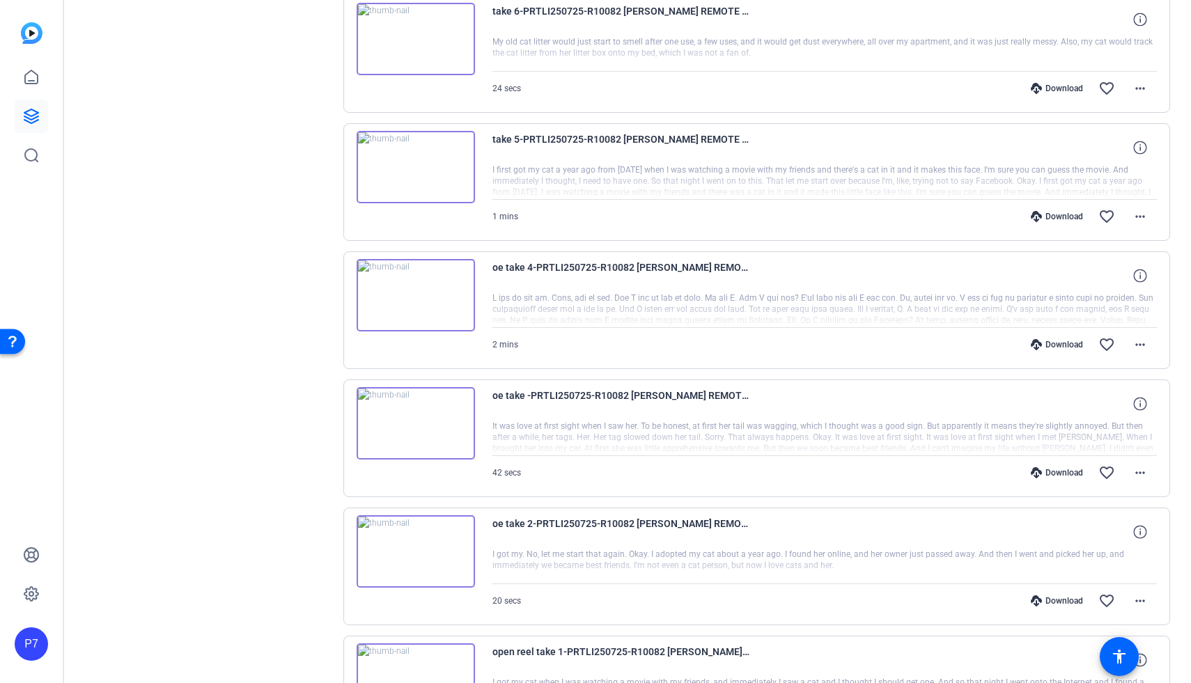
scroll to position [8571, 0]
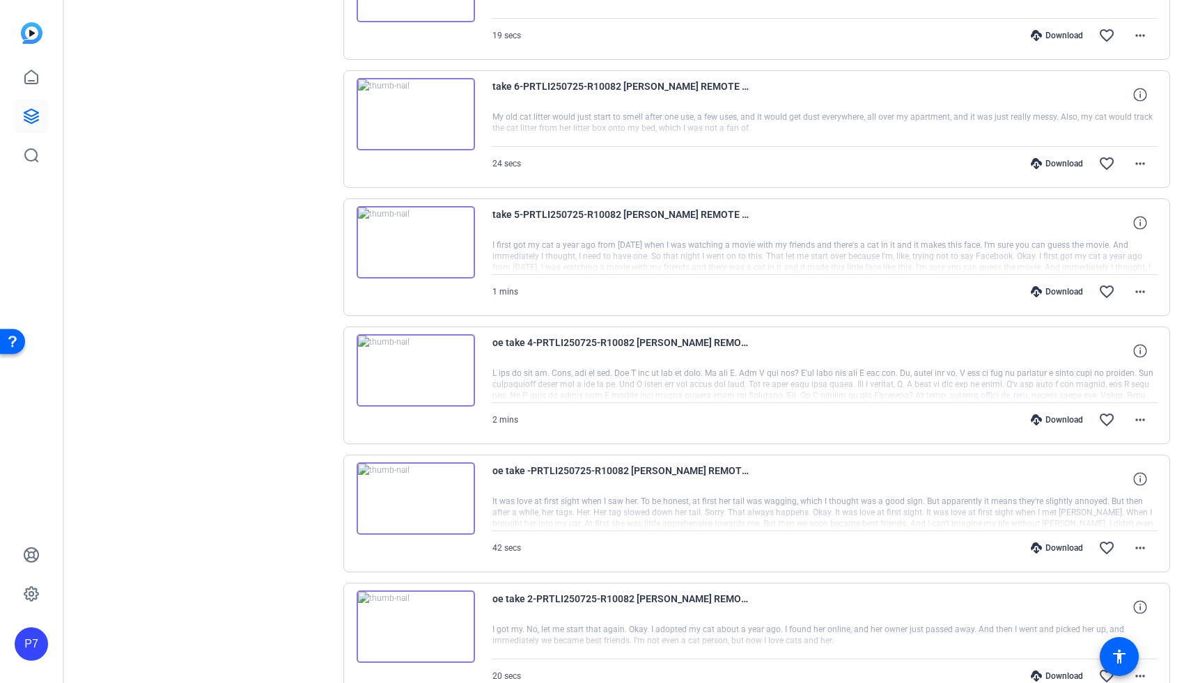
click at [424, 224] on img at bounding box center [416, 242] width 118 height 72
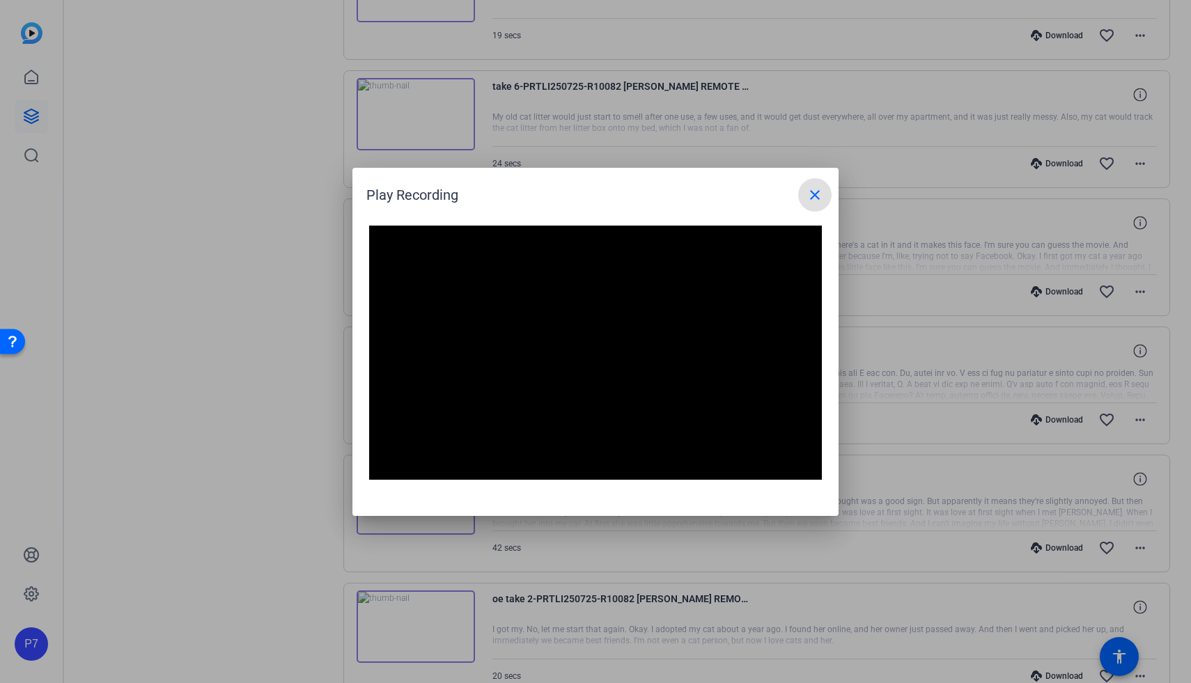
click at [587, 189] on mat-icon "close" at bounding box center [815, 195] width 17 height 17
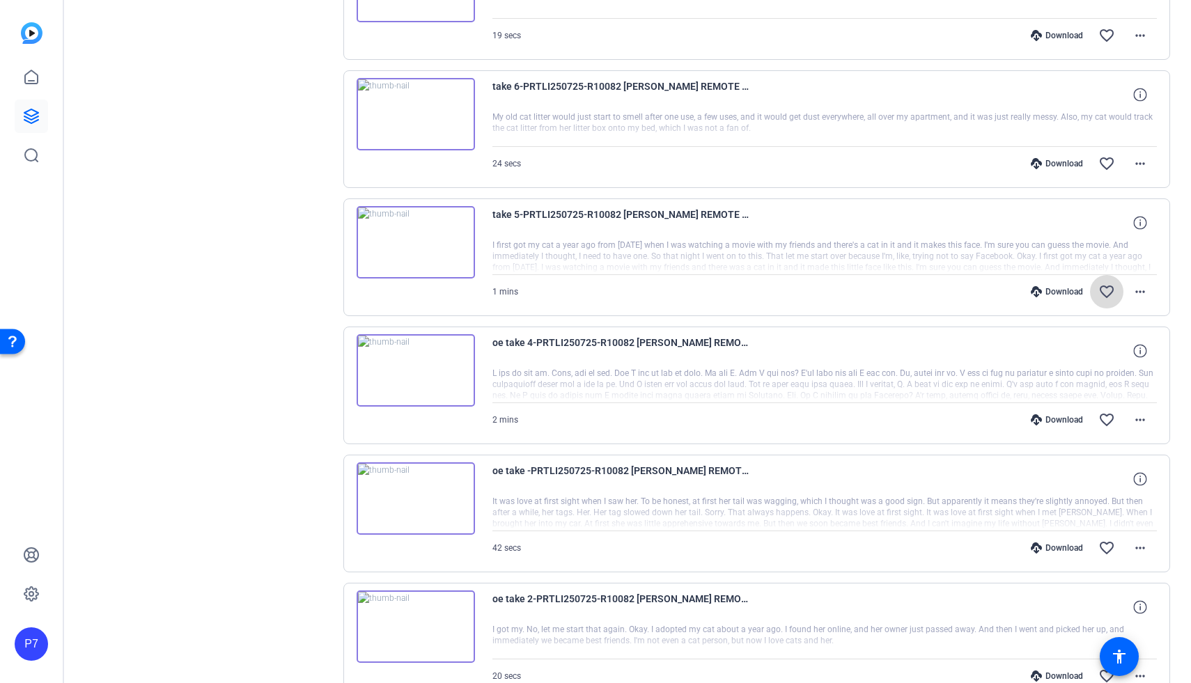
click at [587, 293] on mat-icon "favorite_border" at bounding box center [1106, 291] width 17 height 17
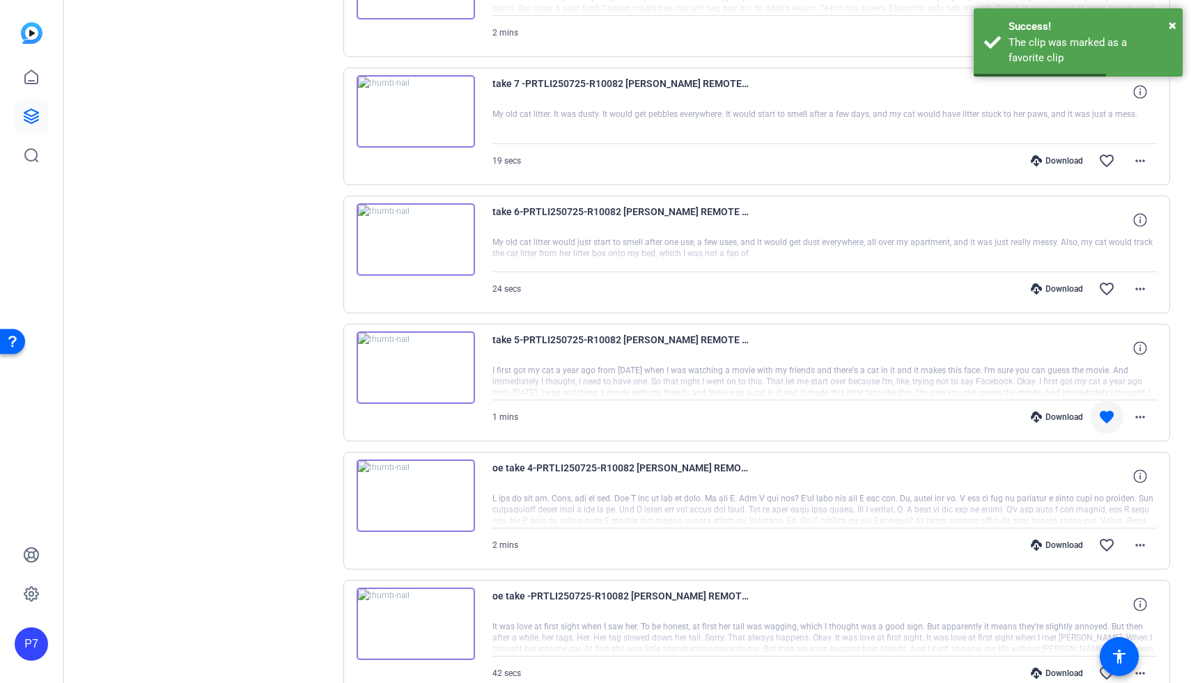
scroll to position [8413, 0]
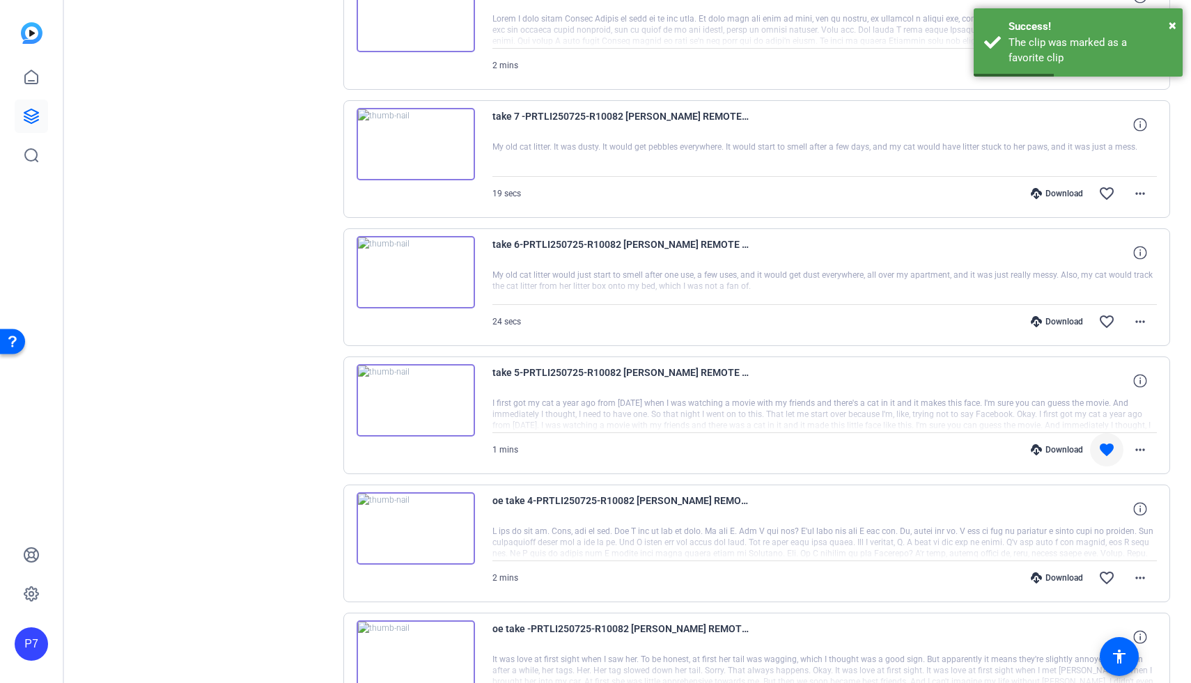
click at [423, 289] on img at bounding box center [416, 272] width 118 height 72
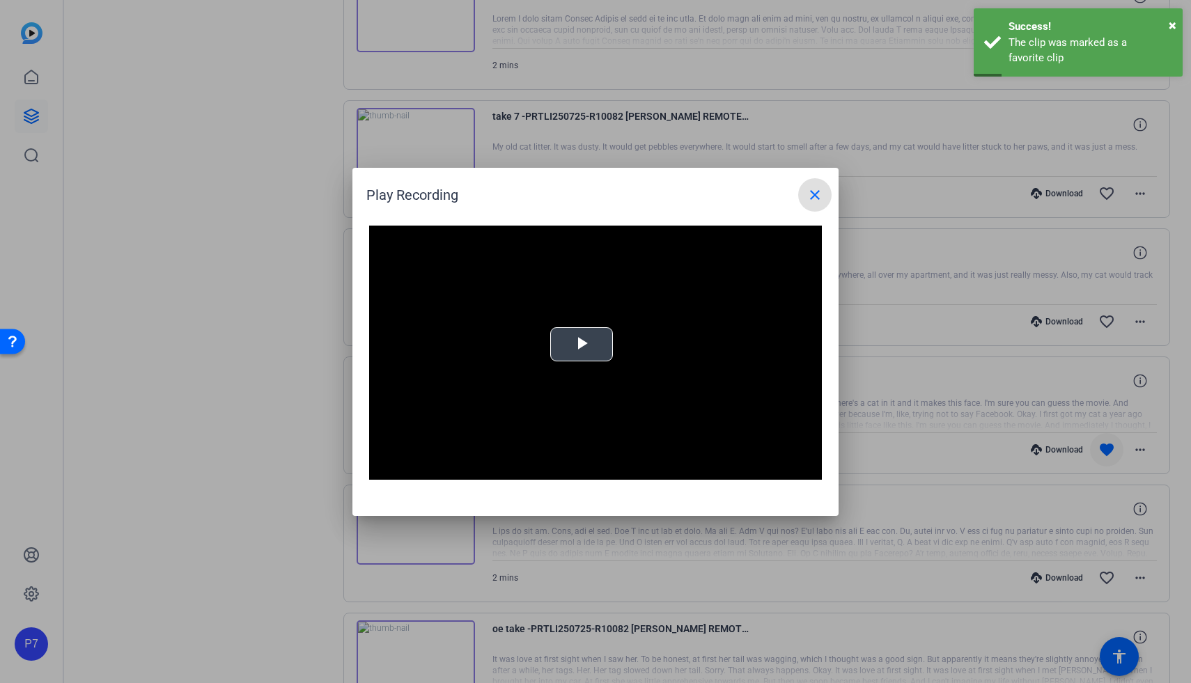
click at [582, 344] on span "Video Player" at bounding box center [582, 344] width 0 height 0
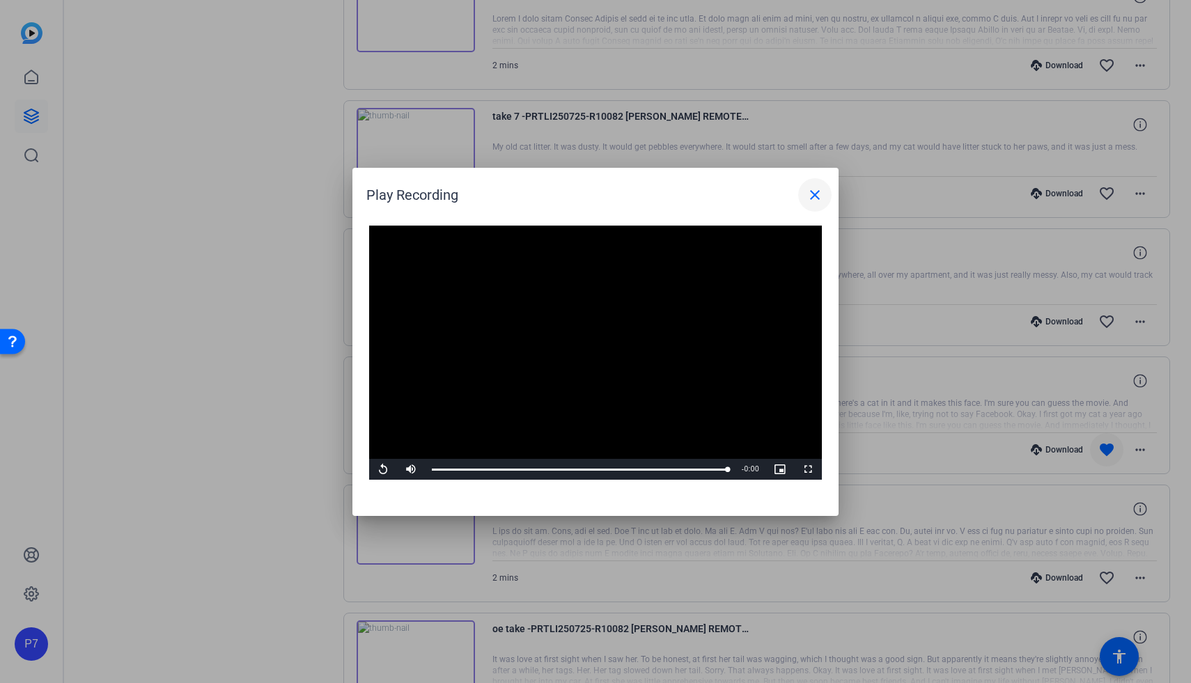
click at [587, 189] on mat-icon "close" at bounding box center [815, 195] width 17 height 17
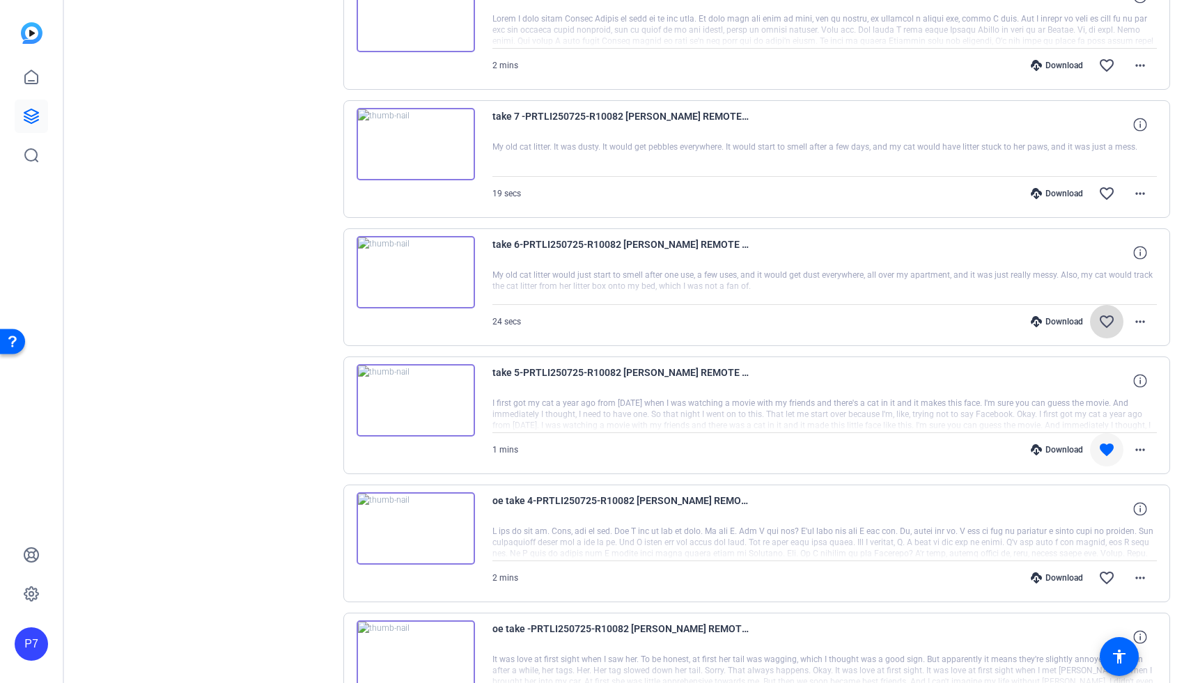
click at [587, 322] on mat-icon "favorite_border" at bounding box center [1106, 321] width 17 height 17
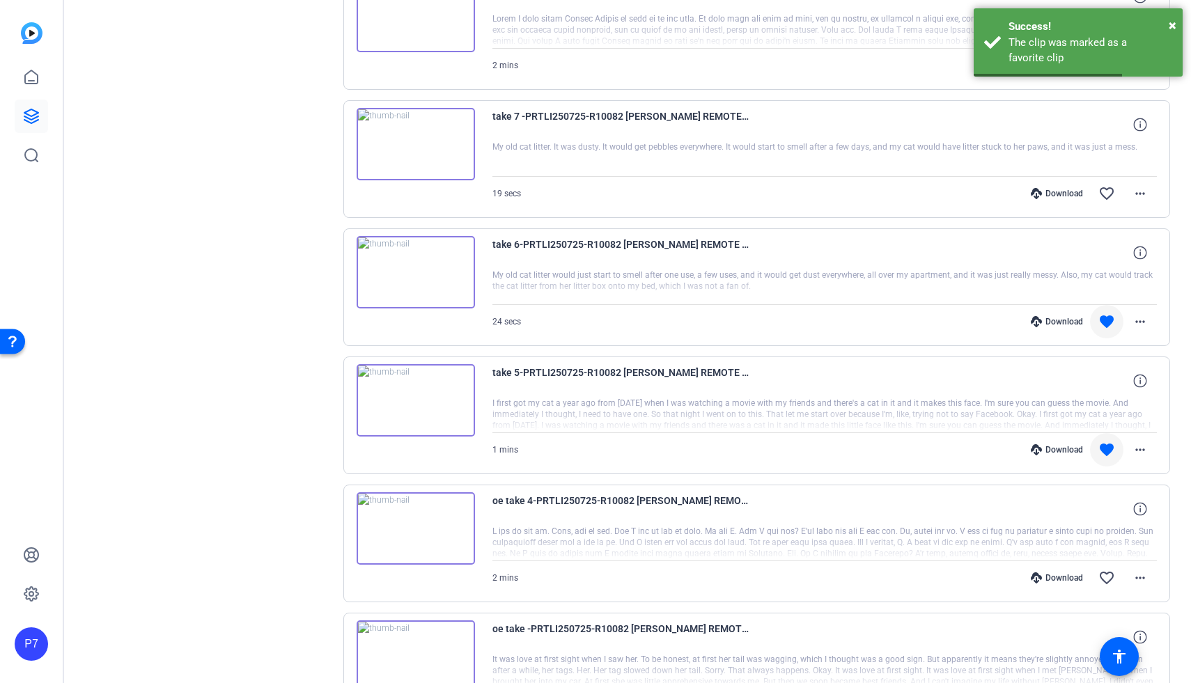
click at [412, 146] on img at bounding box center [416, 144] width 118 height 72
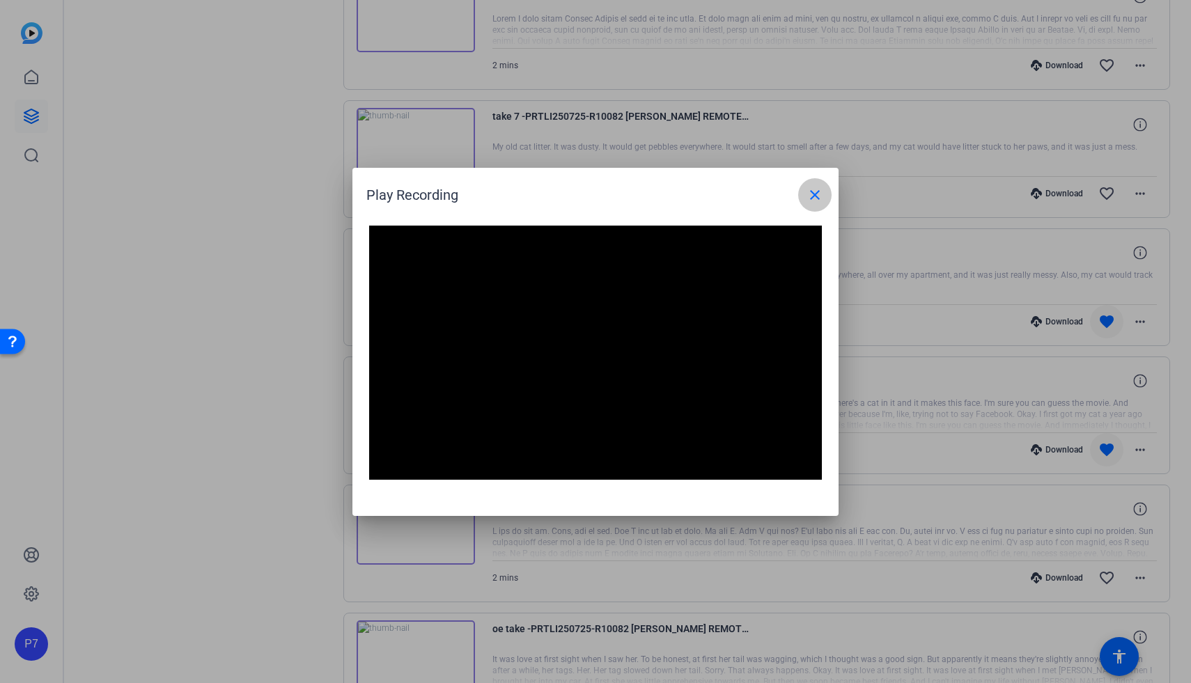
click at [587, 188] on mat-icon "close" at bounding box center [815, 195] width 17 height 17
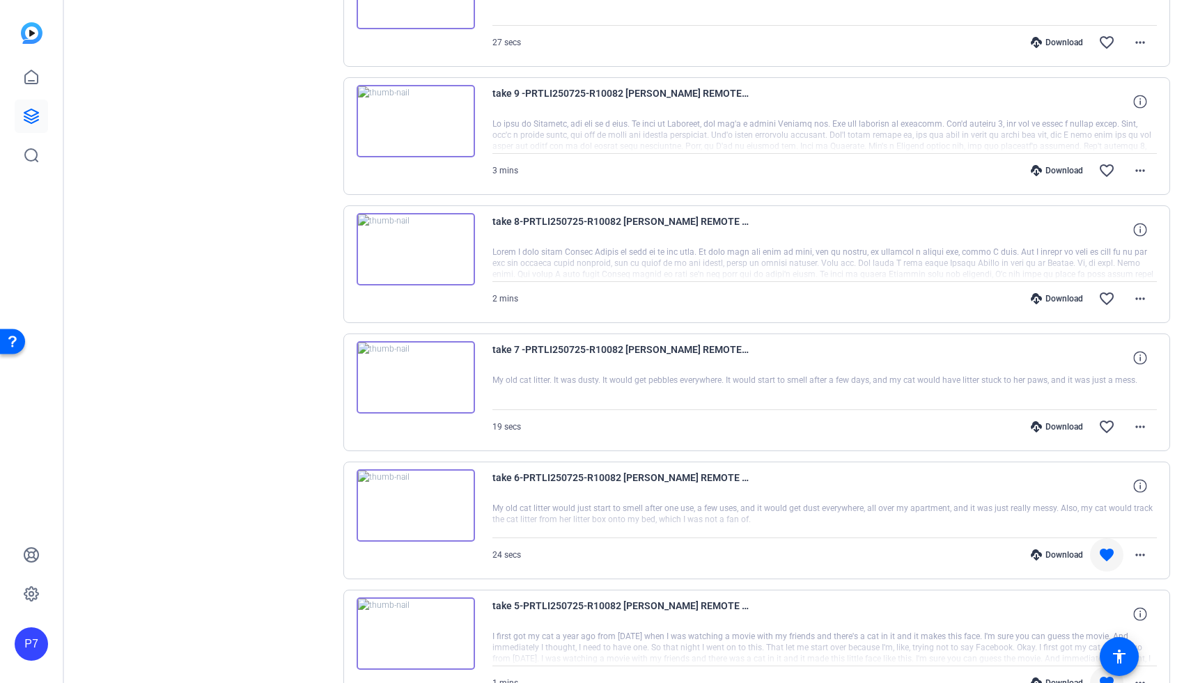
scroll to position [8175, 0]
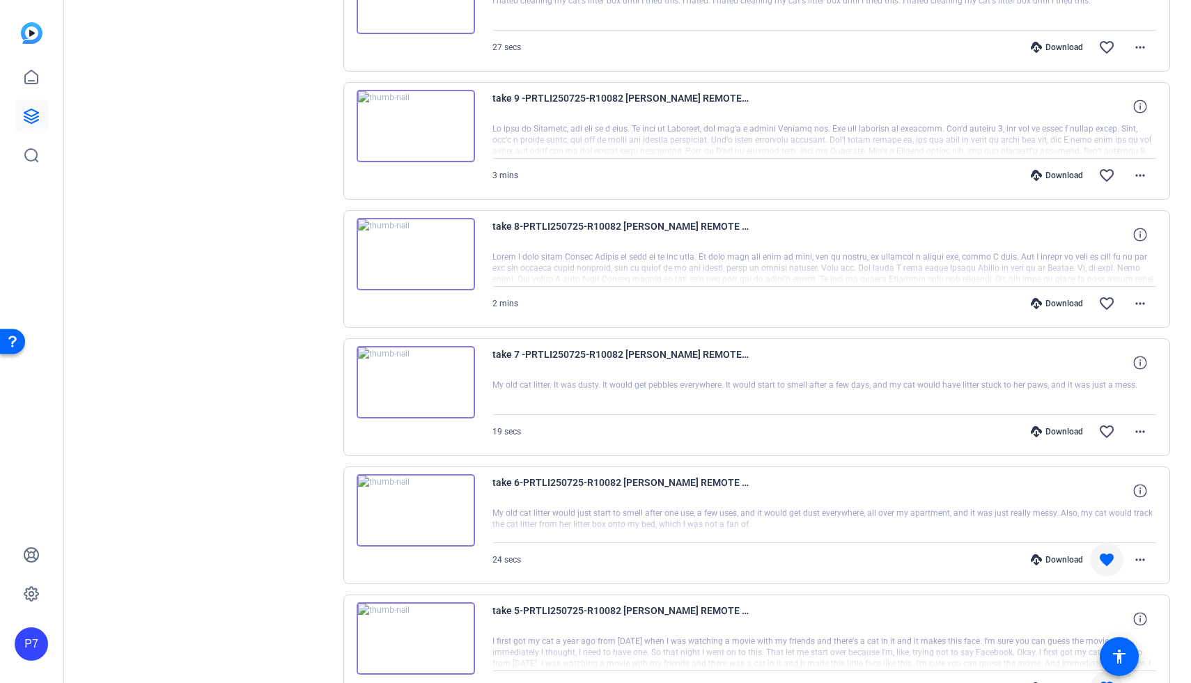
click at [418, 259] on img at bounding box center [416, 254] width 118 height 72
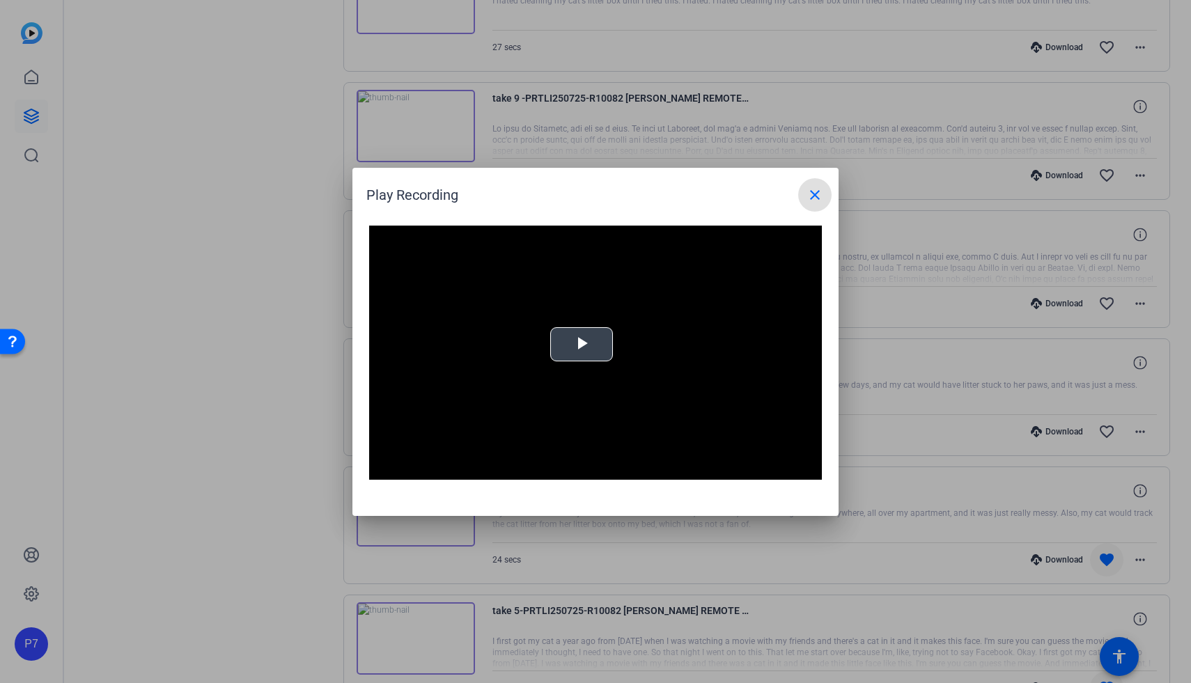
click at [582, 344] on span "Video Player" at bounding box center [582, 344] width 0 height 0
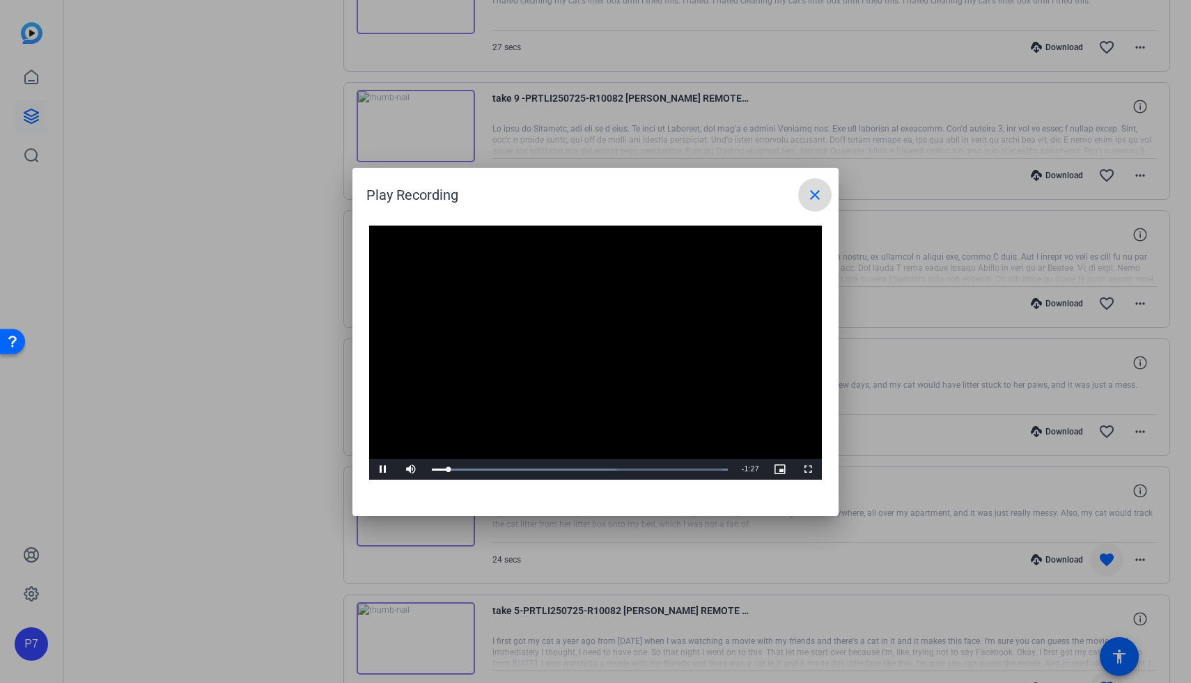
click at [587, 193] on mat-icon "close" at bounding box center [815, 195] width 17 height 17
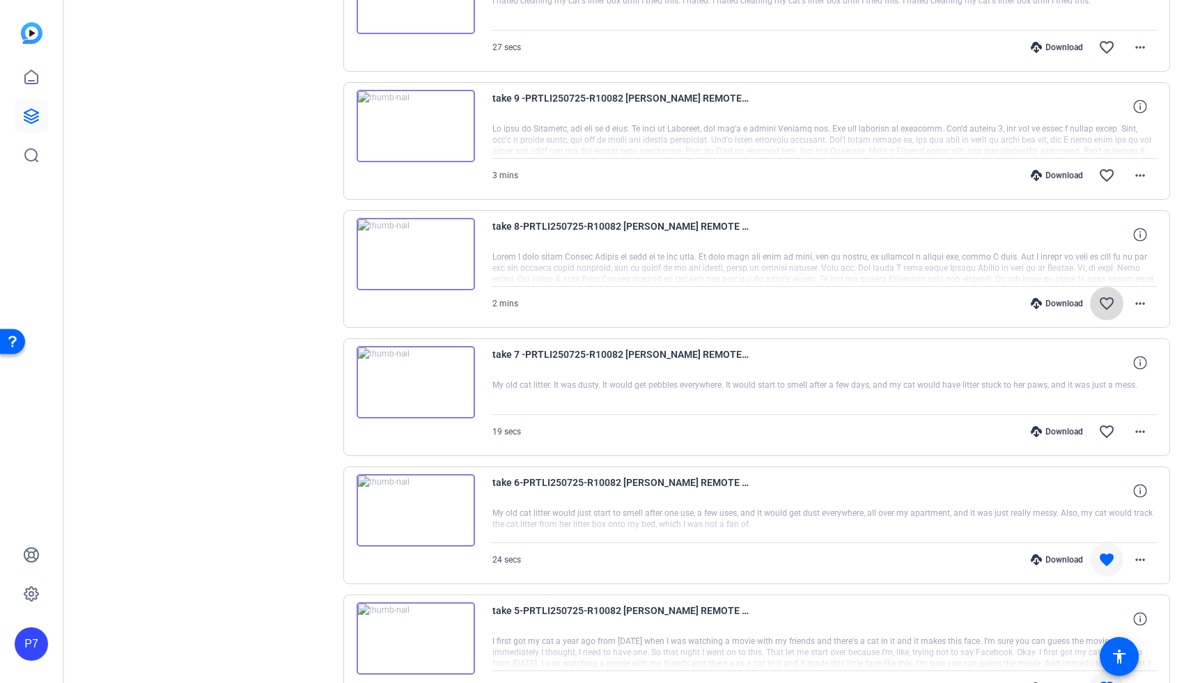
click at [587, 289] on span at bounding box center [1106, 303] width 33 height 33
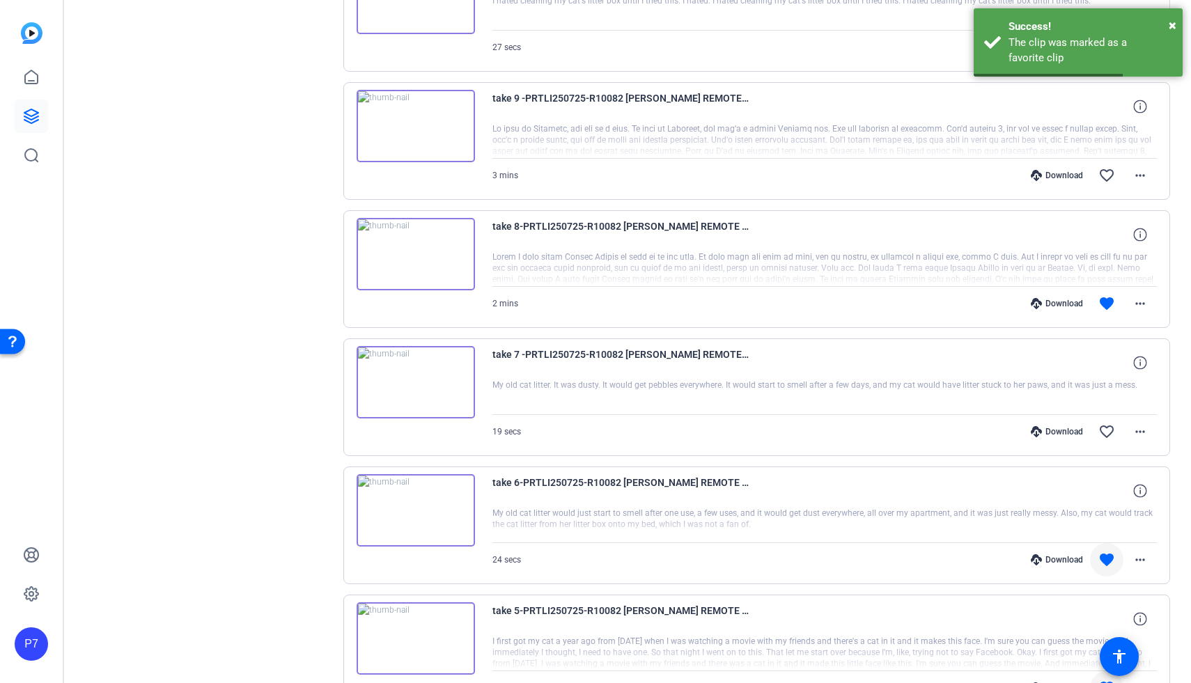
click at [395, 132] on img at bounding box center [416, 126] width 118 height 72
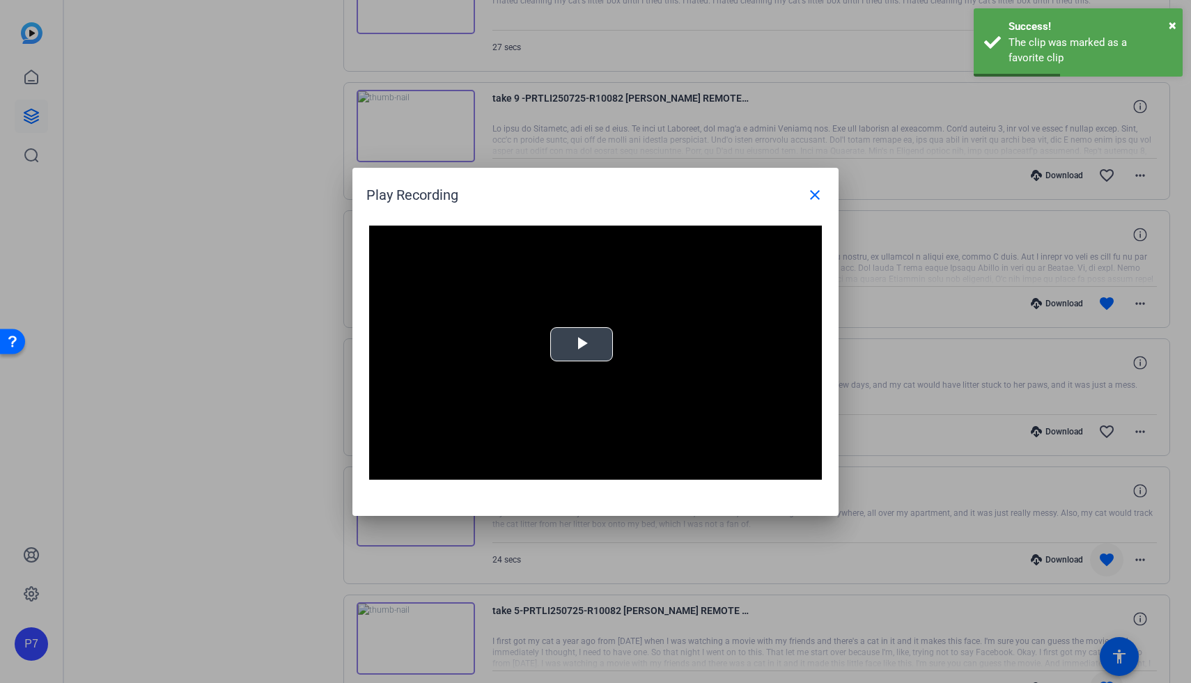
click at [582, 344] on span "Video Player" at bounding box center [582, 344] width 0 height 0
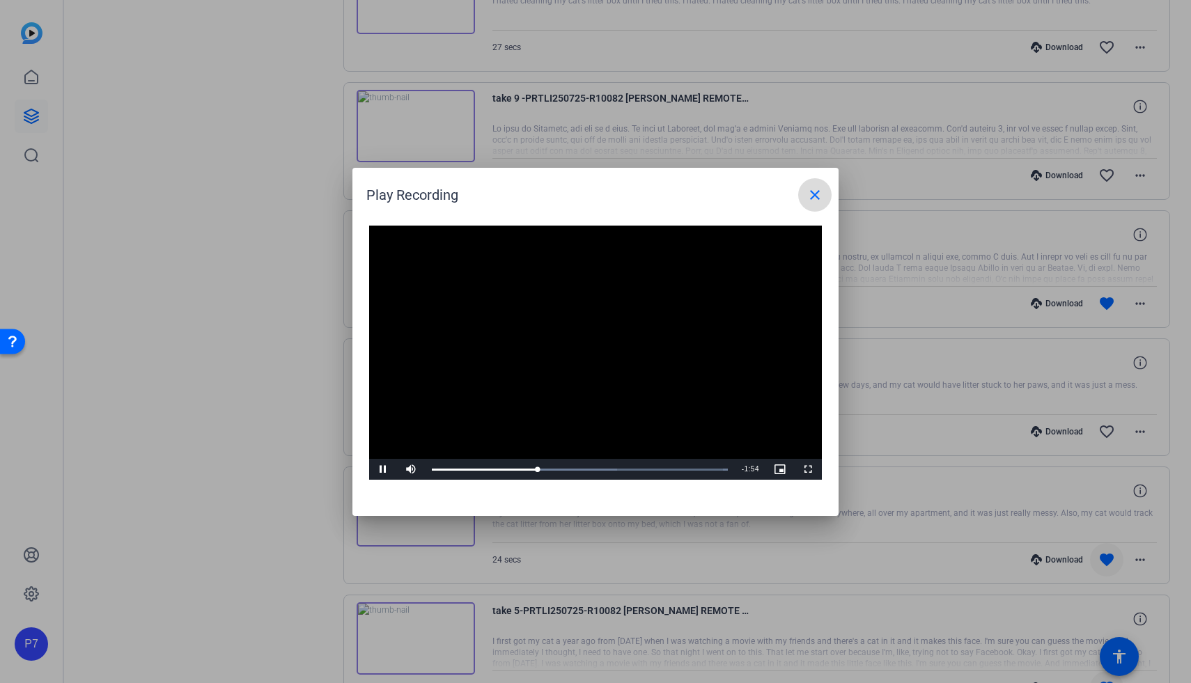
click at [587, 180] on span at bounding box center [814, 194] width 33 height 33
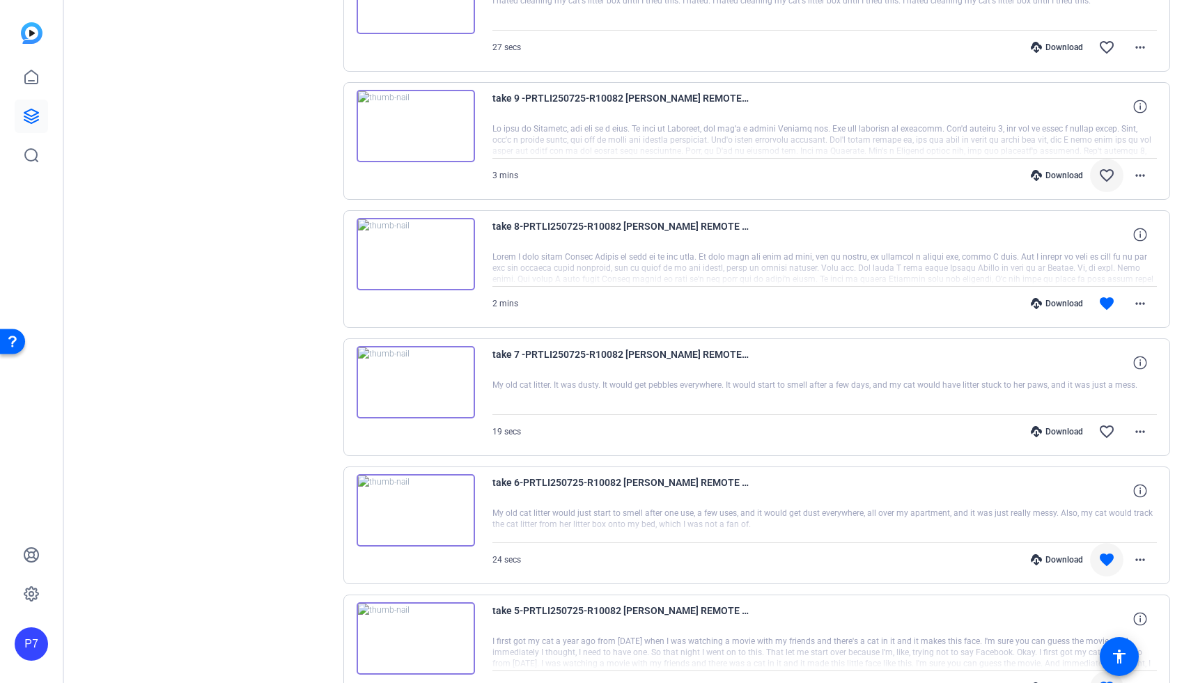
click at [587, 178] on mat-icon "favorite_border" at bounding box center [1106, 175] width 17 height 17
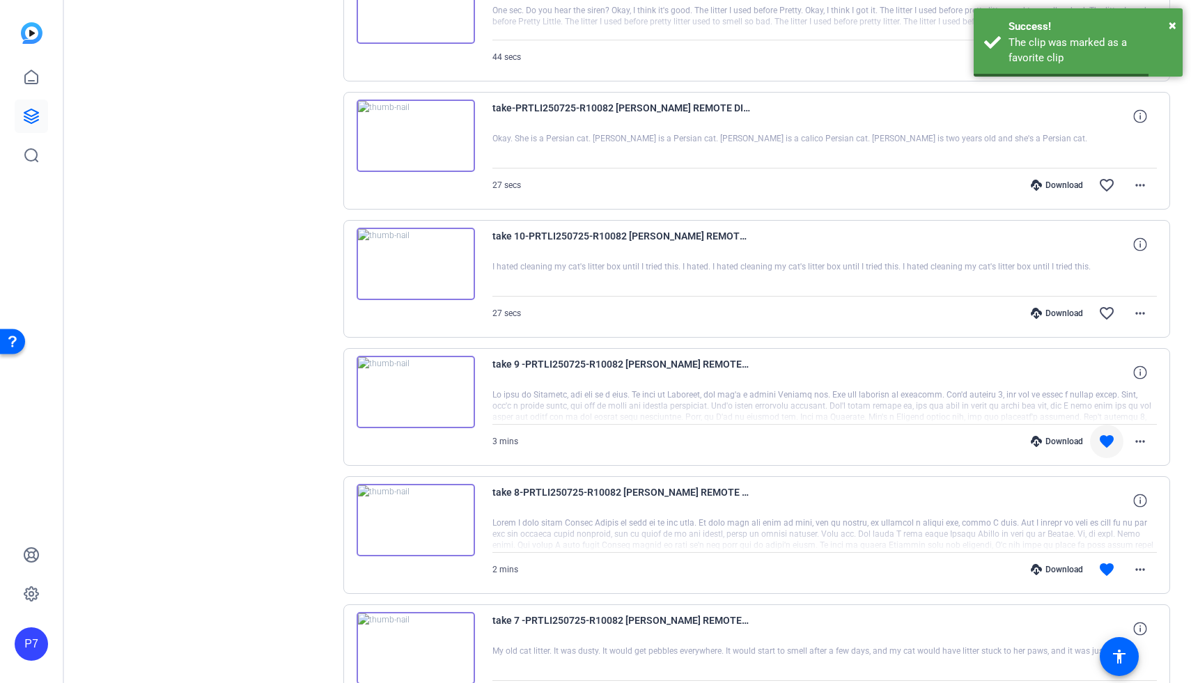
scroll to position [7808, 0]
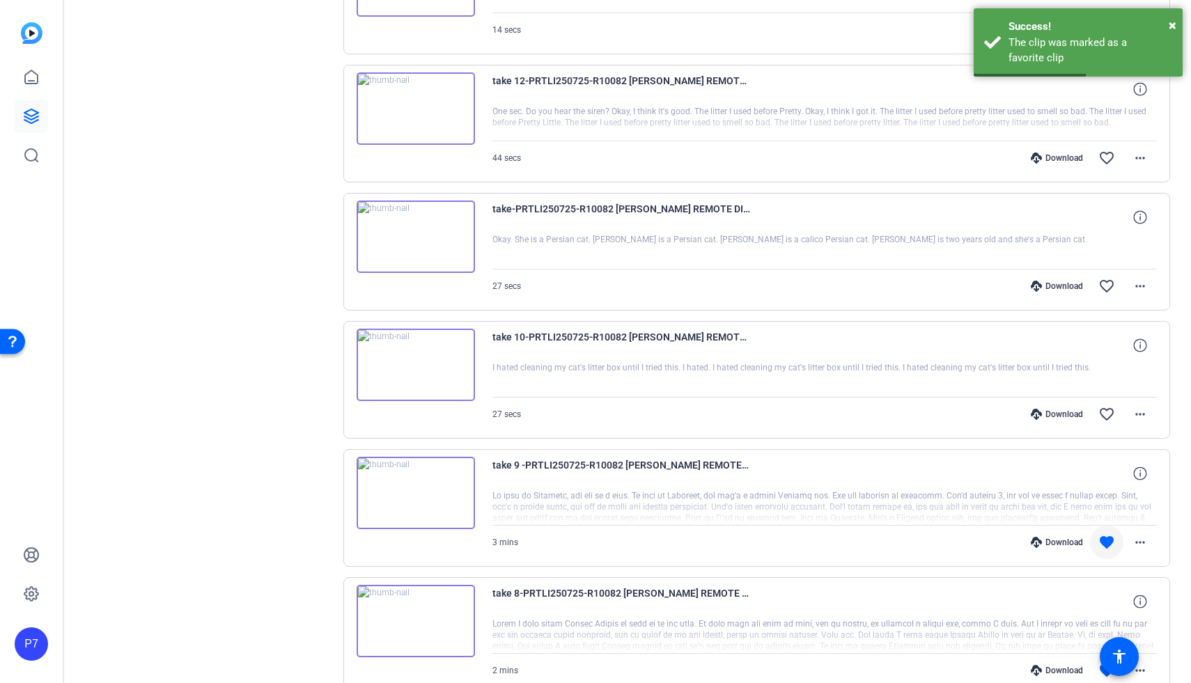
click at [406, 371] on img at bounding box center [416, 365] width 118 height 72
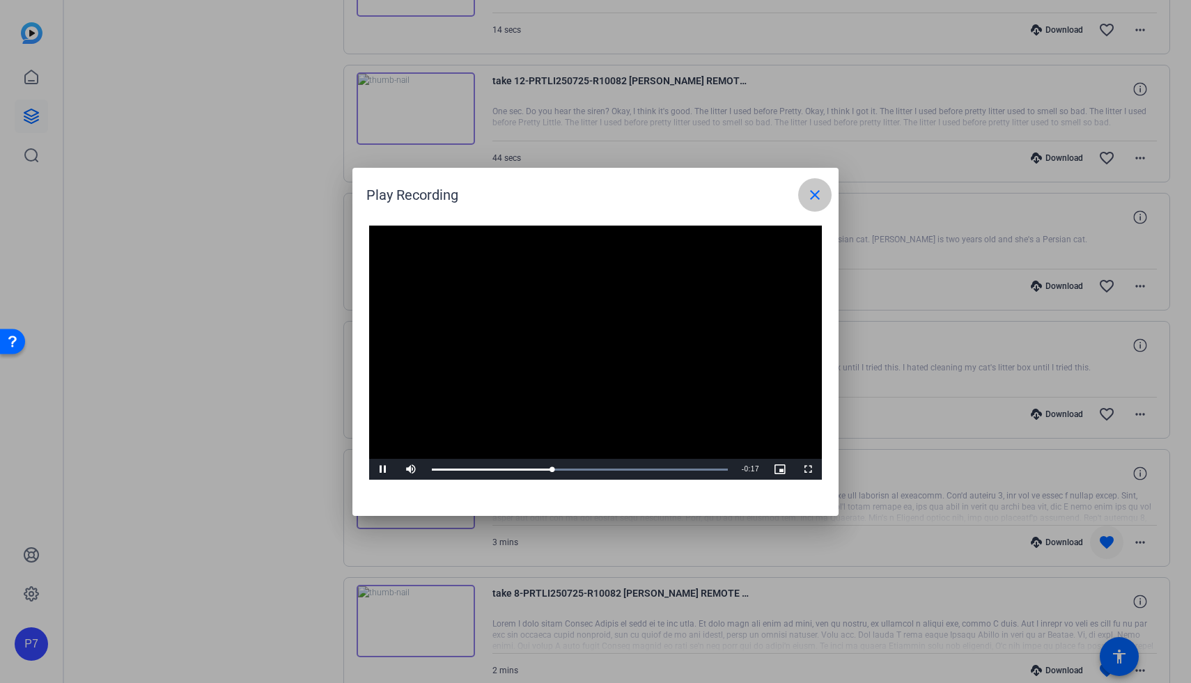
click at [587, 192] on mat-icon "close" at bounding box center [815, 195] width 17 height 17
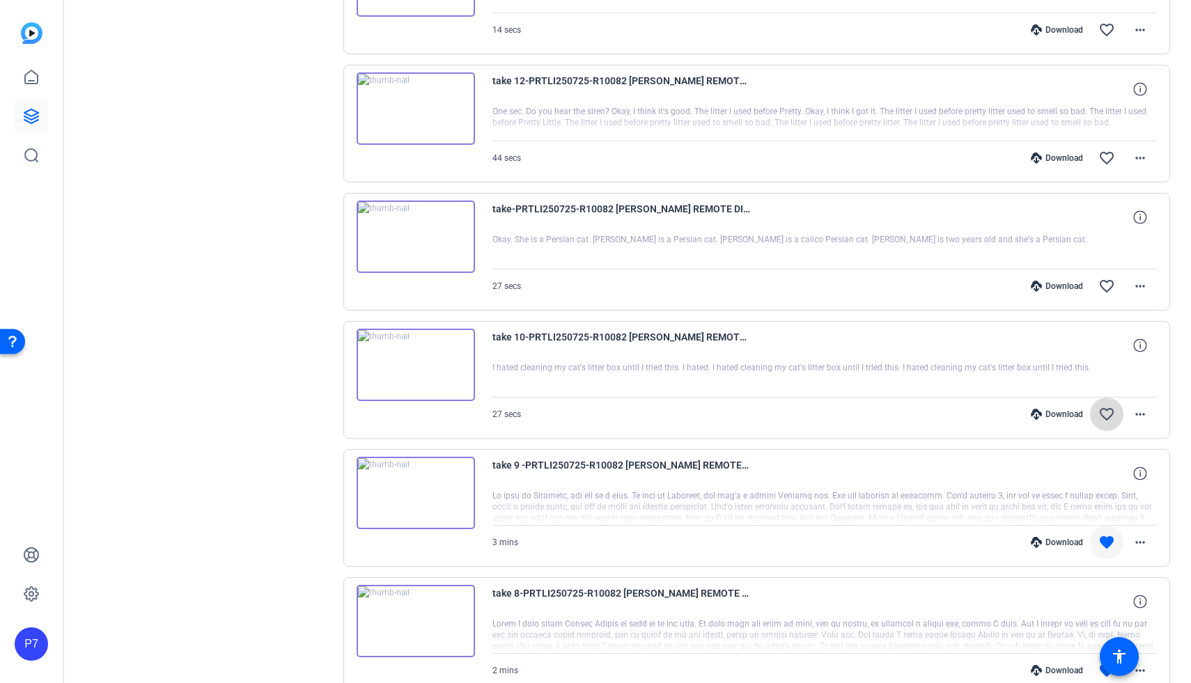
click at [587, 405] on span at bounding box center [1106, 414] width 33 height 33
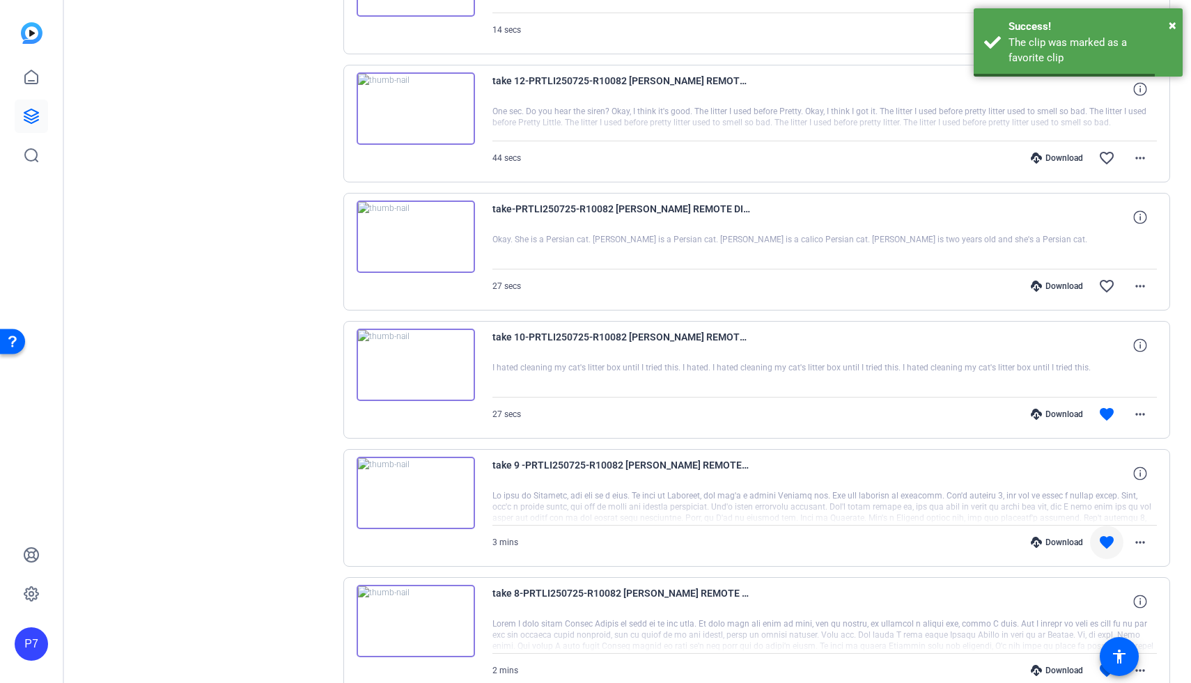
click at [403, 248] on img at bounding box center [416, 237] width 118 height 72
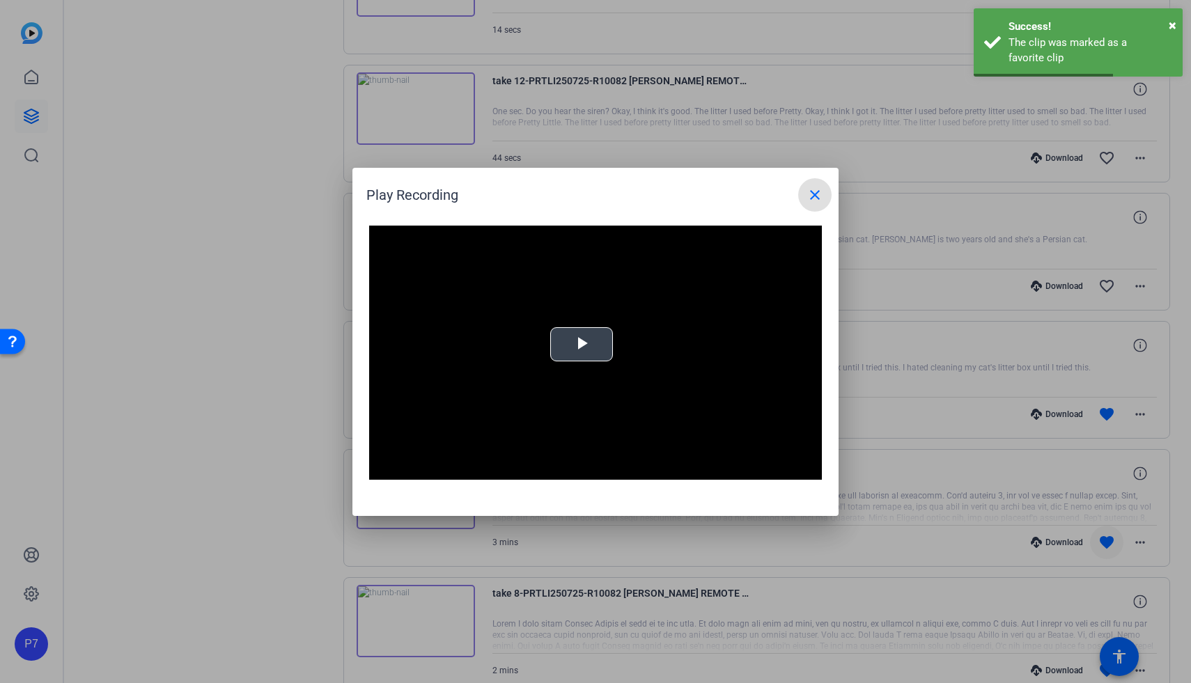
click at [587, 364] on video "Video Player" at bounding box center [595, 353] width 453 height 255
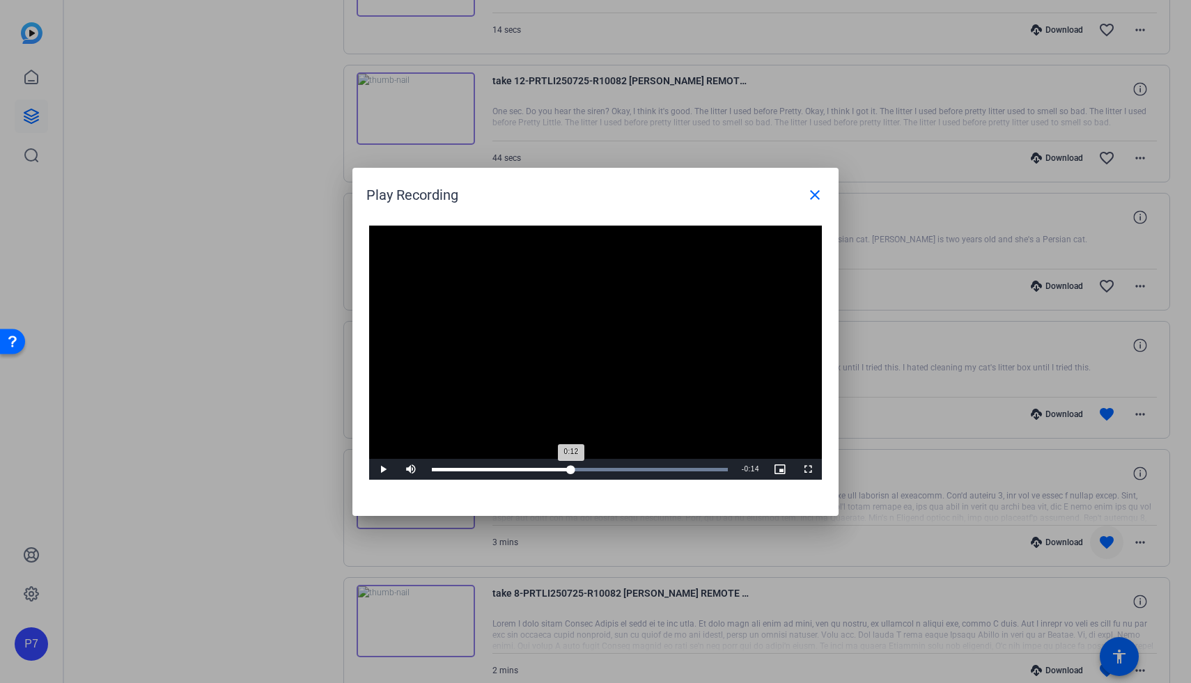
click at [570, 469] on div "Loaded : 100.00% 0:12 0:12" at bounding box center [580, 469] width 296 height 3
click at [587, 187] on mat-icon "close" at bounding box center [815, 195] width 17 height 17
